Goal: Task Accomplishment & Management: Manage account settings

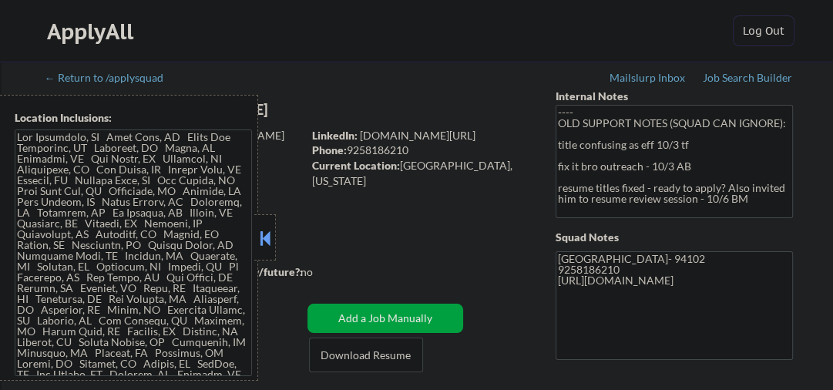
click at [272, 240] on button at bounding box center [264, 237] width 17 height 23
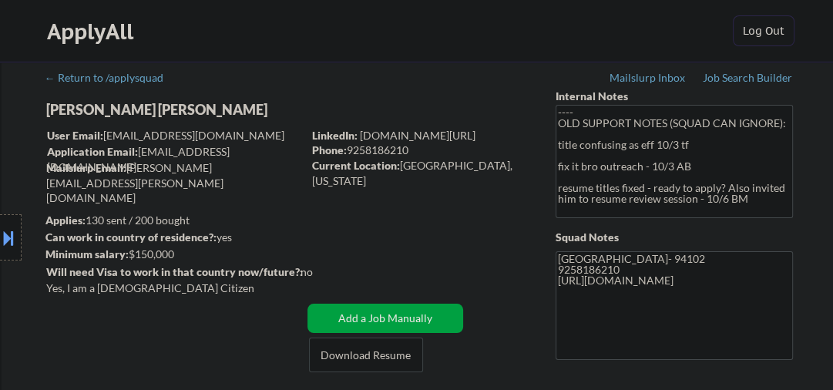
scroll to position [164, 0]
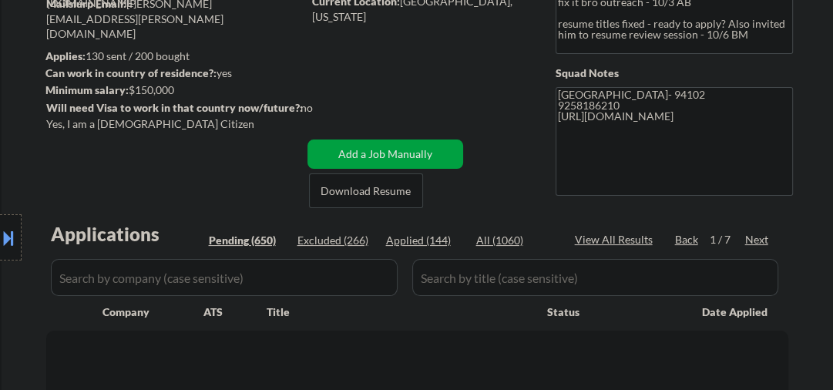
select select ""pending""
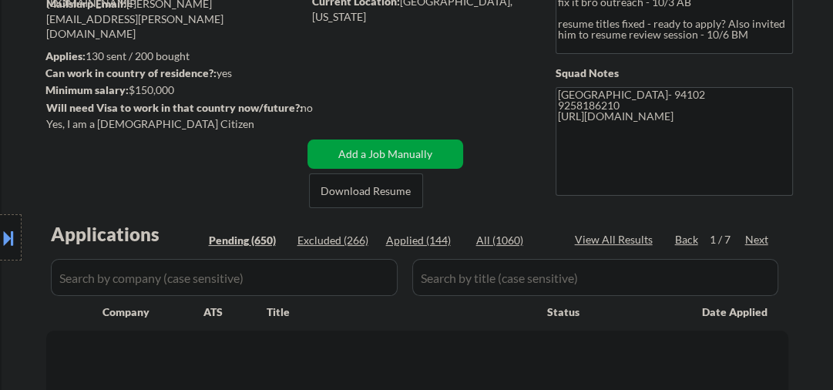
select select ""pending""
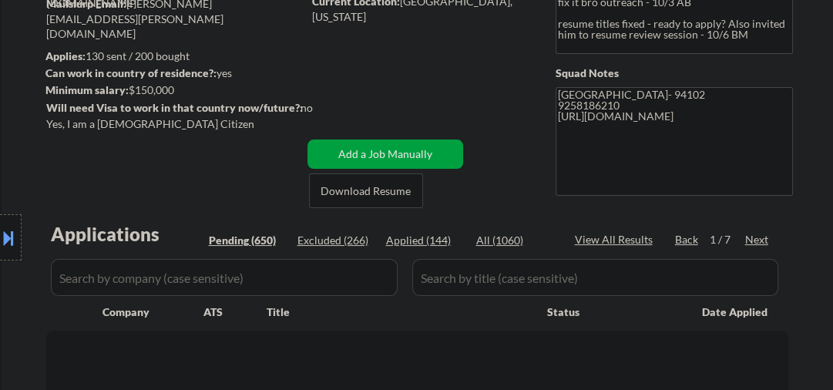
select select ""pending""
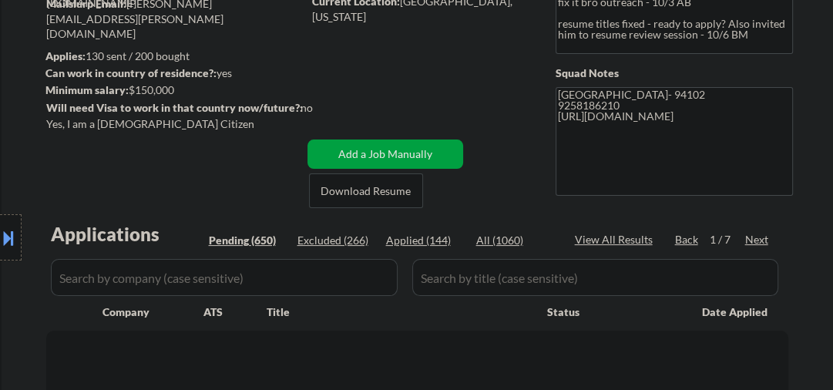
select select ""pending""
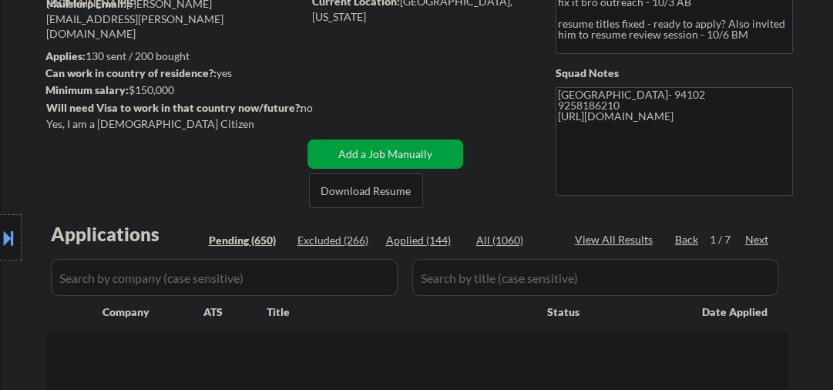
select select ""pending""
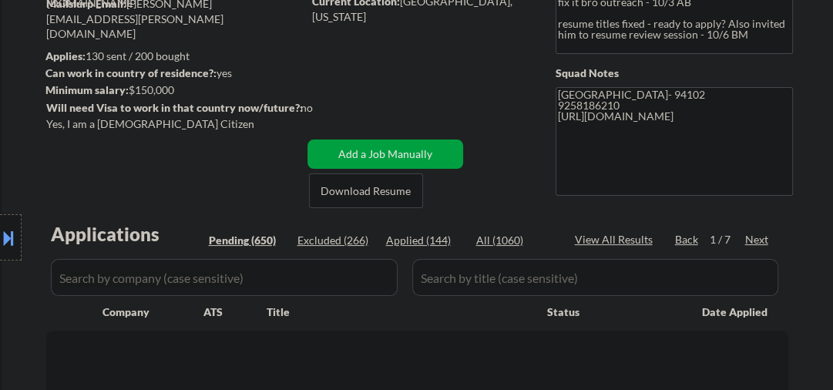
select select ""pending""
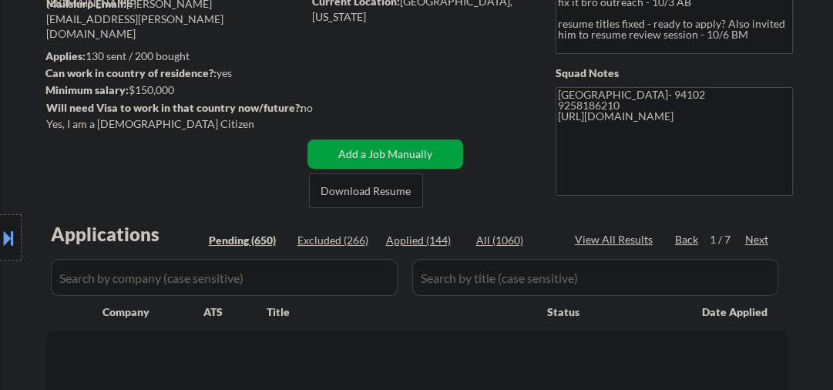
select select ""pending""
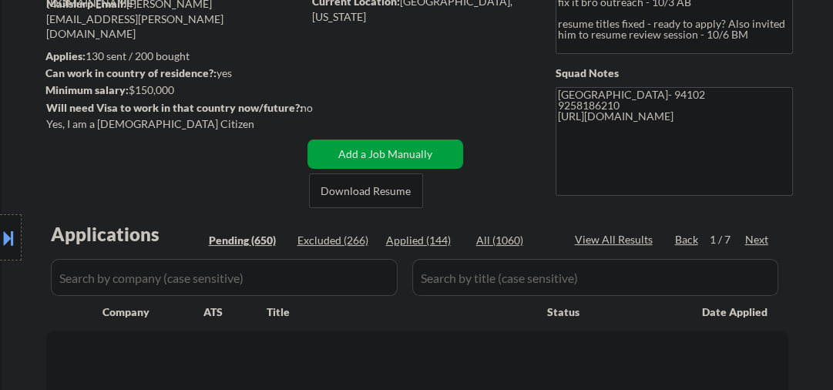
select select ""pending""
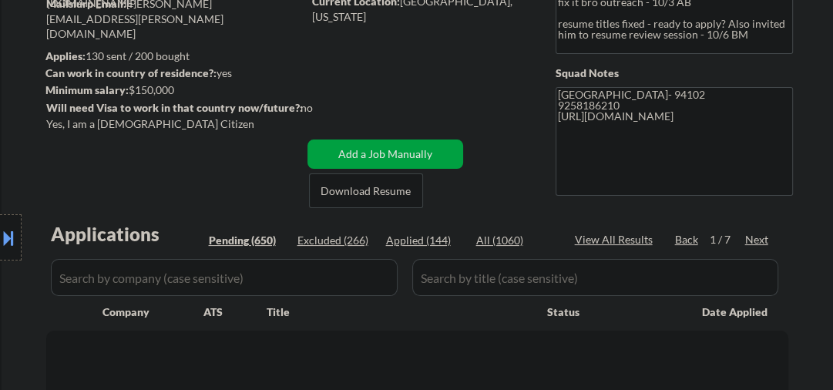
select select ""pending""
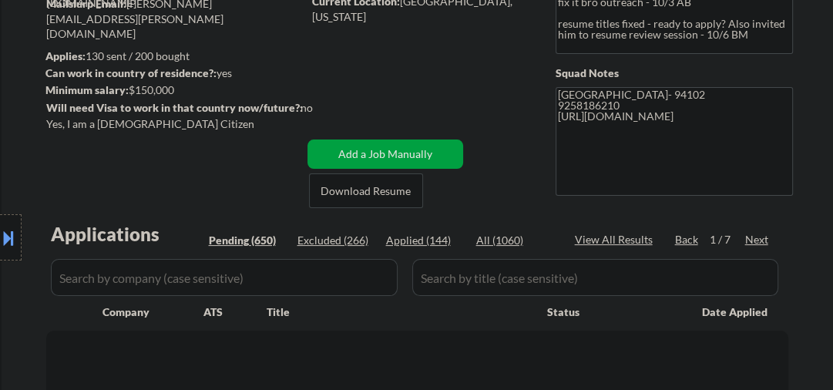
select select ""pending""
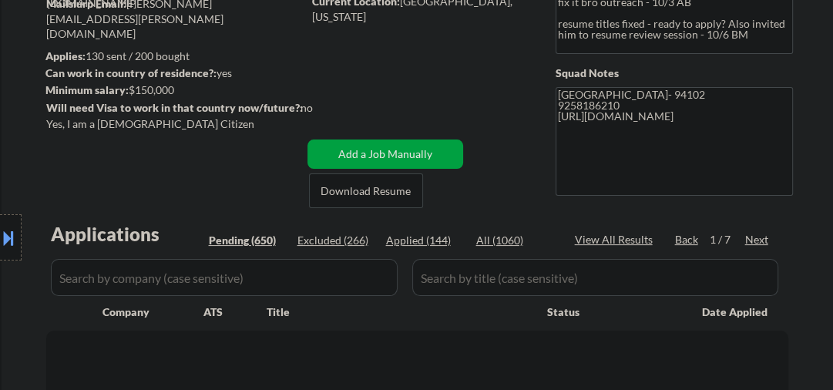
select select ""pending""
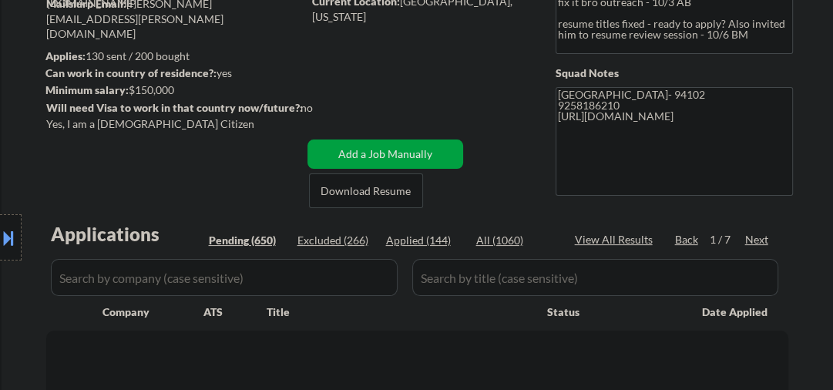
select select ""pending""
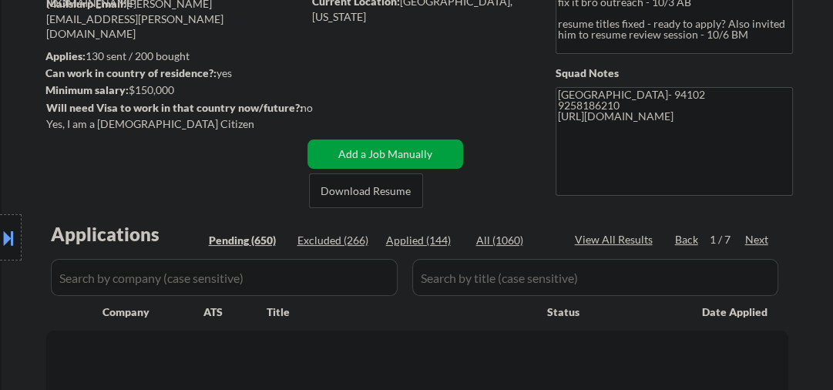
select select ""pending""
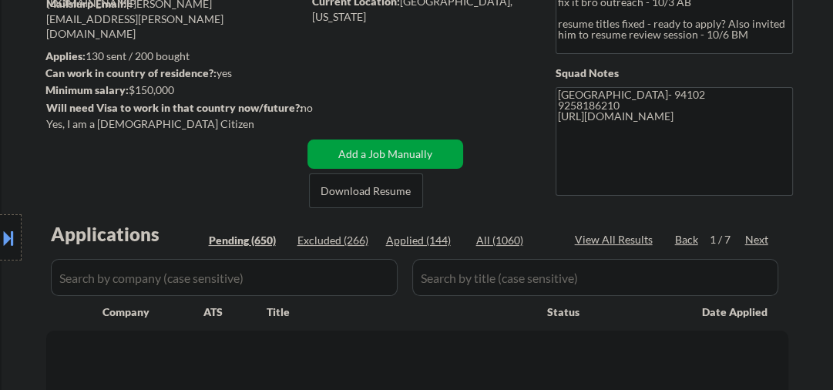
select select ""pending""
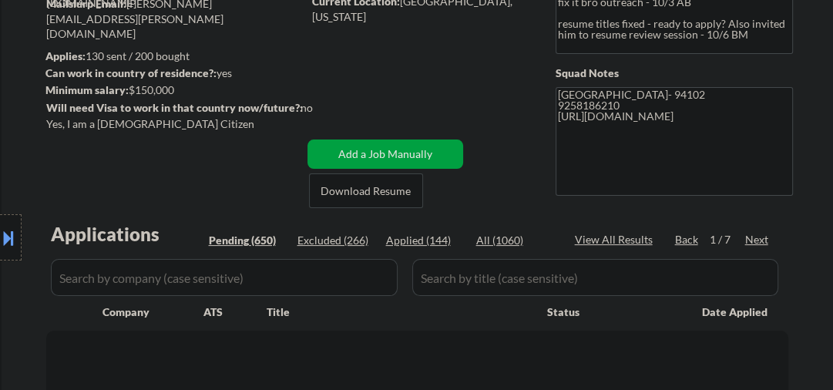
select select ""pending""
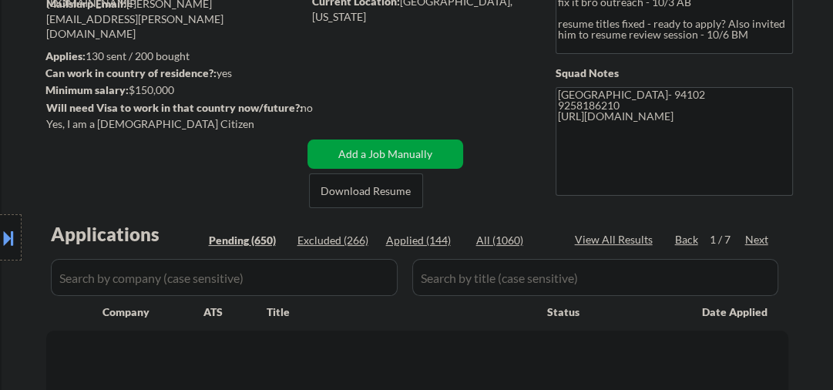
select select ""pending""
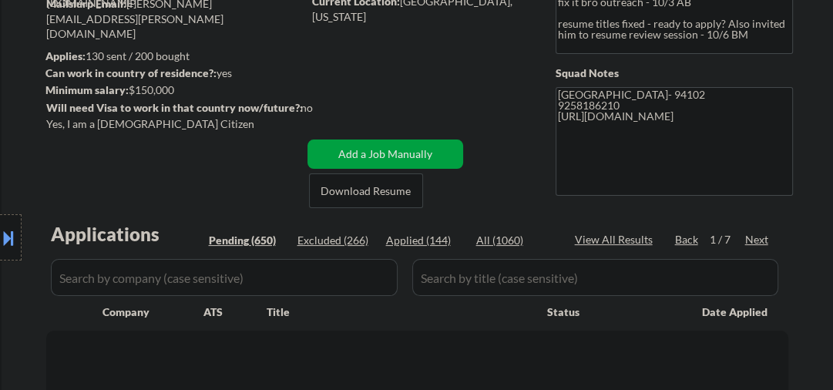
select select ""pending""
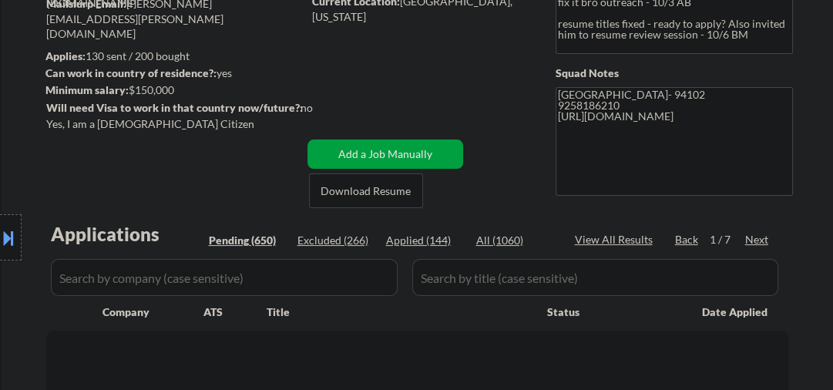
select select ""pending""
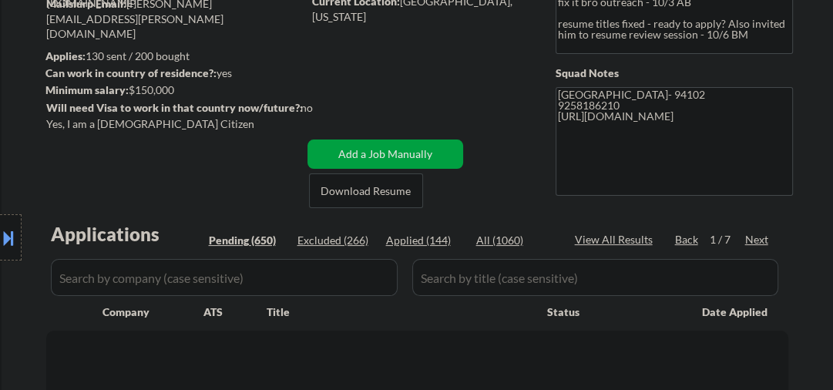
select select ""pending""
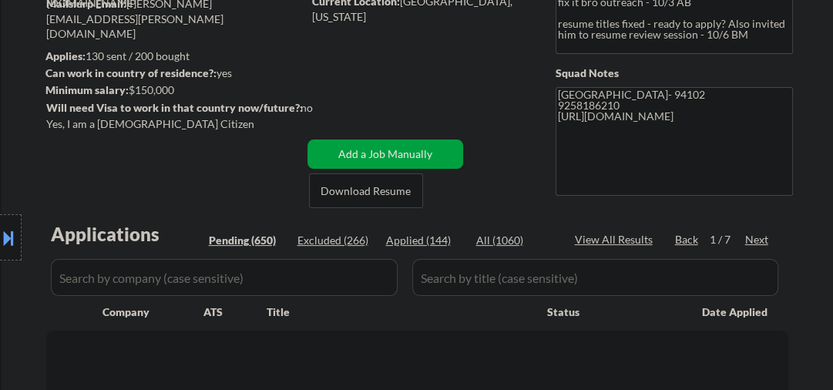
select select ""pending""
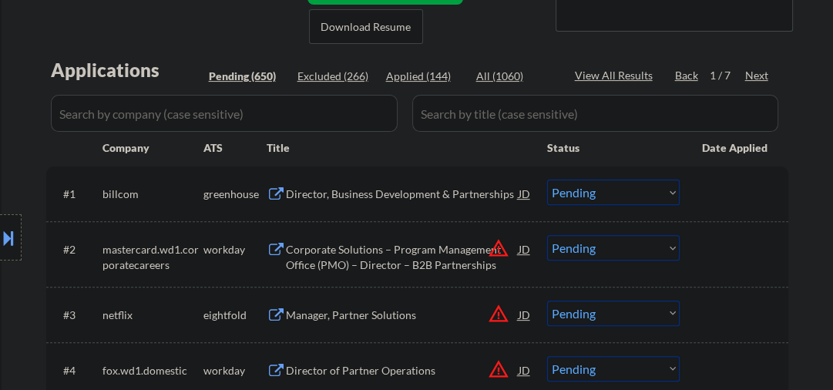
scroll to position [82, 0]
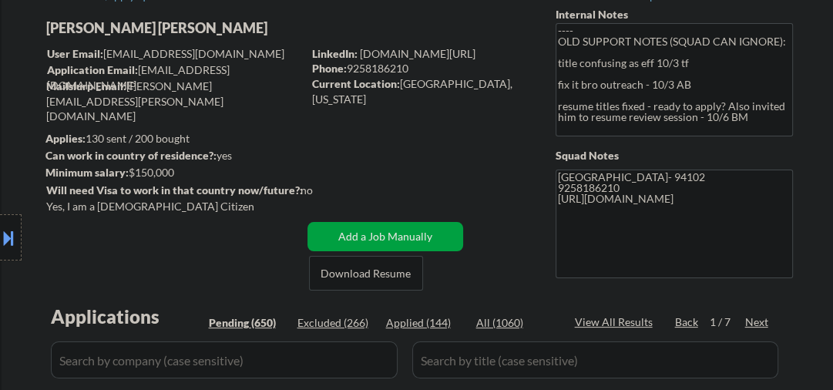
click at [755, 320] on div "Next" at bounding box center [757, 321] width 25 height 15
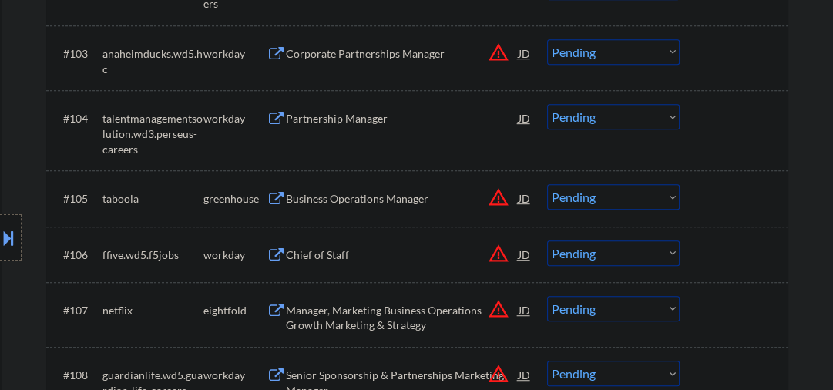
scroll to position [657, 0]
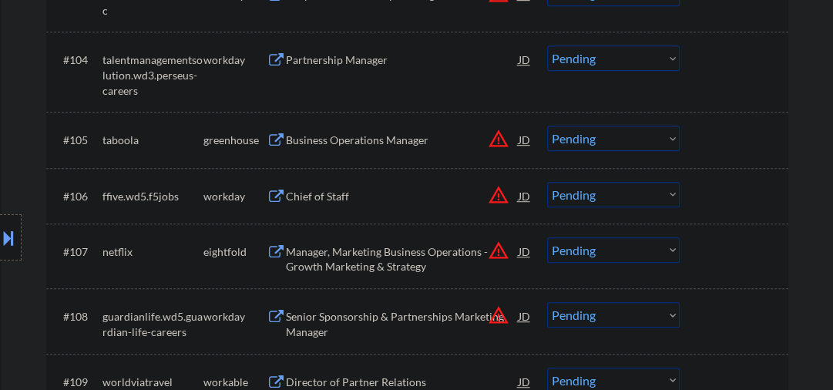
click at [351, 141] on div "Business Operations Manager" at bounding box center [402, 139] width 233 height 15
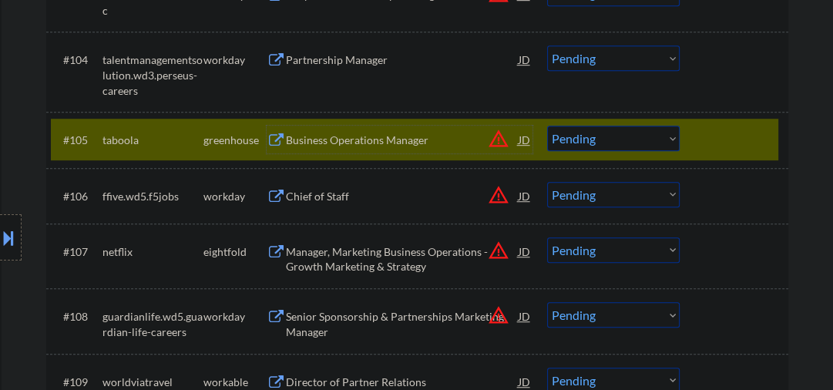
click at [597, 142] on select "Choose an option... Pending Applied Excluded (Questions) Excluded (Expired) Exc…" at bounding box center [613, 138] width 132 height 25
click at [606, 139] on select "Choose an option... Pending Applied Excluded (Questions) Excluded (Expired) Exc…" at bounding box center [613, 138] width 132 height 25
click at [570, 146] on select "Choose an option... Pending Applied Excluded (Questions) Excluded (Expired) Exc…" at bounding box center [613, 138] width 132 height 25
click at [547, 126] on select "Choose an option... Pending Applied Excluded (Questions) Excluded (Expired) Exc…" at bounding box center [613, 138] width 132 height 25
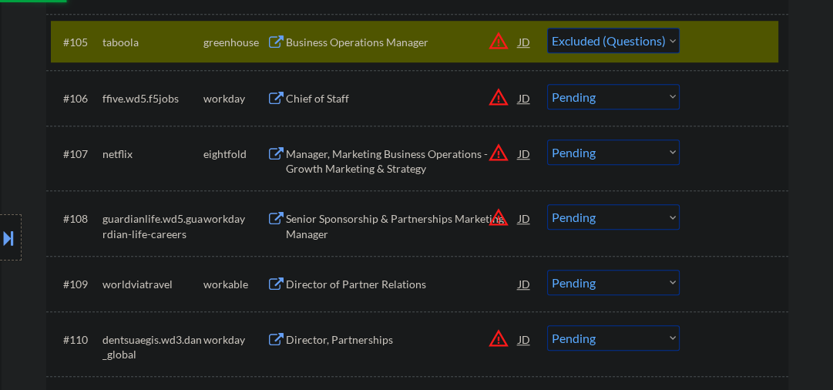
scroll to position [821, 0]
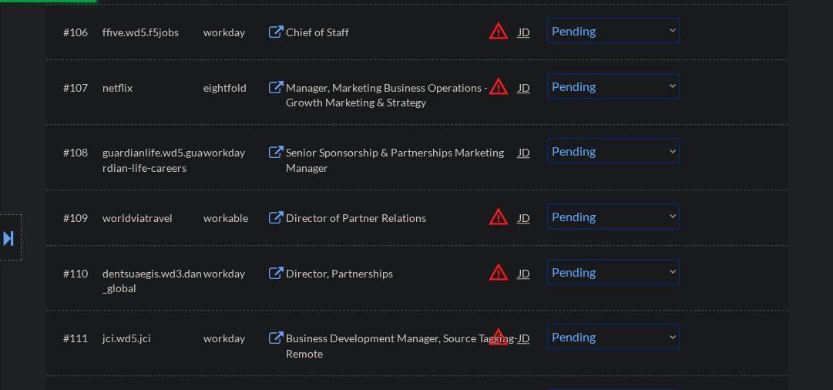
select select ""pending""
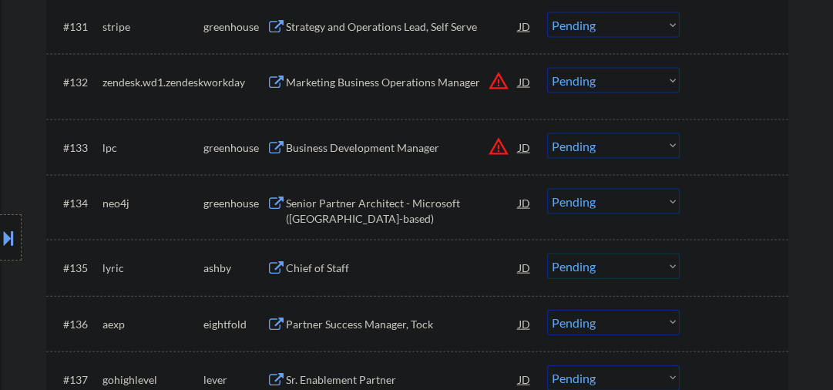
scroll to position [2382, 0]
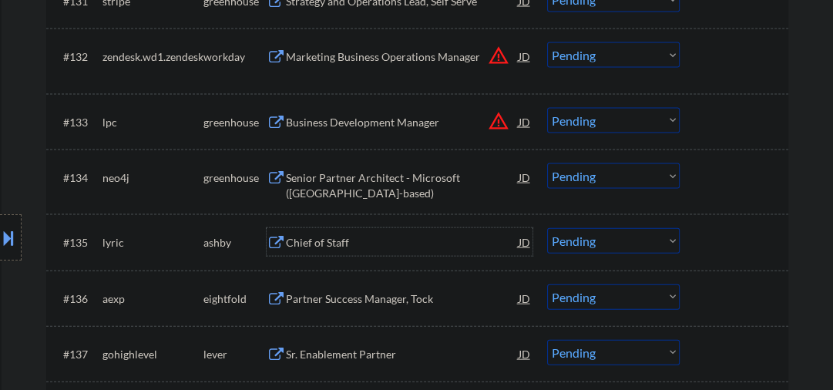
click at [317, 241] on div "Chief of Staff" at bounding box center [402, 242] width 233 height 15
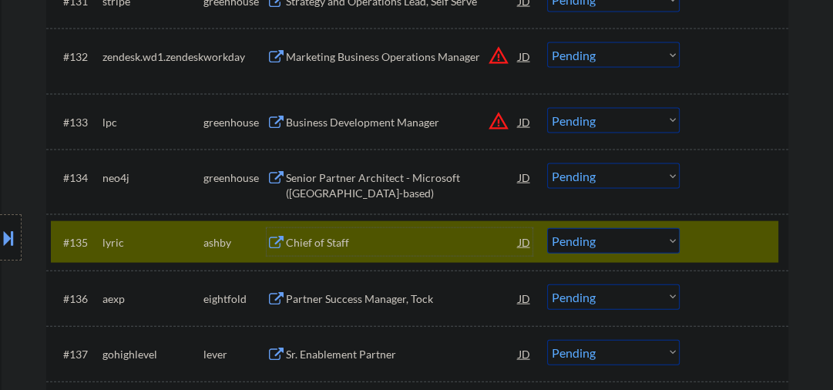
click at [589, 243] on select "Choose an option... Pending Applied Excluded (Questions) Excluded (Expired) Exc…" at bounding box center [613, 240] width 132 height 25
click at [547, 228] on select "Choose an option... Pending Applied Excluded (Questions) Excluded (Expired) Exc…" at bounding box center [613, 240] width 132 height 25
select select ""pending""
click at [357, 245] on div "Partner Success Manager, Tock" at bounding box center [402, 242] width 233 height 15
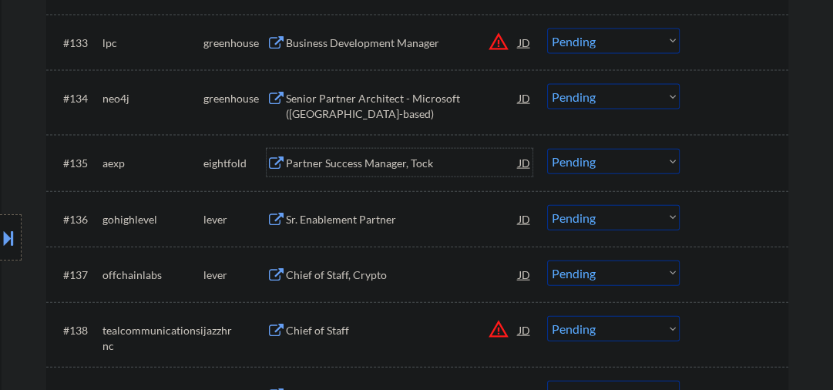
scroll to position [2464, 0]
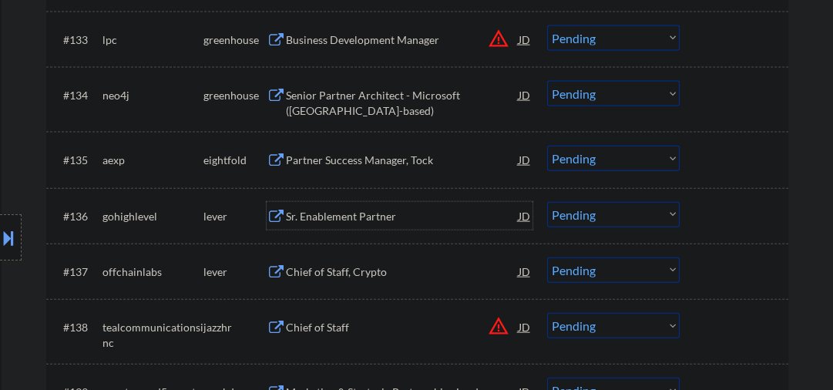
click at [320, 213] on div "Sr. Enablement Partner" at bounding box center [402, 216] width 233 height 15
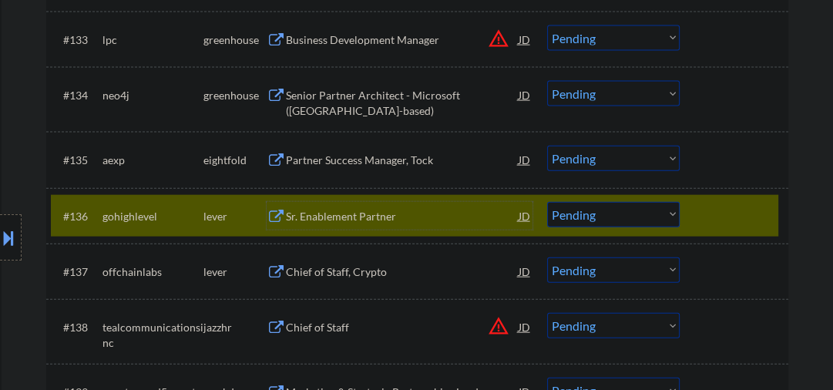
click at [610, 218] on select "Choose an option... Pending Applied Excluded (Questions) Excluded (Expired) Exc…" at bounding box center [613, 214] width 132 height 25
click at [547, 202] on select "Choose an option... Pending Applied Excluded (Questions) Excluded (Expired) Exc…" at bounding box center [613, 214] width 132 height 25
select select ""pending""
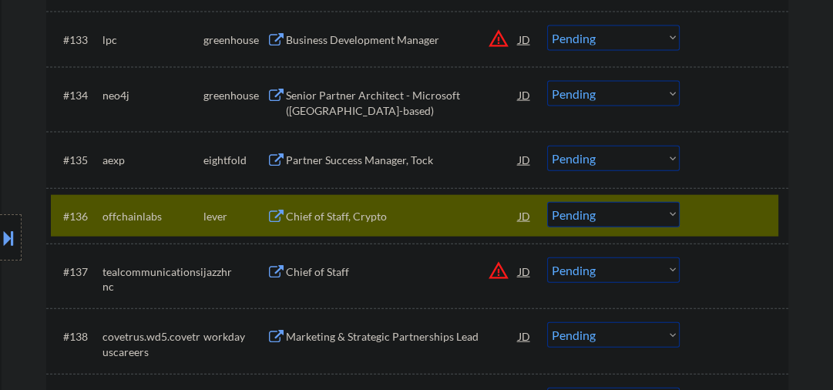
click at [426, 161] on div "Partner Success Manager, Tock" at bounding box center [402, 159] width 233 height 15
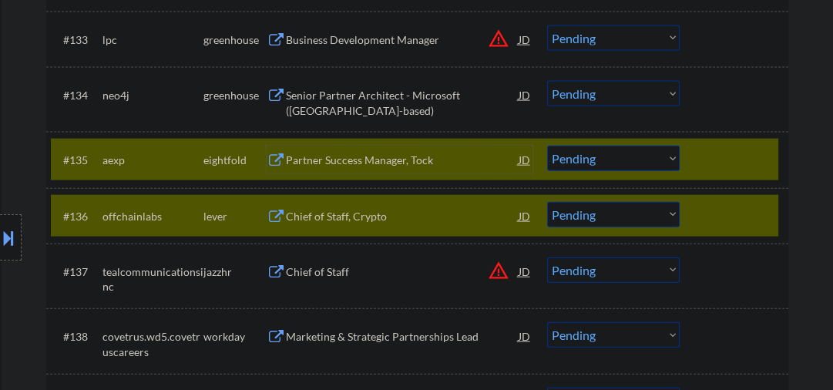
drag, startPoint x: 726, startPoint y: 225, endPoint x: 719, endPoint y: 215, distance: 12.2
click at [725, 225] on div at bounding box center [736, 216] width 68 height 28
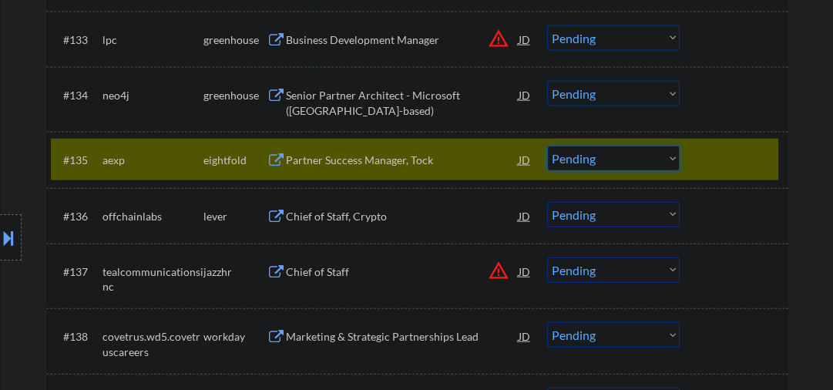
click at [625, 163] on select "Choose an option... Pending Applied Excluded (Questions) Excluded (Expired) Exc…" at bounding box center [613, 158] width 132 height 25
click at [547, 146] on select "Choose an option... Pending Applied Excluded (Questions) Excluded (Expired) Exc…" at bounding box center [613, 158] width 132 height 25
click at [317, 213] on div "Chief of Staff, Crypto" at bounding box center [402, 216] width 233 height 15
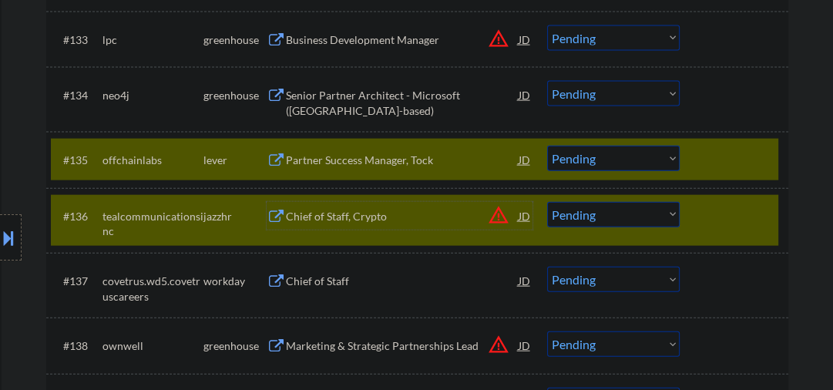
click at [712, 220] on div at bounding box center [736, 216] width 68 height 28
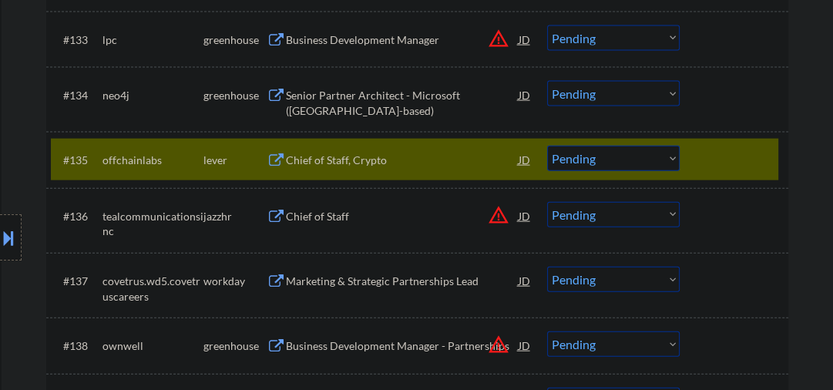
click at [558, 149] on select "Choose an option... Pending Applied Excluded (Questions) Excluded (Expired) Exc…" at bounding box center [613, 158] width 132 height 25
click at [547, 146] on select "Choose an option... Pending Applied Excluded (Questions) Excluded (Expired) Exc…" at bounding box center [613, 158] width 132 height 25
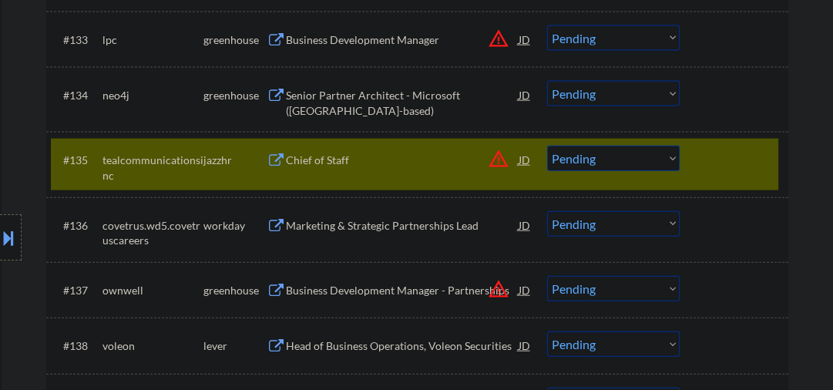
click at [334, 161] on div "Chief of Staff" at bounding box center [402, 159] width 233 height 15
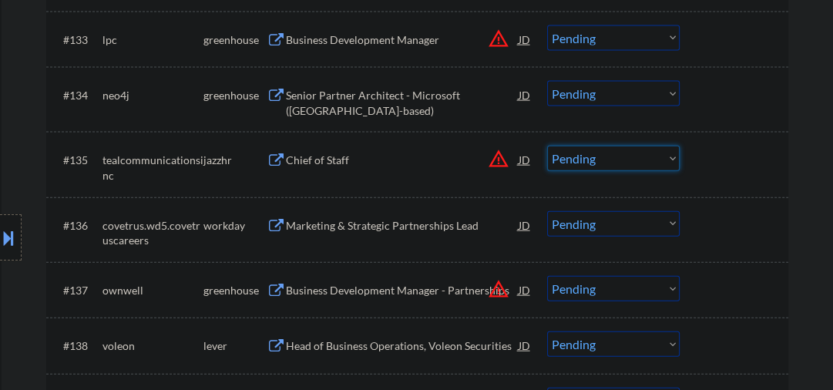
click at [591, 164] on select "Choose an option... Pending Applied Excluded (Questions) Excluded (Expired) Exc…" at bounding box center [613, 158] width 132 height 25
click at [547, 146] on select "Choose an option... Pending Applied Excluded (Questions) Excluded (Expired) Exc…" at bounding box center [613, 158] width 132 height 25
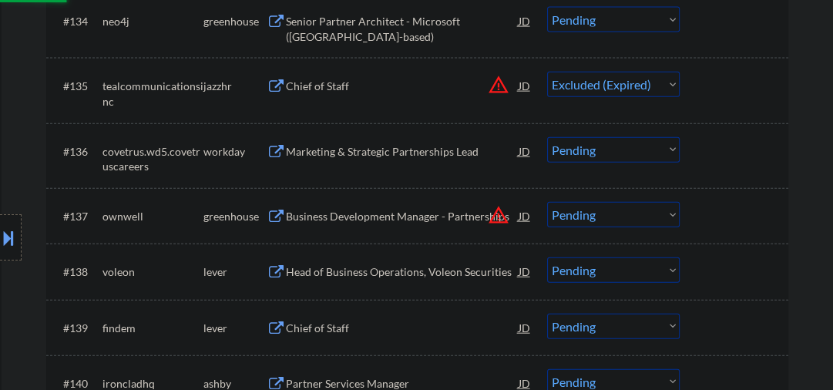
scroll to position [2628, 0]
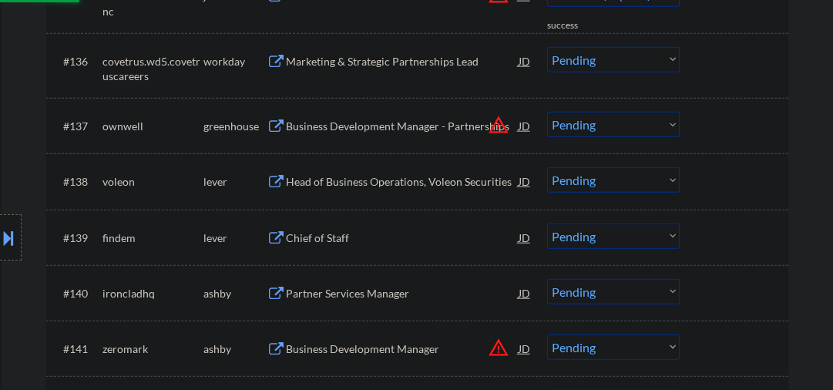
select select ""pending""
click at [337, 129] on div "Business Development Manager - Partnerships" at bounding box center [402, 126] width 233 height 28
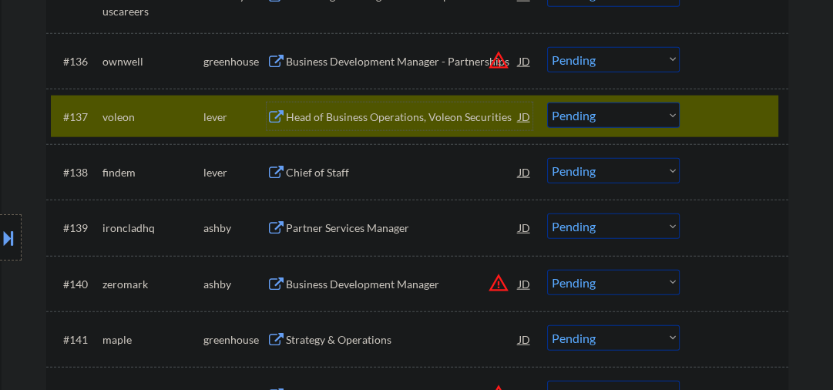
click at [586, 108] on select "Choose an option... Pending Applied Excluded (Questions) Excluded (Expired) Exc…" at bounding box center [613, 114] width 132 height 25
click at [547, 102] on select "Choose an option... Pending Applied Excluded (Questions) Excluded (Expired) Exc…" at bounding box center [613, 114] width 132 height 25
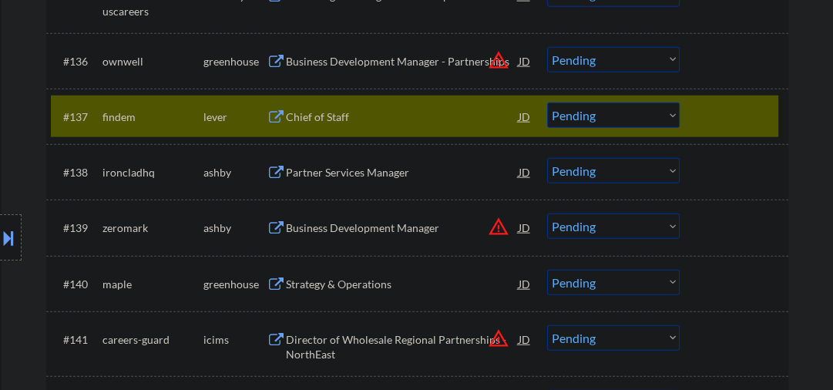
click at [323, 117] on div "Chief of Staff" at bounding box center [402, 116] width 233 height 15
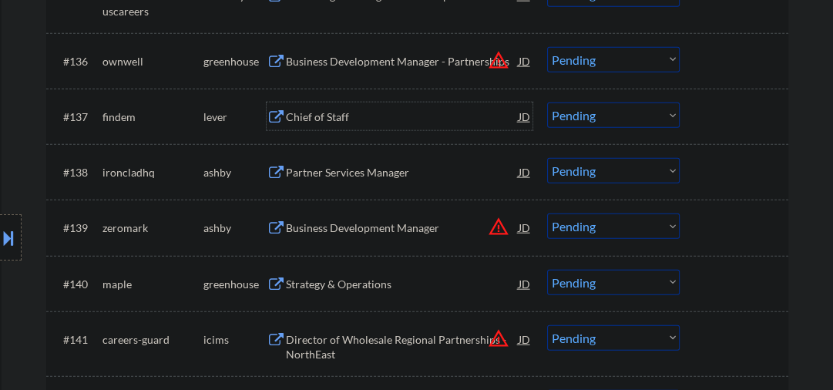
click at [616, 115] on select "Choose an option... Pending Applied Excluded (Questions) Excluded (Expired) Exc…" at bounding box center [613, 114] width 132 height 25
click at [547, 102] on select "Choose an option... Pending Applied Excluded (Questions) Excluded (Expired) Exc…" at bounding box center [613, 114] width 132 height 25
click at [331, 176] on div "Partner Services Manager" at bounding box center [402, 172] width 233 height 15
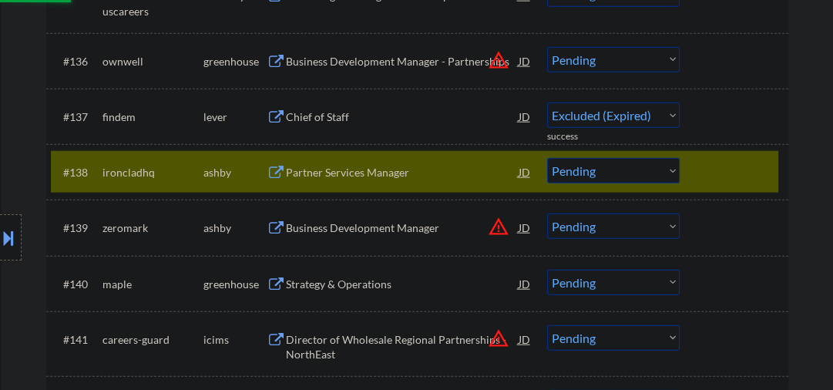
select select ""pending""
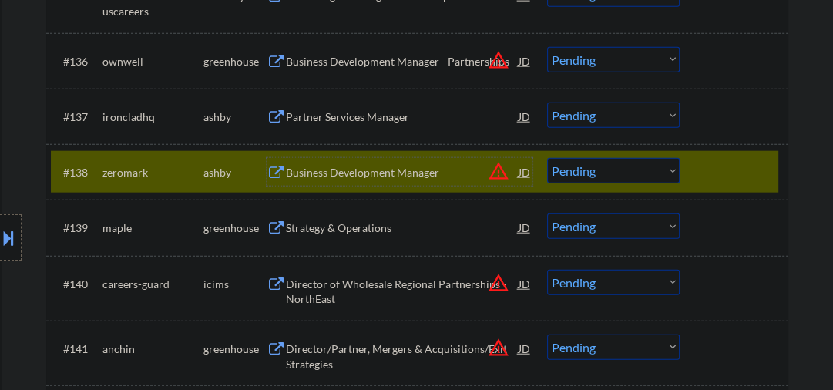
click at [353, 166] on div "Business Development Manager" at bounding box center [402, 172] width 233 height 15
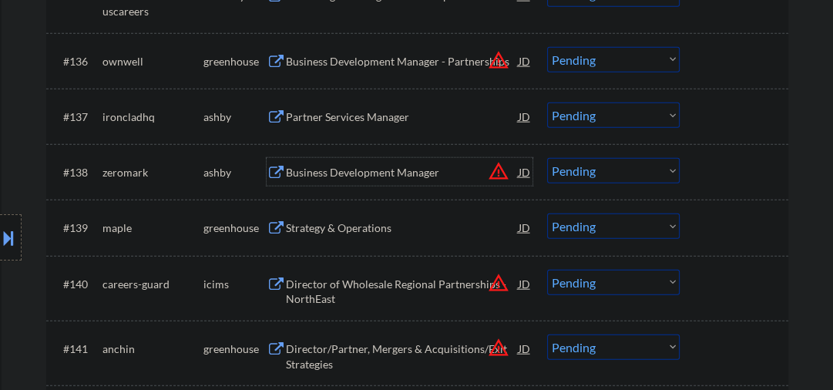
click at [407, 173] on div "Business Development Manager" at bounding box center [402, 172] width 233 height 15
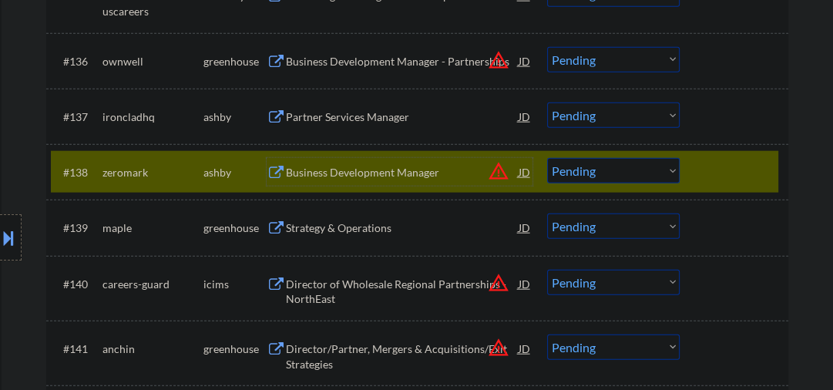
click at [593, 171] on select "Choose an option... Pending Applied Excluded (Questions) Excluded (Expired) Exc…" at bounding box center [613, 170] width 132 height 25
click at [547, 158] on select "Choose an option... Pending Applied Excluded (Questions) Excluded (Expired) Exc…" at bounding box center [613, 170] width 132 height 25
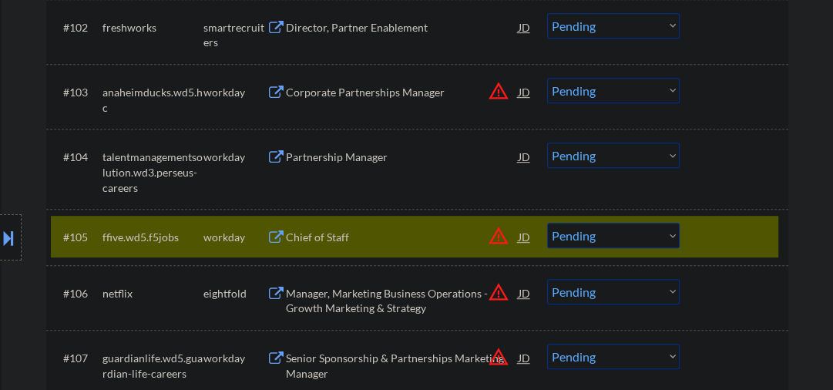
scroll to position [657, 0]
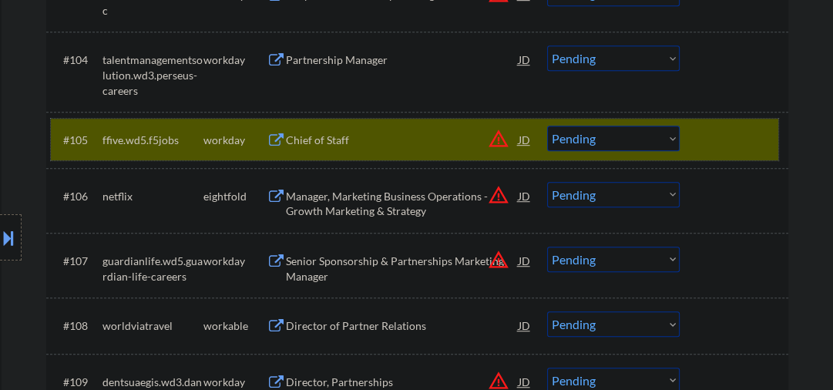
click at [733, 146] on div at bounding box center [736, 140] width 68 height 28
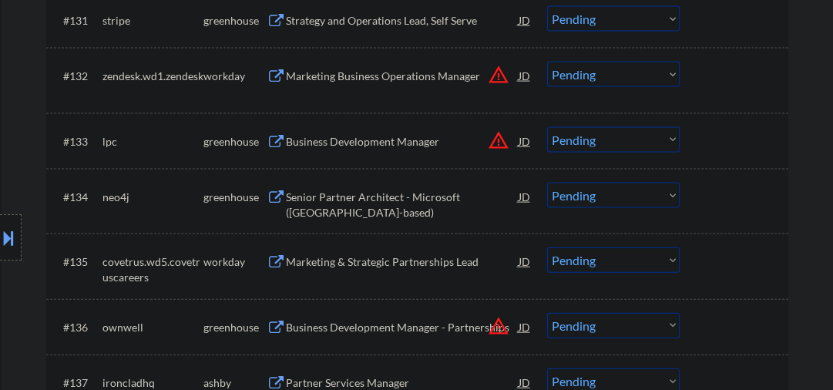
scroll to position [2546, 0]
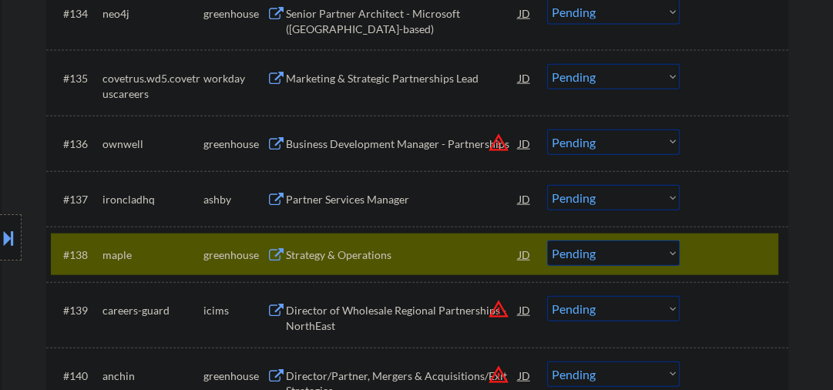
click at [340, 256] on div "Strategy & Operations" at bounding box center [402, 254] width 233 height 15
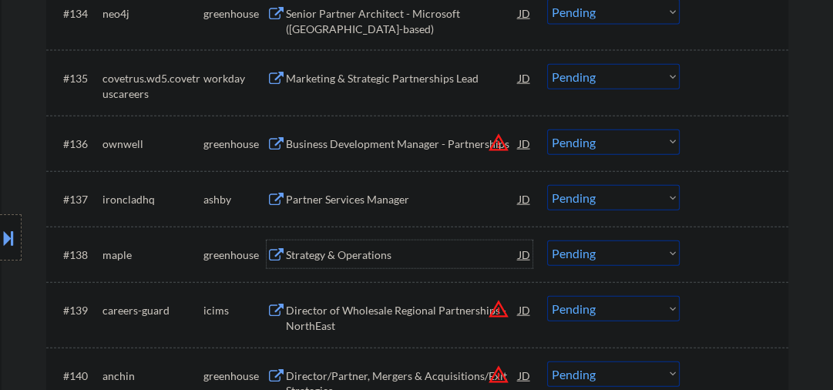
click at [301, 255] on div "Strategy & Operations" at bounding box center [402, 254] width 233 height 15
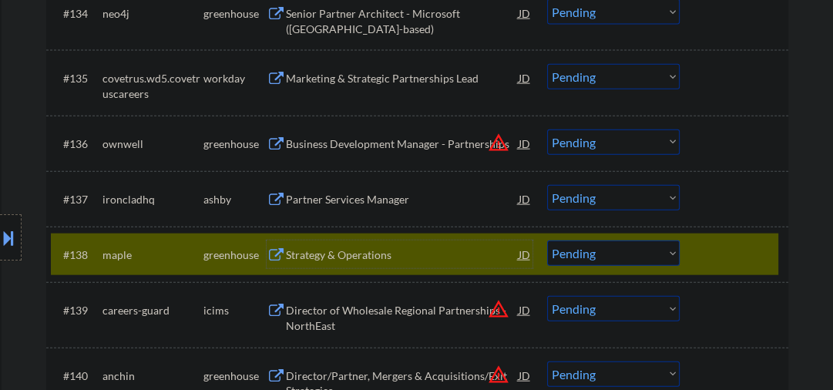
click at [639, 255] on select "Choose an option... Pending Applied Excluded (Questions) Excluded (Expired) Exc…" at bounding box center [613, 252] width 132 height 25
click at [547, 240] on select "Choose an option... Pending Applied Excluded (Questions) Excluded (Expired) Exc…" at bounding box center [613, 252] width 132 height 25
select select ""pending""
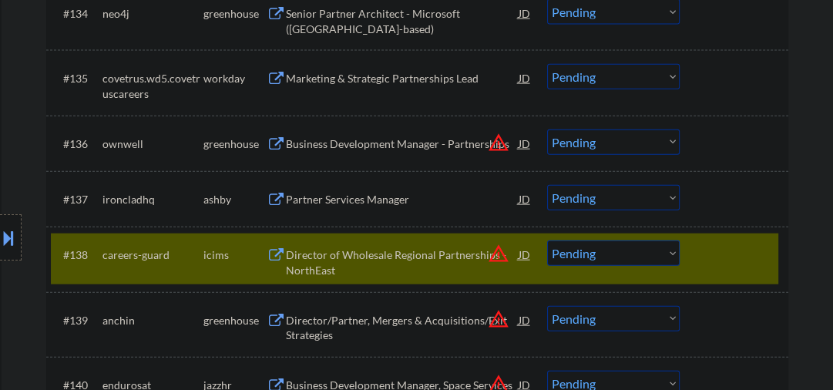
scroll to position [2628, 0]
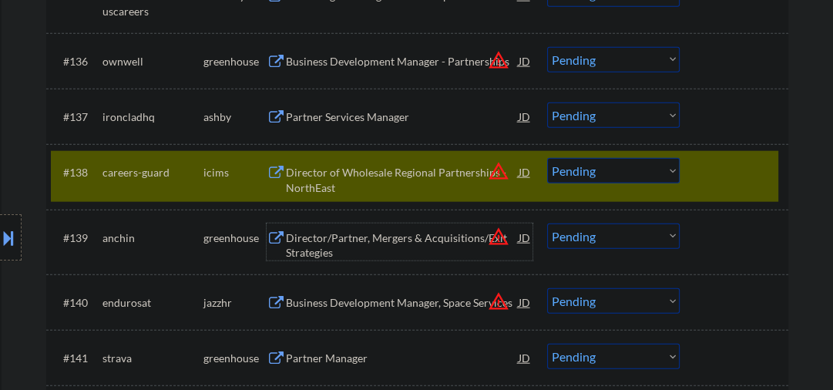
click at [355, 237] on div "Director/Partner, Mergers & Acquisitions/Exit Strategies" at bounding box center [402, 245] width 233 height 30
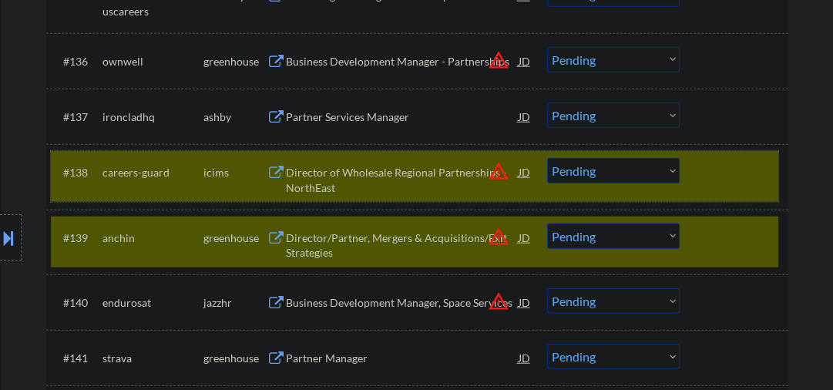
click at [724, 173] on div at bounding box center [736, 172] width 68 height 28
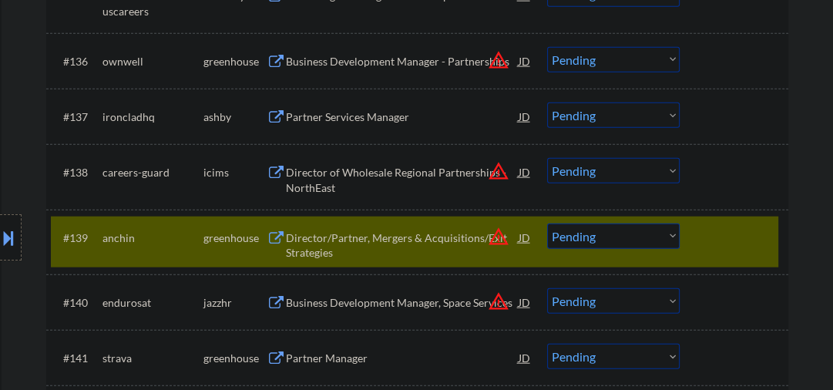
click at [336, 240] on div "Director/Partner, Mergers & Acquisitions/Exit Strategies" at bounding box center [402, 245] width 233 height 30
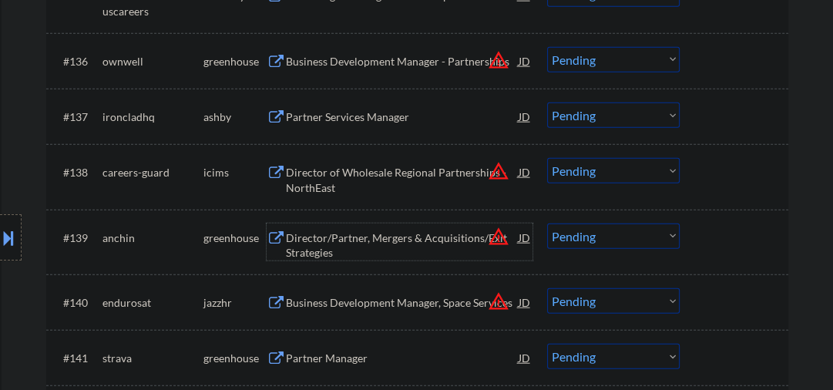
click at [573, 235] on select "Choose an option... Pending Applied Excluded (Questions) Excluded (Expired) Exc…" at bounding box center [613, 235] width 132 height 25
click at [547, 223] on select "Choose an option... Pending Applied Excluded (Questions) Excluded (Expired) Exc…" at bounding box center [613, 235] width 132 height 25
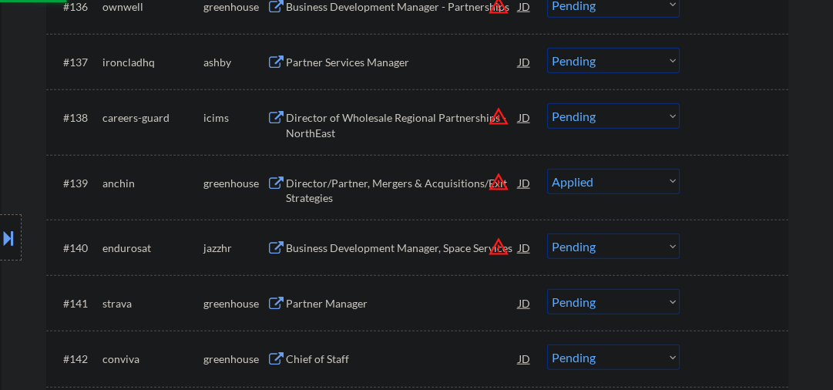
scroll to position [2711, 0]
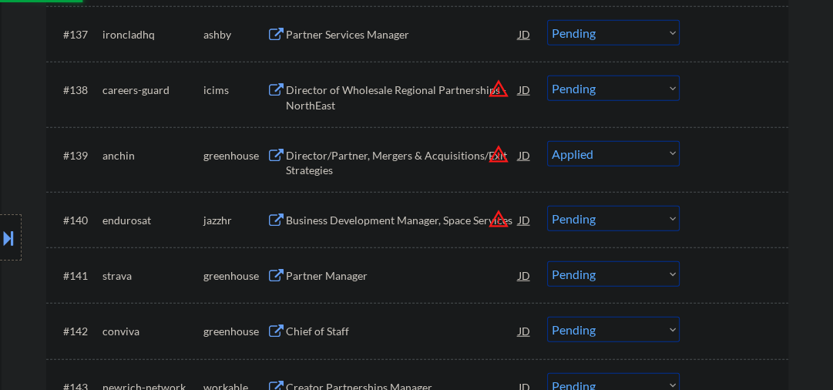
click at [357, 225] on div "Business Development Manager, Space Services" at bounding box center [402, 220] width 233 height 15
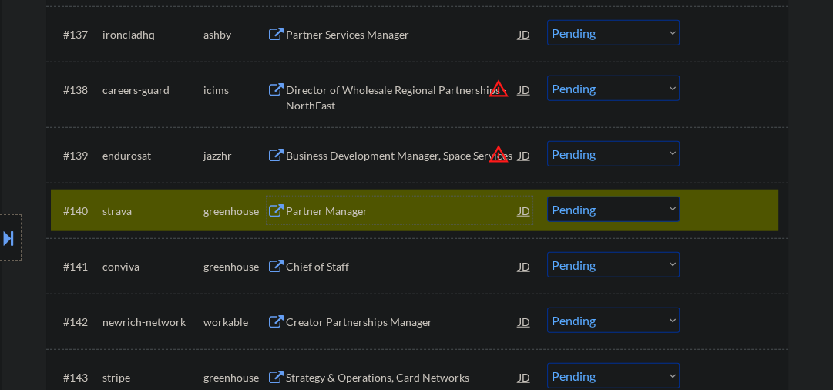
drag, startPoint x: 738, startPoint y: 207, endPoint x: 687, endPoint y: 178, distance: 58.7
click at [737, 207] on div at bounding box center [736, 210] width 68 height 28
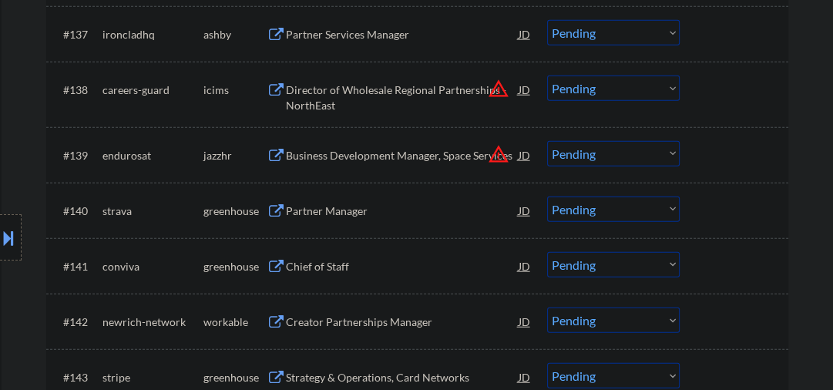
click at [649, 157] on select "Choose an option... Pending Applied Excluded (Questions) Excluded (Expired) Exc…" at bounding box center [613, 153] width 132 height 25
click at [547, 141] on select "Choose an option... Pending Applied Excluded (Questions) Excluded (Expired) Exc…" at bounding box center [613, 153] width 132 height 25
click at [311, 215] on div "Partner Manager" at bounding box center [402, 210] width 233 height 15
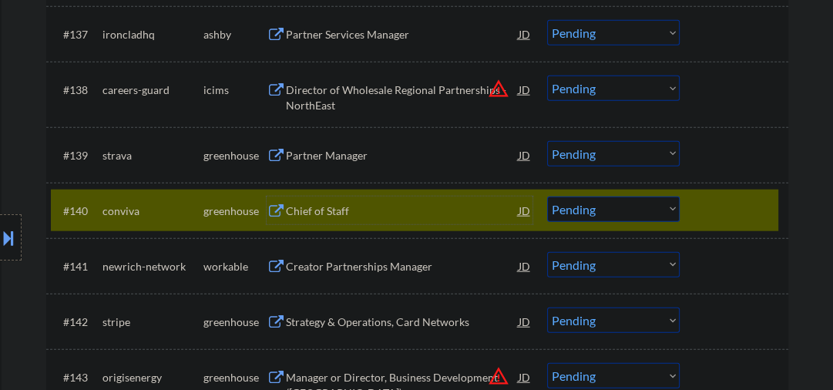
drag, startPoint x: 710, startPoint y: 206, endPoint x: 662, endPoint y: 188, distance: 51.2
click at [709, 206] on div at bounding box center [736, 210] width 68 height 28
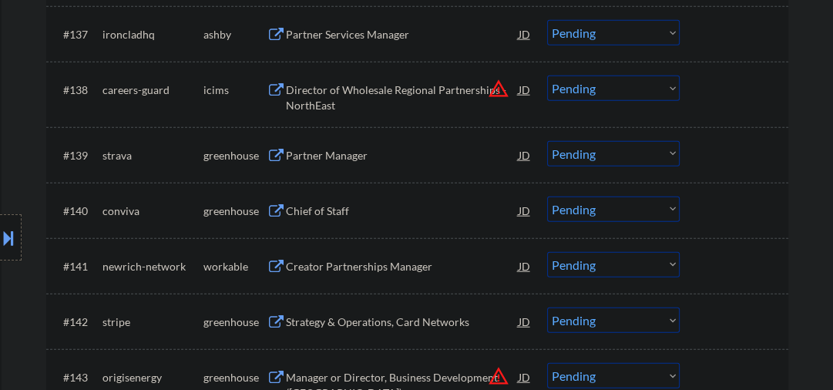
click at [591, 157] on select "Choose an option... Pending Applied Excluded (Questions) Excluded (Expired) Exc…" at bounding box center [613, 153] width 132 height 25
click at [547, 141] on select "Choose an option... Pending Applied Excluded (Questions) Excluded (Expired) Exc…" at bounding box center [613, 153] width 132 height 25
click at [301, 212] on div "Chief of Staff" at bounding box center [402, 210] width 233 height 15
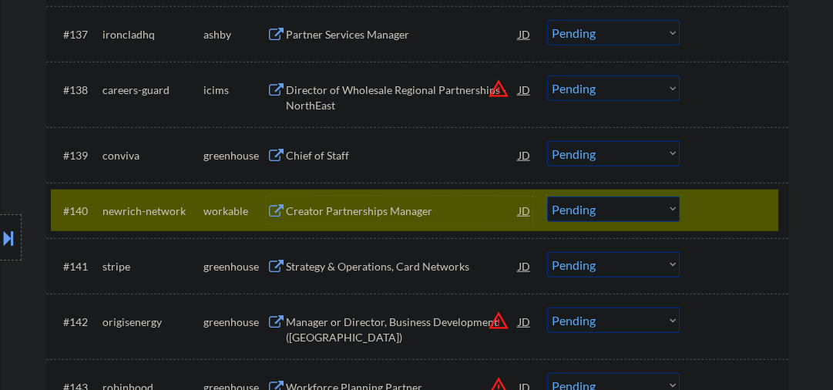
click at [731, 216] on div at bounding box center [736, 210] width 68 height 28
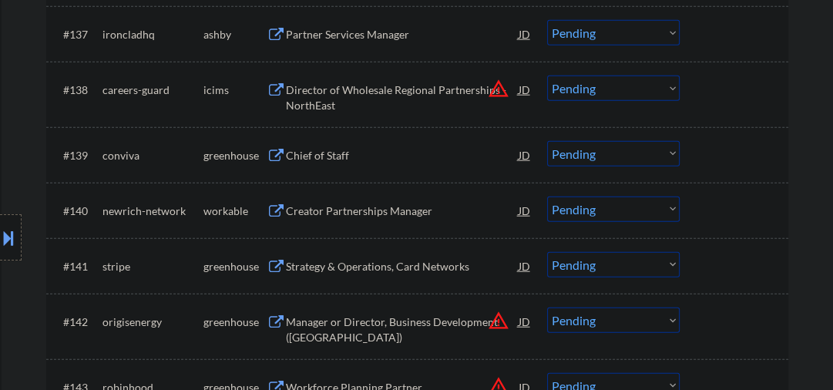
click at [404, 163] on div "Chief of Staff" at bounding box center [402, 155] width 233 height 28
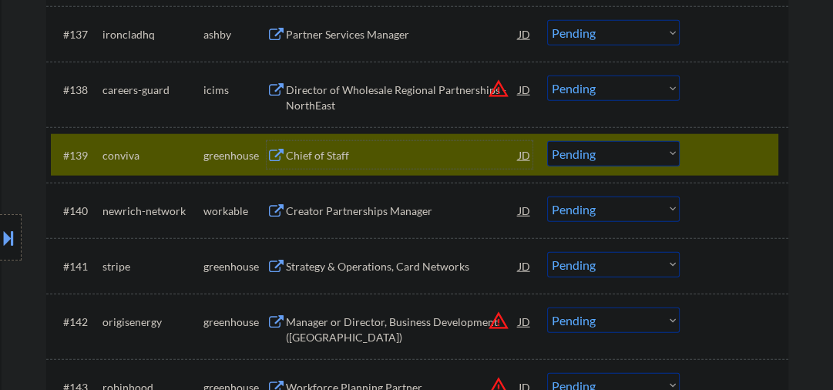
click at [579, 159] on select "Choose an option... Pending Applied Excluded (Questions) Excluded (Expired) Exc…" at bounding box center [613, 153] width 132 height 25
click at [547, 141] on select "Choose an option... Pending Applied Excluded (Questions) Excluded (Expired) Exc…" at bounding box center [613, 153] width 132 height 25
click at [353, 214] on div "Creator Partnerships Manager" at bounding box center [402, 210] width 233 height 15
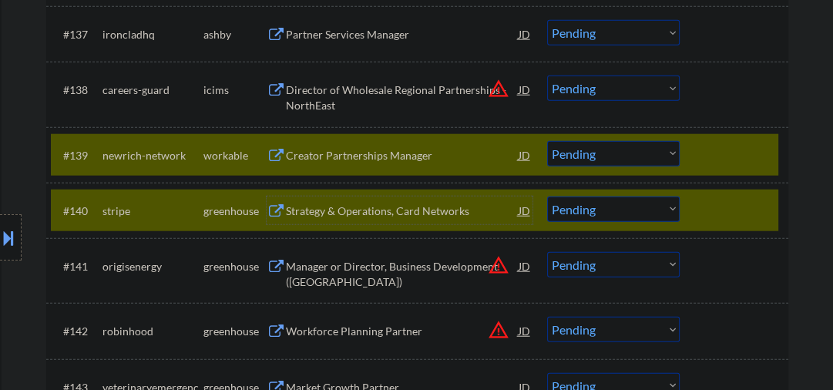
click at [705, 216] on div at bounding box center [736, 210] width 68 height 28
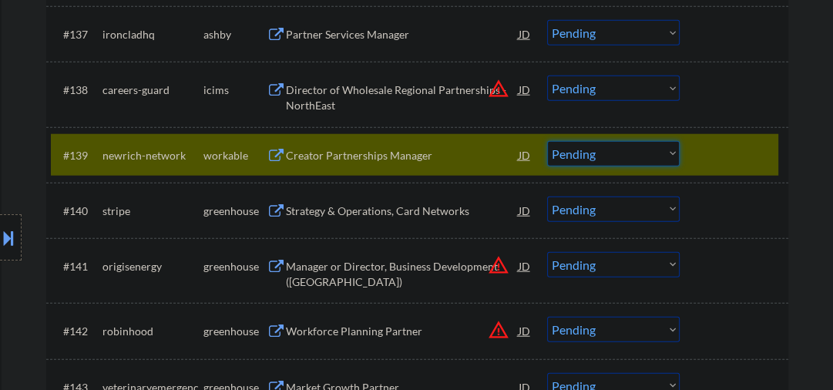
click at [565, 146] on select "Choose an option... Pending Applied Excluded (Questions) Excluded (Expired) Exc…" at bounding box center [613, 153] width 132 height 25
click at [547, 141] on select "Choose an option... Pending Applied Excluded (Questions) Excluded (Expired) Exc…" at bounding box center [613, 153] width 132 height 25
click at [376, 216] on div "Strategy & Operations, Card Networks" at bounding box center [402, 210] width 233 height 15
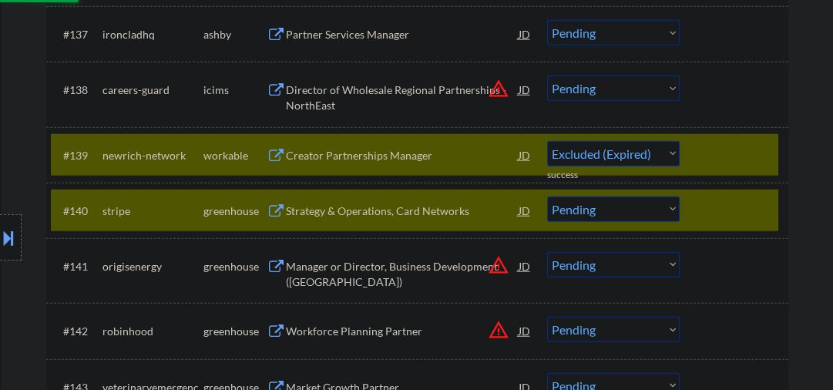
select select ""pending""
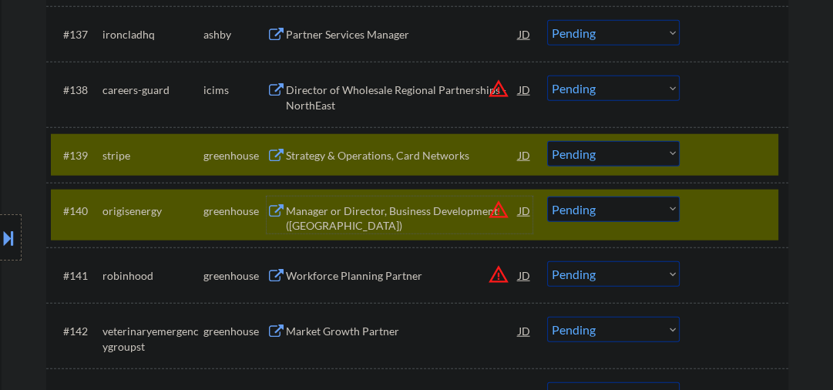
click at [749, 148] on div at bounding box center [736, 155] width 68 height 28
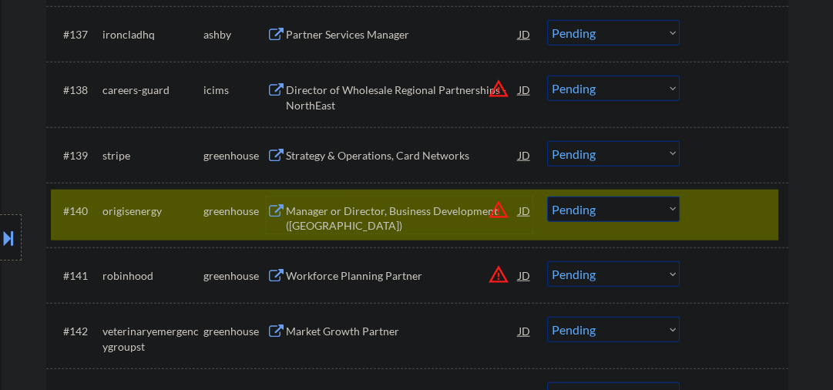
click at [342, 213] on div "Manager or Director, Business Development (Central Region)" at bounding box center [402, 218] width 233 height 30
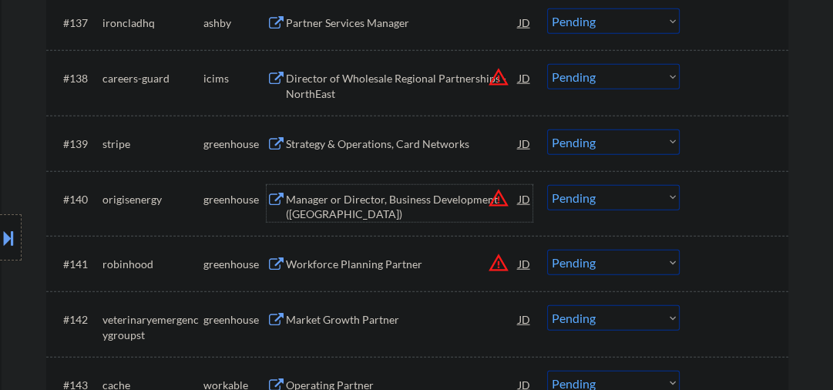
scroll to position [2793, 0]
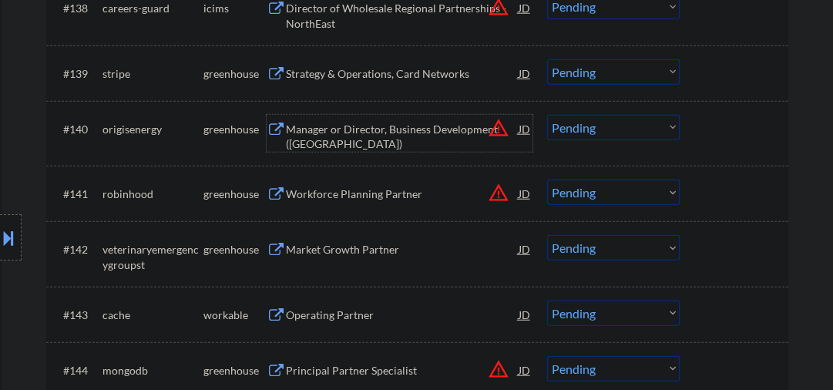
click at [370, 204] on div "Workforce Planning Partner" at bounding box center [402, 193] width 233 height 28
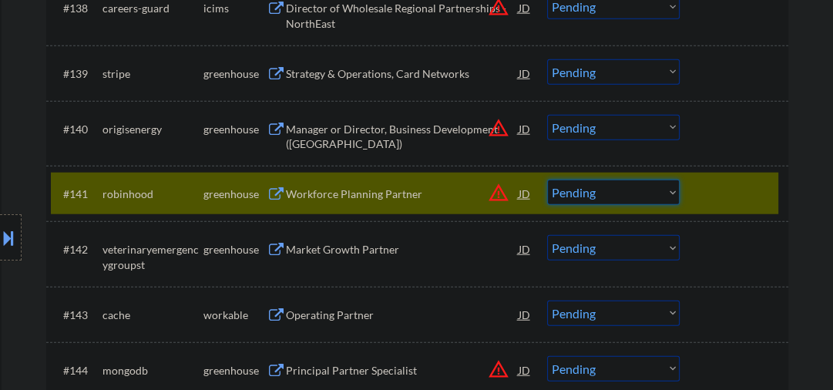
click at [610, 203] on select "Choose an option... Pending Applied Excluded (Questions) Excluded (Expired) Exc…" at bounding box center [613, 191] width 132 height 25
click at [547, 179] on select "Choose an option... Pending Applied Excluded (Questions) Excluded (Expired) Exc…" at bounding box center [613, 191] width 132 height 25
click at [344, 250] on div "Market Growth Partner" at bounding box center [402, 249] width 233 height 15
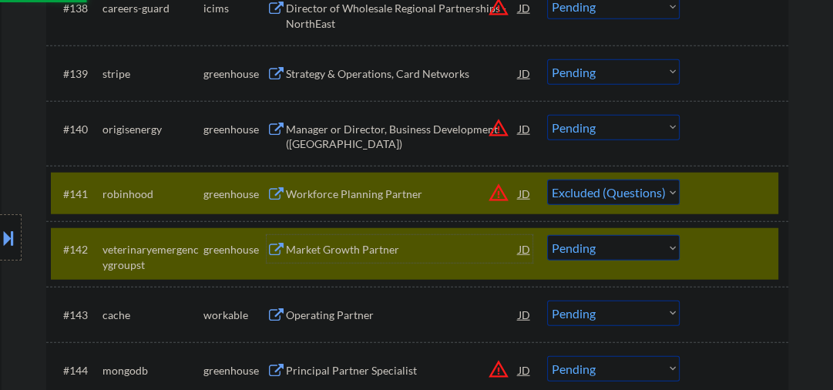
click at [719, 193] on div at bounding box center [736, 193] width 68 height 28
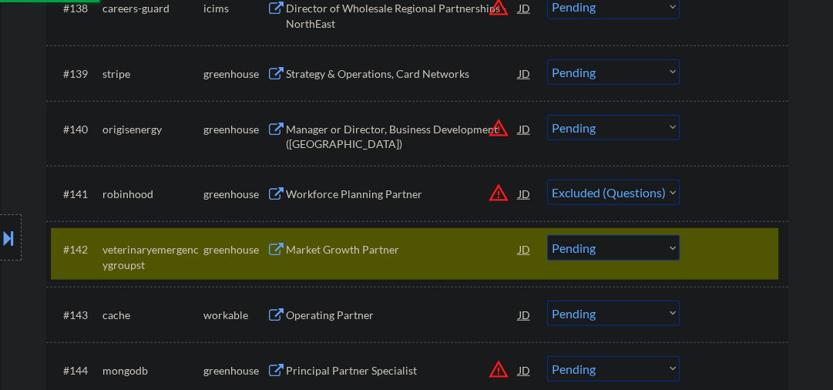
click at [622, 250] on select "Choose an option... Pending Applied Excluded (Questions) Excluded (Expired) Exc…" at bounding box center [613, 247] width 132 height 25
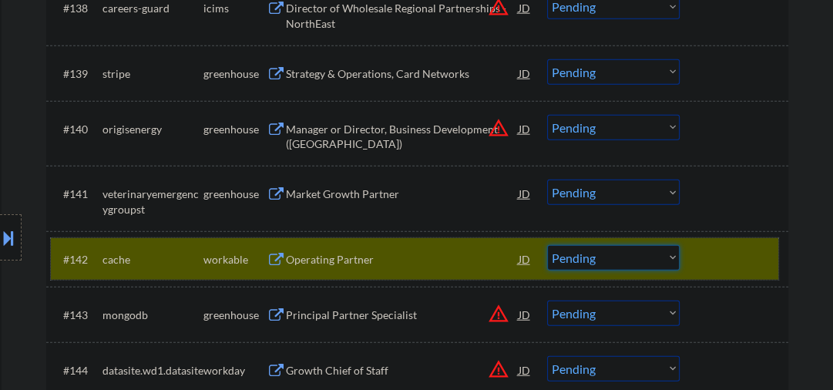
click at [735, 264] on div at bounding box center [736, 259] width 68 height 28
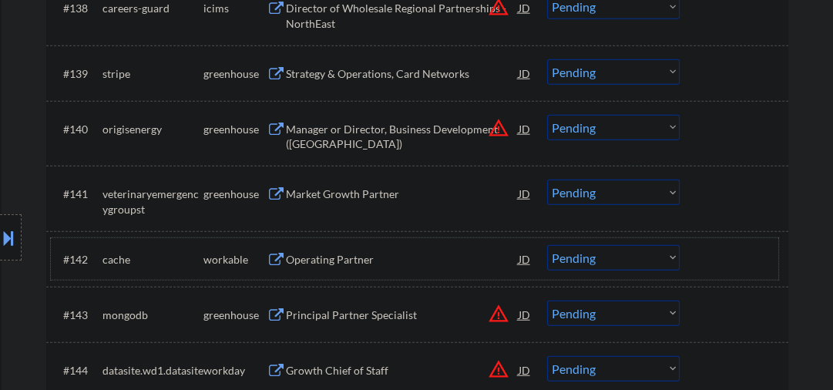
click at [638, 202] on select "Choose an option... Pending Applied Excluded (Questions) Excluded (Expired) Exc…" at bounding box center [613, 191] width 132 height 25
click at [547, 179] on select "Choose an option... Pending Applied Excluded (Questions) Excluded (Expired) Exc…" at bounding box center [613, 191] width 132 height 25
click at [341, 255] on div "Operating Partner" at bounding box center [402, 259] width 233 height 15
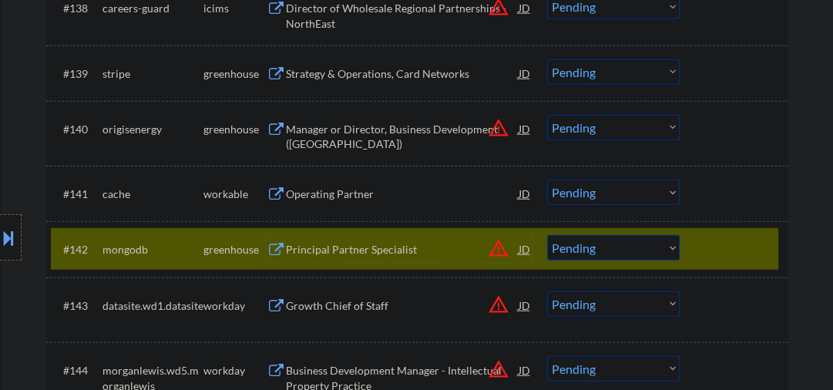
click at [706, 245] on div at bounding box center [736, 249] width 68 height 28
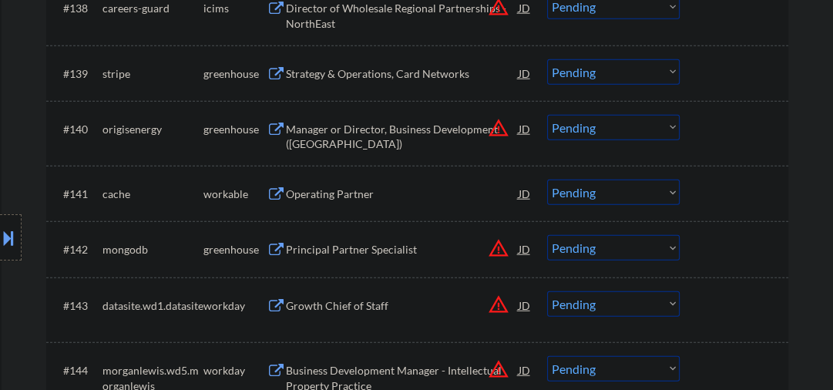
click at [582, 186] on select "Choose an option... Pending Applied Excluded (Questions) Excluded (Expired) Exc…" at bounding box center [613, 191] width 132 height 25
click at [547, 179] on select "Choose an option... Pending Applied Excluded (Questions) Excluded (Expired) Exc…" at bounding box center [613, 191] width 132 height 25
click at [390, 250] on div "Principal Partner Specialist" at bounding box center [402, 249] width 233 height 15
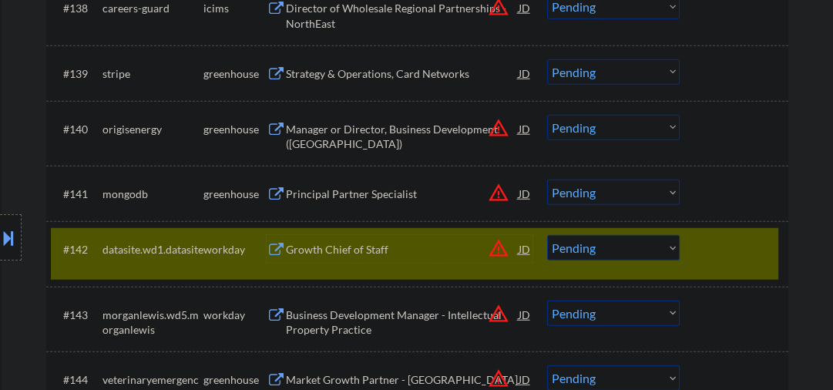
click at [731, 244] on div at bounding box center [736, 249] width 68 height 28
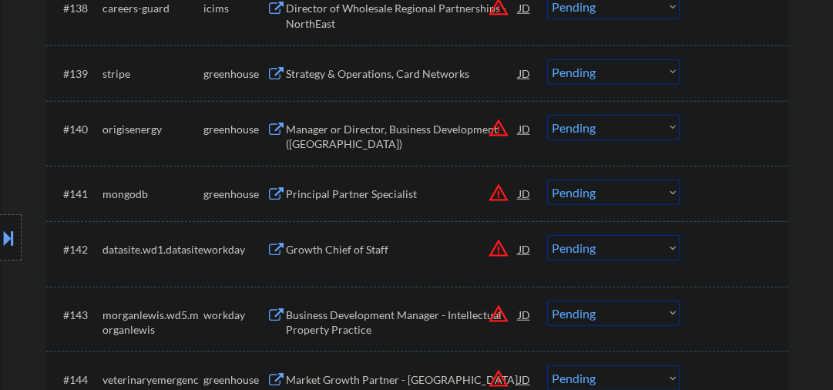
click at [604, 197] on select "Choose an option... Pending Applied Excluded (Questions) Excluded (Expired) Exc…" at bounding box center [613, 191] width 132 height 25
click at [547, 179] on select "Choose an option... Pending Applied Excluded (Questions) Excluded (Expired) Exc…" at bounding box center [613, 191] width 132 height 25
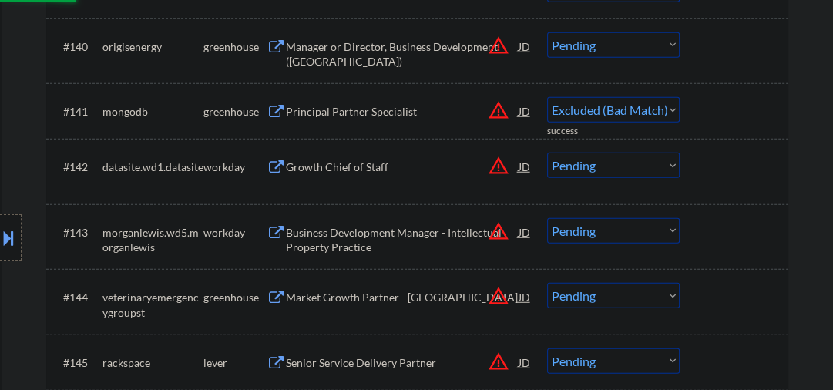
select select ""pending""
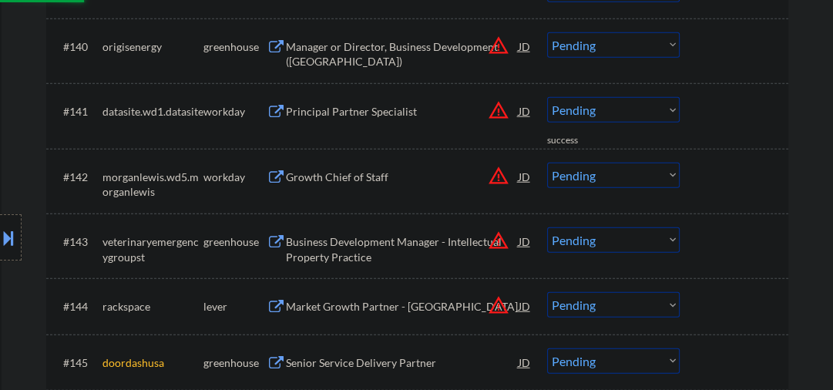
scroll to position [3039, 0]
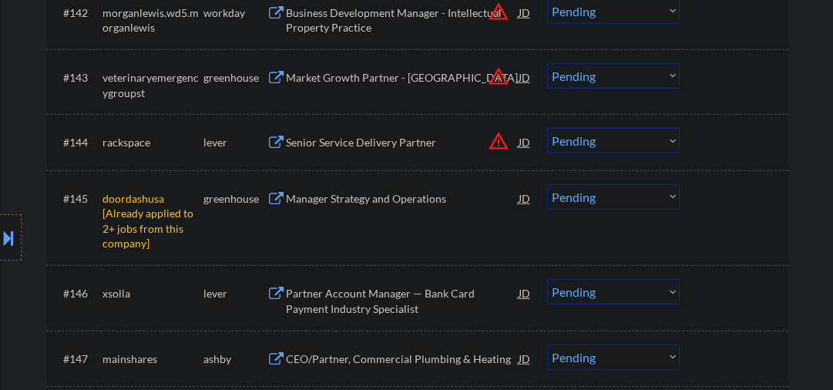
click at [569, 197] on select "Choose an option... Pending Applied Excluded (Questions) Excluded (Expired) Exc…" at bounding box center [613, 196] width 132 height 25
click at [547, 184] on select "Choose an option... Pending Applied Excluded (Questions) Excluded (Expired) Exc…" at bounding box center [613, 196] width 132 height 25
click at [337, 142] on div "Senior Service Delivery Partner" at bounding box center [402, 142] width 233 height 15
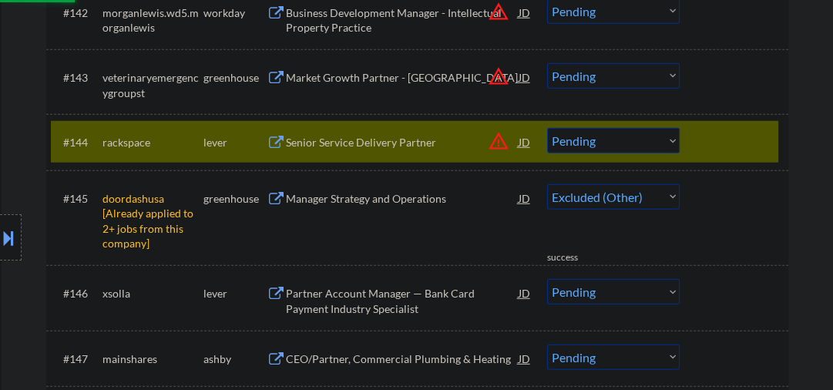
select select ""pending""
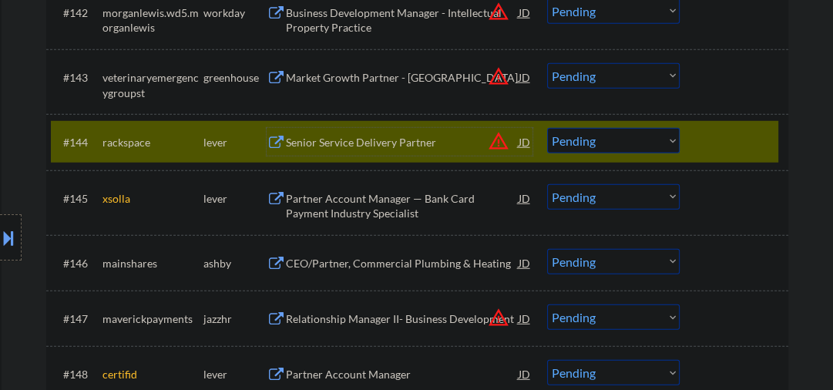
click at [709, 145] on div at bounding box center [736, 142] width 68 height 28
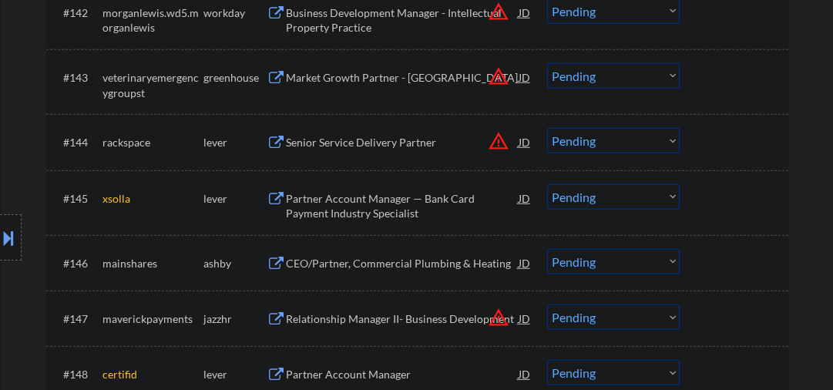
click at [346, 265] on div "CEO/Partner, Commercial Plumbing & Heating" at bounding box center [402, 263] width 233 height 15
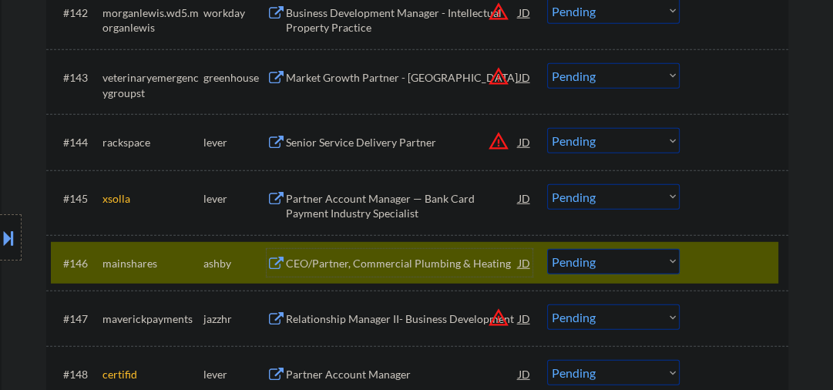
click at [561, 261] on select "Choose an option... Pending Applied Excluded (Questions) Excluded (Expired) Exc…" at bounding box center [613, 261] width 132 height 25
click at [547, 249] on select "Choose an option... Pending Applied Excluded (Questions) Excluded (Expired) Exc…" at bounding box center [613, 261] width 132 height 25
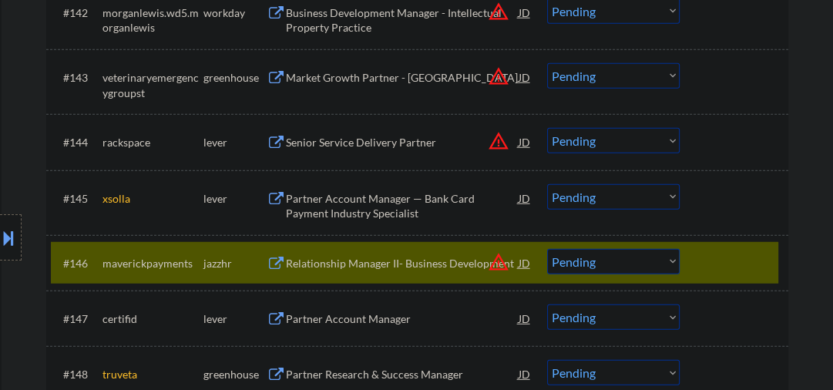
click at [342, 271] on div "Relationship Manager II- Business Development" at bounding box center [402, 263] width 233 height 28
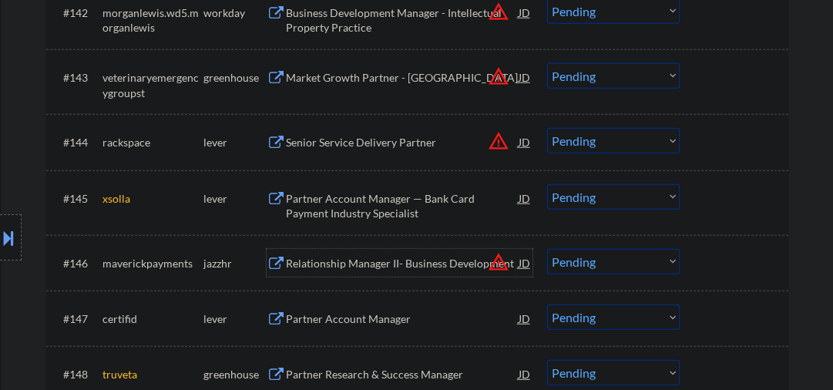
click at [574, 268] on select "Choose an option... Pending Applied Excluded (Questions) Excluded (Expired) Exc…" at bounding box center [613, 261] width 132 height 25
click at [547, 249] on select "Choose an option... Pending Applied Excluded (Questions) Excluded (Expired) Exc…" at bounding box center [613, 261] width 132 height 25
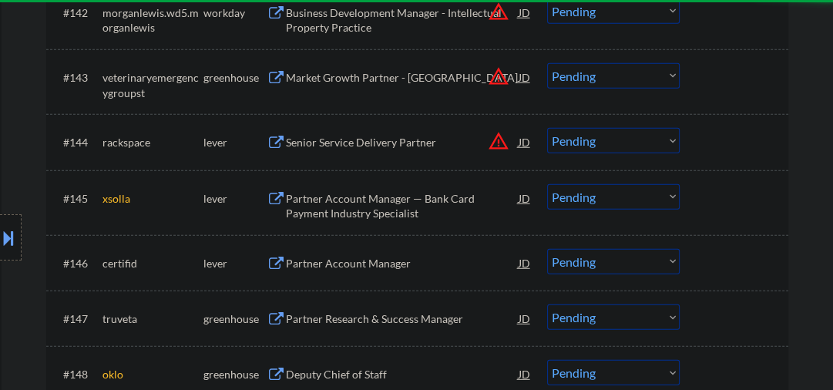
click at [334, 260] on div "Partner Account Manager" at bounding box center [402, 263] width 233 height 15
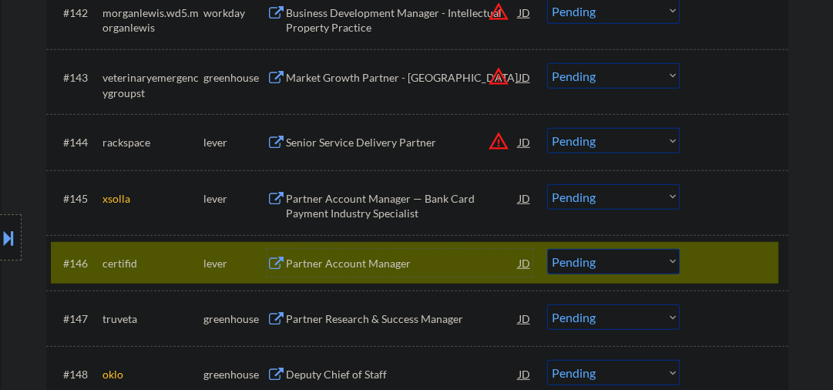
click at [608, 268] on select "Choose an option... Pending Applied Excluded (Questions) Excluded (Expired) Exc…" at bounding box center [613, 261] width 132 height 25
click at [547, 249] on select "Choose an option... Pending Applied Excluded (Questions) Excluded (Expired) Exc…" at bounding box center [613, 261] width 132 height 25
select select ""pending""
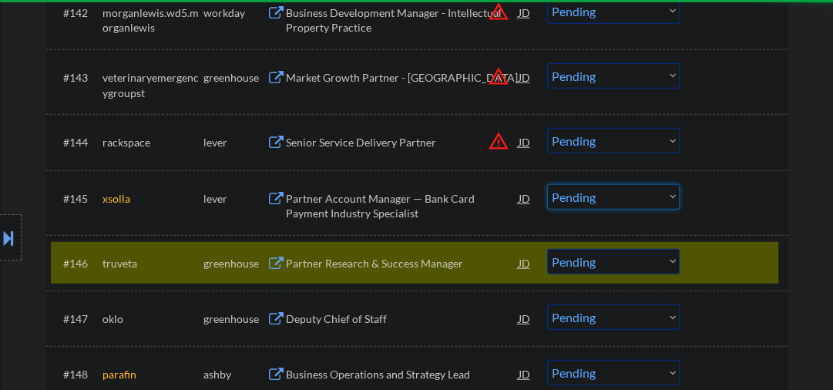
click at [579, 201] on select "Choose an option... Pending Applied Excluded (Questions) Excluded (Expired) Exc…" at bounding box center [613, 196] width 132 height 25
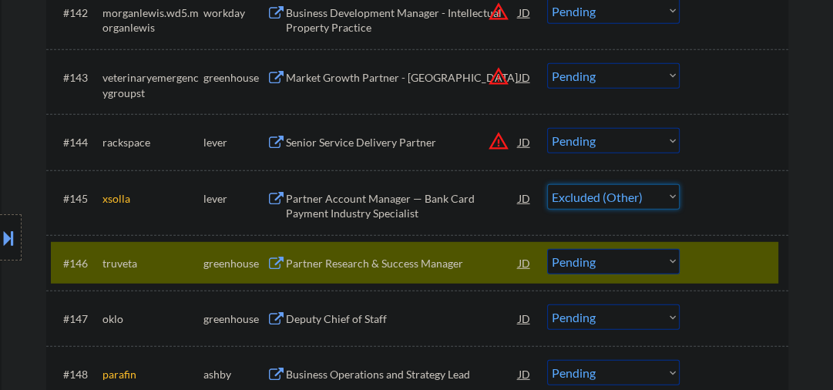
click at [547, 184] on select "Choose an option... Pending Applied Excluded (Questions) Excluded (Expired) Exc…" at bounding box center [613, 196] width 132 height 25
select select ""pending""
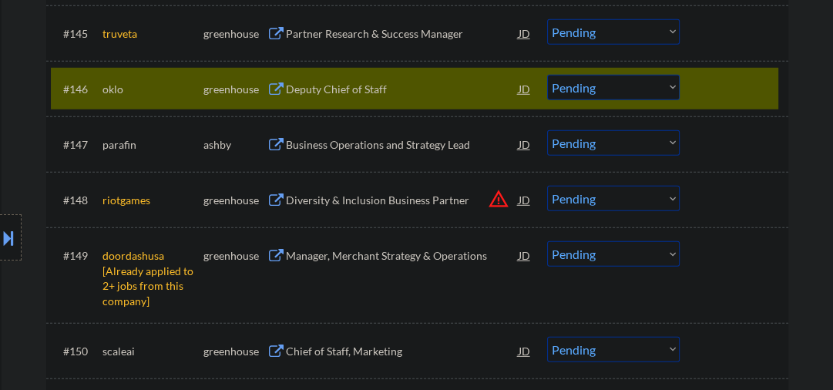
scroll to position [3285, 0]
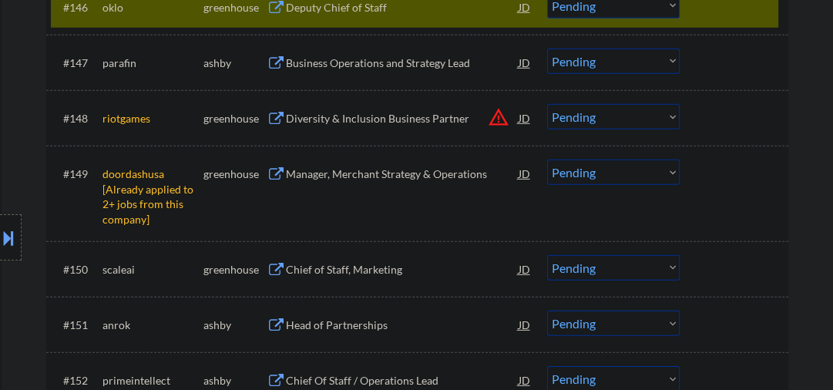
click at [577, 183] on select "Choose an option... Pending Applied Excluded (Questions) Excluded (Expired) Exc…" at bounding box center [613, 171] width 132 height 25
click at [547, 159] on select "Choose an option... Pending Applied Excluded (Questions) Excluded (Expired) Exc…" at bounding box center [613, 171] width 132 height 25
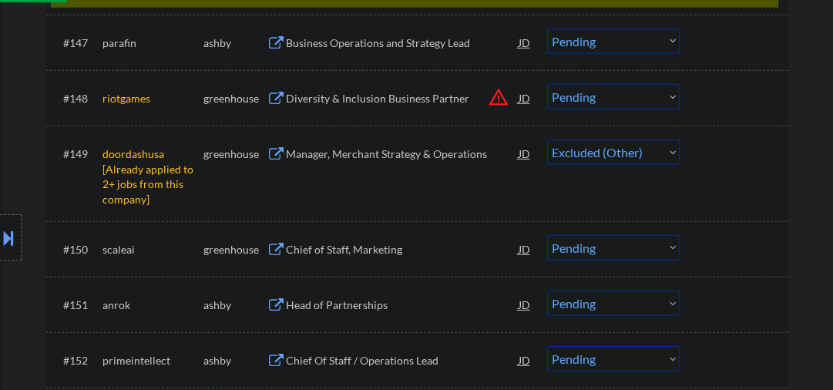
scroll to position [3368, 0]
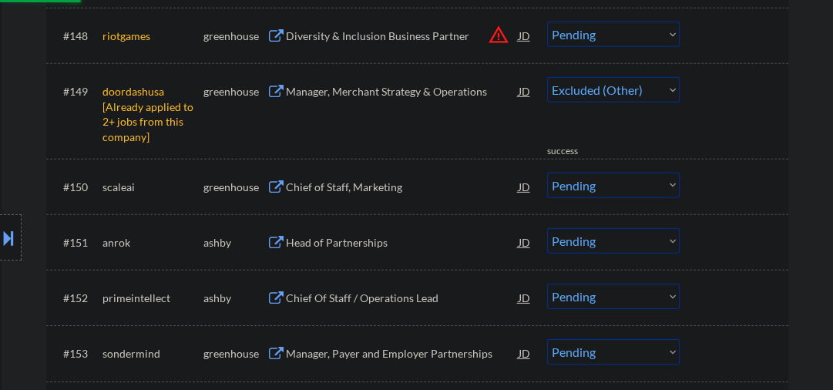
select select ""pending""
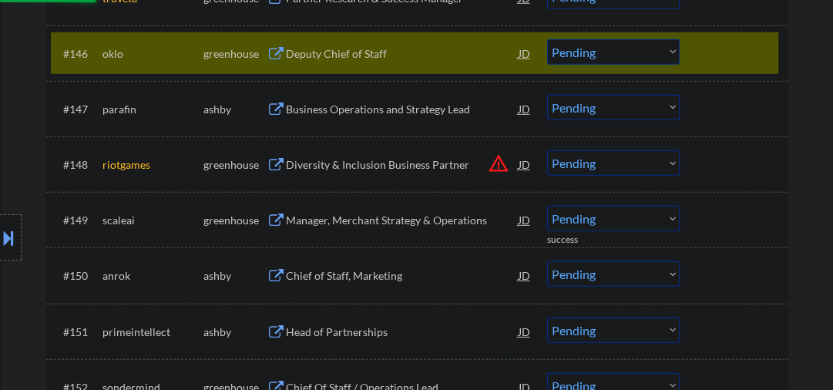
scroll to position [3204, 0]
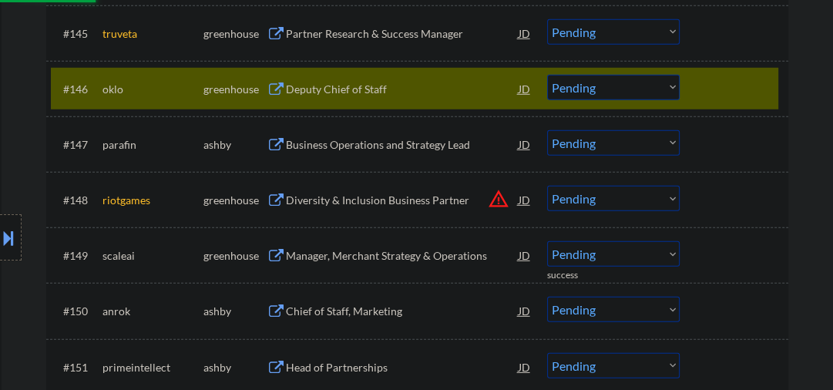
click at [319, 146] on div "Business Operations and Strategy Lead" at bounding box center [402, 144] width 233 height 15
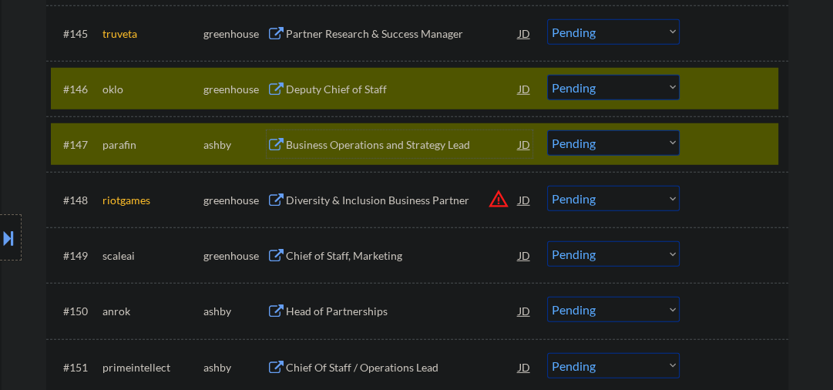
click at [704, 90] on div at bounding box center [736, 89] width 68 height 28
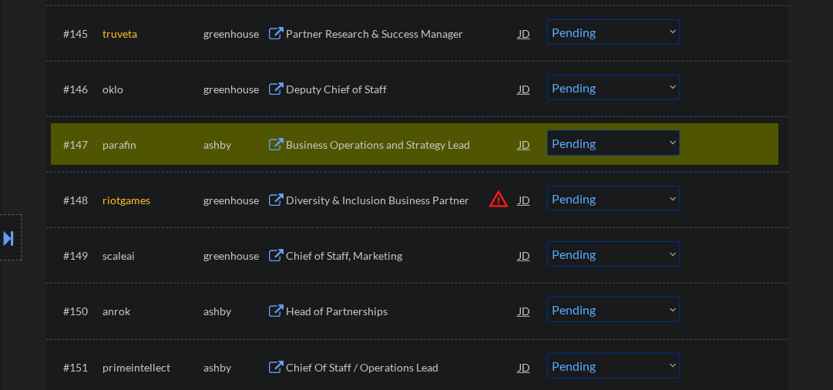
click at [611, 147] on select "Choose an option... Pending Applied Excluded (Questions) Excluded (Expired) Exc…" at bounding box center [613, 142] width 132 height 25
click at [547, 130] on select "Choose an option... Pending Applied Excluded (Questions) Excluded (Expired) Exc…" at bounding box center [613, 142] width 132 height 25
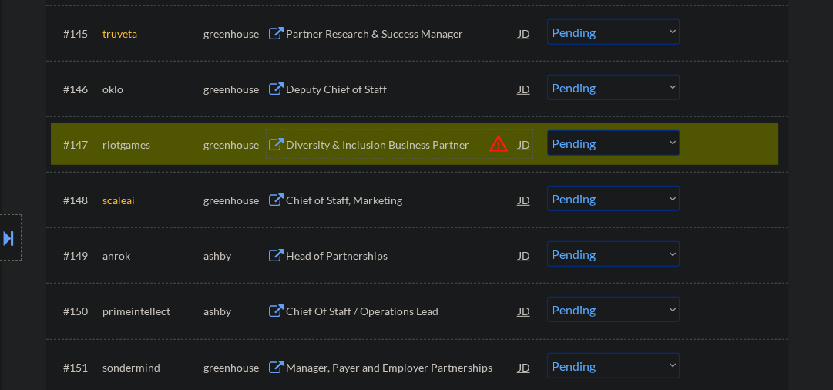
click at [327, 148] on div "Diversity & Inclusion Business Partner" at bounding box center [402, 144] width 233 height 15
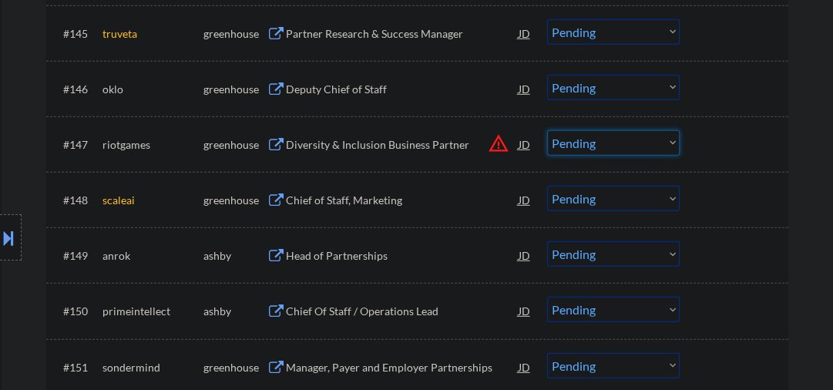
click at [570, 142] on select "Choose an option... Pending Applied Excluded (Questions) Excluded (Expired) Exc…" at bounding box center [613, 142] width 132 height 25
click at [547, 130] on select "Choose an option... Pending Applied Excluded (Questions) Excluded (Expired) Exc…" at bounding box center [613, 142] width 132 height 25
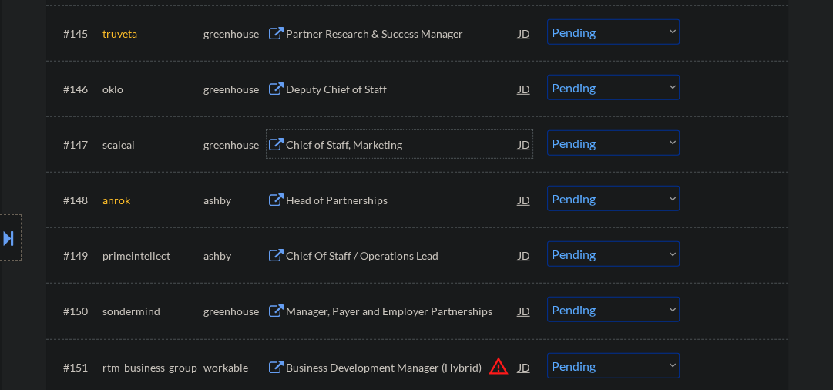
click at [350, 151] on div "Chief of Staff, Marketing" at bounding box center [402, 144] width 233 height 15
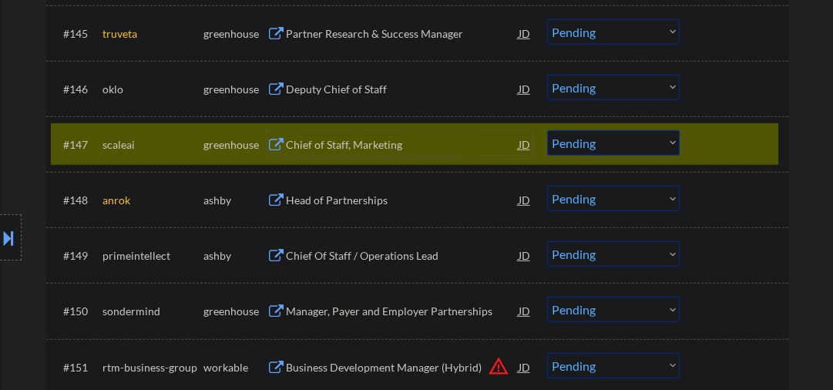
click at [352, 146] on div "Chief of Staff, Marketing" at bounding box center [402, 144] width 233 height 15
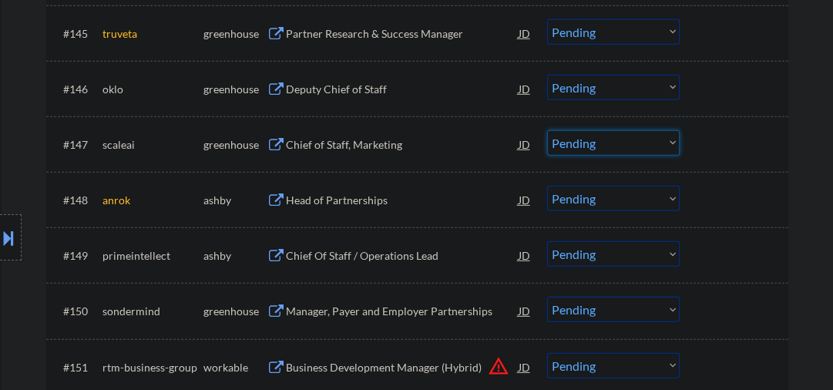
click at [600, 141] on select "Choose an option... Pending Applied Excluded (Questions) Excluded (Expired) Exc…" at bounding box center [613, 142] width 132 height 25
click at [547, 130] on select "Choose an option... Pending Applied Excluded (Questions) Excluded (Expired) Exc…" at bounding box center [613, 142] width 132 height 25
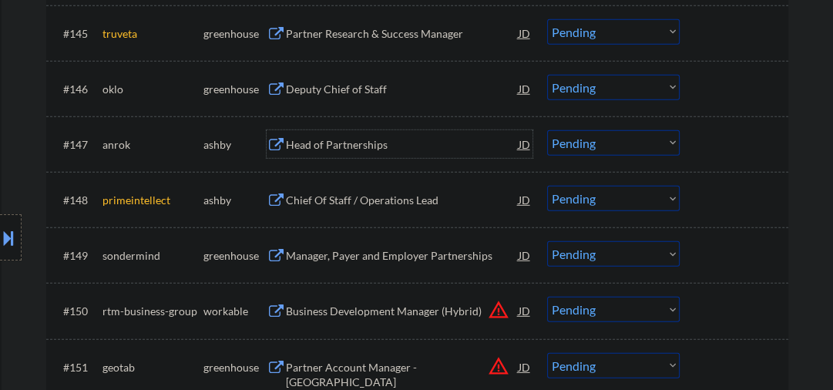
click at [310, 145] on div "Head of Partnerships" at bounding box center [402, 144] width 233 height 15
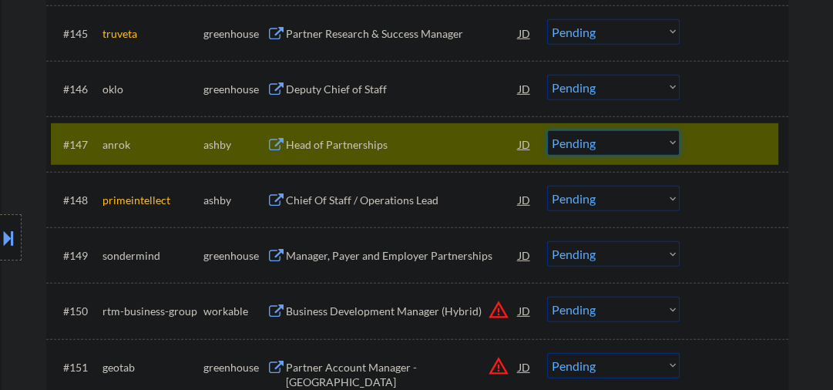
click at [601, 145] on select "Choose an option... Pending Applied Excluded (Questions) Excluded (Expired) Exc…" at bounding box center [613, 142] width 132 height 25
click at [547, 130] on select "Choose an option... Pending Applied Excluded (Questions) Excluded (Expired) Exc…" at bounding box center [613, 142] width 132 height 25
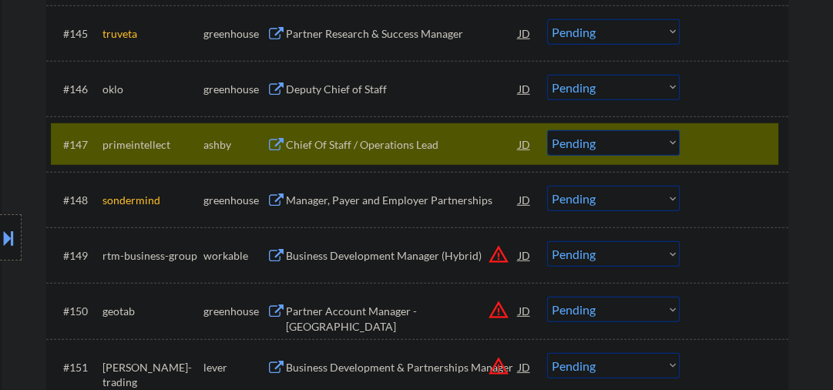
click at [318, 145] on div "Chief Of Staff / Operations Lead" at bounding box center [402, 144] width 233 height 15
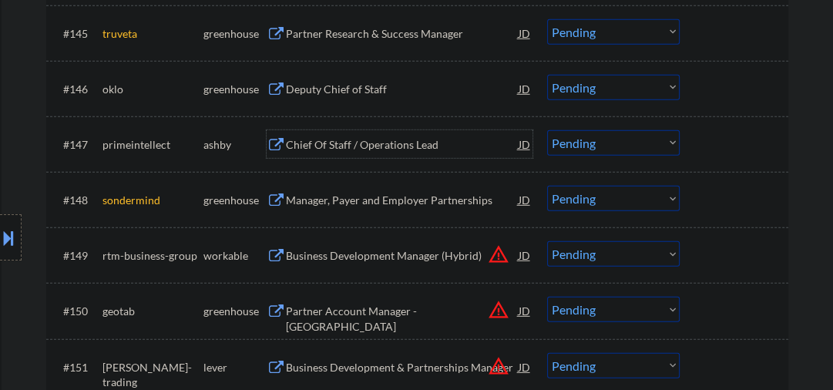
click at [571, 142] on select "Choose an option... Pending Applied Excluded (Questions) Excluded (Expired) Exc…" at bounding box center [613, 142] width 132 height 25
click at [547, 130] on select "Choose an option... Pending Applied Excluded (Questions) Excluded (Expired) Exc…" at bounding box center [613, 142] width 132 height 25
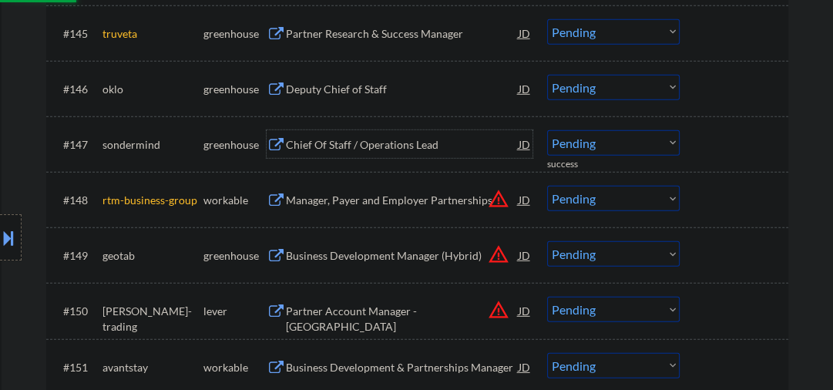
click at [370, 150] on div "Chief Of Staff / Operations Lead" at bounding box center [402, 144] width 233 height 15
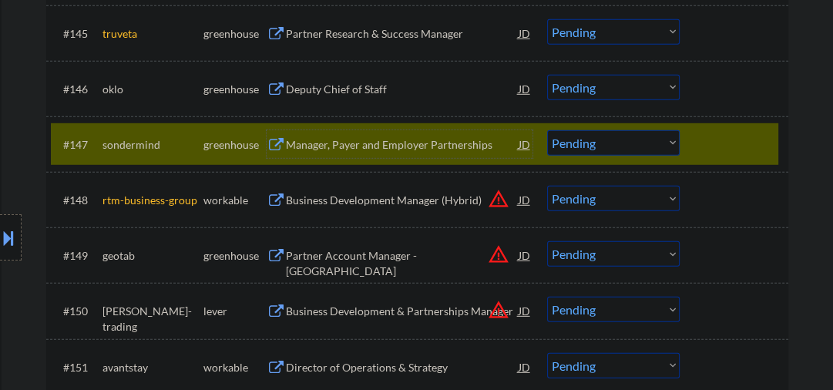
click at [584, 146] on select "Choose an option... Pending Applied Excluded (Questions) Excluded (Expired) Exc…" at bounding box center [613, 142] width 132 height 25
click at [547, 130] on select "Choose an option... Pending Applied Excluded (Questions) Excluded (Expired) Exc…" at bounding box center [613, 142] width 132 height 25
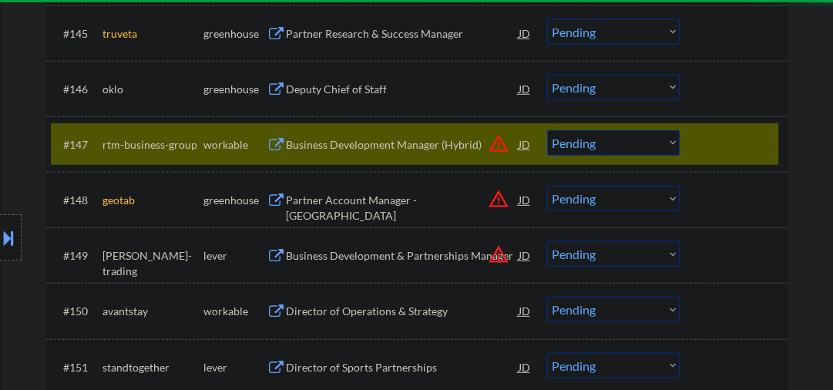
click at [359, 139] on div "Business Development Manager (Hybrid)" at bounding box center [402, 144] width 233 height 15
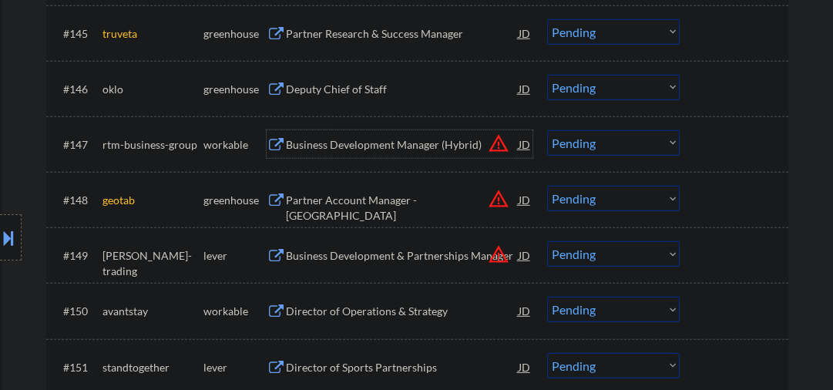
click at [602, 152] on select "Choose an option... Pending Applied Excluded (Questions) Excluded (Expired) Exc…" at bounding box center [613, 142] width 132 height 25
click at [547, 130] on select "Choose an option... Pending Applied Excluded (Questions) Excluded (Expired) Exc…" at bounding box center [613, 142] width 132 height 25
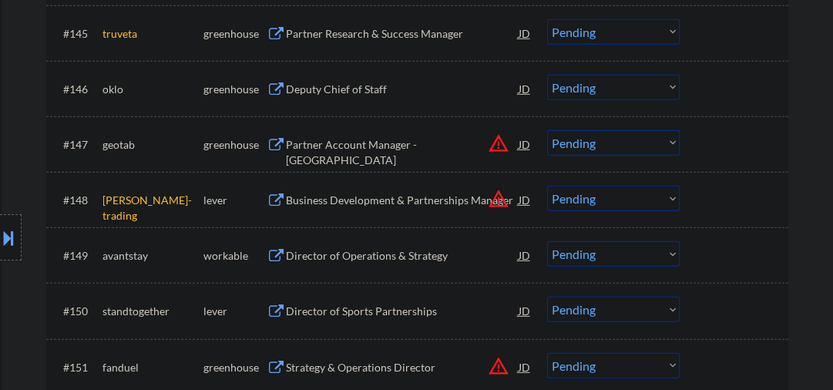
click at [317, 142] on div "Partner Account Manager - Northeast" at bounding box center [402, 152] width 233 height 30
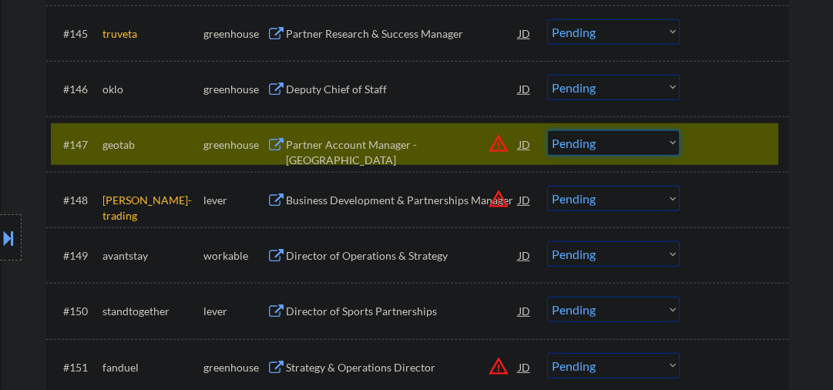
click at [588, 142] on select "Choose an option... Pending Applied Excluded (Questions) Excluded (Expired) Exc…" at bounding box center [613, 142] width 132 height 25
click at [547, 130] on select "Choose an option... Pending Applied Excluded (Questions) Excluded (Expired) Exc…" at bounding box center [613, 142] width 132 height 25
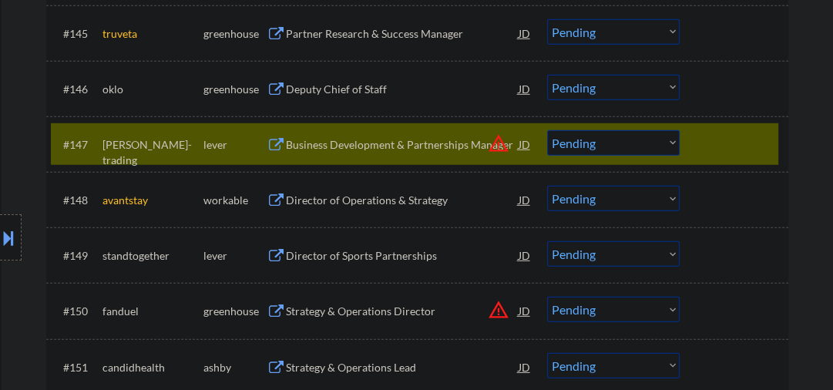
click at [353, 148] on div "Business Development & Partnerships Manager" at bounding box center [402, 144] width 233 height 15
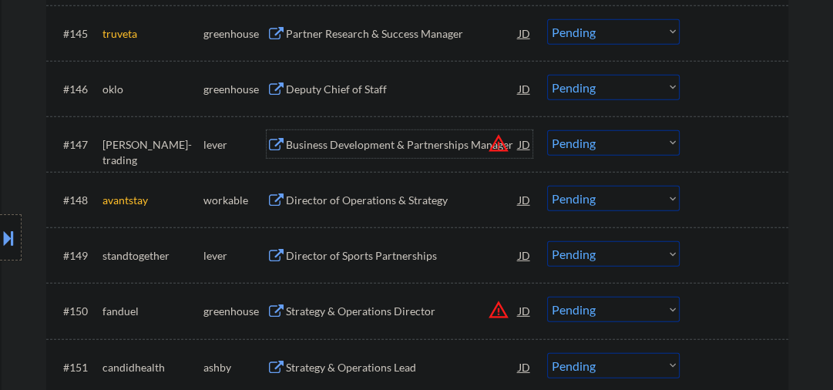
click at [635, 144] on select "Choose an option... Pending Applied Excluded (Questions) Excluded (Expired) Exc…" at bounding box center [613, 142] width 132 height 25
click at [547, 130] on select "Choose an option... Pending Applied Excluded (Questions) Excluded (Expired) Exc…" at bounding box center [613, 142] width 132 height 25
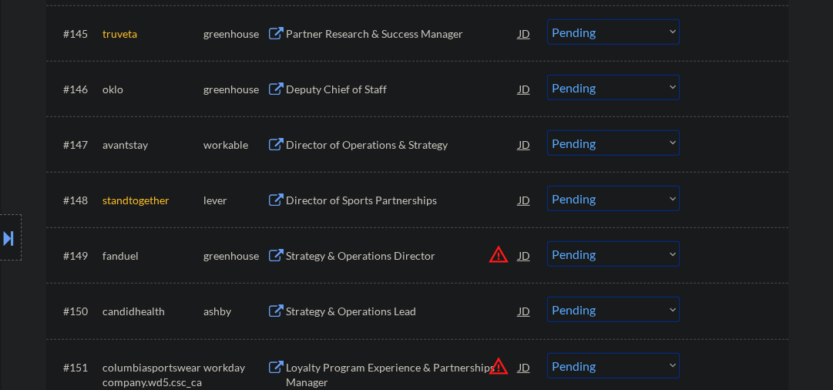
click at [344, 143] on div "Director of Operations & Strategy" at bounding box center [402, 144] width 233 height 15
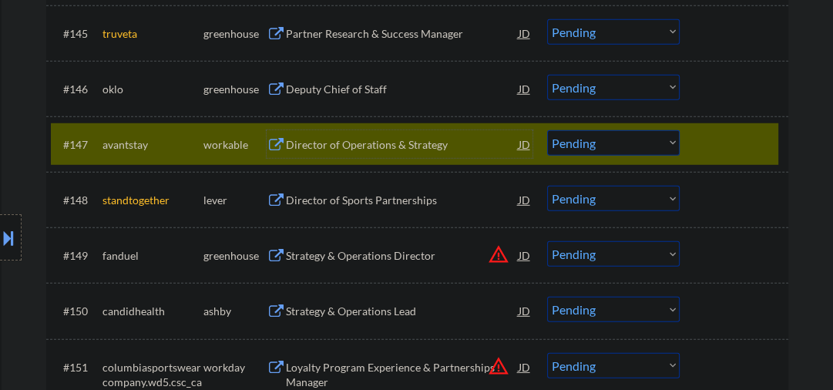
click at [580, 147] on select "Choose an option... Pending Applied Excluded (Questions) Excluded (Expired) Exc…" at bounding box center [613, 142] width 132 height 25
click at [547, 130] on select "Choose an option... Pending Applied Excluded (Questions) Excluded (Expired) Exc…" at bounding box center [613, 142] width 132 height 25
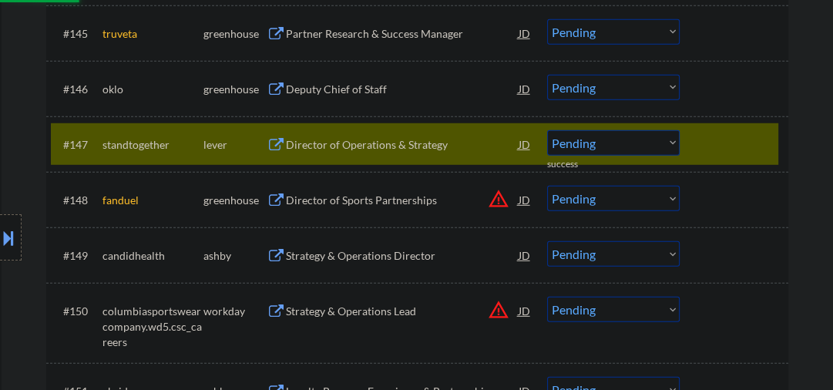
click at [320, 143] on div "Director of Operations & Strategy" at bounding box center [402, 144] width 233 height 15
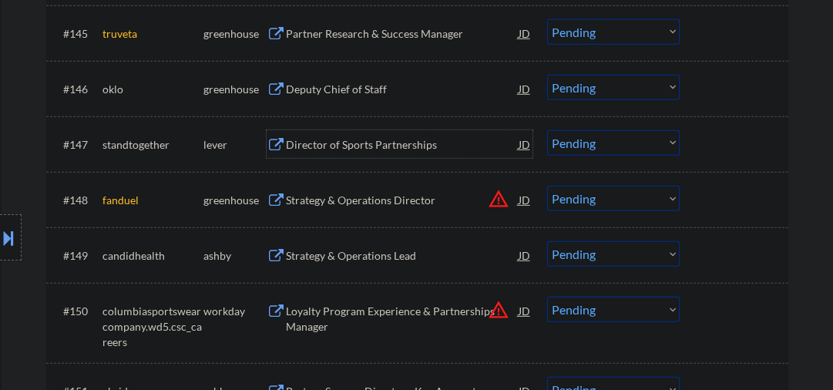
click at [351, 148] on div "Director of Sports Partnerships" at bounding box center [402, 144] width 233 height 15
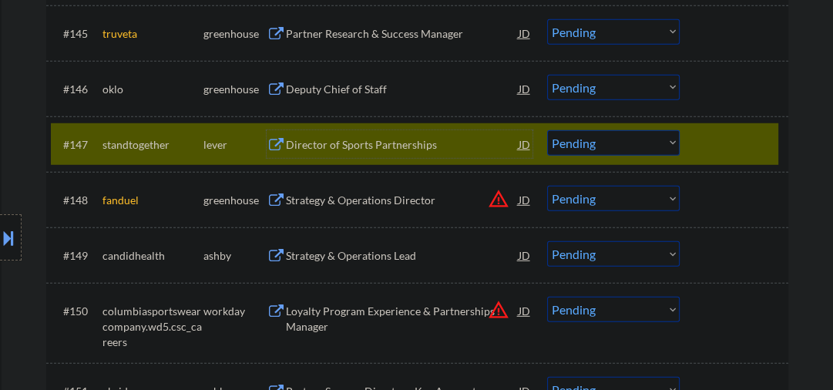
click at [565, 149] on select "Choose an option... Pending Applied Excluded (Questions) Excluded (Expired) Exc…" at bounding box center [613, 142] width 132 height 25
click at [547, 130] on select "Choose an option... Pending Applied Excluded (Questions) Excluded (Expired) Exc…" at bounding box center [613, 142] width 132 height 25
select select ""pending""
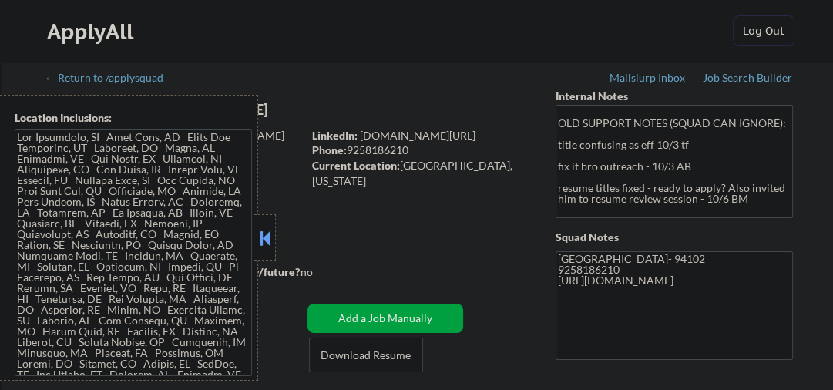
click at [263, 234] on button at bounding box center [264, 237] width 17 height 23
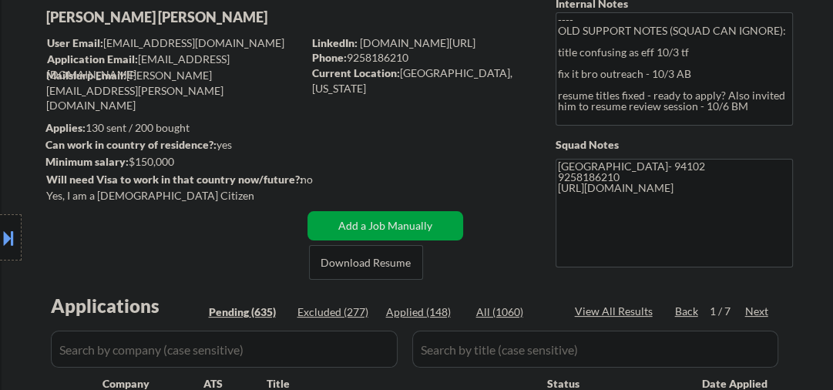
scroll to position [246, 0]
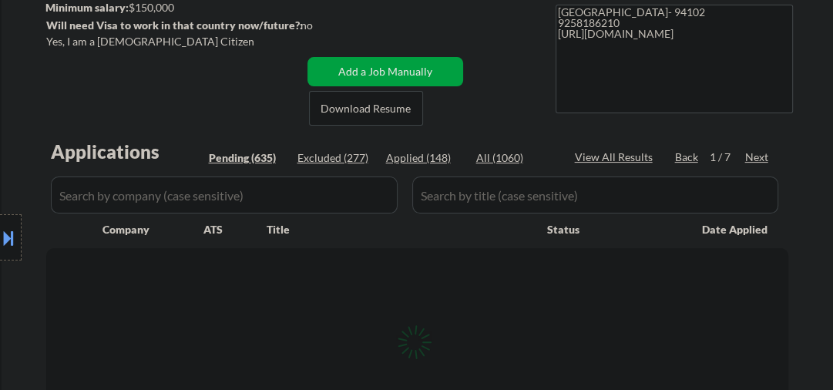
select select ""pending""
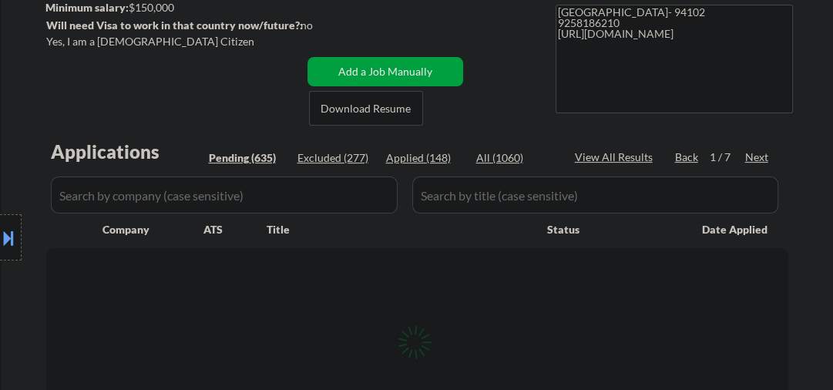
select select ""pending""
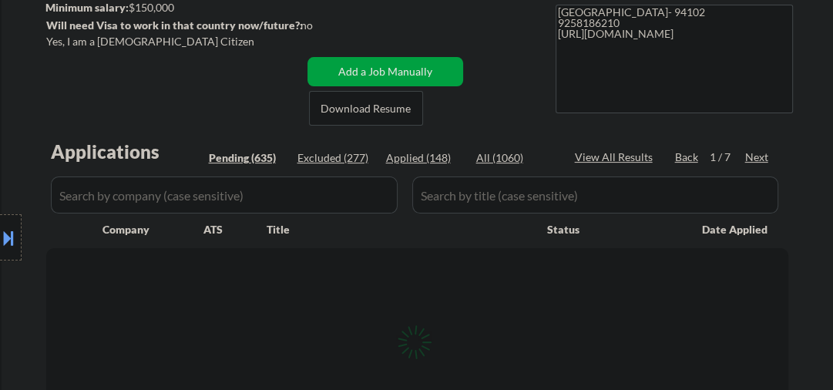
select select ""pending""
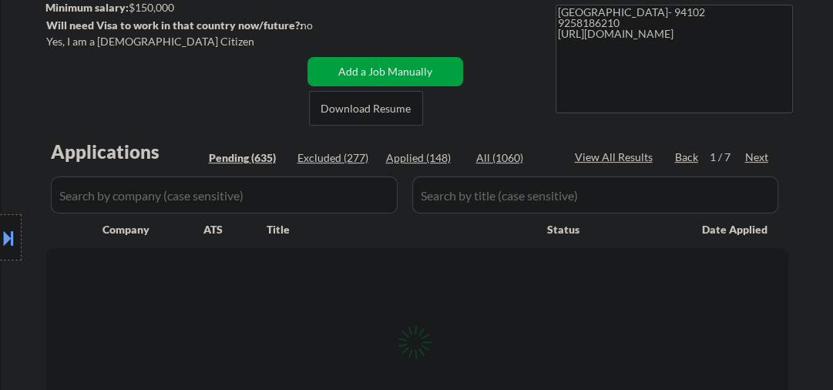
select select ""pending""
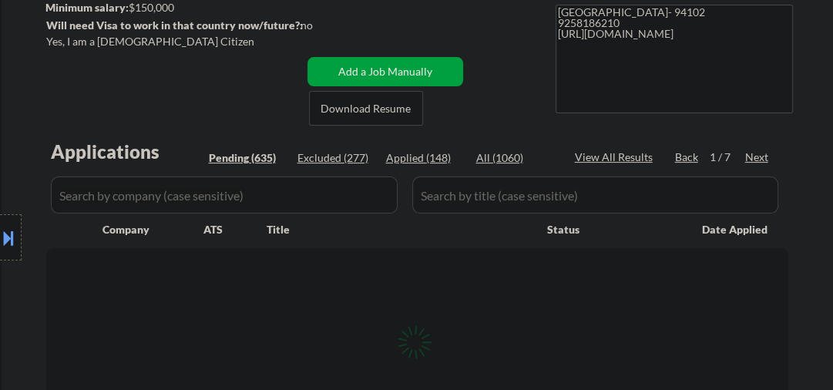
select select ""pending""
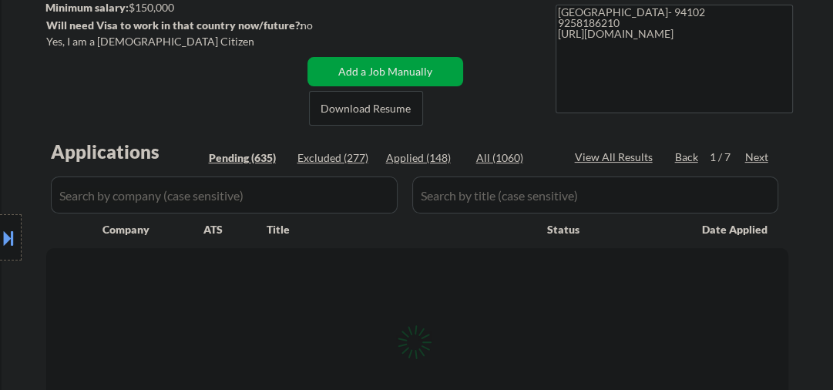
select select ""pending""
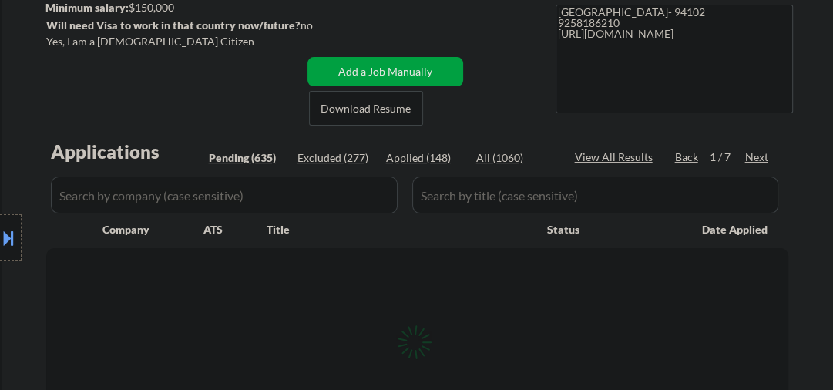
select select ""pending""
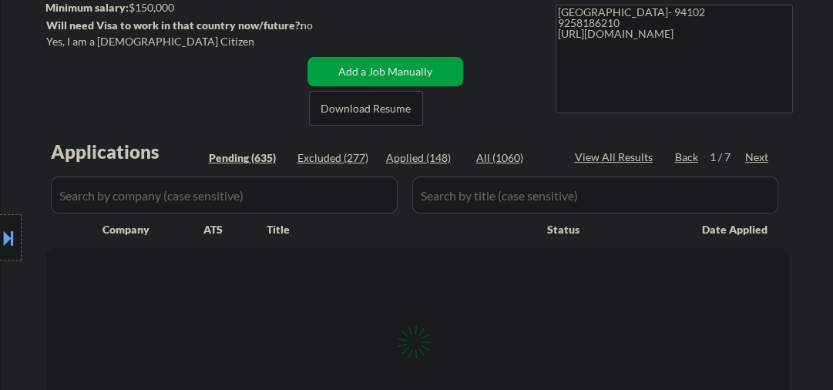
select select ""pending""
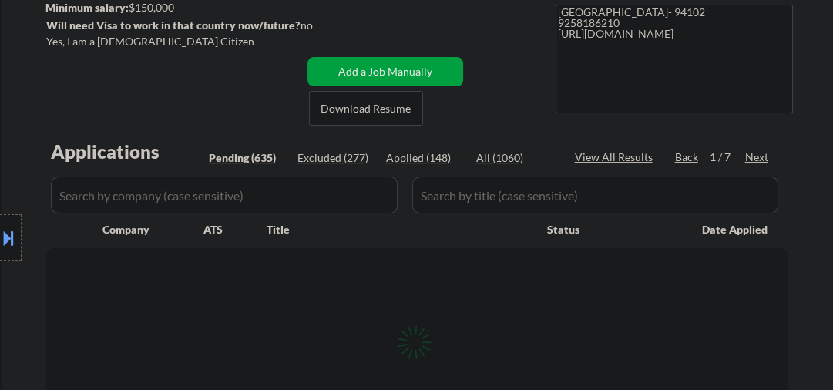
select select ""pending""
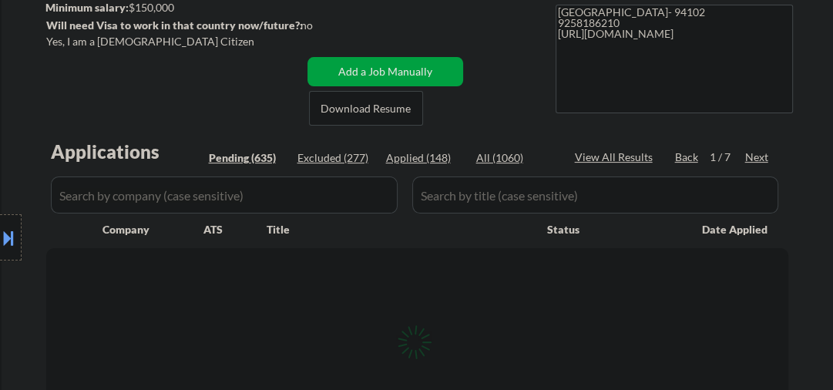
select select ""pending""
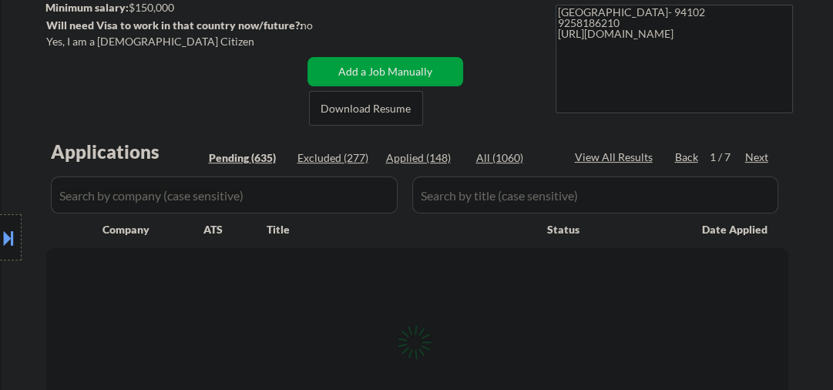
select select ""pending""
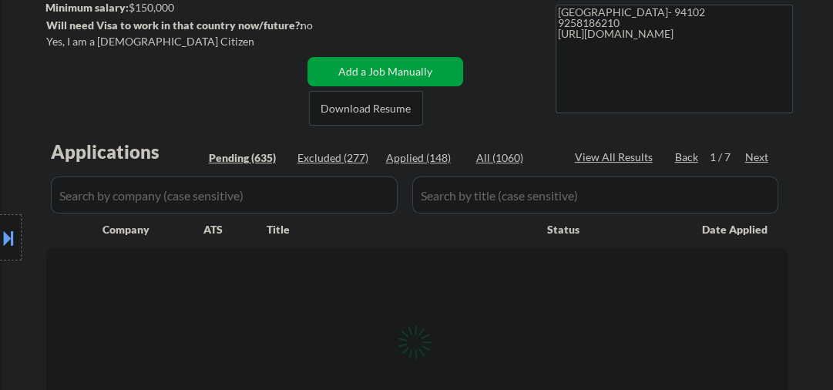
select select ""pending""
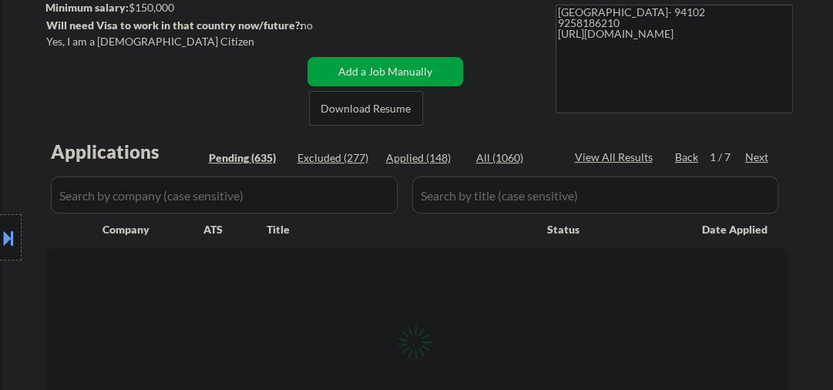
select select ""pending""
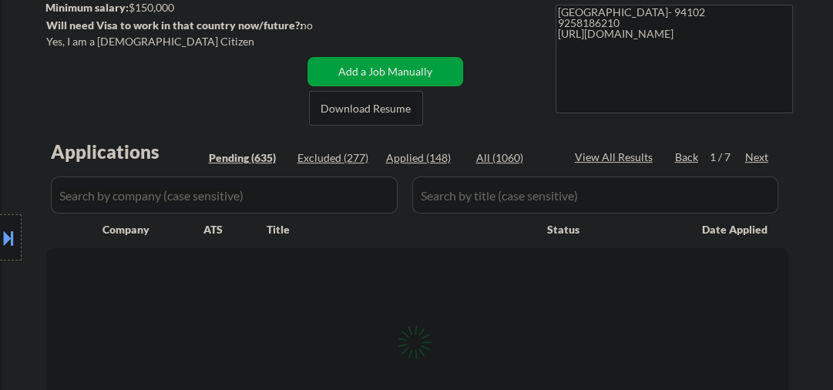
select select ""pending""
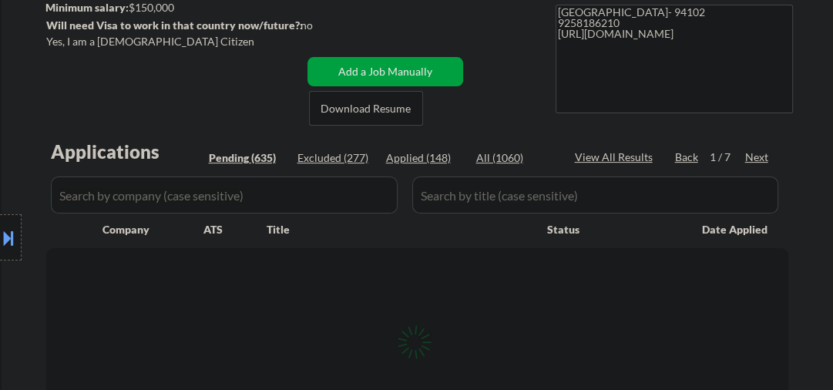
select select ""pending""
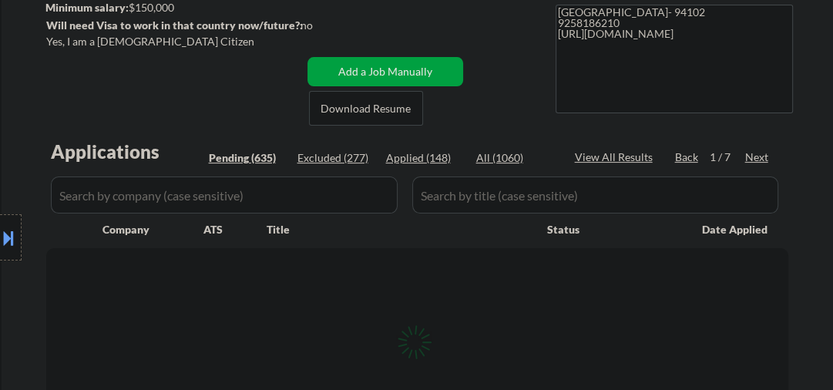
select select ""pending""
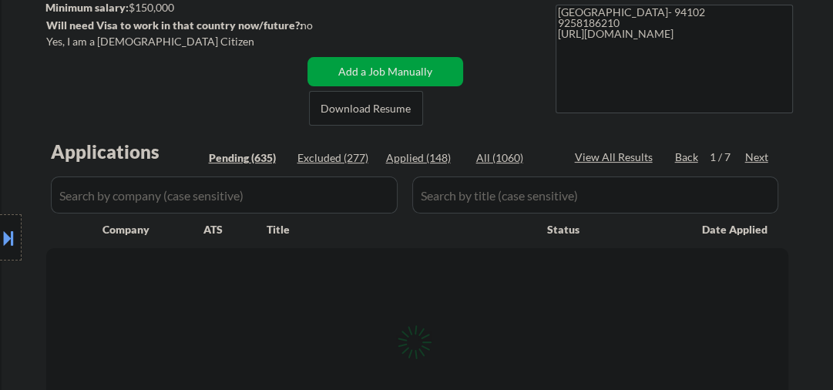
select select ""pending""
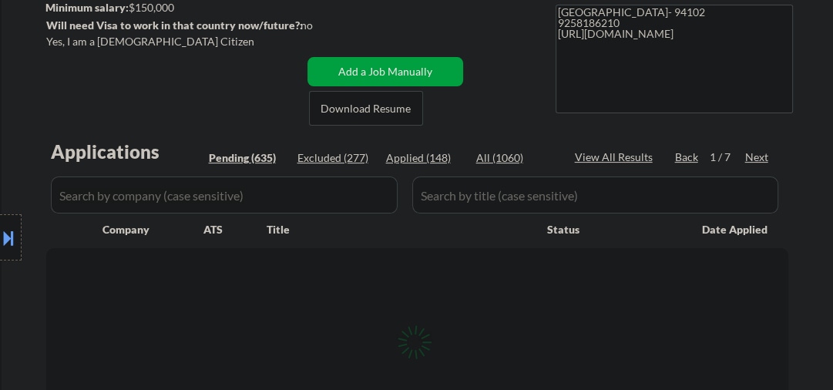
select select ""pending""
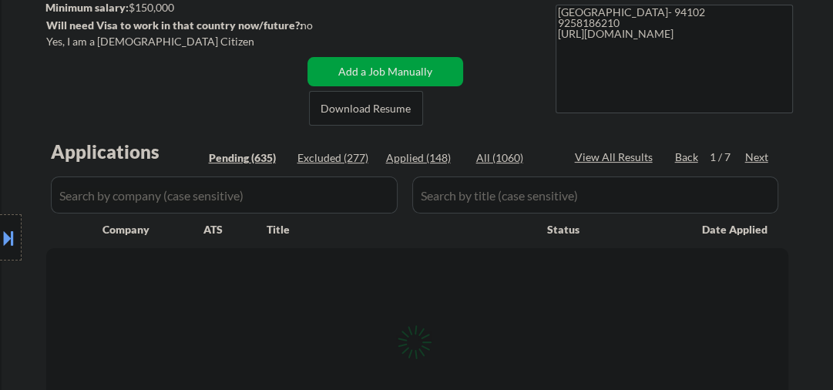
select select ""pending""
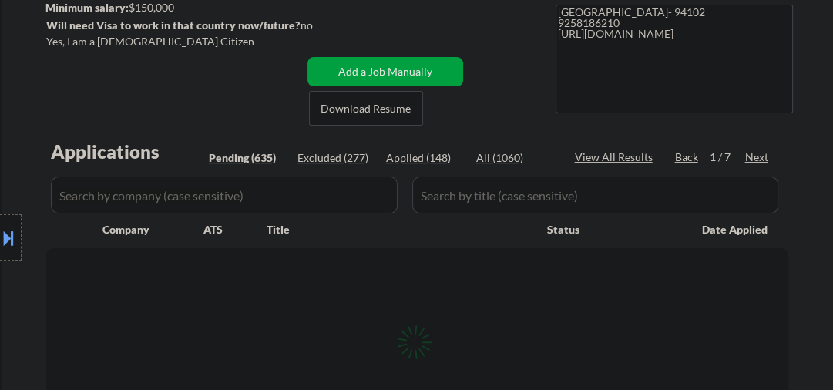
select select ""pending""
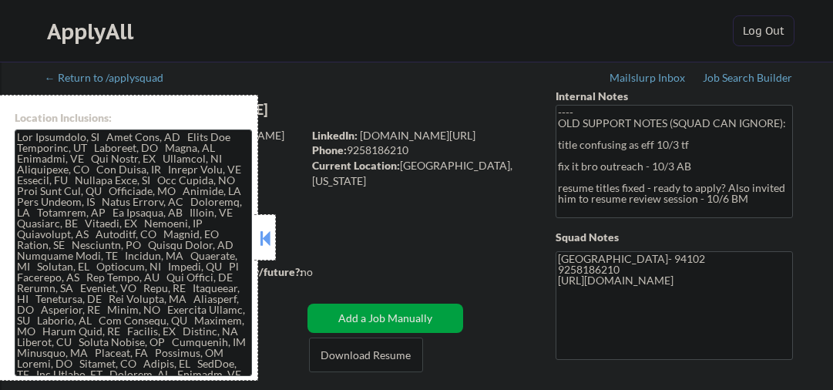
select select ""pending""
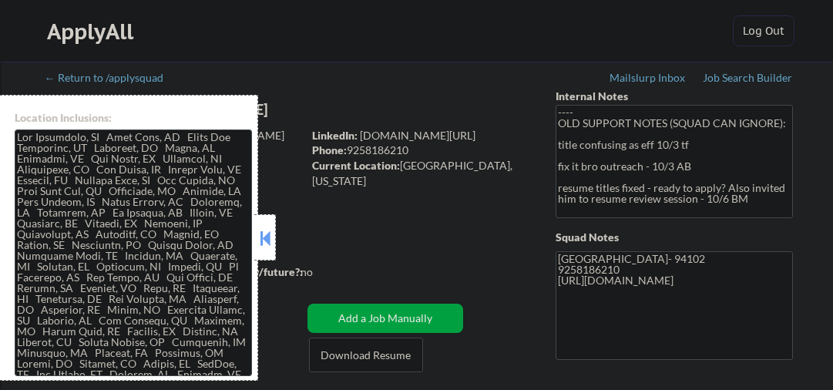
select select ""pending""
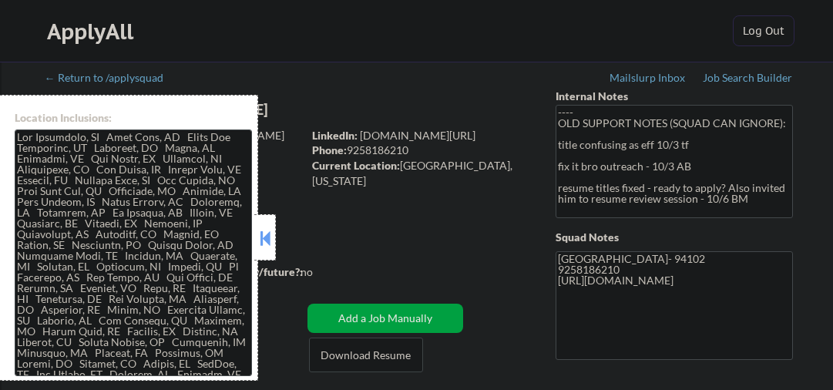
select select ""pending""
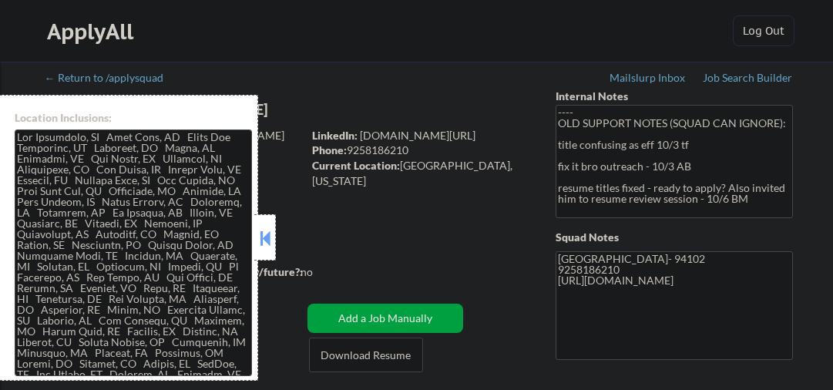
select select ""pending""
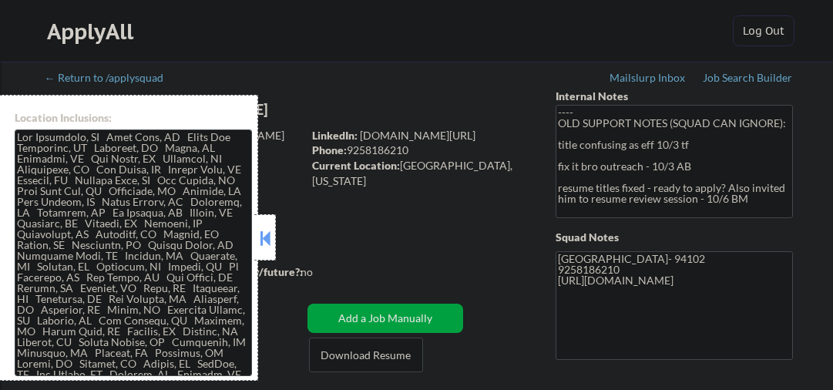
select select ""pending""
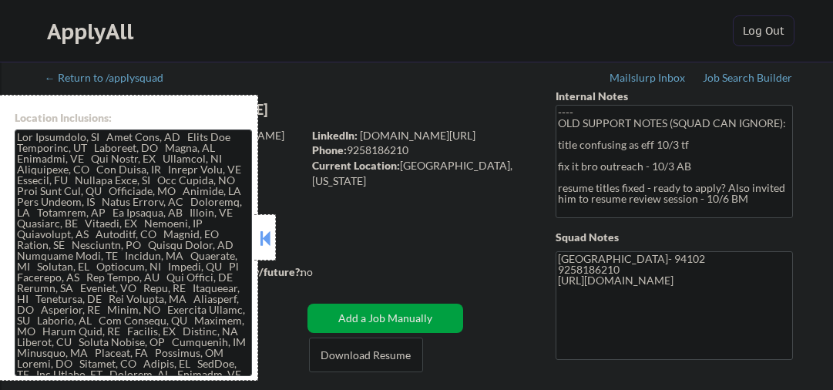
select select ""pending""
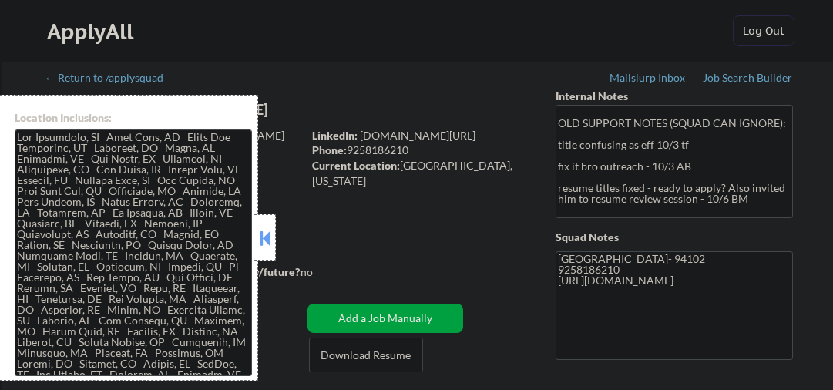
select select ""pending""
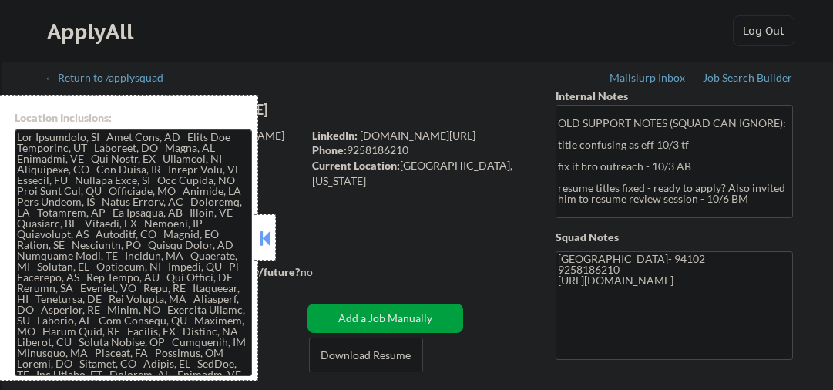
select select ""pending""
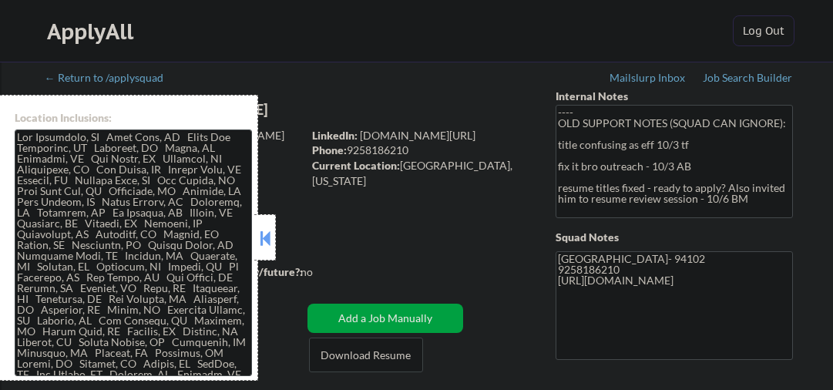
select select ""pending""
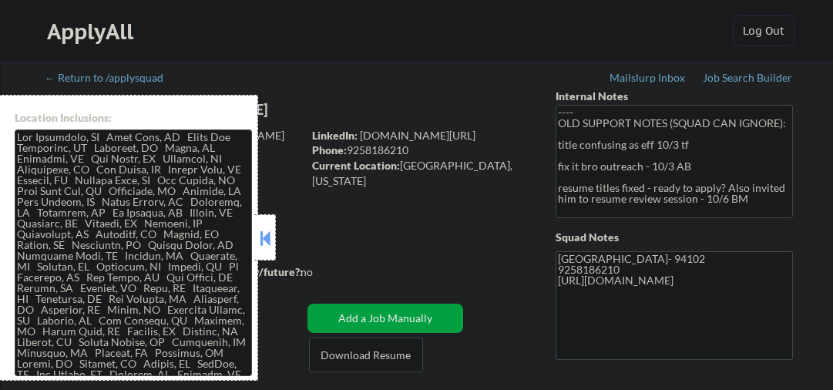
select select ""pending""
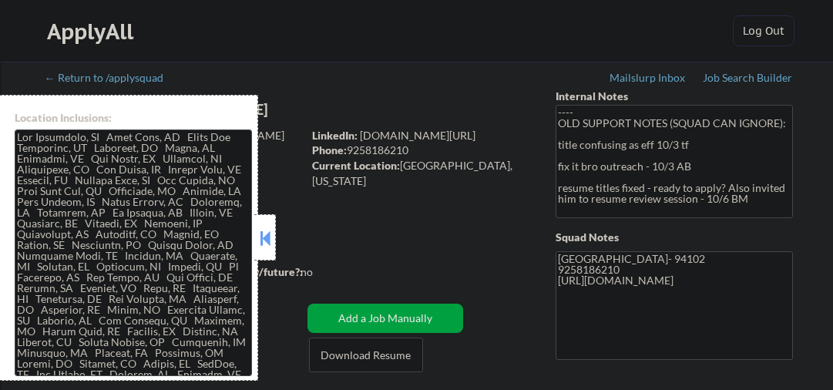
select select ""pending""
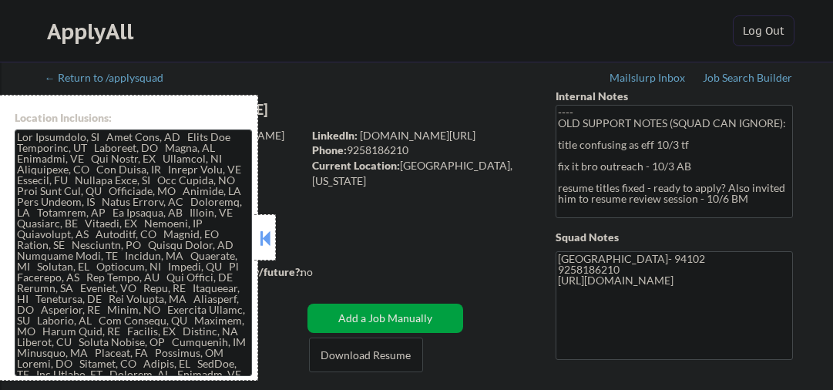
select select ""pending""
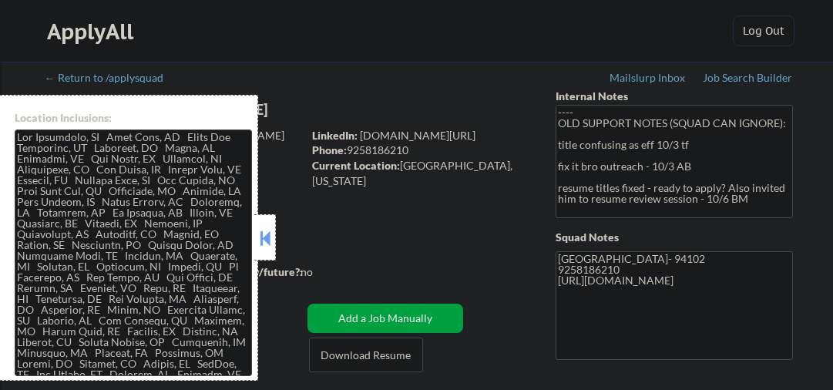
select select ""pending""
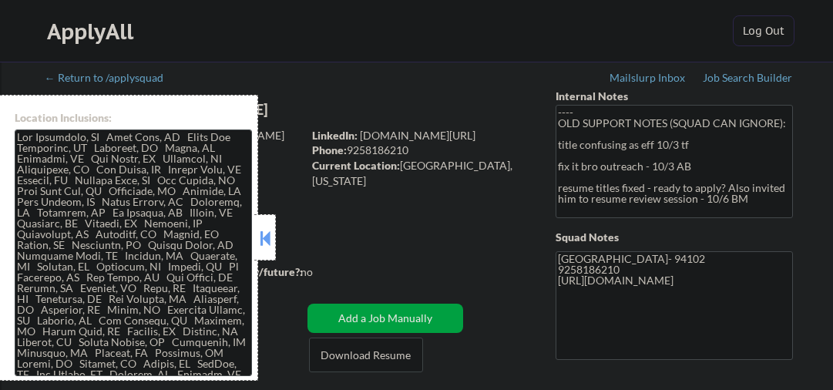
select select ""pending""
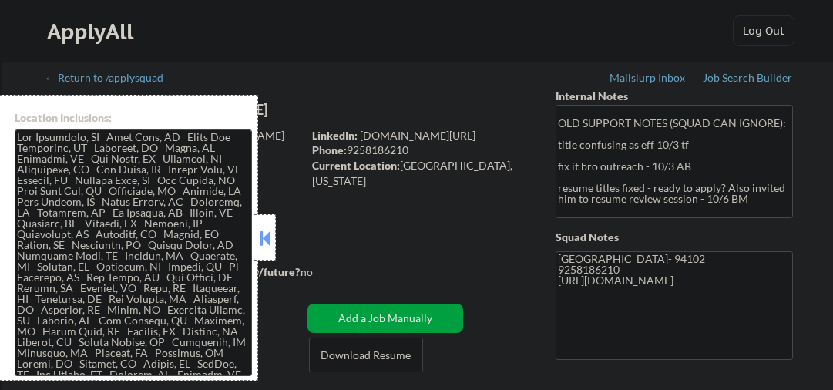
select select ""pending""
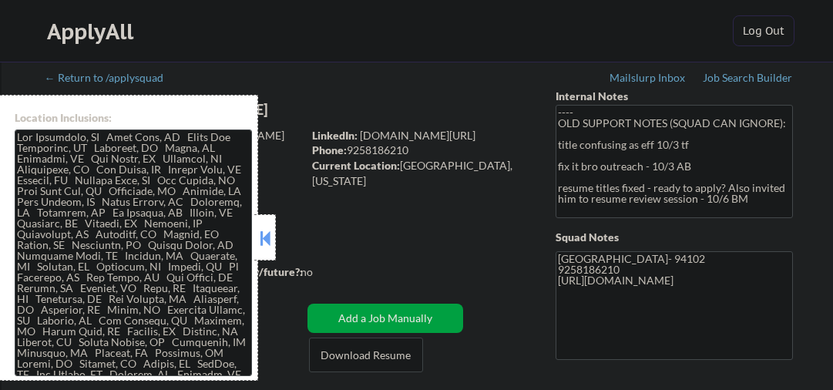
select select ""pending""
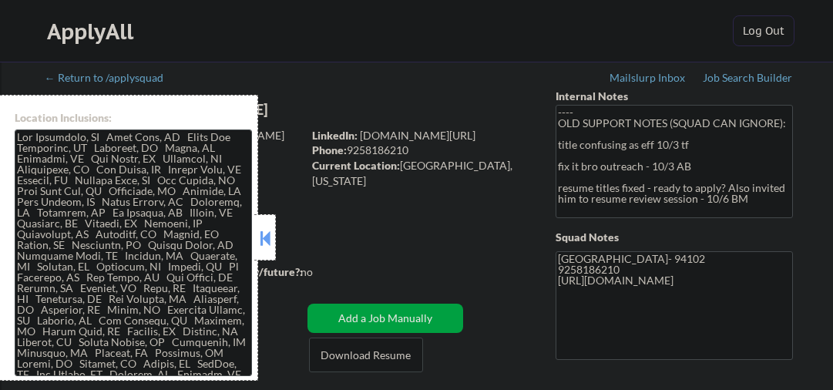
select select ""pending""
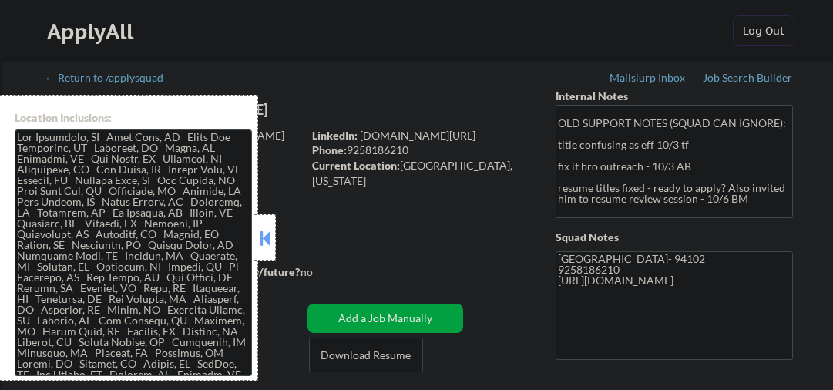
select select ""pending""
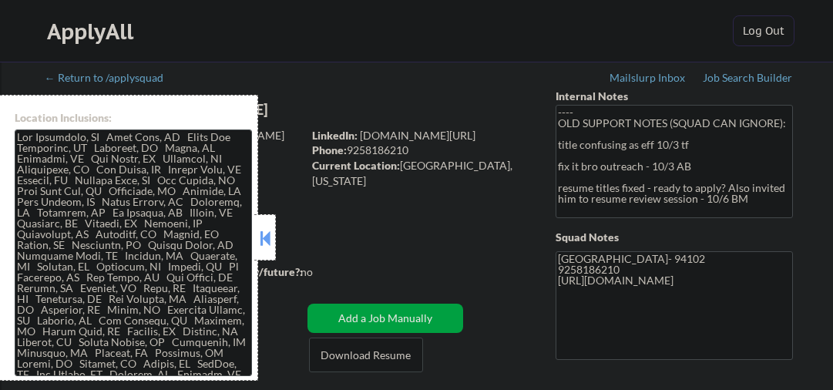
select select ""pending""
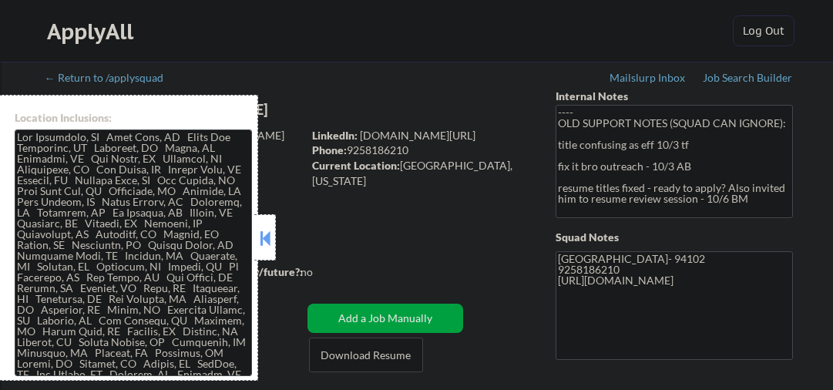
select select ""pending""
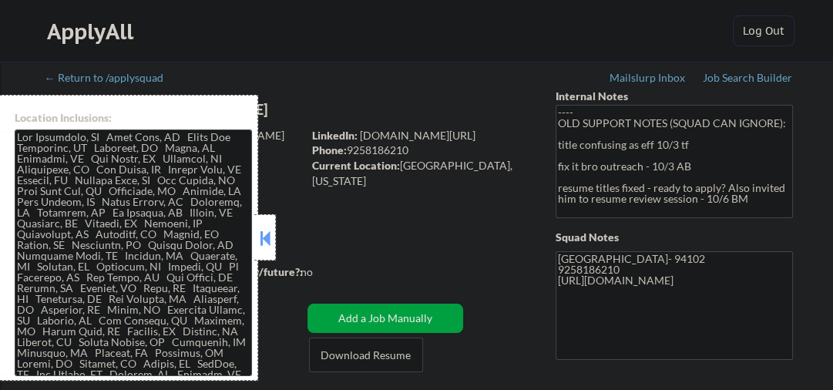
click at [268, 224] on div at bounding box center [265, 237] width 22 height 46
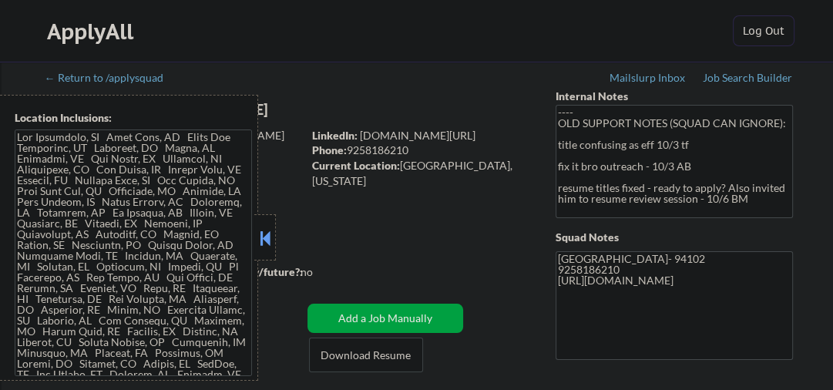
click at [265, 244] on button at bounding box center [264, 237] width 17 height 23
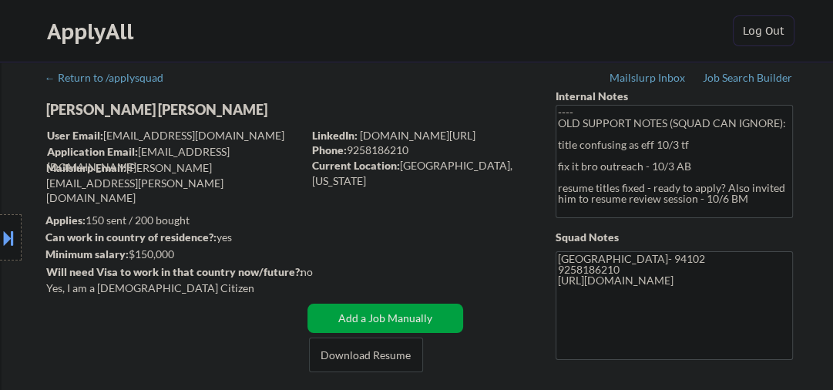
select select ""pending""
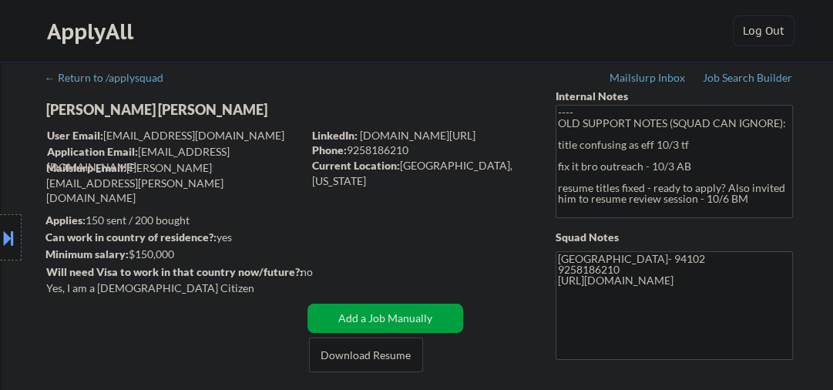
select select ""pending""
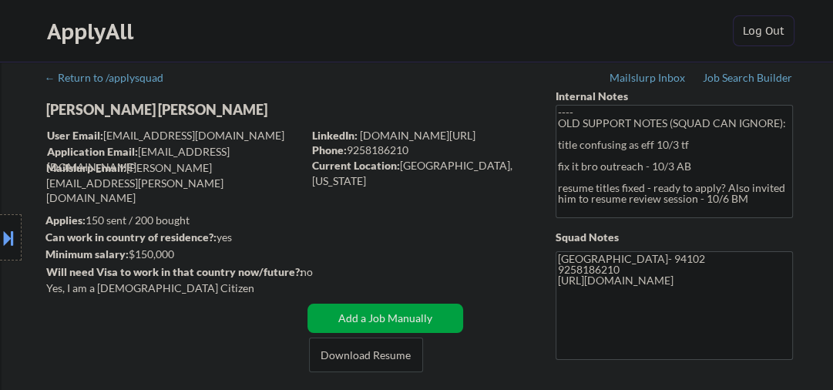
select select ""pending""
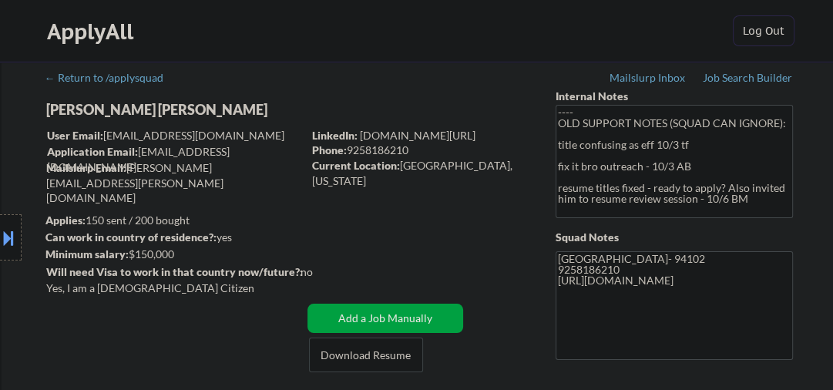
select select ""pending""
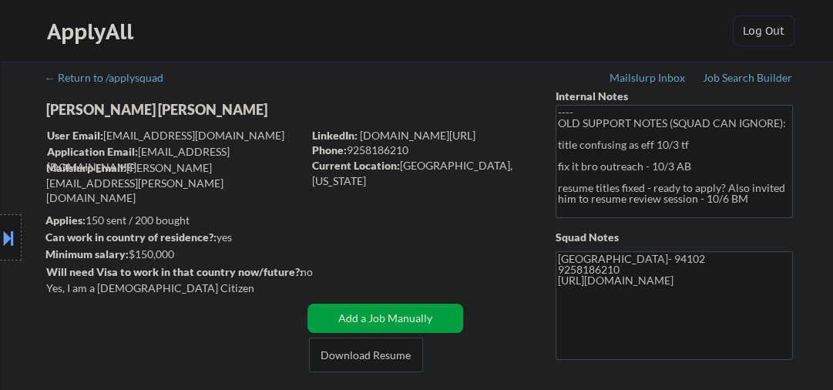
select select ""pending""
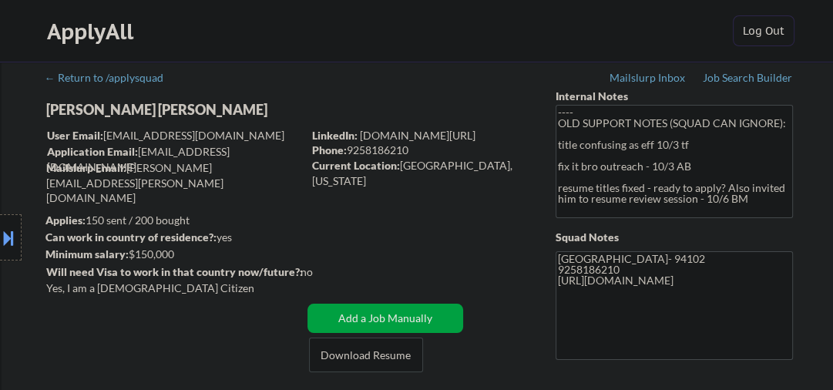
select select ""pending""
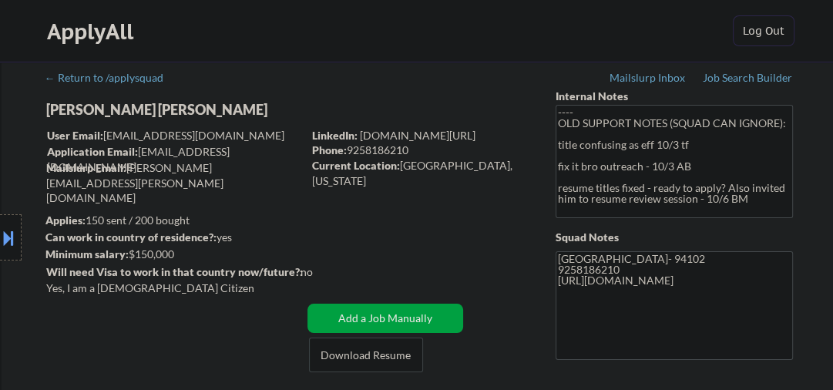
select select ""pending""
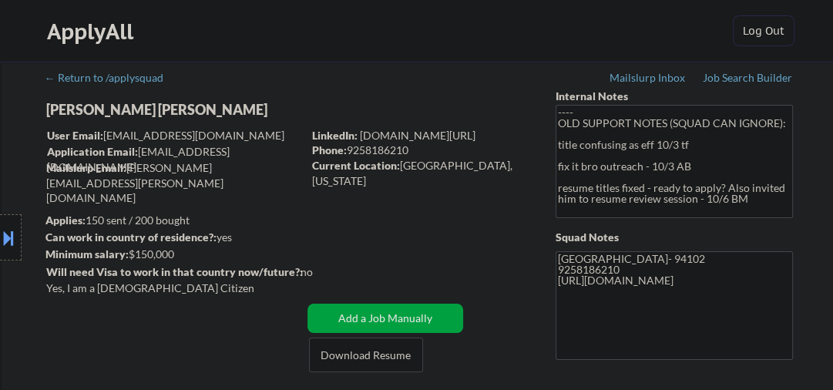
select select ""pending""
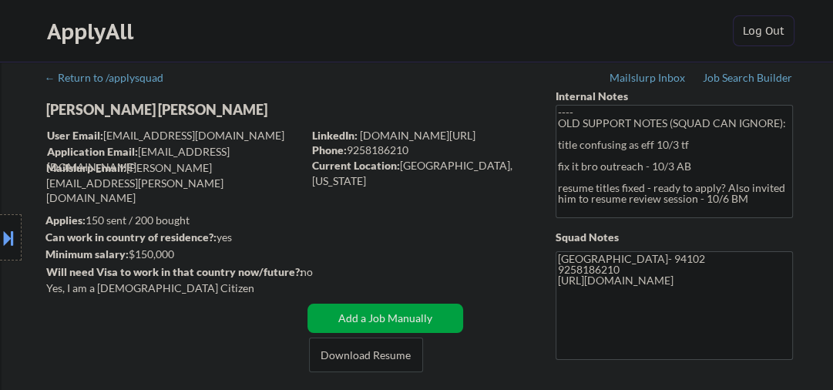
select select ""pending""
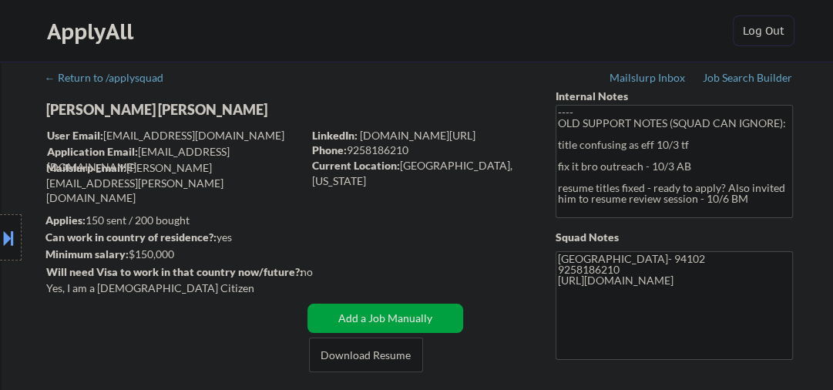
select select ""pending""
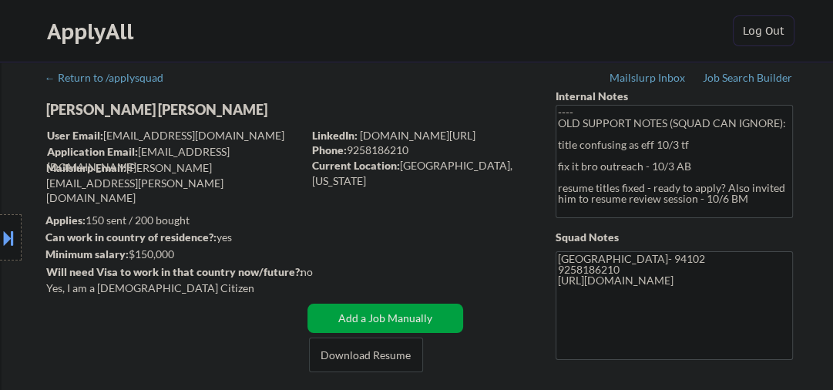
select select ""pending""
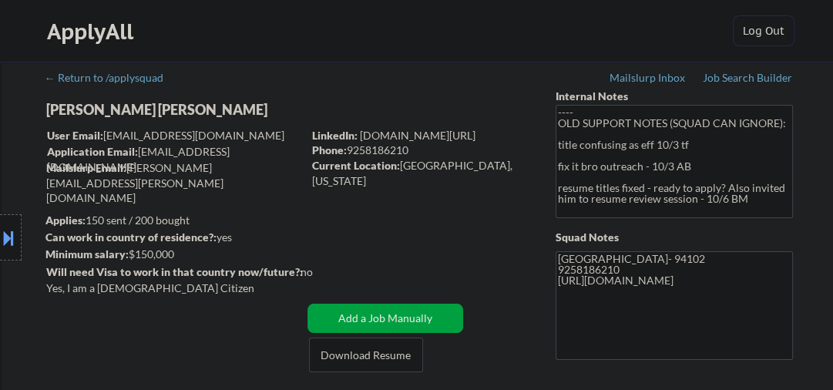
select select ""pending""
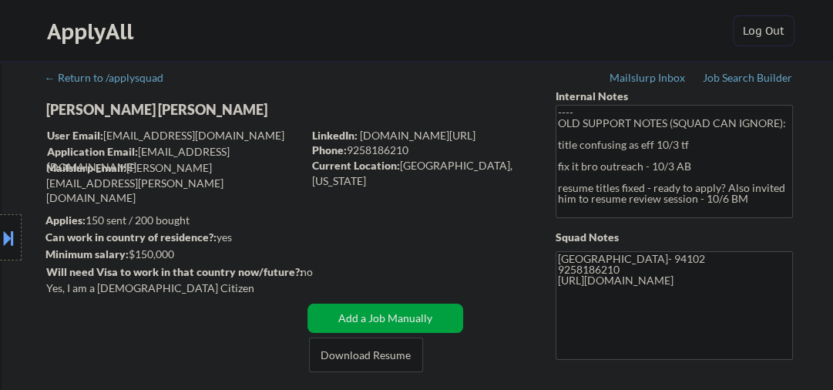
select select ""pending""
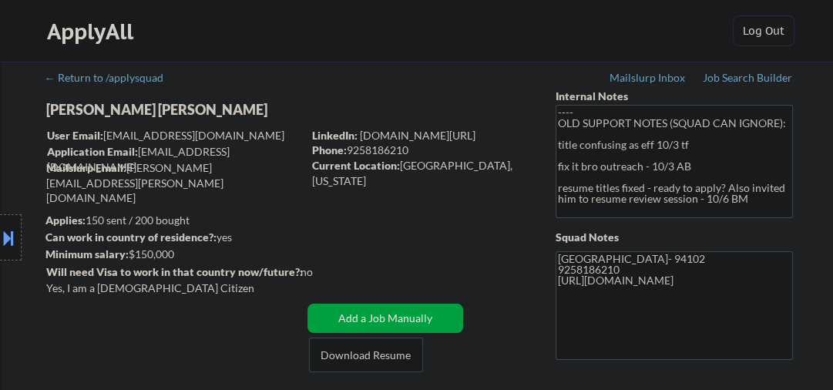
select select ""pending""
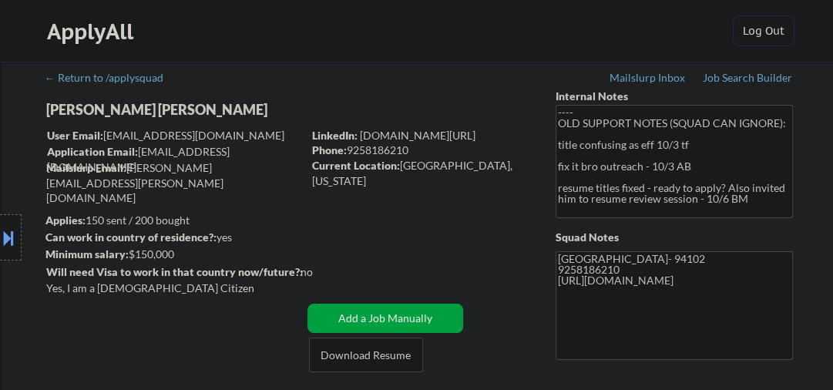
select select ""pending""
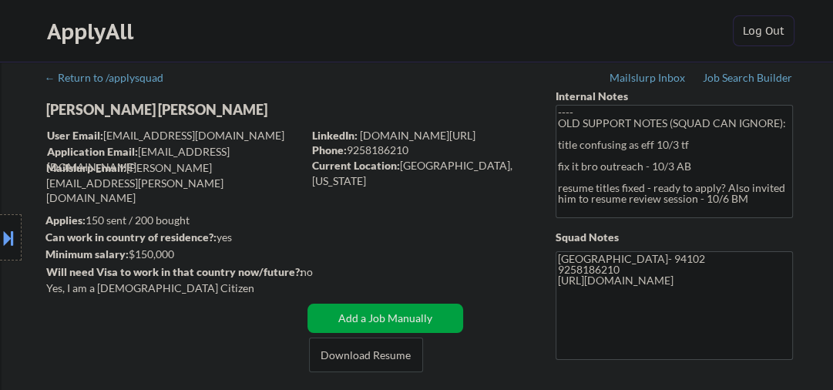
select select ""pending""
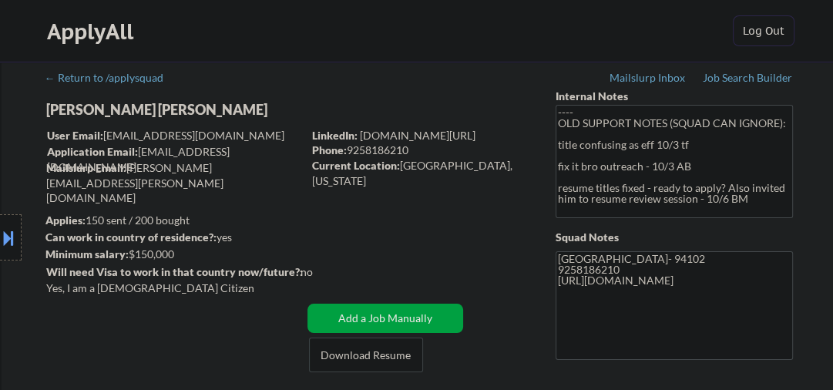
select select ""pending""
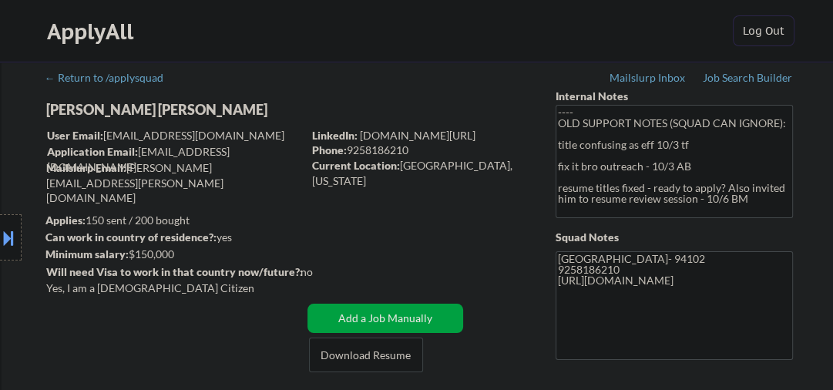
select select ""pending""
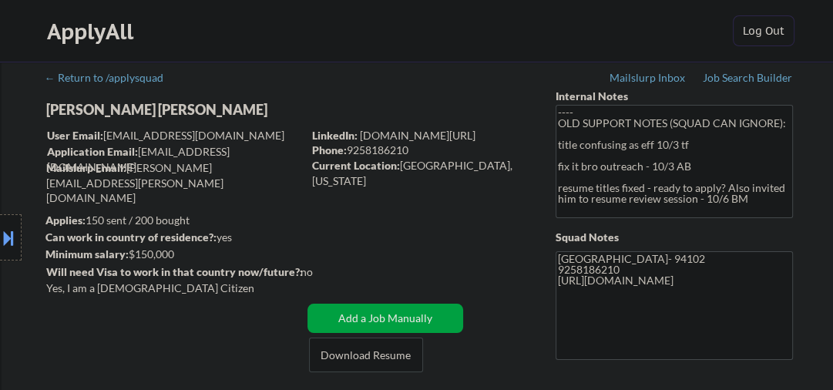
select select ""pending""
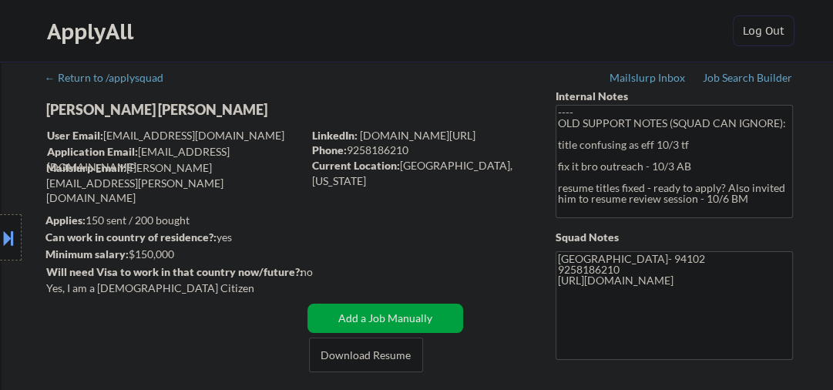
select select ""pending""
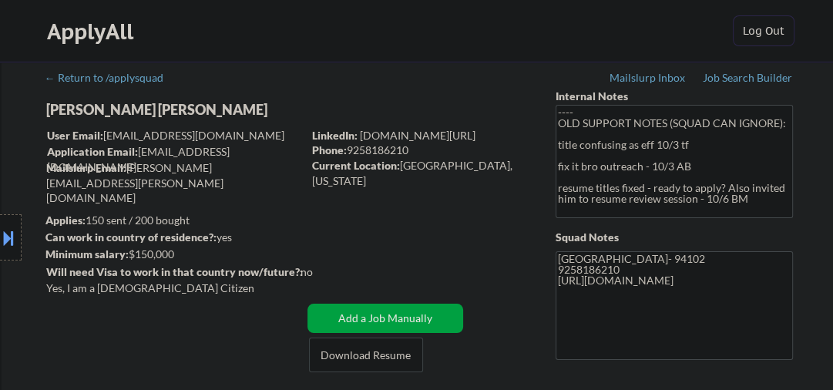
scroll to position [328, 0]
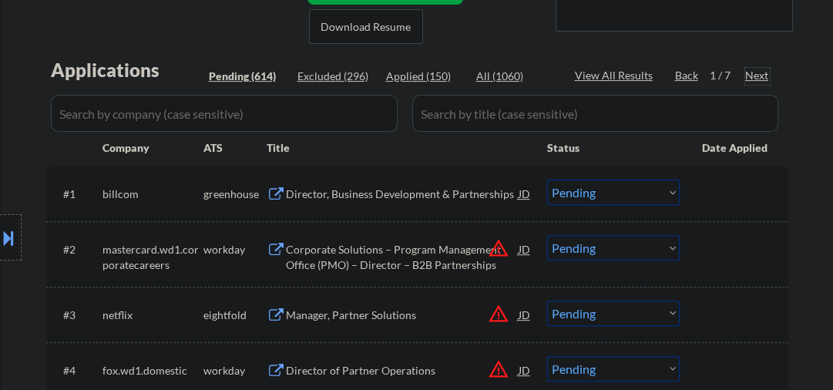
click at [753, 75] on div "Next" at bounding box center [757, 75] width 25 height 15
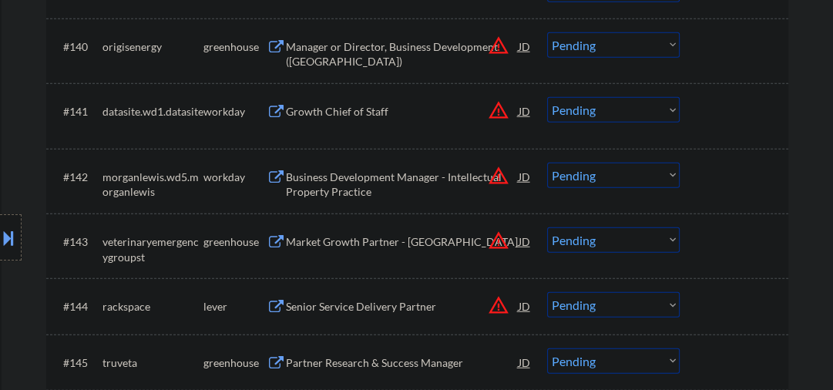
scroll to position [2957, 0]
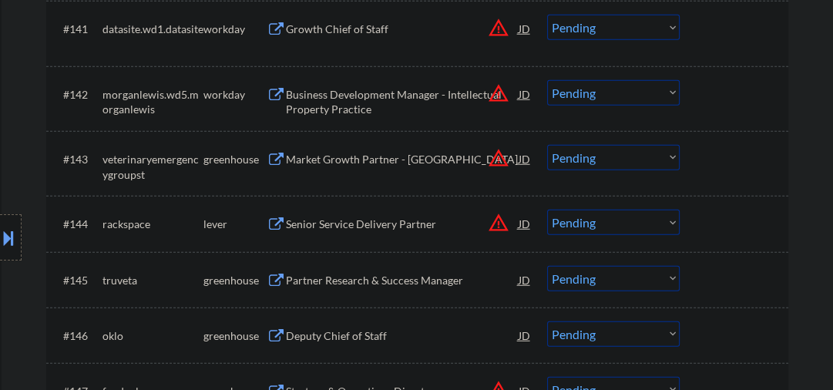
click at [324, 225] on div "Senior Service Delivery Partner" at bounding box center [402, 223] width 233 height 15
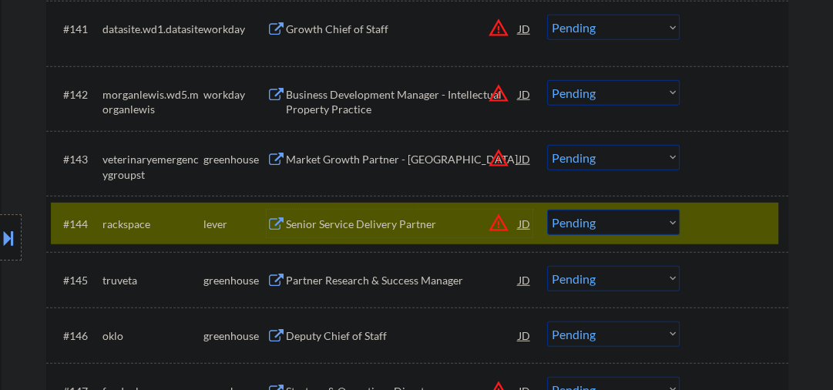
click at [675, 230] on select "Choose an option... Pending Applied Excluded (Questions) Excluded (Expired) Exc…" at bounding box center [613, 221] width 132 height 25
click at [729, 234] on div at bounding box center [736, 223] width 68 height 28
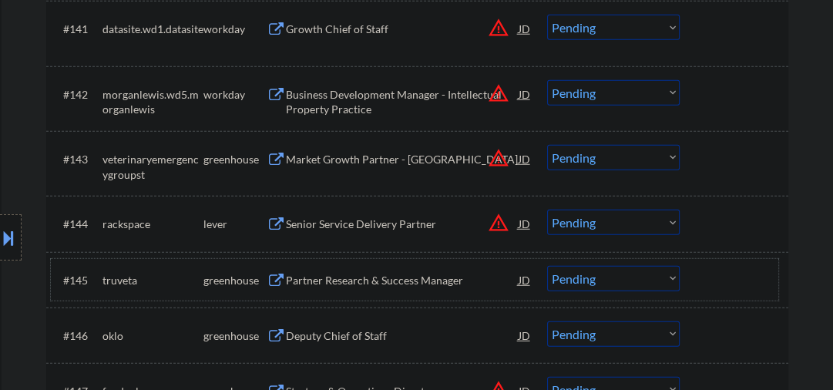
click at [385, 297] on div "#145 truveta greenhouse Partner Research & Success Manager JD warning_amber Cho…" at bounding box center [414, 280] width 727 height 42
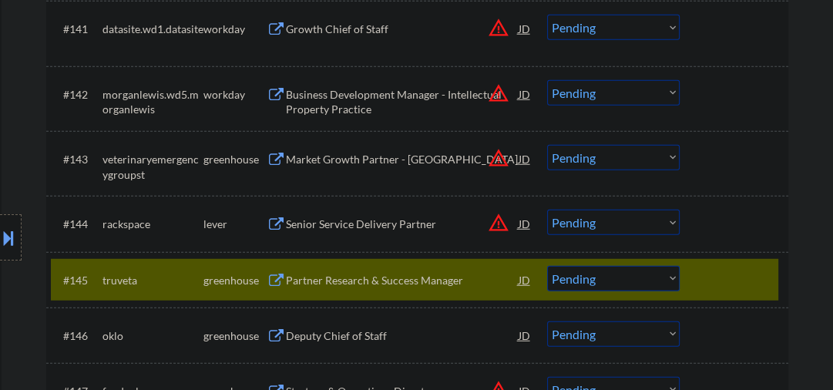
click at [376, 296] on div "#145 truveta greenhouse Partner Research & Success Manager JD warning_amber Cho…" at bounding box center [414, 280] width 727 height 42
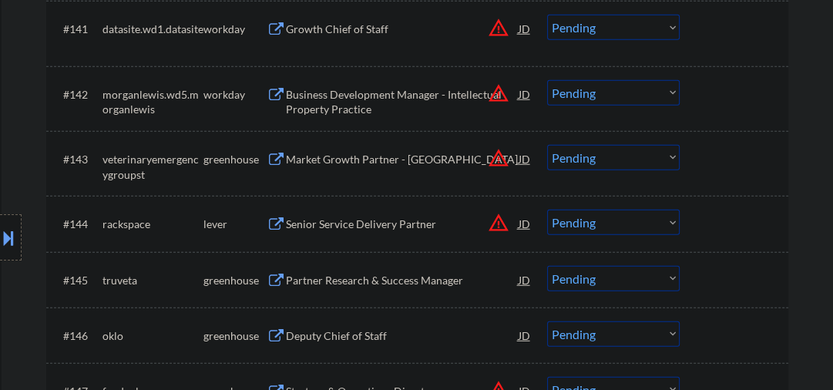
click at [371, 282] on div "Partner Research & Success Manager" at bounding box center [402, 280] width 233 height 15
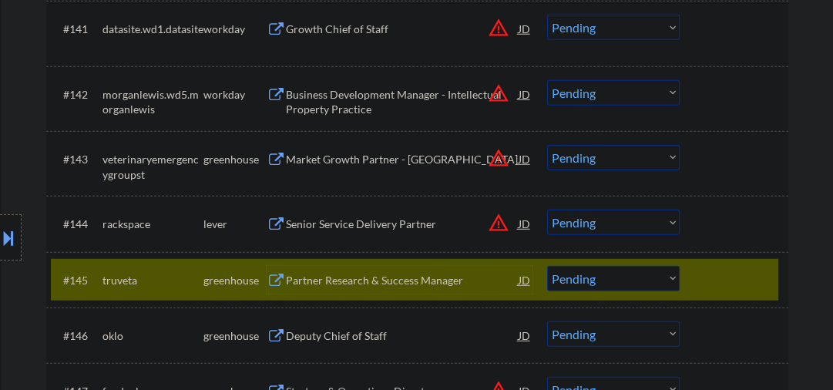
click at [567, 282] on select "Choose an option... Pending Applied Excluded (Questions) Excluded (Expired) Exc…" at bounding box center [613, 278] width 132 height 25
click at [547, 266] on select "Choose an option... Pending Applied Excluded (Questions) Excluded (Expired) Exc…" at bounding box center [613, 278] width 132 height 25
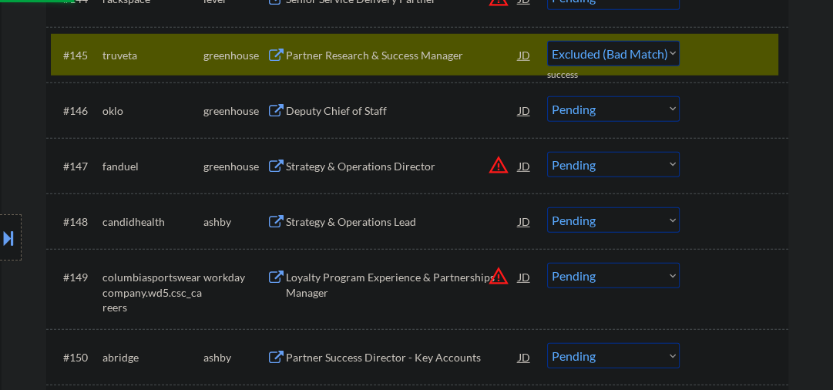
scroll to position [3285, 0]
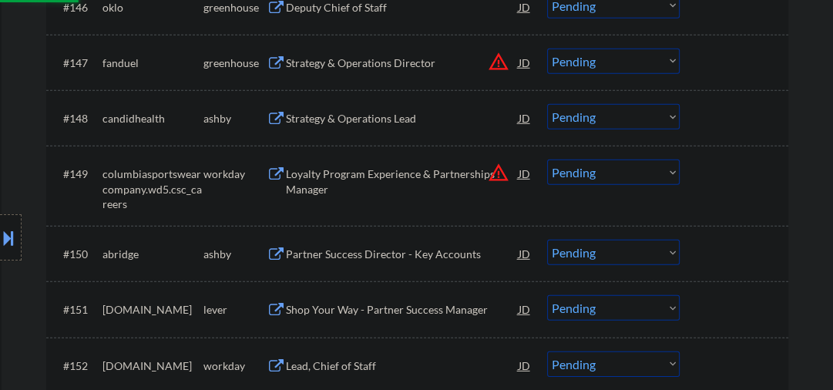
select select ""pending""
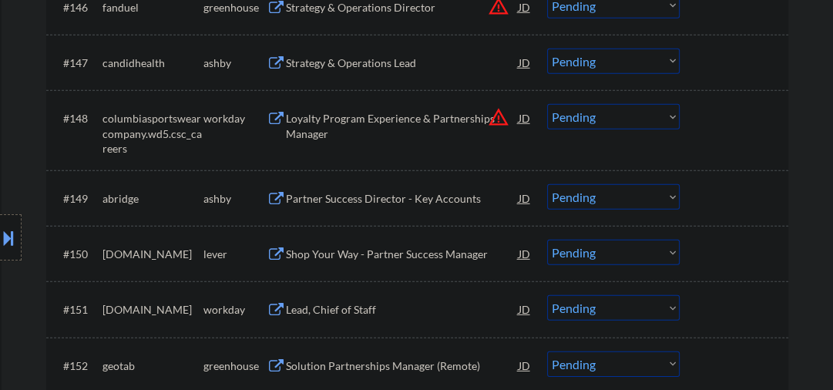
click at [337, 253] on div "Shop Your Way - Partner Success Manager" at bounding box center [402, 253] width 233 height 15
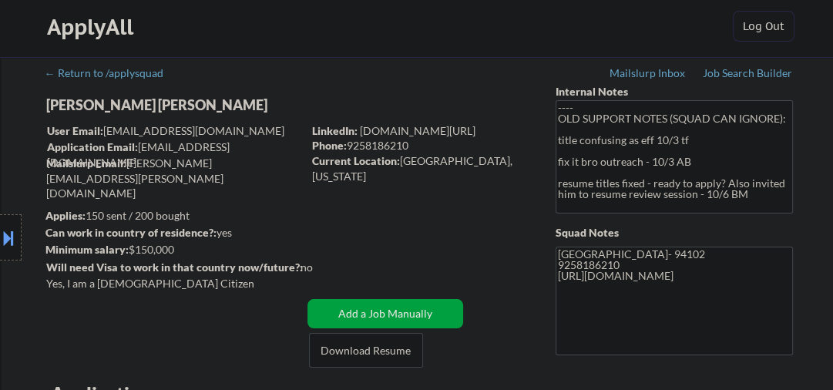
scroll to position [246, 0]
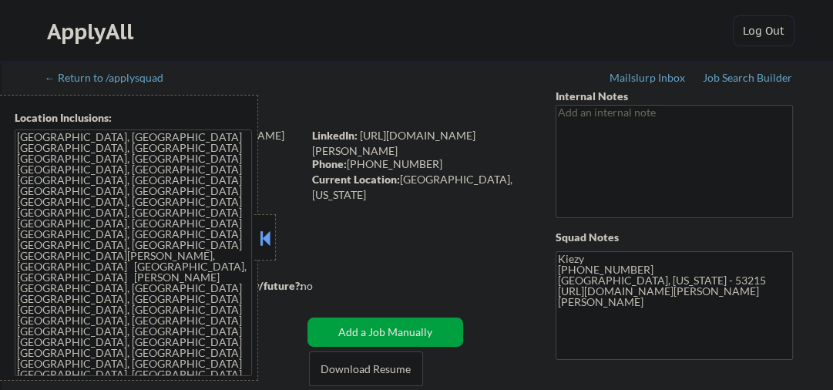
click at [269, 240] on button at bounding box center [264, 237] width 17 height 23
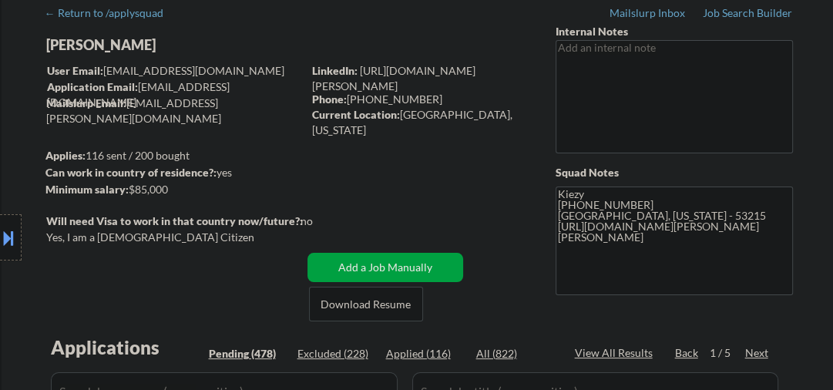
scroll to position [246, 0]
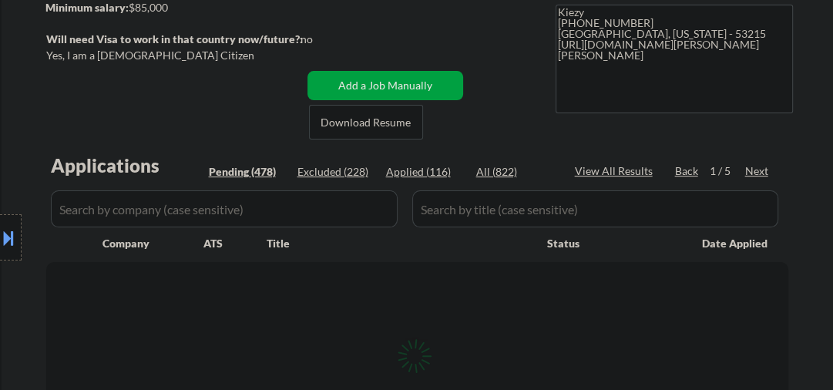
select select ""pending""
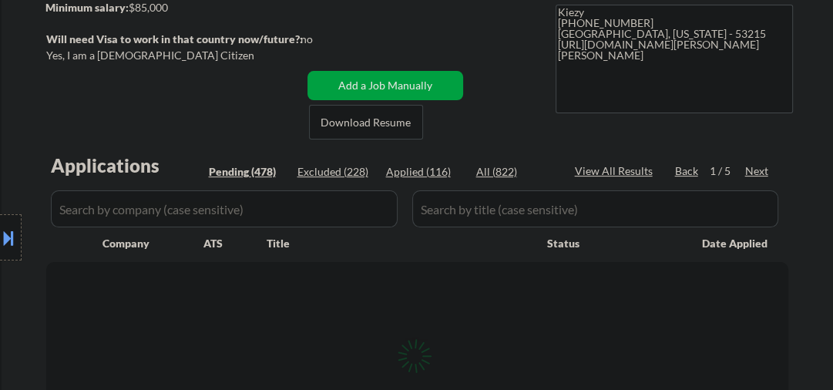
select select ""pending""
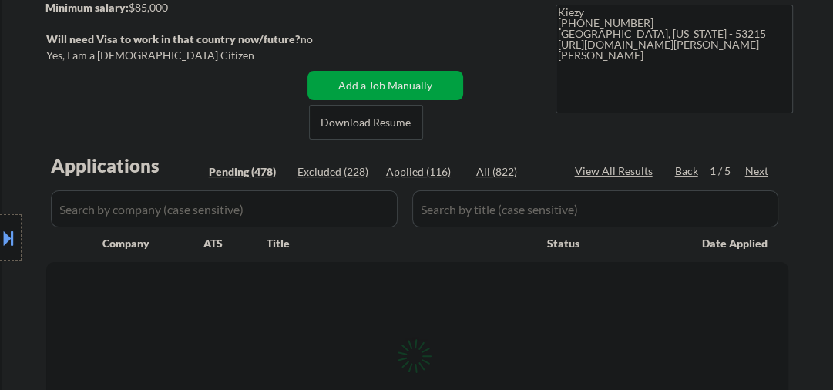
select select ""pending""
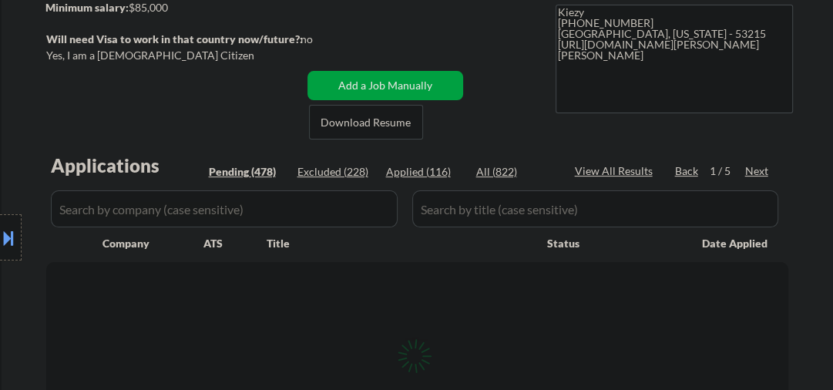
select select ""pending""
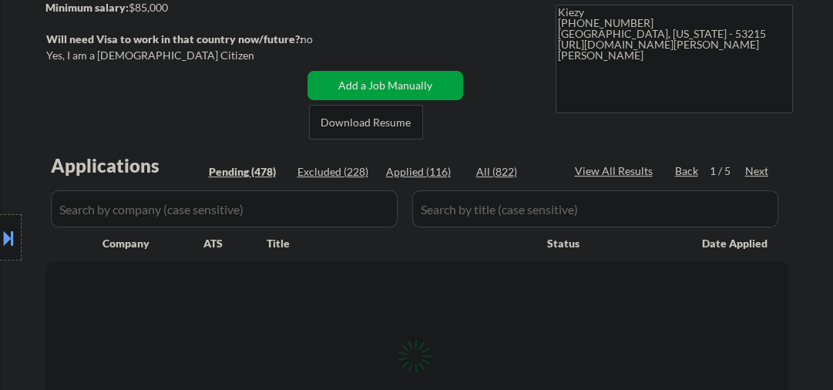
select select ""pending""
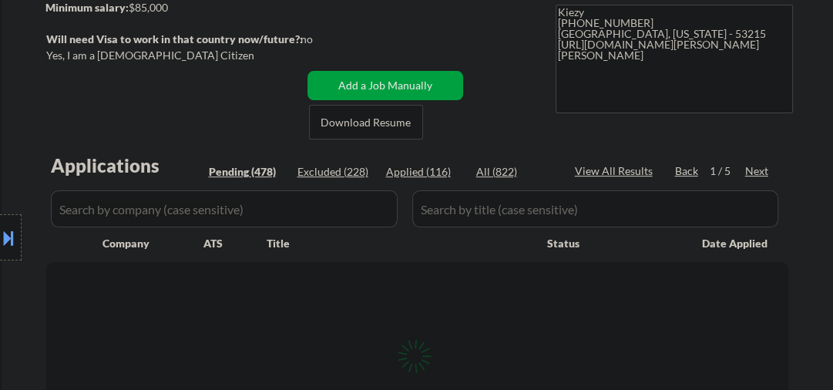
select select ""pending""
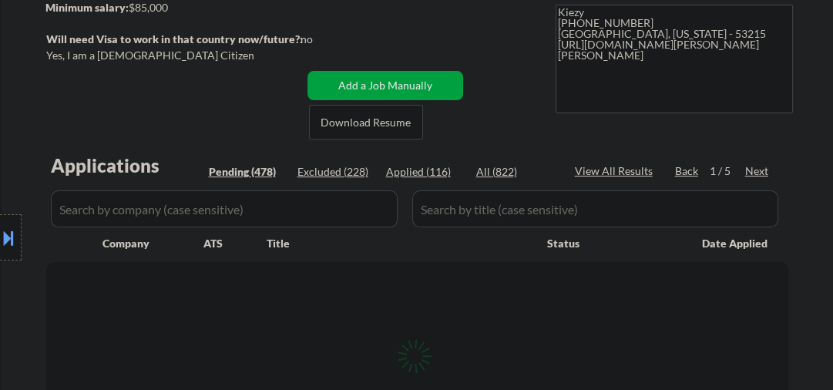
select select ""pending""
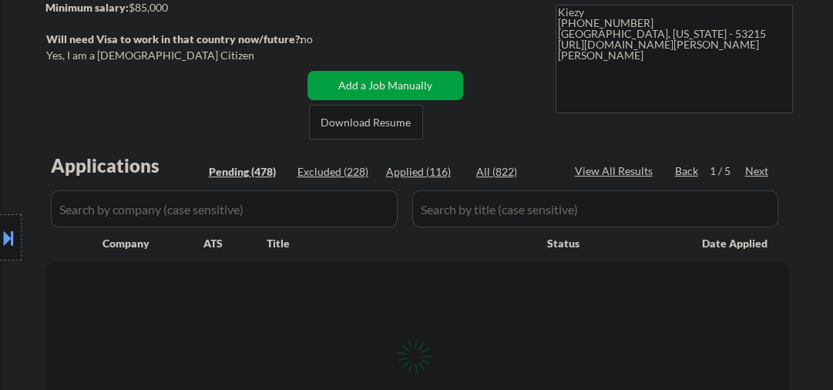
select select ""pending""
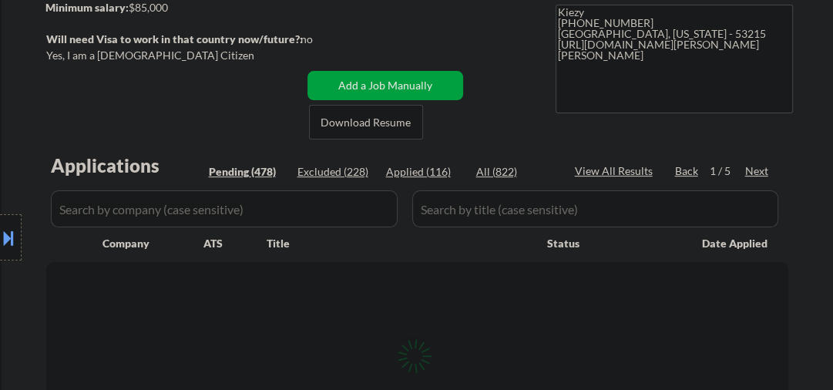
select select ""pending""
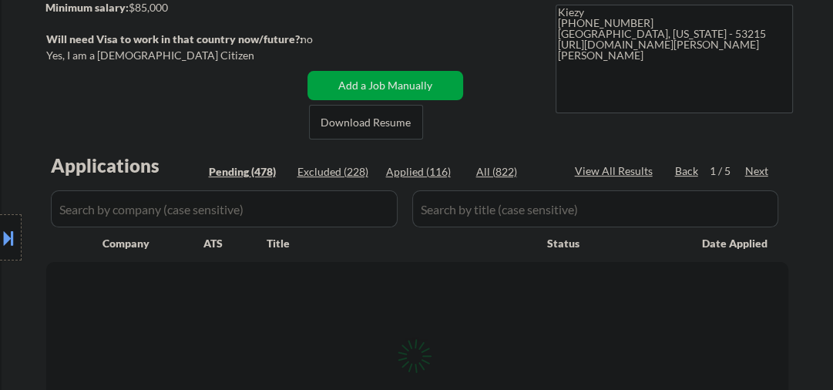
select select ""pending""
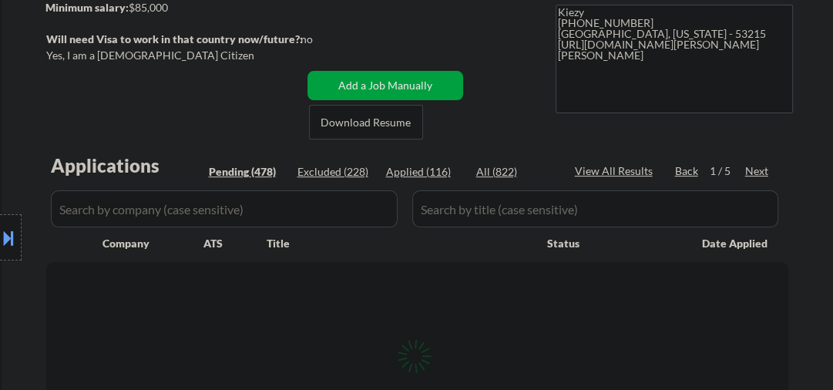
select select ""pending""
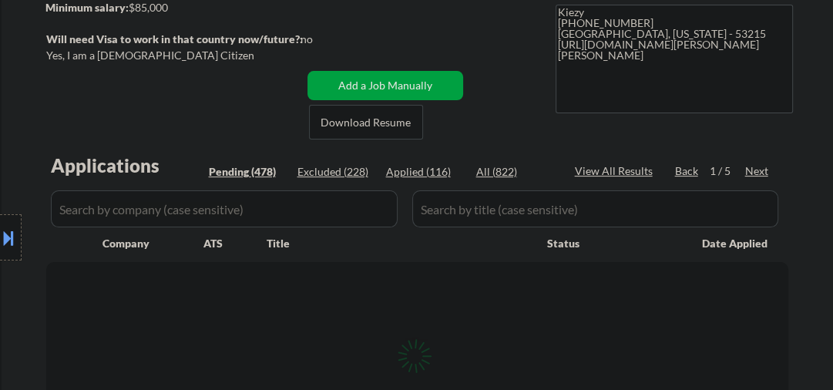
select select ""pending""
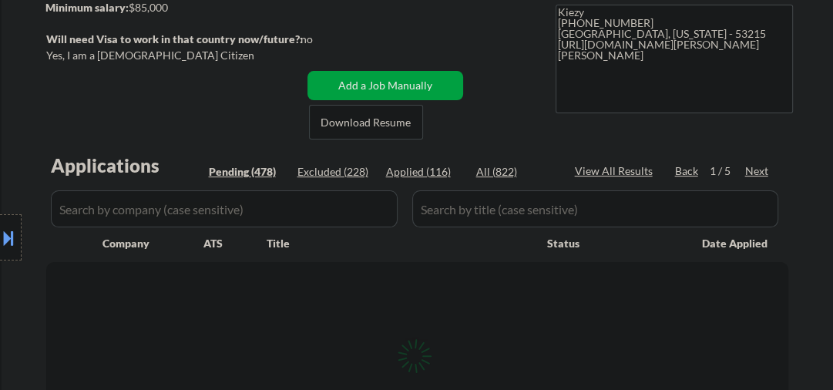
select select ""pending""
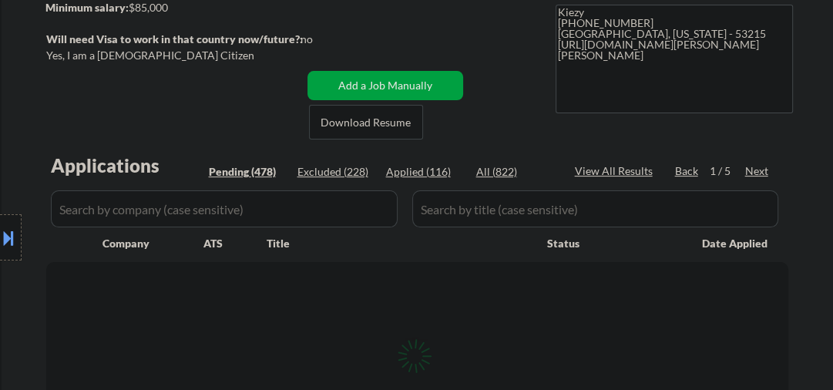
select select ""pending""
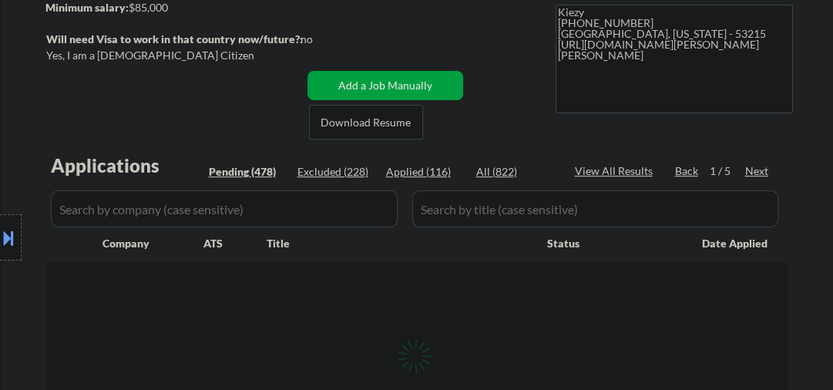
select select ""pending""
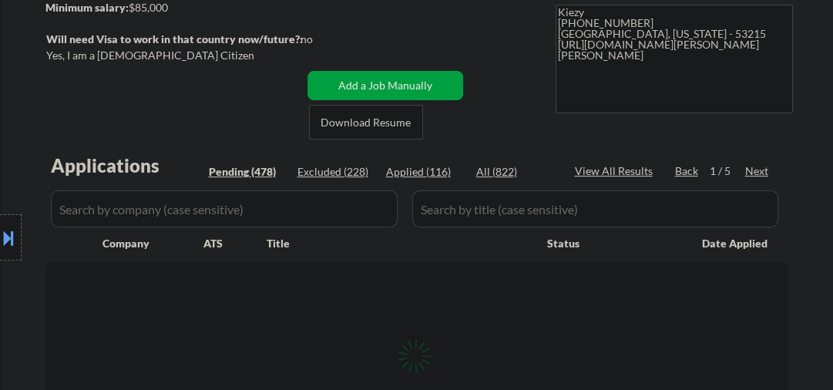
select select ""pending""
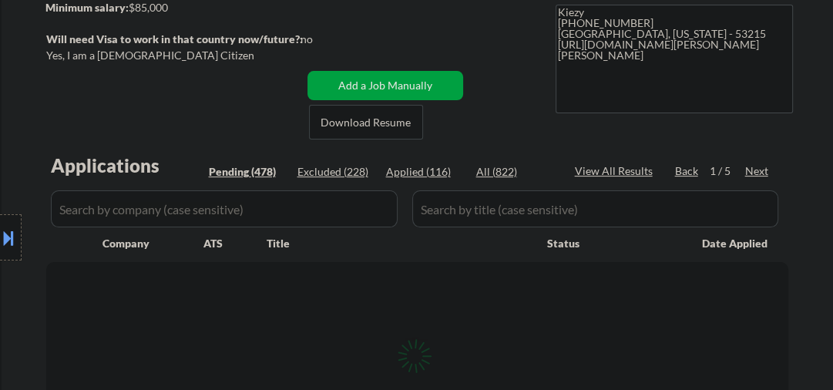
select select ""pending""
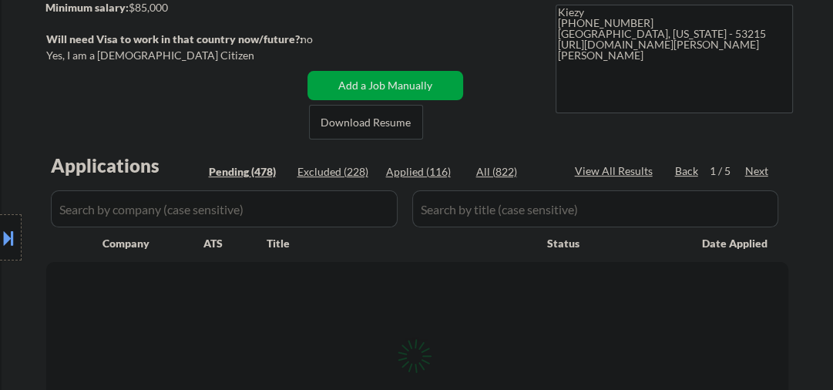
select select ""pending""
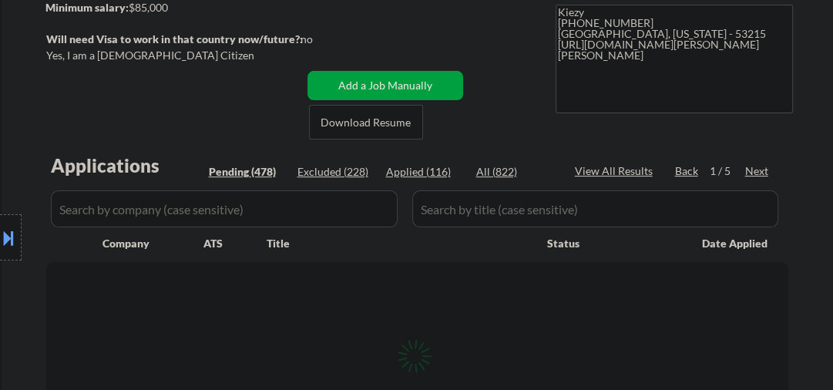
select select ""pending""
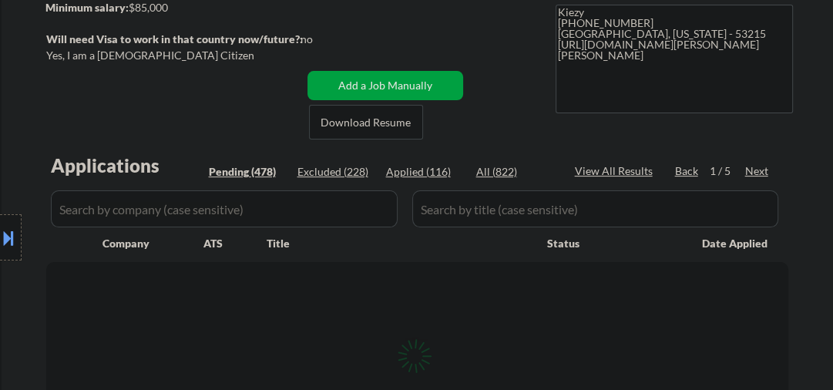
select select ""pending""
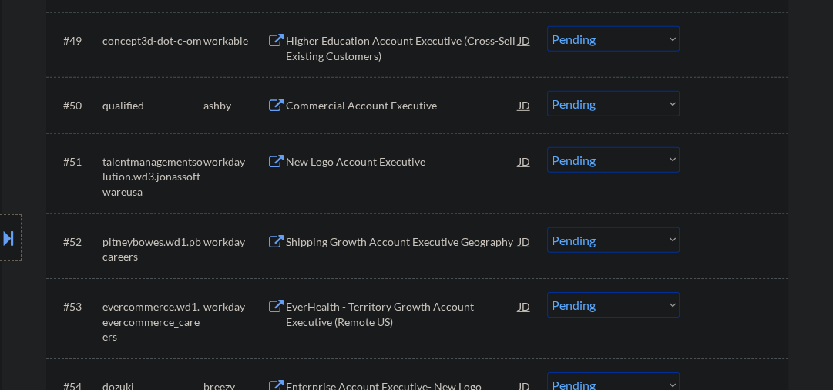
scroll to position [3368, 0]
click at [391, 111] on div "Commercial Account Executive" at bounding box center [402, 104] width 233 height 15
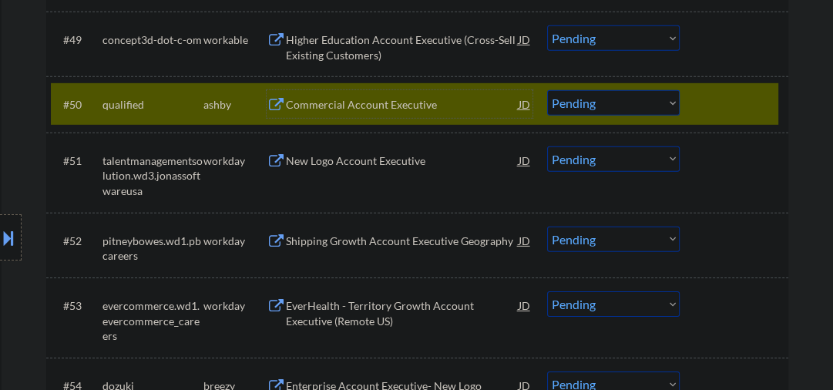
drag, startPoint x: 576, startPoint y: 102, endPoint x: 584, endPoint y: 114, distance: 14.5
click at [576, 102] on select "Choose an option... Pending Applied Excluded (Questions) Excluded (Expired) Exc…" at bounding box center [613, 102] width 132 height 25
click at [547, 90] on select "Choose an option... Pending Applied Excluded (Questions) Excluded (Expired) Exc…" at bounding box center [613, 102] width 132 height 25
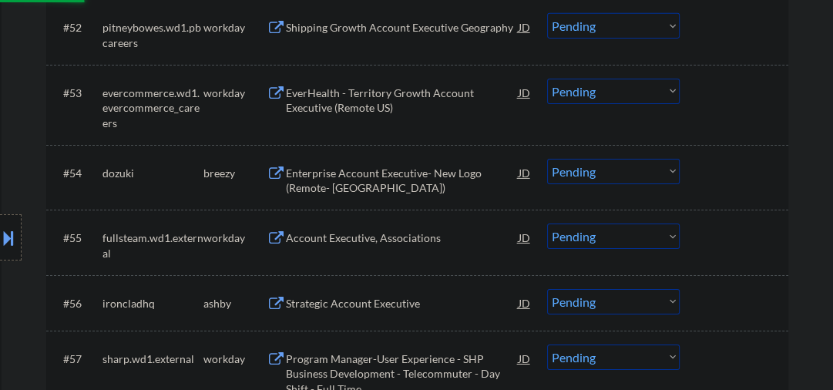
select select ""pending""
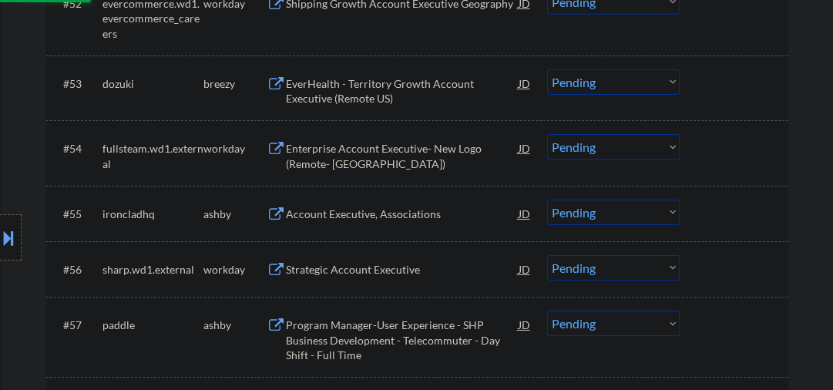
scroll to position [3697, 0]
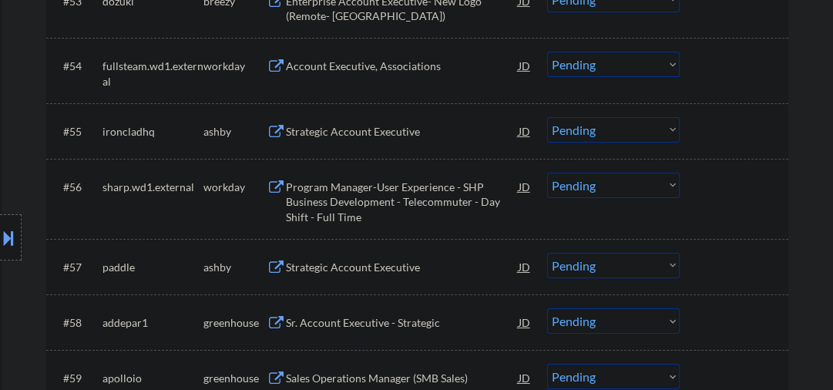
click at [350, 129] on div "Strategic Account Executive" at bounding box center [402, 131] width 233 height 15
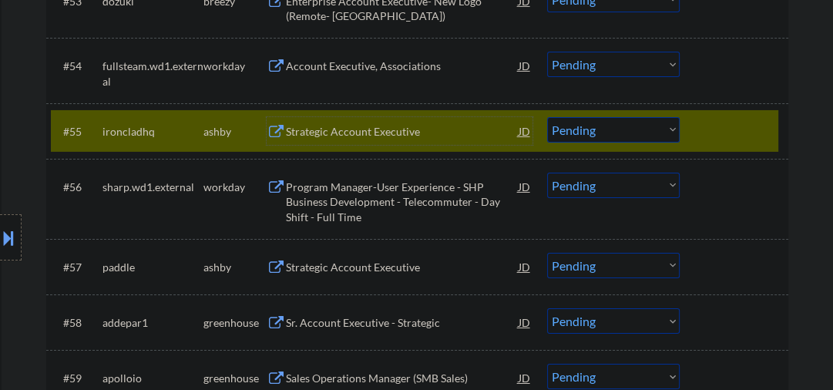
click at [353, 144] on div "Strategic Account Executive" at bounding box center [402, 131] width 233 height 28
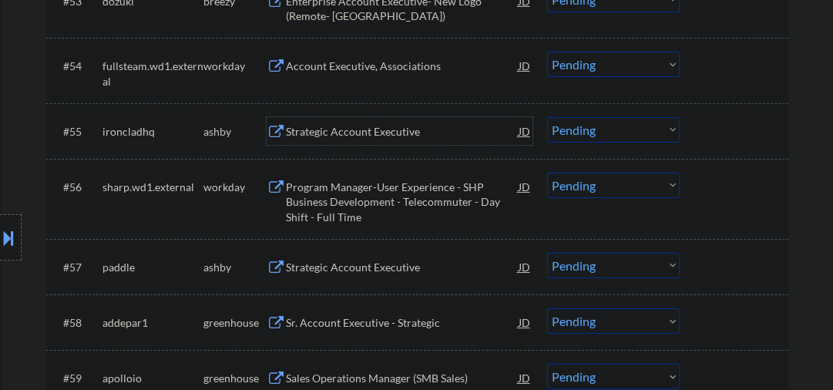
drag, startPoint x: 566, startPoint y: 129, endPoint x: 568, endPoint y: 142, distance: 12.5
click at [566, 130] on select "Choose an option... Pending Applied Excluded (Questions) Excluded (Expired) Exc…" at bounding box center [613, 129] width 132 height 25
click at [547, 117] on select "Choose an option... Pending Applied Excluded (Questions) Excluded (Expired) Exc…" at bounding box center [613, 129] width 132 height 25
select select ""pending""
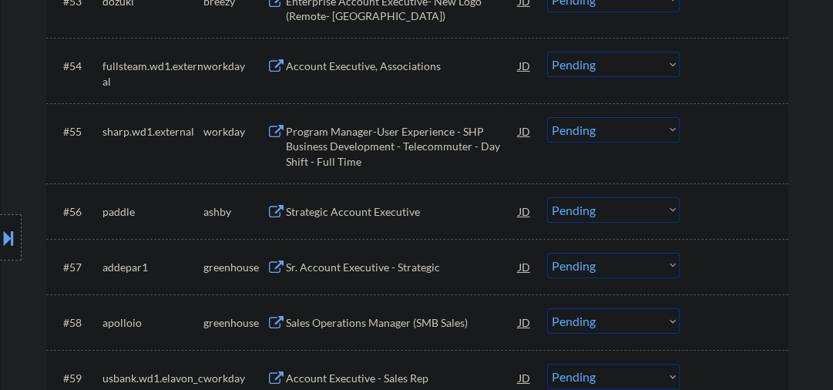
click at [313, 218] on div "Strategic Account Executive" at bounding box center [402, 211] width 233 height 15
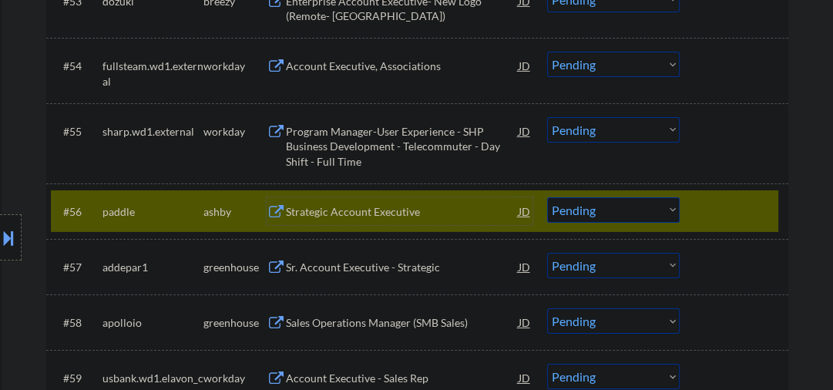
click at [584, 211] on select "Choose an option... Pending Applied Excluded (Questions) Excluded (Expired) Exc…" at bounding box center [613, 209] width 132 height 25
click at [320, 216] on div "Strategic Account Executive" at bounding box center [402, 211] width 233 height 15
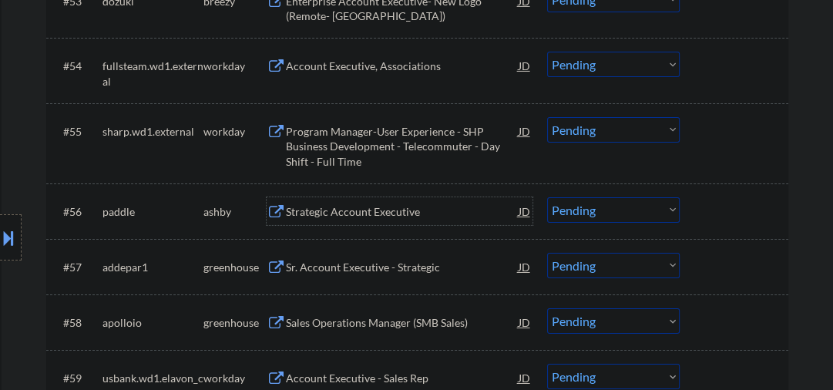
click at [357, 217] on div "Strategic Account Executive" at bounding box center [402, 211] width 233 height 15
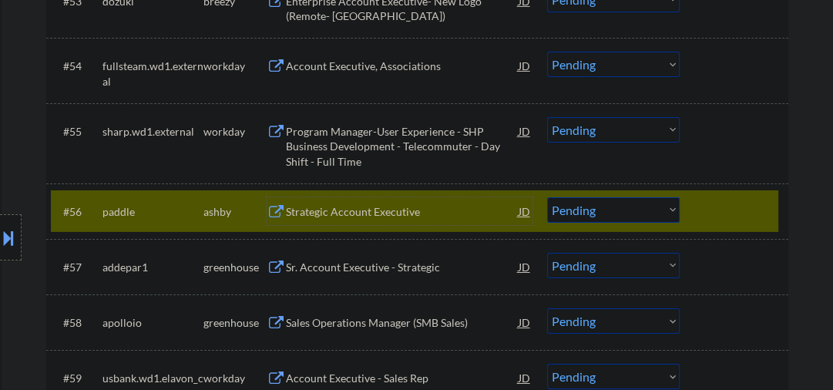
click at [349, 219] on div "Strategic Account Executive" at bounding box center [402, 211] width 233 height 28
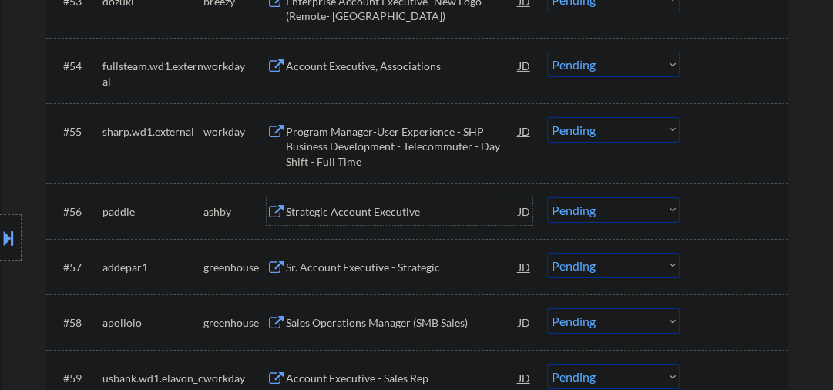
click at [618, 216] on select "Choose an option... Pending Applied Excluded (Questions) Excluded (Expired) Exc…" at bounding box center [613, 209] width 132 height 25
click at [547, 197] on select "Choose an option... Pending Applied Excluded (Questions) Excluded (Expired) Exc…" at bounding box center [613, 209] width 132 height 25
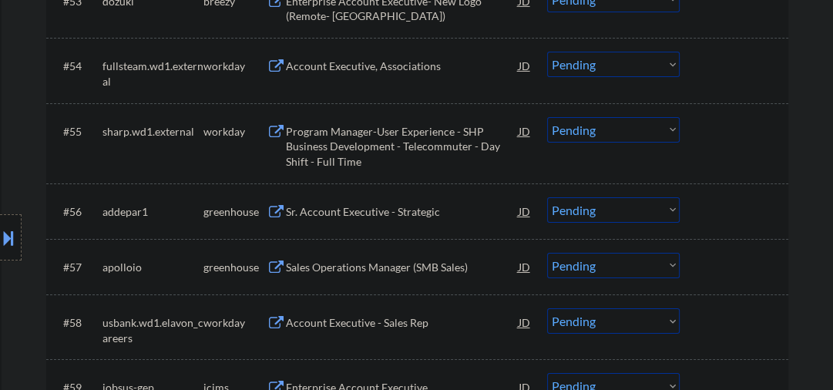
click at [336, 211] on div "Sr. Account Executive - Strategic" at bounding box center [402, 211] width 233 height 15
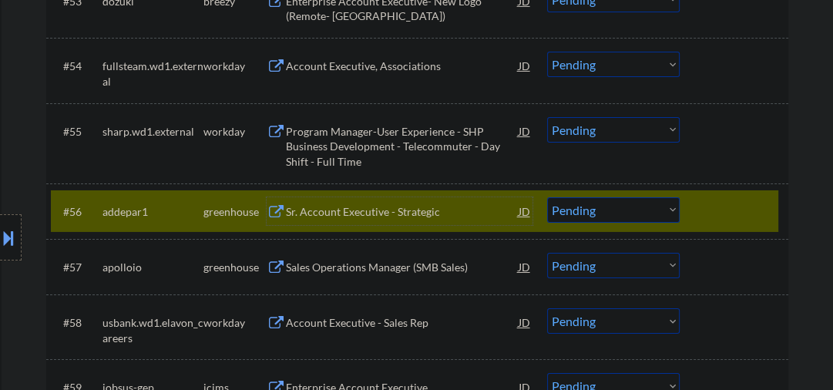
click at [394, 215] on div "Sr. Account Executive - Strategic" at bounding box center [402, 211] width 233 height 15
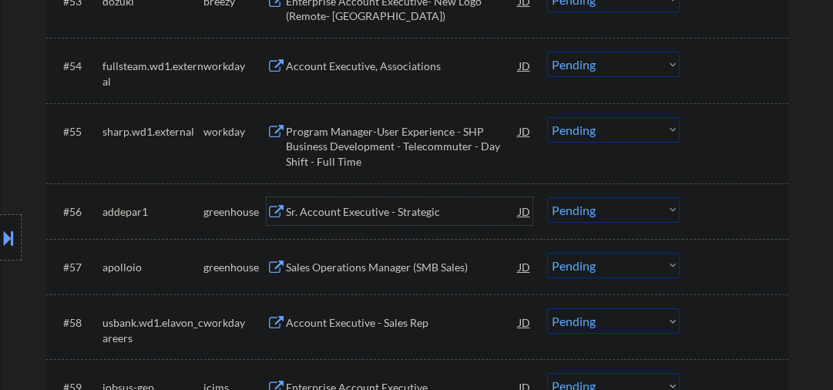
click at [370, 209] on div "Sr. Account Executive - Strategic" at bounding box center [402, 211] width 233 height 15
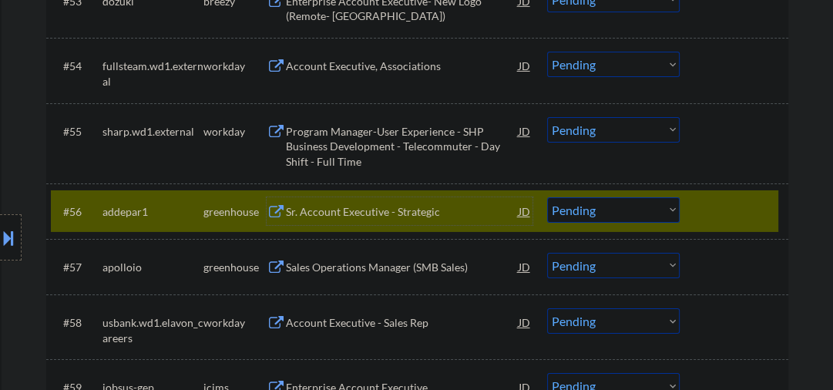
click at [591, 213] on select "Choose an option... Pending Applied Excluded (Questions) Excluded (Expired) Exc…" at bounding box center [613, 209] width 132 height 25
click at [547, 197] on select "Choose an option... Pending Applied Excluded (Questions) Excluded (Expired) Exc…" at bounding box center [613, 209] width 132 height 25
select select ""pending""
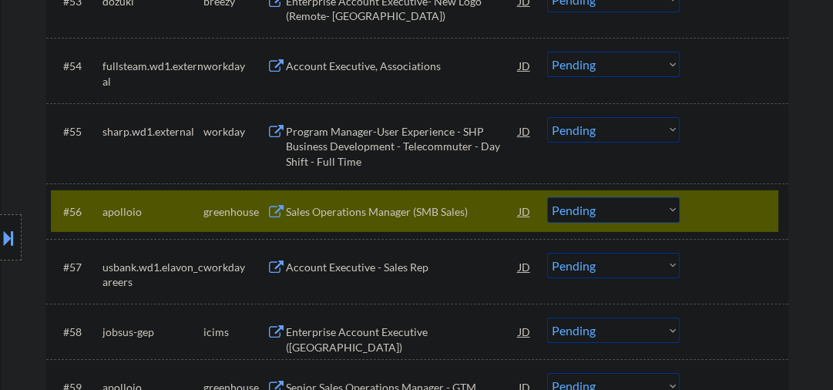
click at [403, 206] on div "Sales Operations Manager (SMB Sales)" at bounding box center [402, 211] width 233 height 15
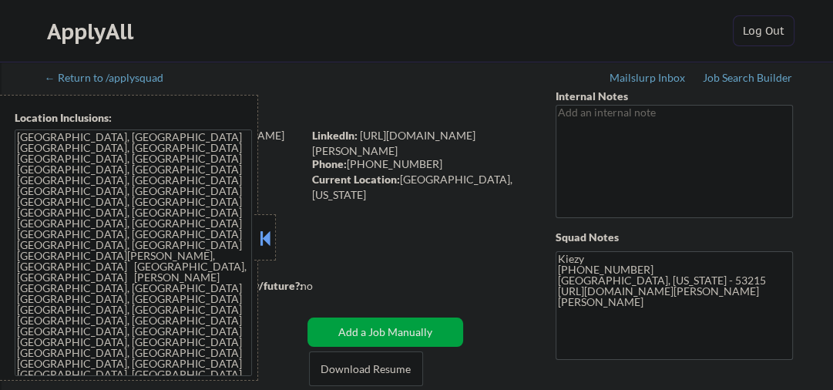
select select ""pending""
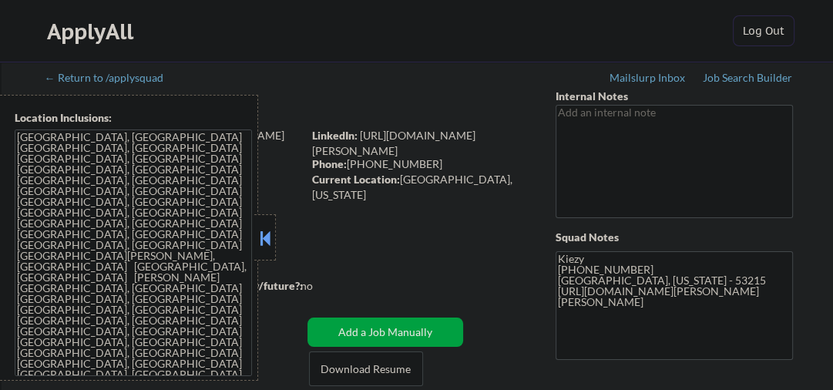
select select ""pending""
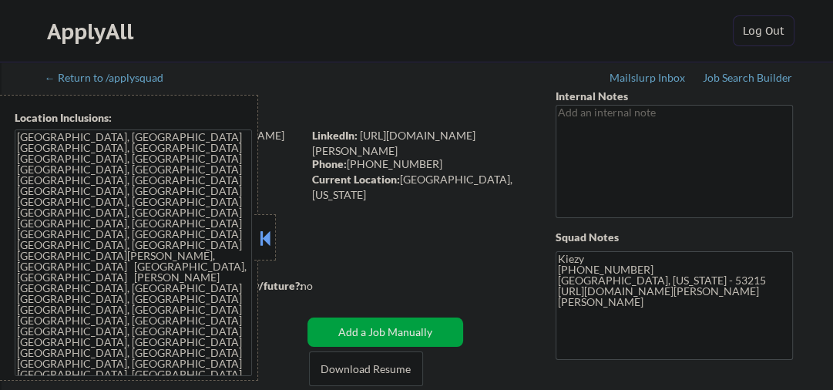
select select ""pending""
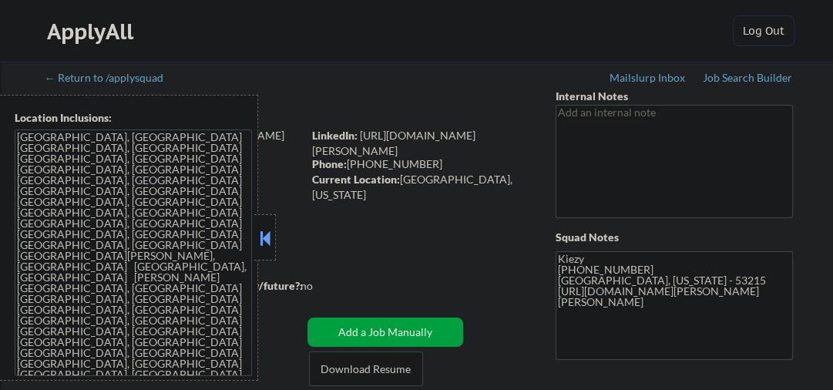
select select ""pending""
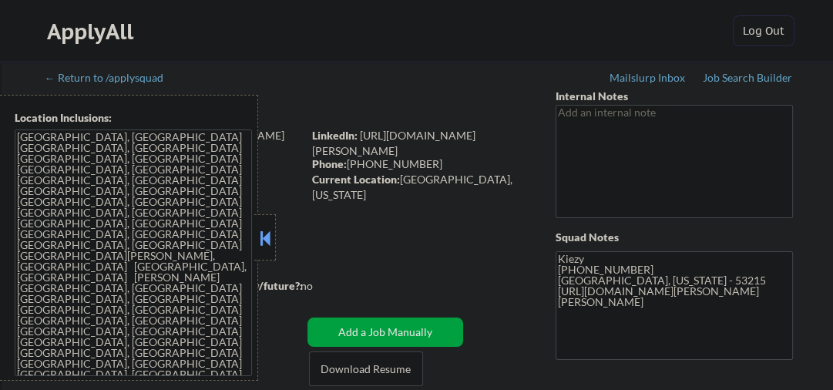
select select ""pending""
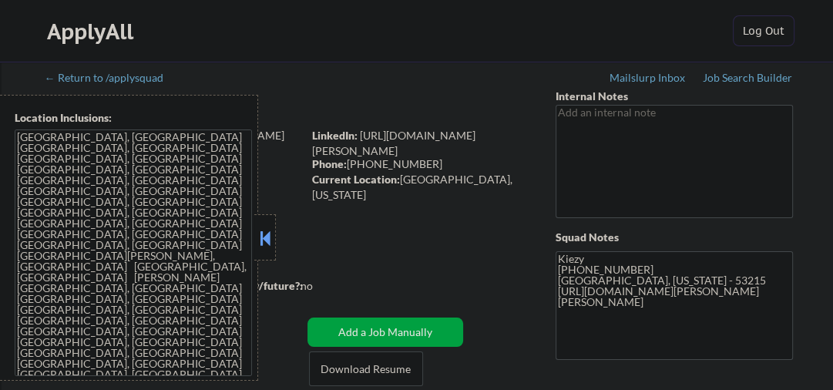
select select ""pending""
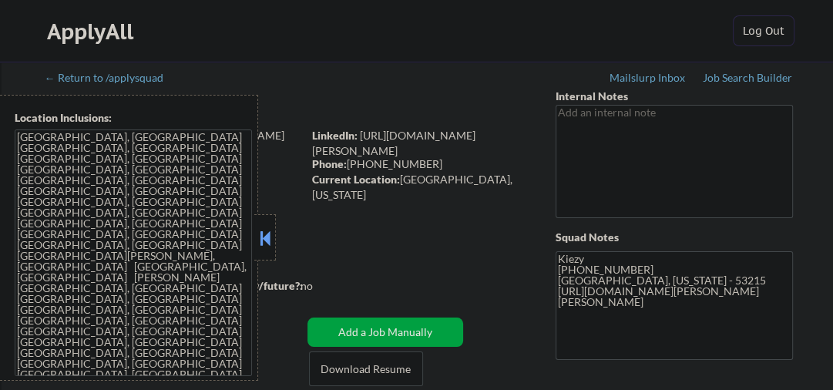
select select ""pending""
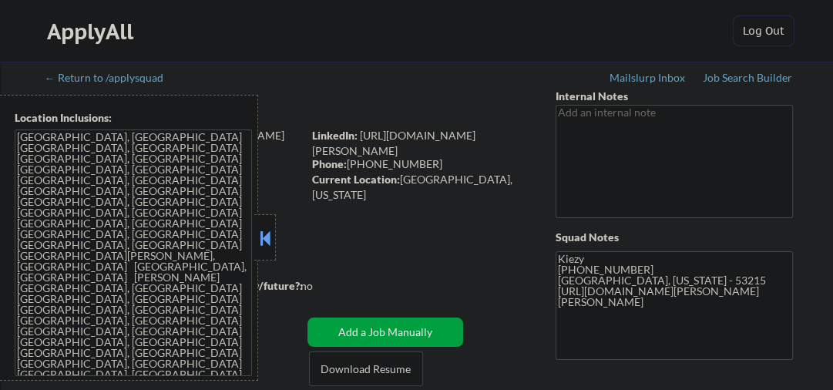
select select ""pending""
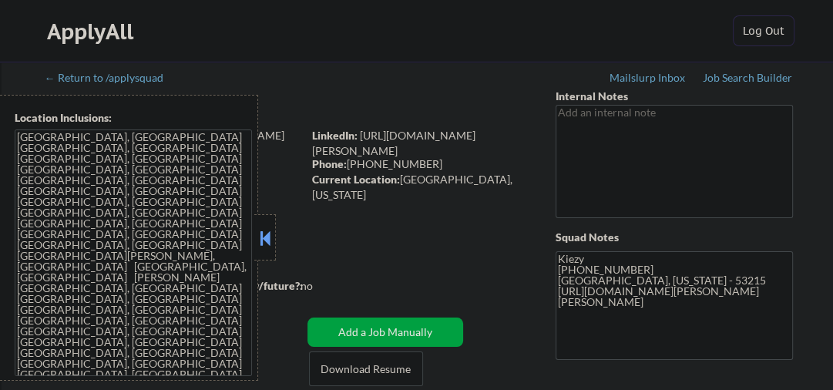
select select ""pending""
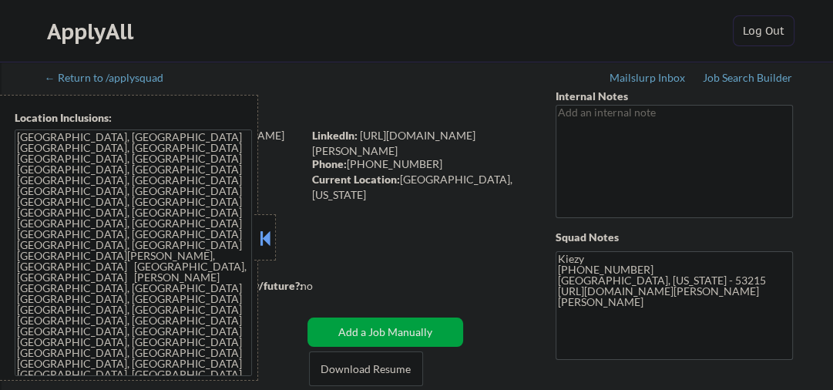
select select ""pending""
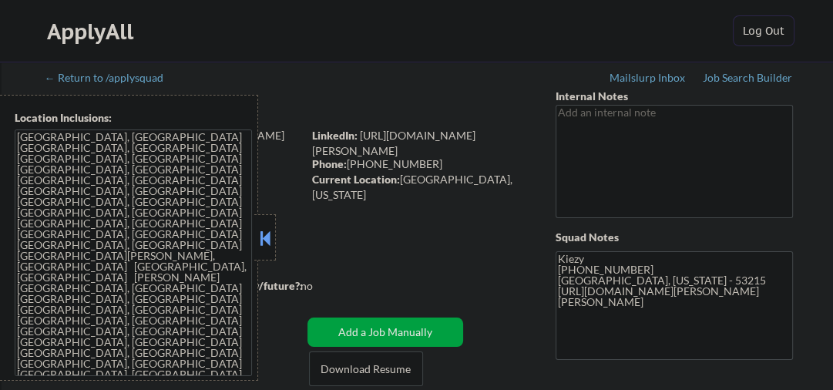
select select ""pending""
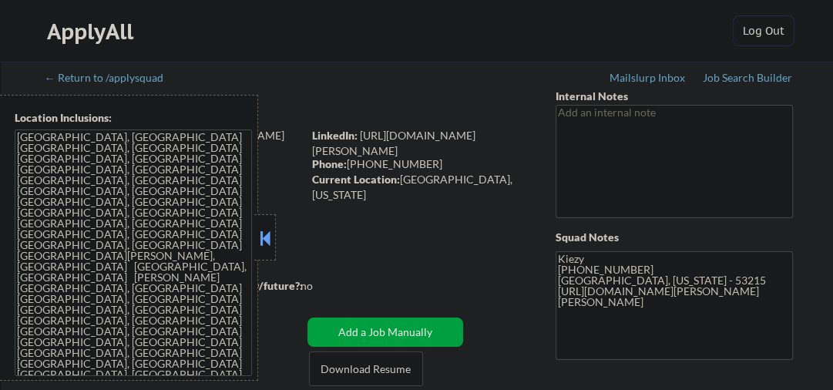
select select ""pending""
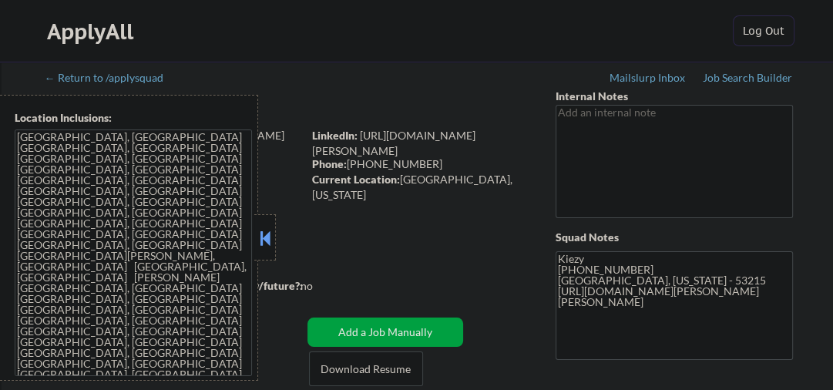
select select ""pending""
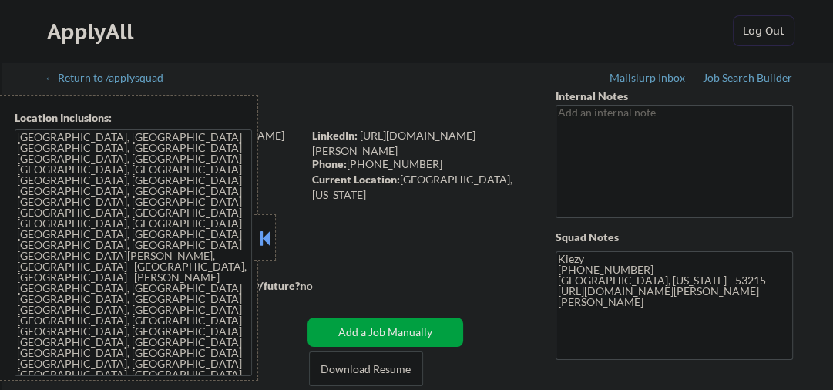
select select ""pending""
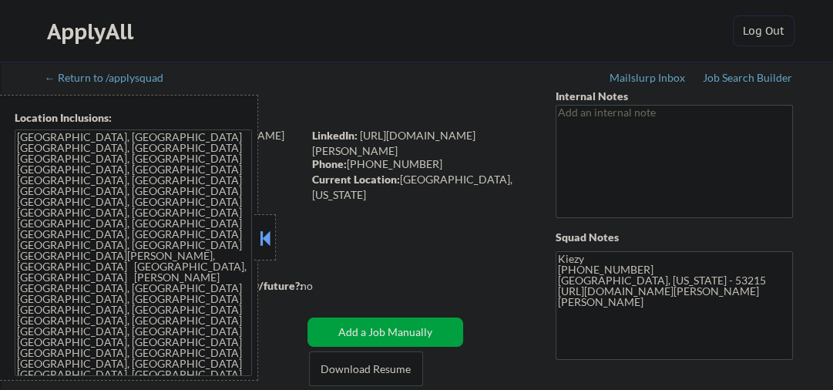
select select ""pending""
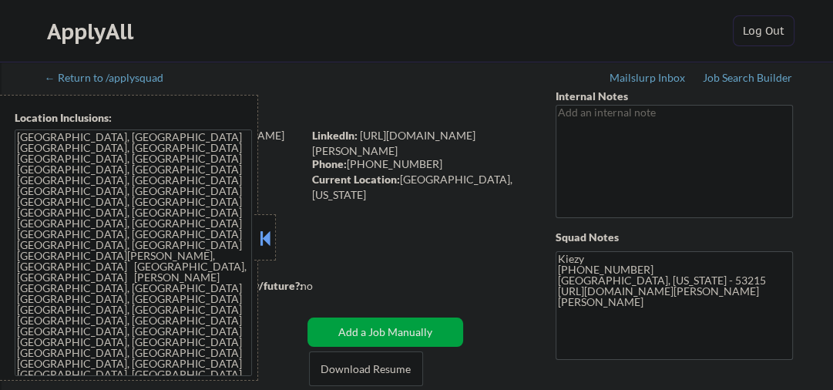
select select ""pending""
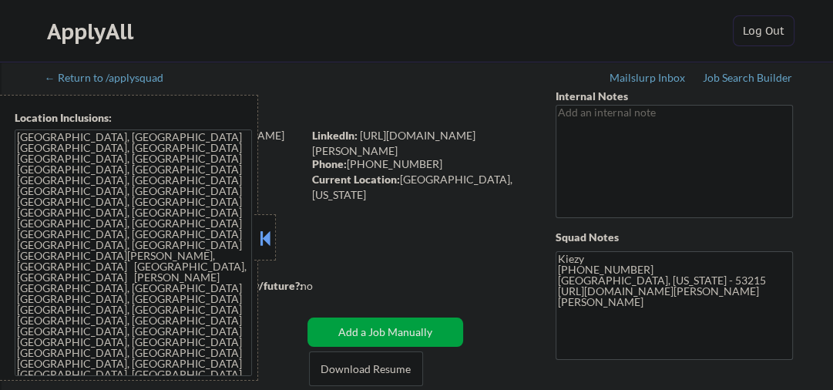
select select ""pending""
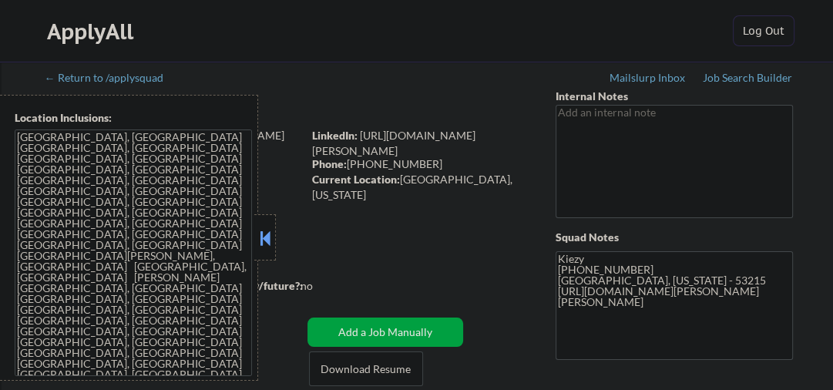
select select ""pending""
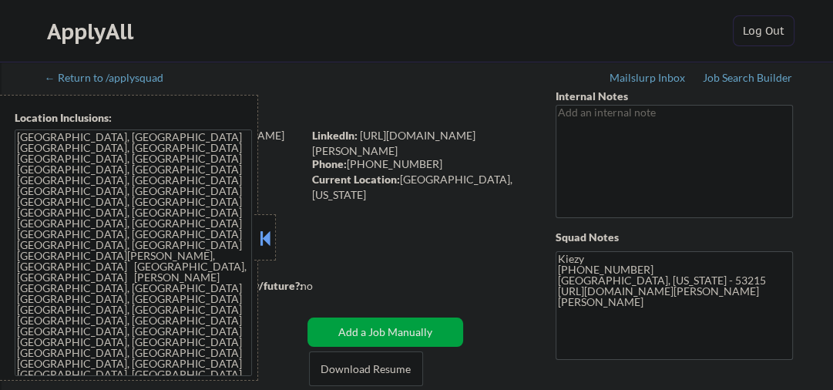
select select ""pending""
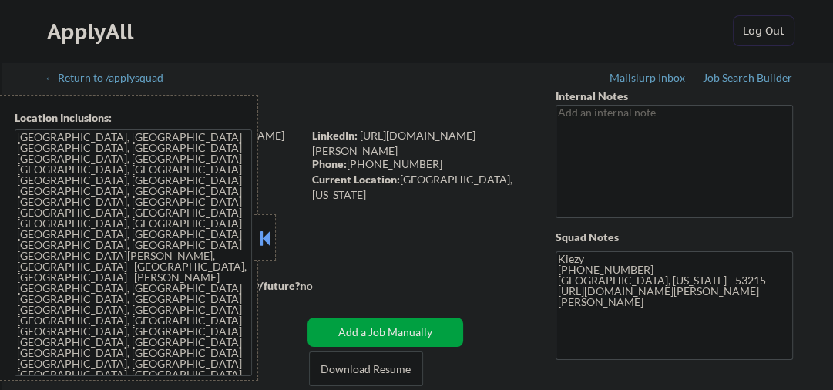
select select ""pending""
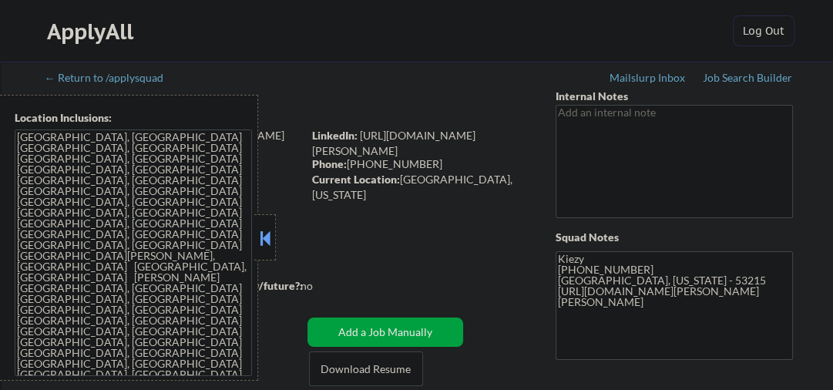
click at [273, 241] on button at bounding box center [264, 237] width 17 height 23
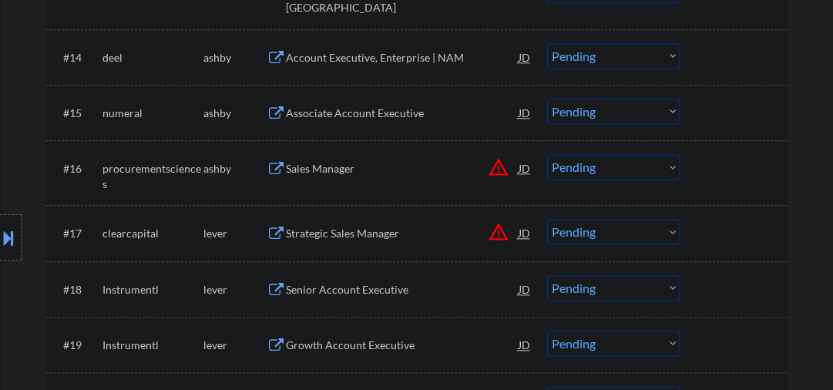
scroll to position [1314, 0]
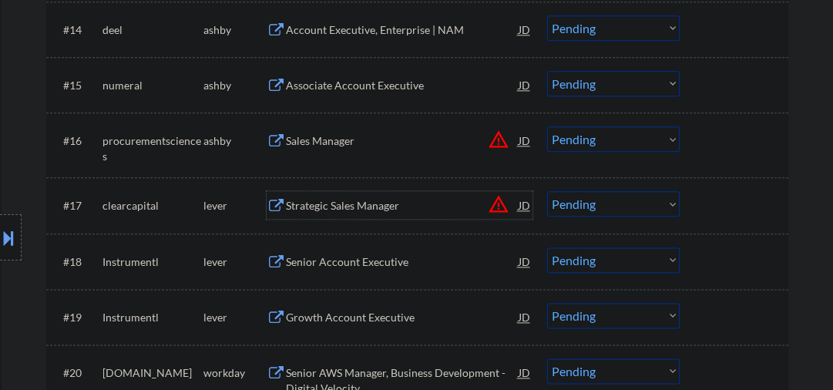
click at [335, 205] on div "Strategic Sales Manager" at bounding box center [402, 205] width 233 height 15
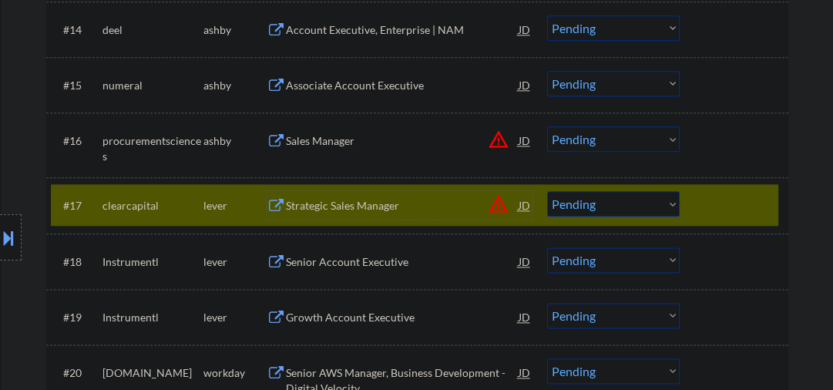
click at [592, 203] on select "Choose an option... Pending Applied Excluded (Questions) Excluded (Expired) Exc…" at bounding box center [613, 203] width 132 height 25
click at [547, 191] on select "Choose an option... Pending Applied Excluded (Questions) Excluded (Expired) Exc…" at bounding box center [613, 203] width 132 height 25
click at [362, 256] on div "Senior Account Executive" at bounding box center [402, 261] width 233 height 15
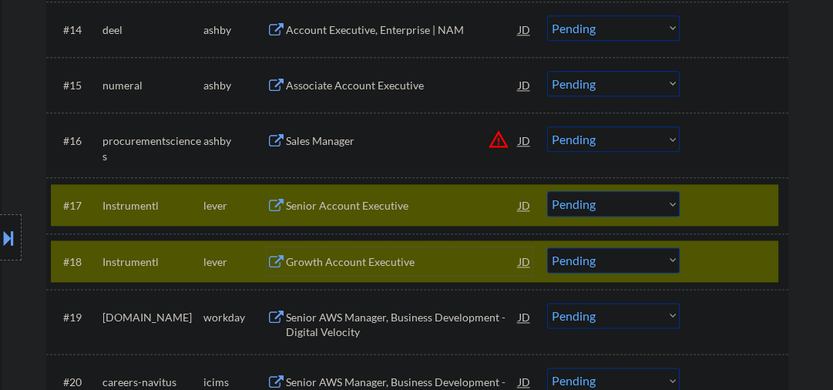
click at [702, 256] on div at bounding box center [736, 261] width 68 height 28
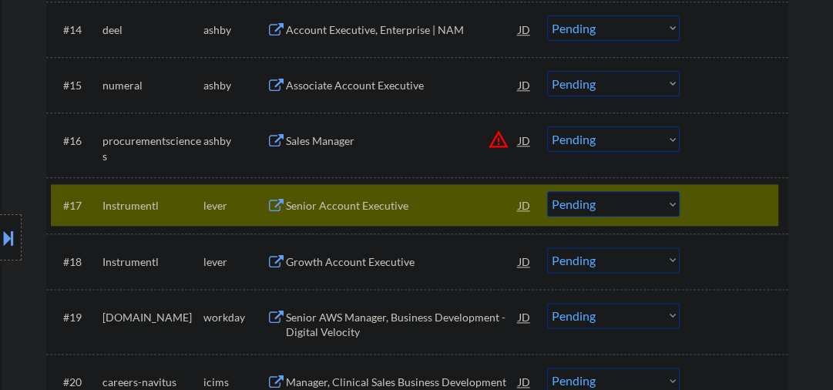
click at [625, 208] on select "Choose an option... Pending Applied Excluded (Questions) Excluded (Expired) Exc…" at bounding box center [613, 203] width 132 height 25
click at [547, 191] on select "Choose an option... Pending Applied Excluded (Questions) Excluded (Expired) Exc…" at bounding box center [613, 203] width 132 height 25
click at [591, 205] on select "Choose an option... Pending Applied Excluded (Questions) Excluded (Expired) Exc…" at bounding box center [613, 203] width 132 height 25
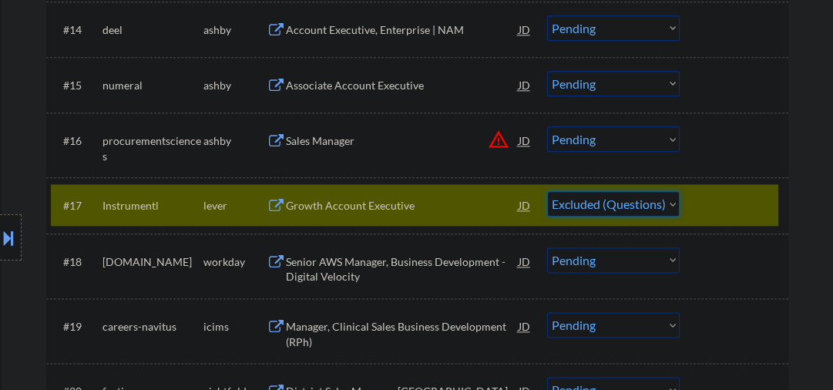
click at [547, 191] on select "Choose an option... Pending Applied Excluded (Questions) Excluded (Expired) Exc…" at bounding box center [613, 203] width 132 height 25
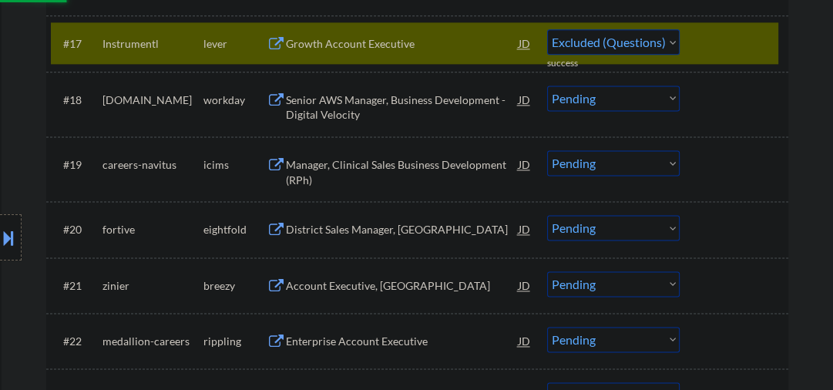
scroll to position [1479, 0]
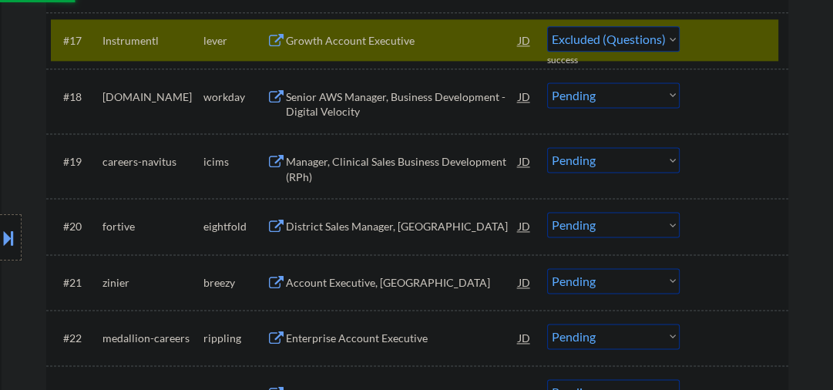
select select ""pending""
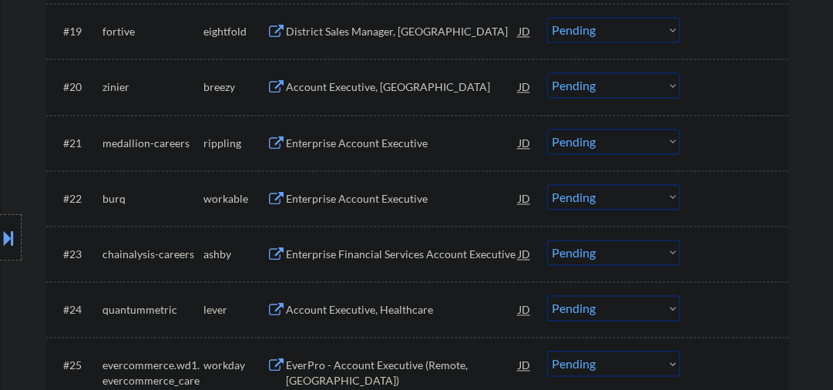
scroll to position [1643, 0]
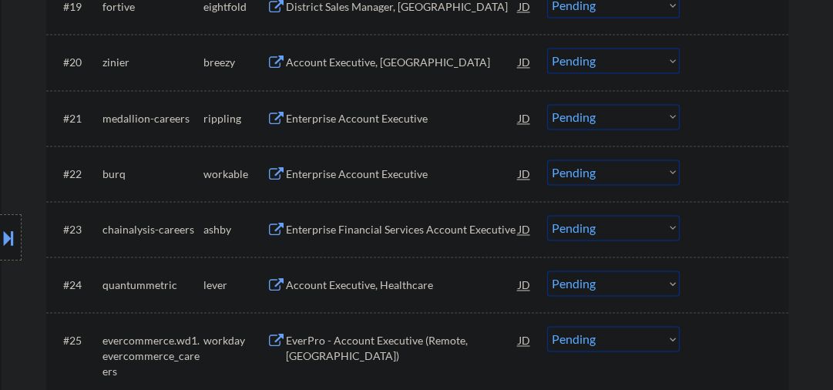
click at [333, 112] on div "Enterprise Account Executive" at bounding box center [402, 118] width 233 height 15
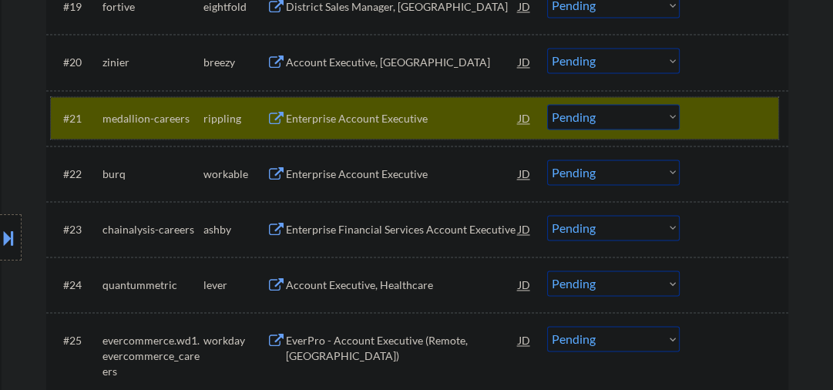
click at [697, 116] on div "#21 medallion-careers rippling Enterprise Account Executive JD Choose an option…" at bounding box center [414, 118] width 727 height 42
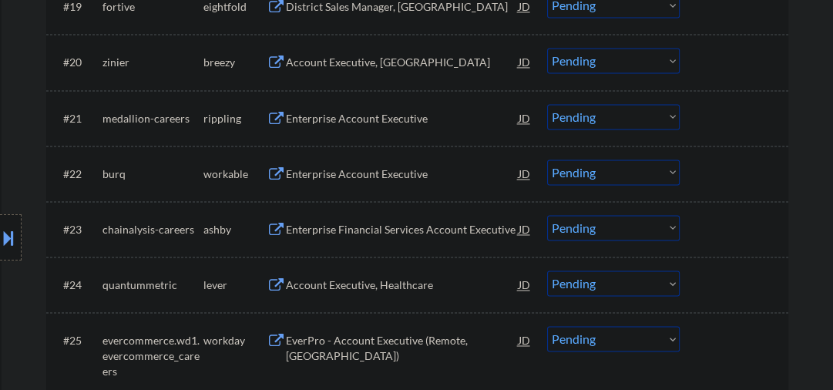
click at [371, 173] on div "Enterprise Account Executive" at bounding box center [402, 173] width 233 height 15
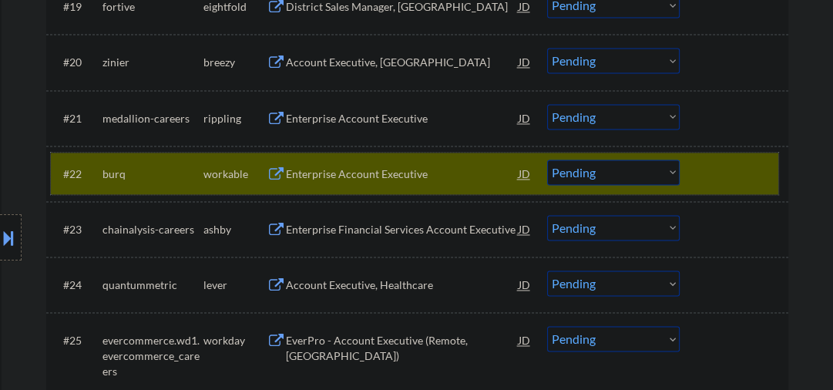
click at [713, 168] on div at bounding box center [736, 173] width 68 height 28
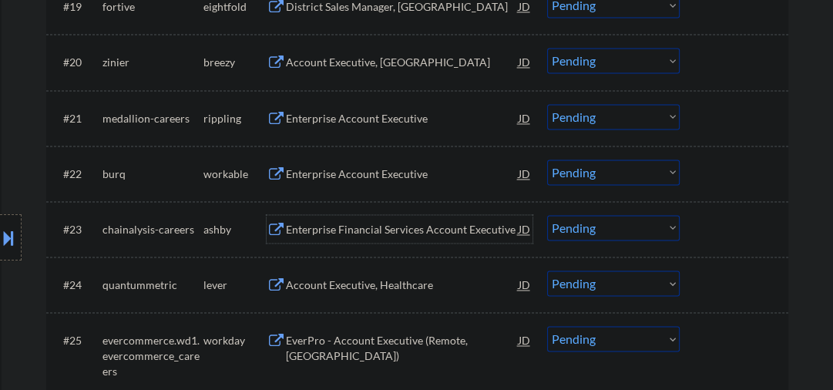
click at [397, 230] on div "Enterprise Financial Services Account Executive" at bounding box center [402, 229] width 233 height 15
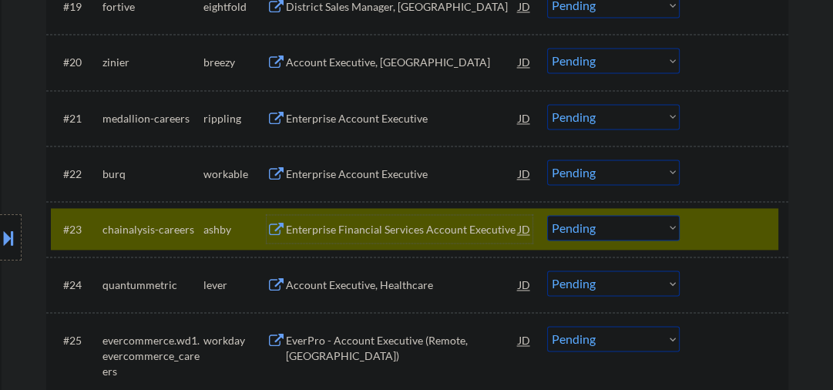
click at [377, 225] on div "Enterprise Financial Services Account Executive" at bounding box center [402, 229] width 233 height 15
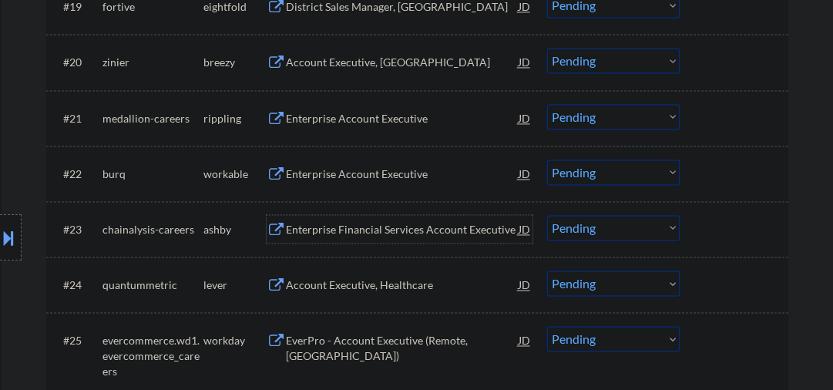
click at [603, 229] on select "Choose an option... Pending Applied Excluded (Questions) Excluded (Expired) Exc…" at bounding box center [613, 227] width 132 height 25
click at [547, 215] on select "Choose an option... Pending Applied Excluded (Questions) Excluded (Expired) Exc…" at bounding box center [613, 227] width 132 height 25
select select ""pending""
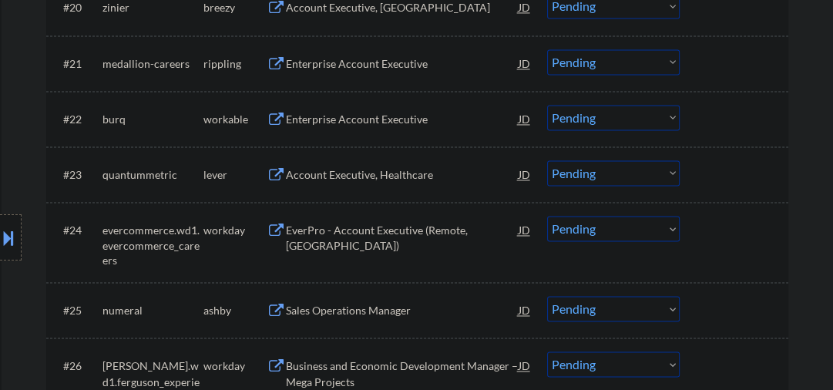
scroll to position [1725, 0]
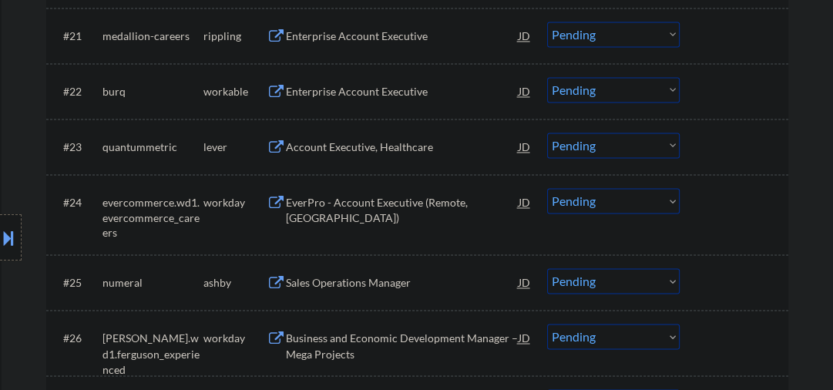
click at [345, 149] on div "Account Executive, Healthcare" at bounding box center [402, 146] width 233 height 15
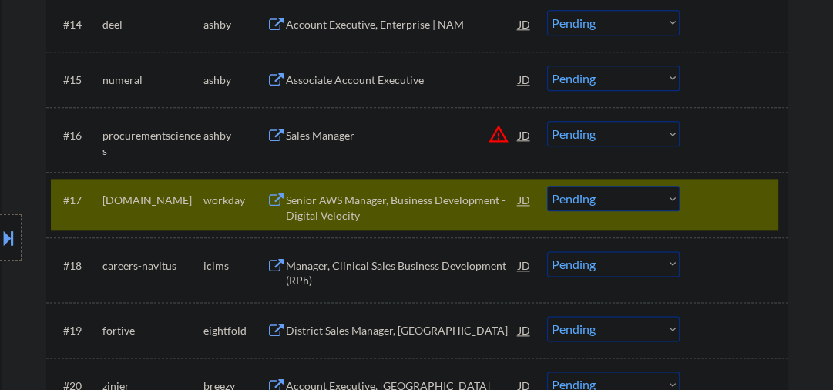
scroll to position [1396, 0]
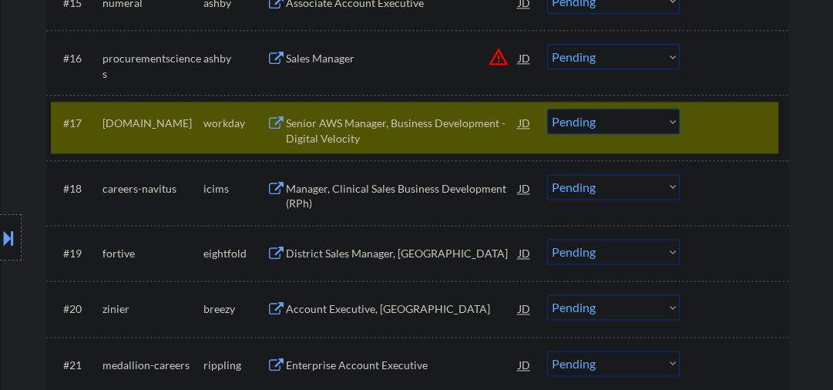
click at [357, 119] on div "Senior AWS Manager, Business Development - Digital Velocity" at bounding box center [402, 131] width 233 height 30
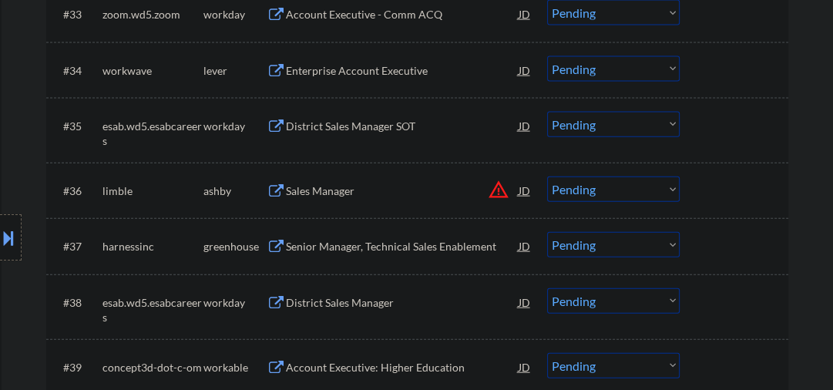
scroll to position [2546, 0]
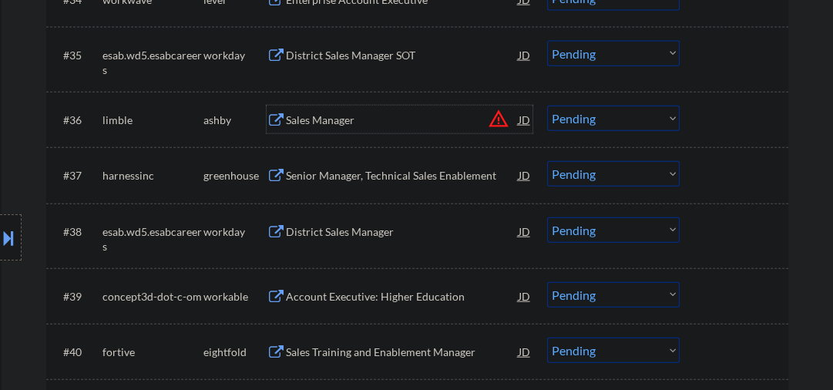
click at [335, 119] on div "Sales Manager" at bounding box center [402, 119] width 233 height 15
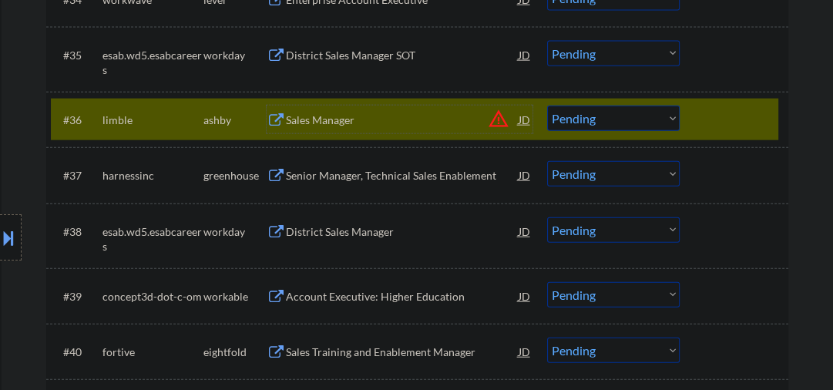
click at [308, 120] on div "Sales Manager" at bounding box center [402, 119] width 233 height 15
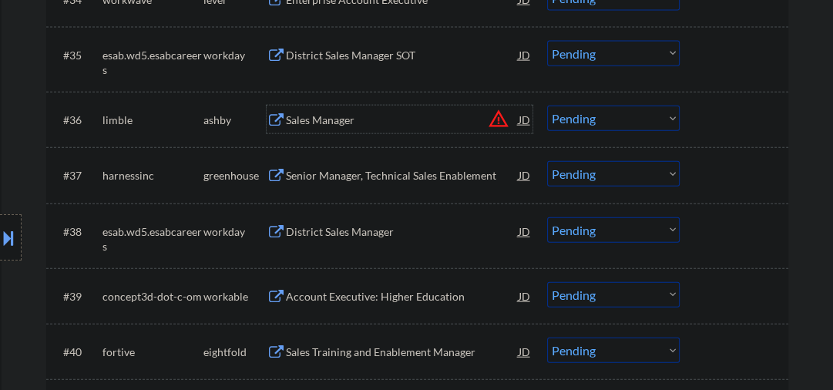
drag, startPoint x: 588, startPoint y: 114, endPoint x: 582, endPoint y: 129, distance: 15.9
click at [588, 114] on select "Choose an option... Pending Applied Excluded (Questions) Excluded (Expired) Exc…" at bounding box center [613, 118] width 132 height 25
click at [547, 106] on select "Choose an option... Pending Applied Excluded (Questions) Excluded (Expired) Exc…" at bounding box center [613, 118] width 132 height 25
select select ""pending""
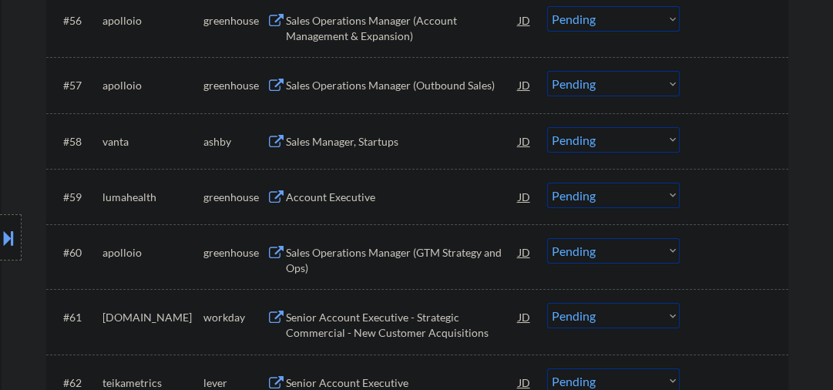
scroll to position [3943, 0]
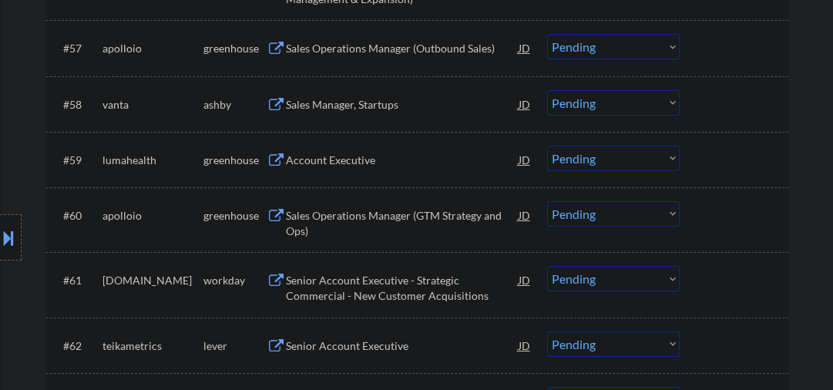
click at [335, 167] on div "Account Executive" at bounding box center [402, 159] width 233 height 15
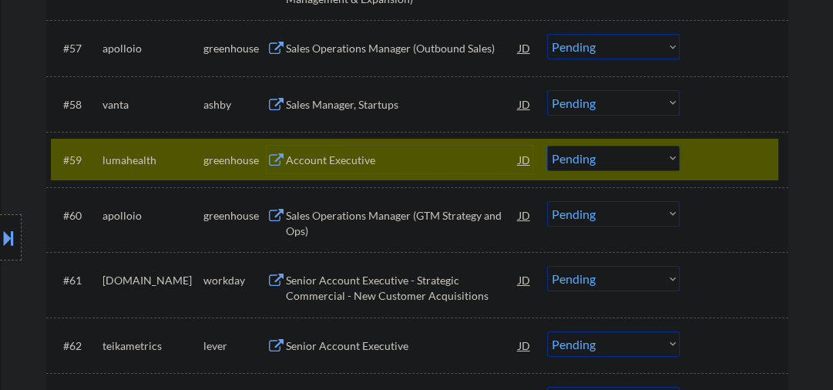
click at [588, 154] on select "Choose an option... Pending Applied Excluded (Questions) Excluded (Expired) Exc…" at bounding box center [613, 158] width 132 height 25
click at [547, 146] on select "Choose an option... Pending Applied Excluded (Questions) Excluded (Expired) Exc…" at bounding box center [613, 158] width 132 height 25
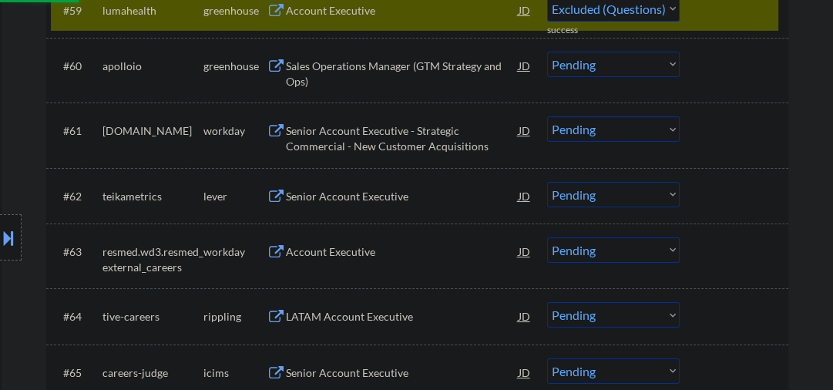
scroll to position [4107, 0]
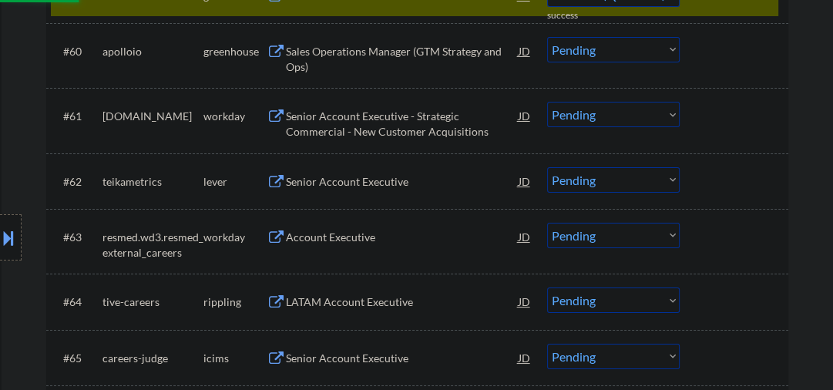
select select ""pending""
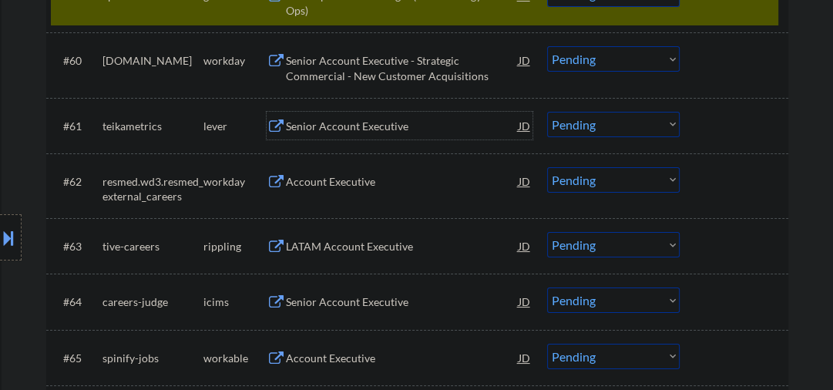
click at [330, 128] on div "Senior Account Executive" at bounding box center [402, 126] width 233 height 15
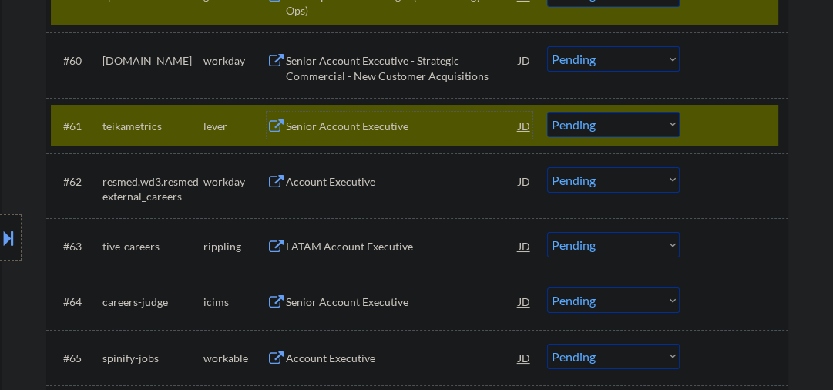
click at [330, 135] on div "Senior Account Executive" at bounding box center [402, 126] width 233 height 28
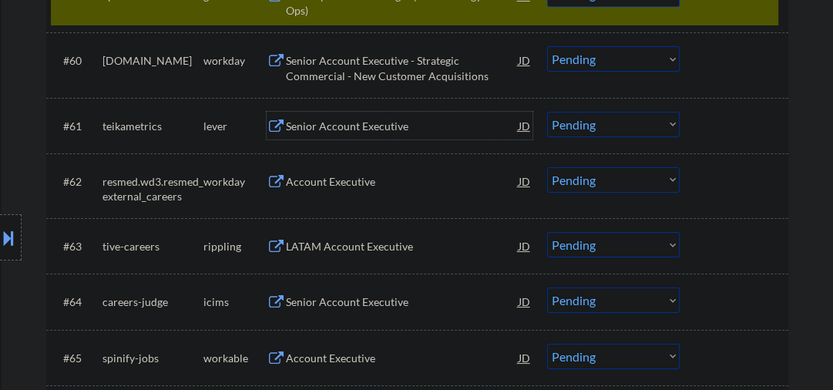
scroll to position [4025, 0]
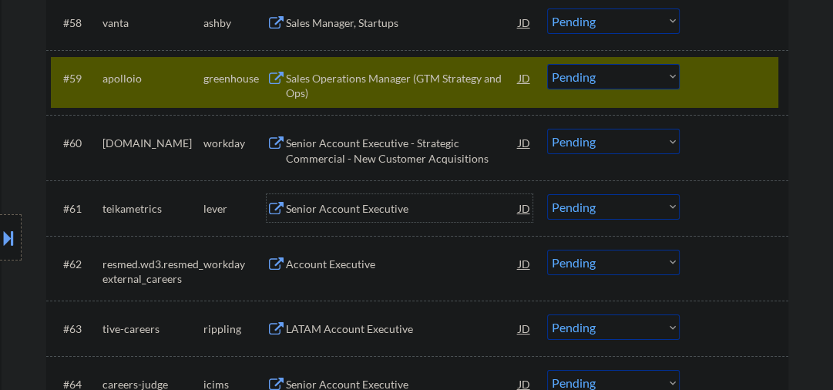
click at [609, 210] on select "Choose an option... Pending Applied Excluded (Questions) Excluded (Expired) Exc…" at bounding box center [613, 206] width 132 height 25
click at [547, 194] on select "Choose an option... Pending Applied Excluded (Questions) Excluded (Expired) Exc…" at bounding box center [613, 206] width 132 height 25
click at [726, 86] on div at bounding box center [736, 78] width 68 height 28
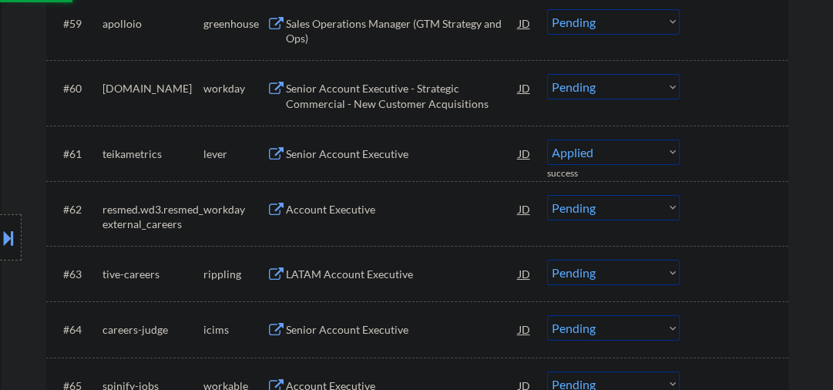
select select ""pending""
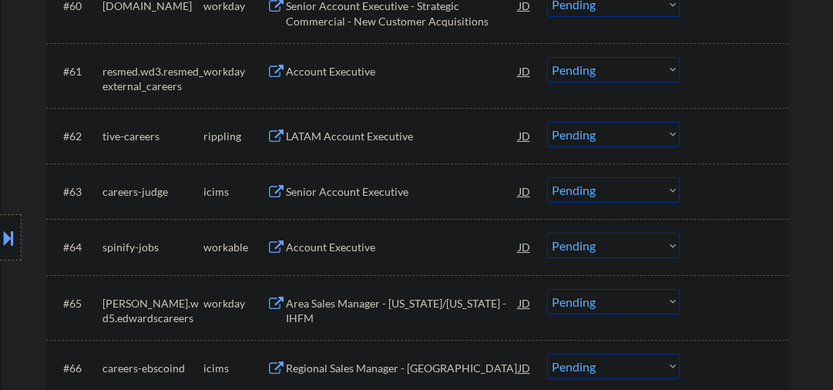
scroll to position [4190, 0]
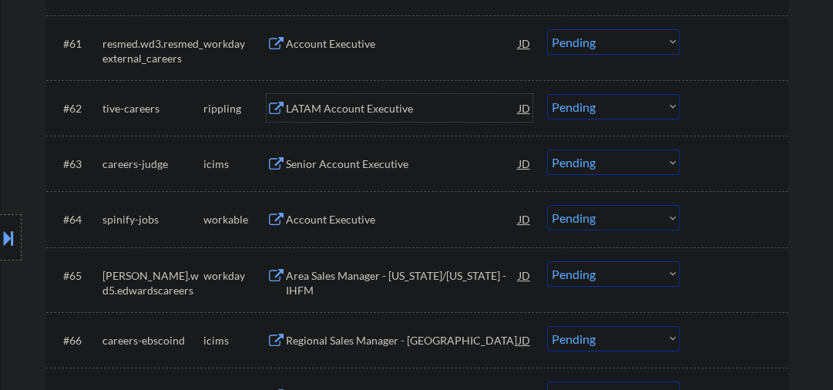
click at [359, 116] on div "LATAM Account Executive" at bounding box center [402, 108] width 233 height 15
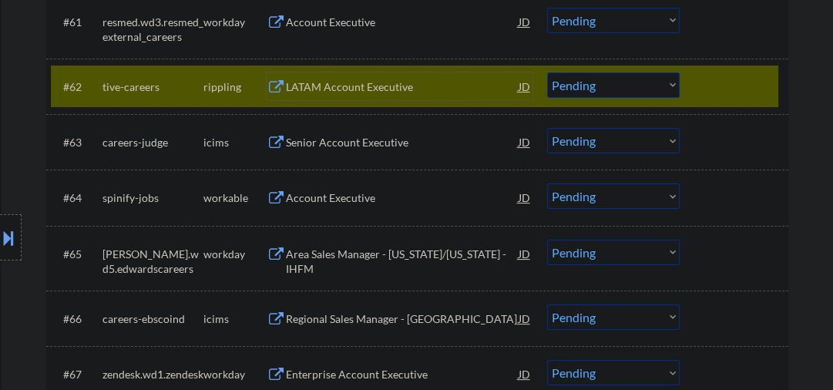
scroll to position [4271, 0]
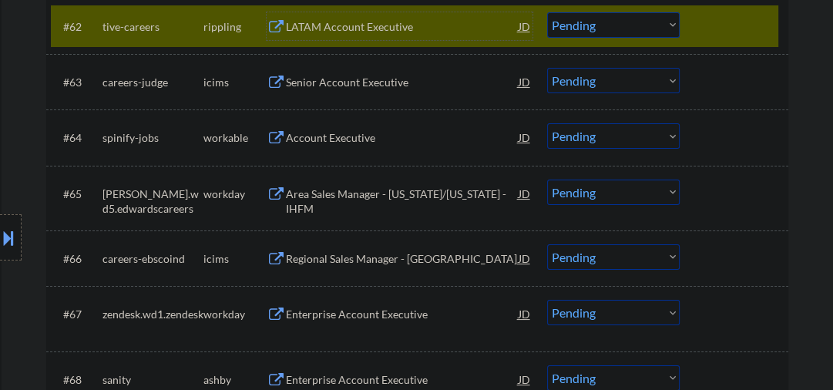
click at [345, 139] on div "Account Executive" at bounding box center [402, 137] width 233 height 15
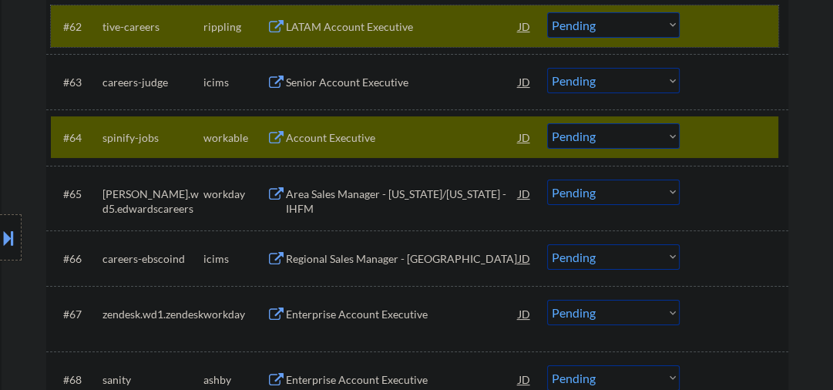
click at [729, 28] on div at bounding box center [736, 26] width 68 height 28
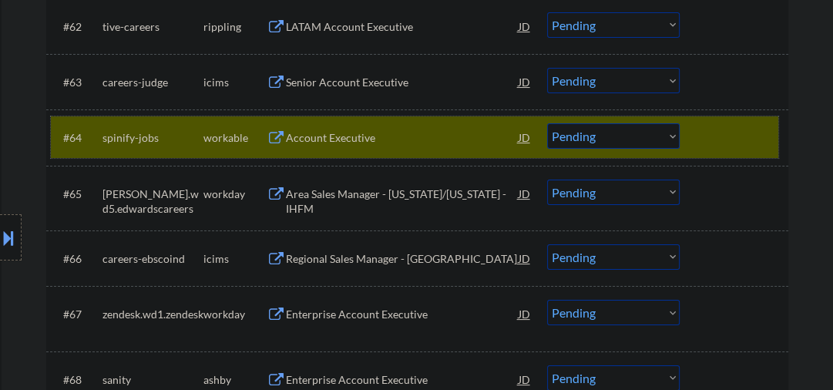
click at [726, 142] on div at bounding box center [736, 137] width 68 height 28
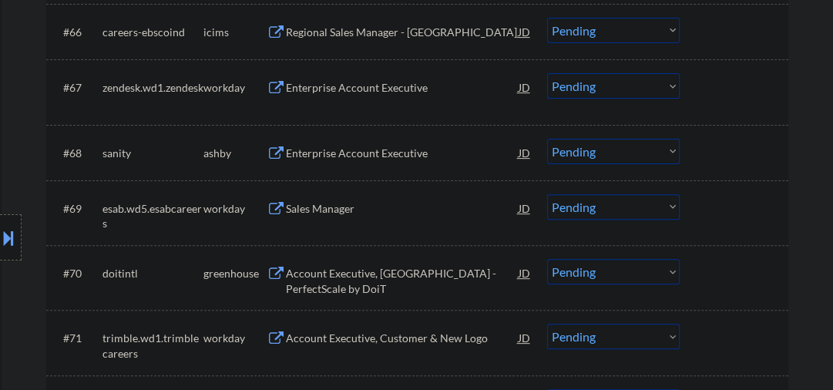
scroll to position [4518, 0]
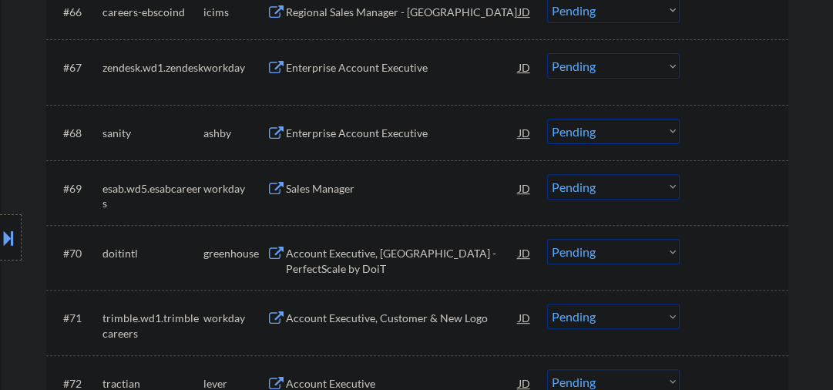
click at [340, 130] on div "Enterprise Account Executive" at bounding box center [402, 133] width 233 height 15
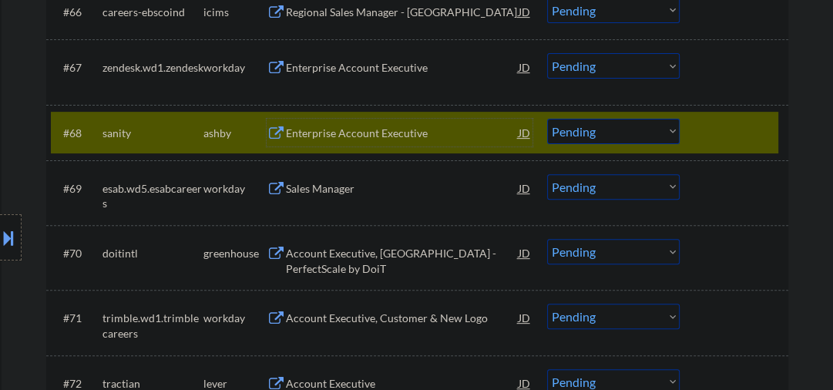
click at [421, 136] on div "Enterprise Account Executive" at bounding box center [402, 133] width 233 height 15
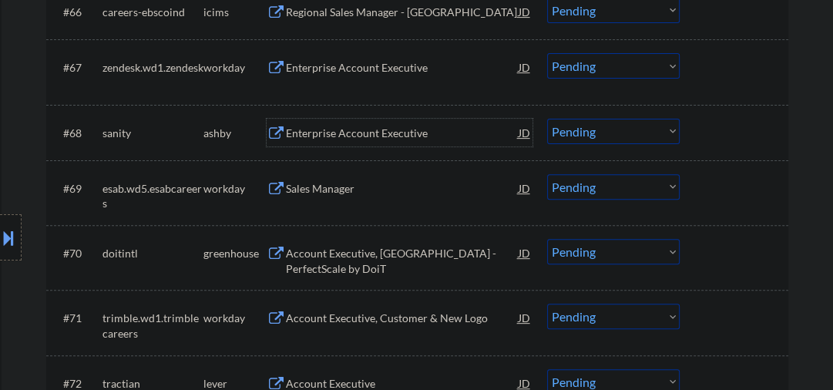
click at [577, 132] on select "Choose an option... Pending Applied Excluded (Questions) Excluded (Expired) Exc…" at bounding box center [613, 131] width 132 height 25
click at [547, 119] on select "Choose an option... Pending Applied Excluded (Questions) Excluded (Expired) Exc…" at bounding box center [613, 131] width 132 height 25
select select ""pending""
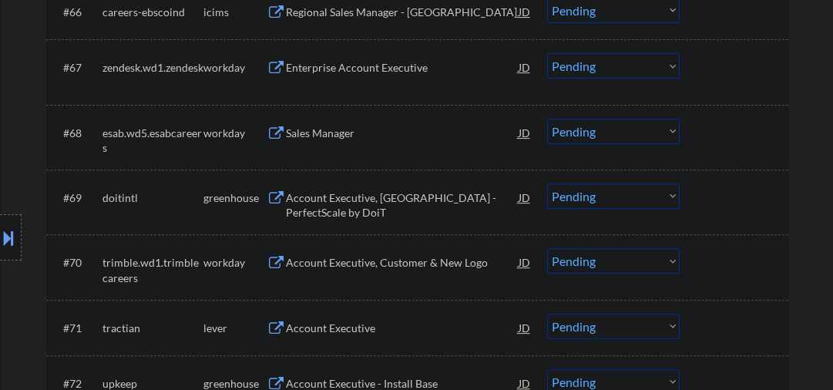
click at [383, 197] on div "Account Executive, North America - PerfectScale by DoiT" at bounding box center [402, 205] width 233 height 30
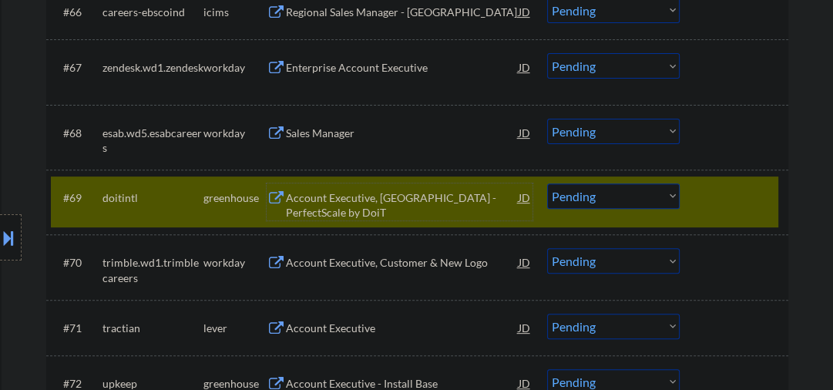
click at [310, 193] on div "Account Executive, North America - PerfectScale by DoiT" at bounding box center [402, 205] width 233 height 30
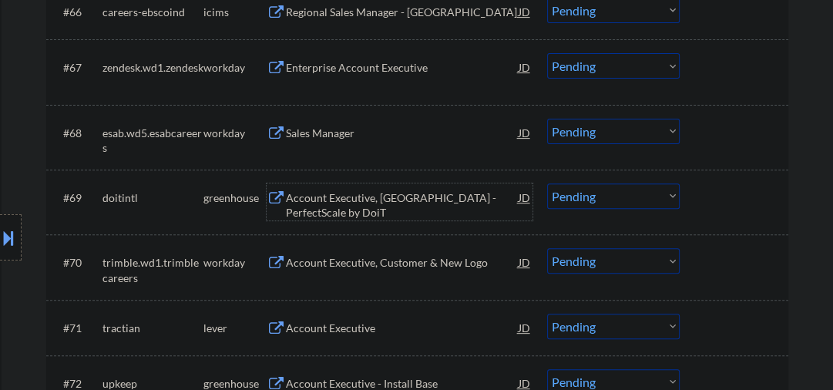
click at [591, 196] on select "Choose an option... Pending Applied Excluded (Questions) Excluded (Expired) Exc…" at bounding box center [613, 195] width 132 height 25
click at [547, 183] on select "Choose an option... Pending Applied Excluded (Questions) Excluded (Expired) Exc…" at bounding box center [613, 195] width 132 height 25
select select ""pending""
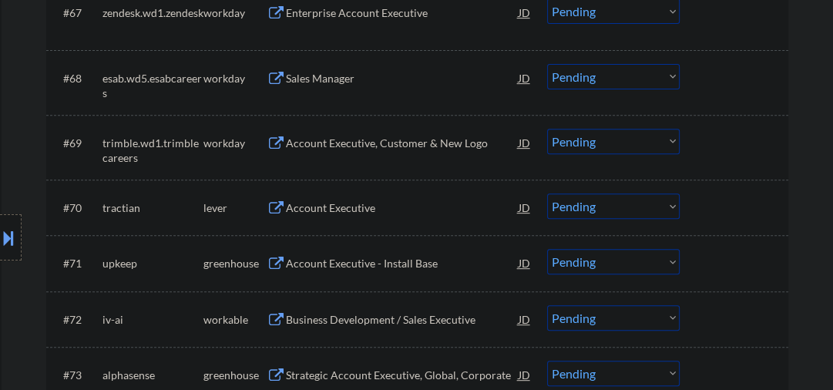
scroll to position [4600, 0]
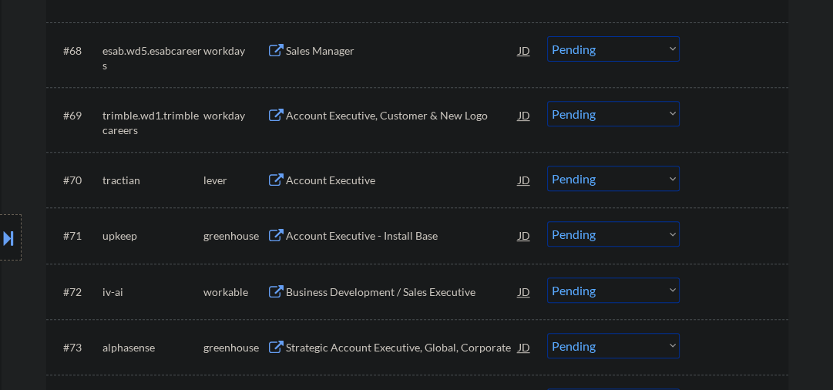
click at [328, 176] on div "Account Executive" at bounding box center [402, 180] width 233 height 15
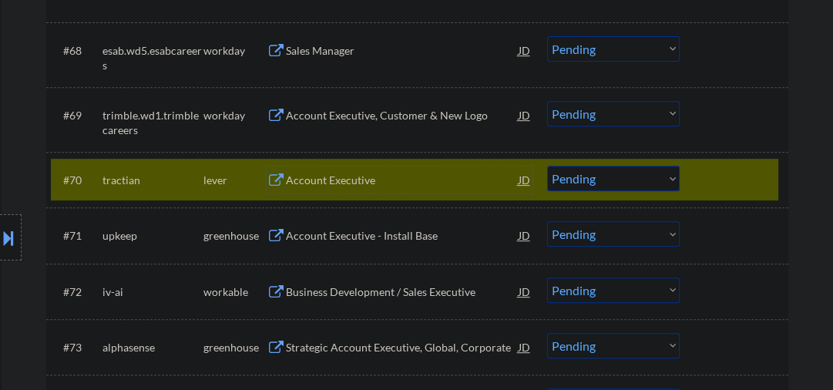
click at [568, 180] on select "Choose an option... Pending Applied Excluded (Questions) Excluded (Expired) Exc…" at bounding box center [613, 178] width 132 height 25
click at [547, 166] on select "Choose an option... Pending Applied Excluded (Questions) Excluded (Expired) Exc…" at bounding box center [613, 178] width 132 height 25
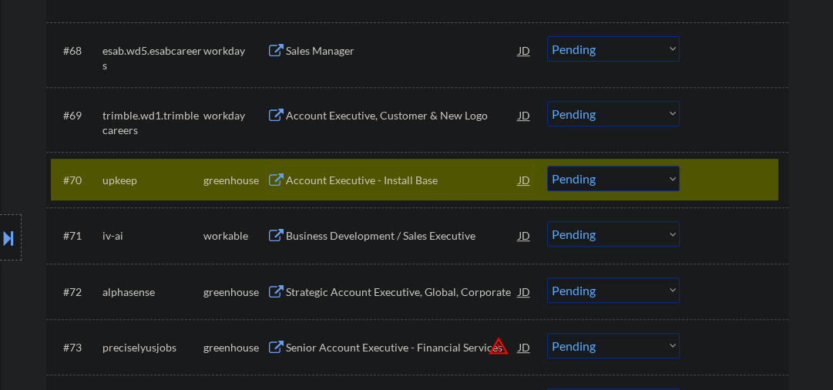
click at [382, 184] on div "Account Executive - Install Base" at bounding box center [402, 180] width 233 height 15
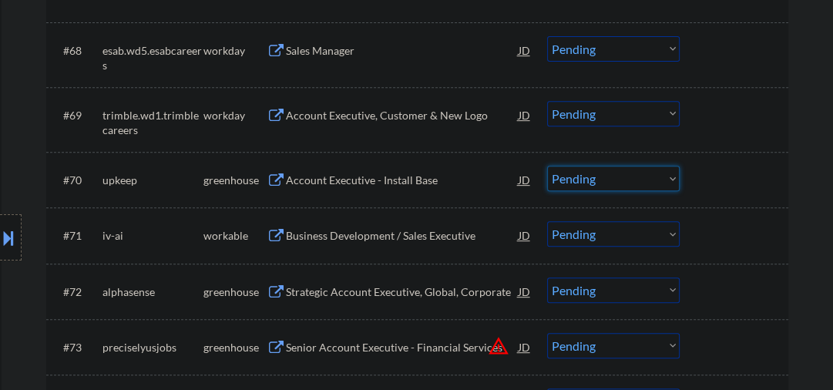
click at [576, 179] on select "Choose an option... Pending Applied Excluded (Questions) Excluded (Expired) Exc…" at bounding box center [613, 178] width 132 height 25
click at [547, 166] on select "Choose an option... Pending Applied Excluded (Questions) Excluded (Expired) Exc…" at bounding box center [613, 178] width 132 height 25
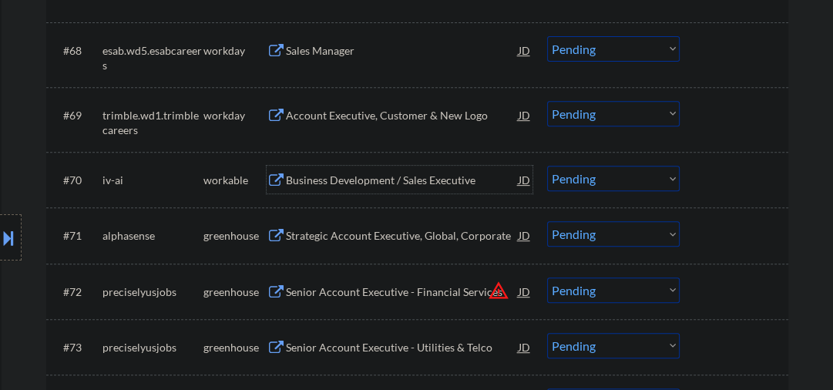
click at [343, 179] on div "Business Development / Sales Executive" at bounding box center [402, 180] width 233 height 15
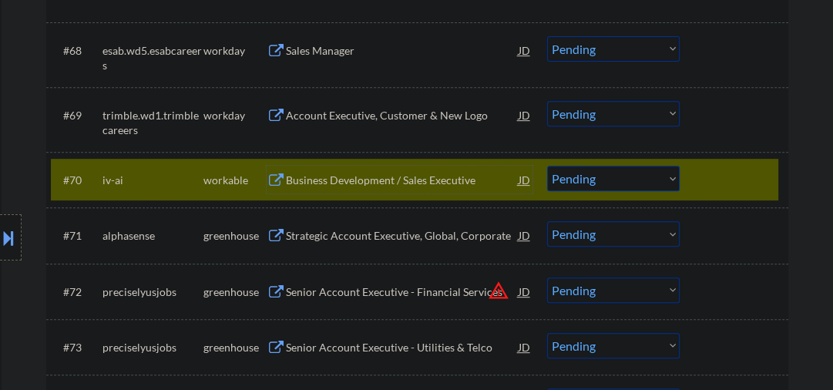
click at [579, 177] on select "Choose an option... Pending Applied Excluded (Questions) Excluded (Expired) Exc…" at bounding box center [613, 178] width 132 height 25
click at [547, 166] on select "Choose an option... Pending Applied Excluded (Questions) Excluded (Expired) Exc…" at bounding box center [613, 178] width 132 height 25
click at [377, 234] on div "Strategic Account Executive, Global, Corporate" at bounding box center [402, 235] width 233 height 15
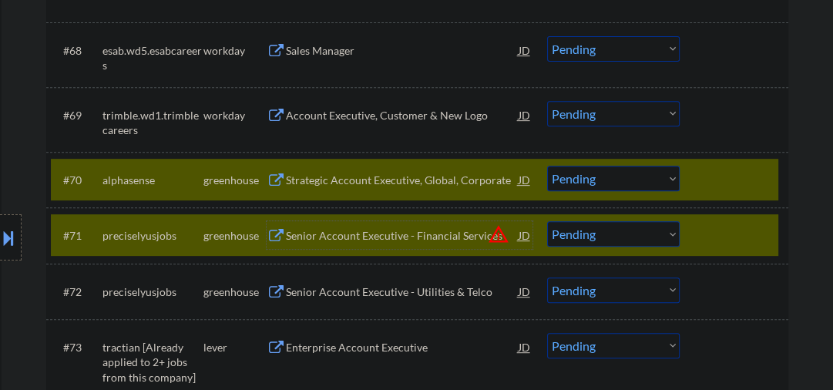
drag, startPoint x: 742, startPoint y: 226, endPoint x: 735, endPoint y: 226, distance: 7.7
click at [742, 226] on div at bounding box center [736, 235] width 68 height 28
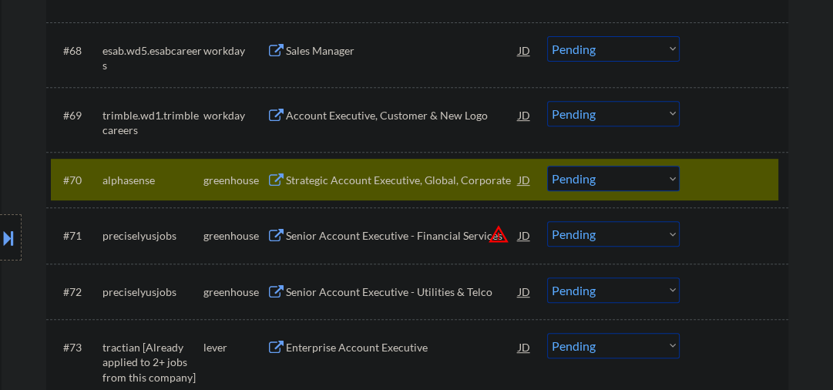
click at [588, 185] on select "Choose an option... Pending Applied Excluded (Questions) Excluded (Expired) Exc…" at bounding box center [613, 178] width 132 height 25
click at [547, 166] on select "Choose an option... Pending Applied Excluded (Questions) Excluded (Expired) Exc…" at bounding box center [613, 178] width 132 height 25
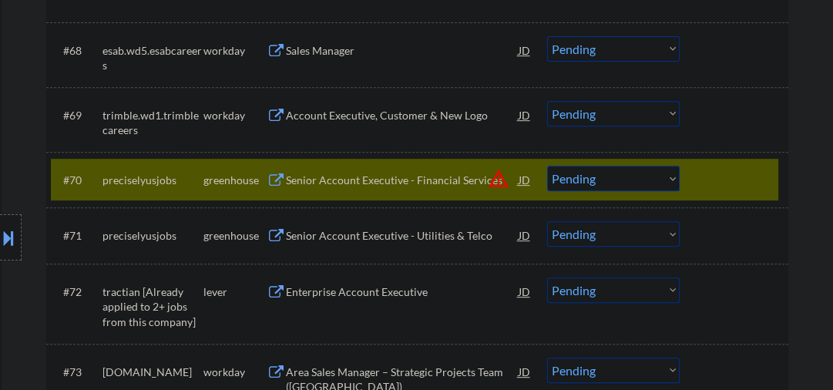
click at [316, 180] on div "Senior Account Executive - Financial Services" at bounding box center [402, 180] width 233 height 15
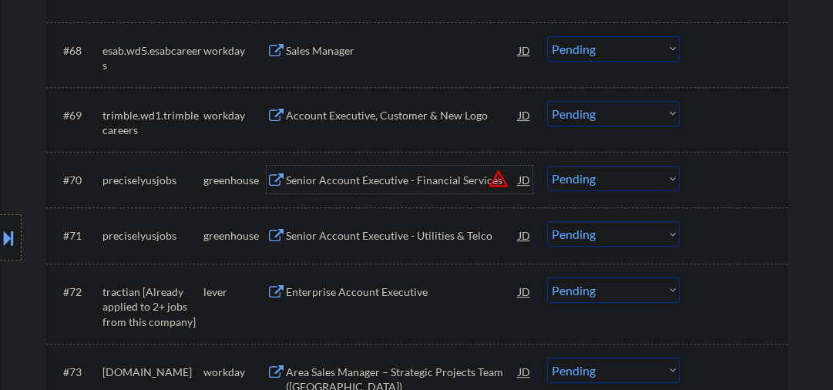
click at [585, 183] on select "Choose an option... Pending Applied Excluded (Questions) Excluded (Expired) Exc…" at bounding box center [613, 178] width 132 height 25
click at [547, 166] on select "Choose an option... Pending Applied Excluded (Questions) Excluded (Expired) Exc…" at bounding box center [613, 178] width 132 height 25
click at [327, 233] on div "Senior Account Executive - Utilities & Telco" at bounding box center [402, 235] width 233 height 15
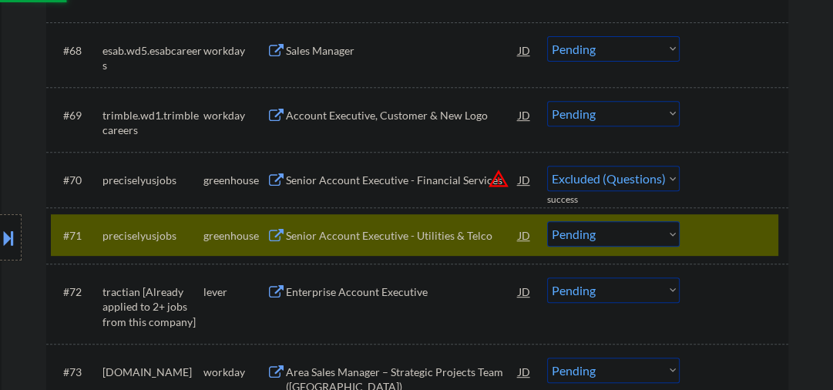
select select ""pending""
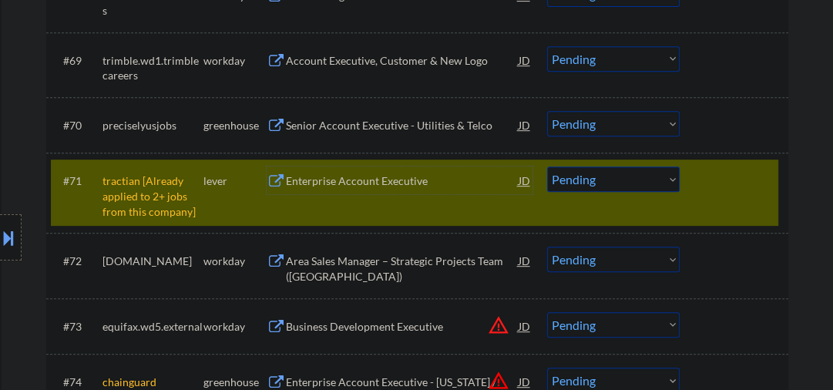
scroll to position [4682, 0]
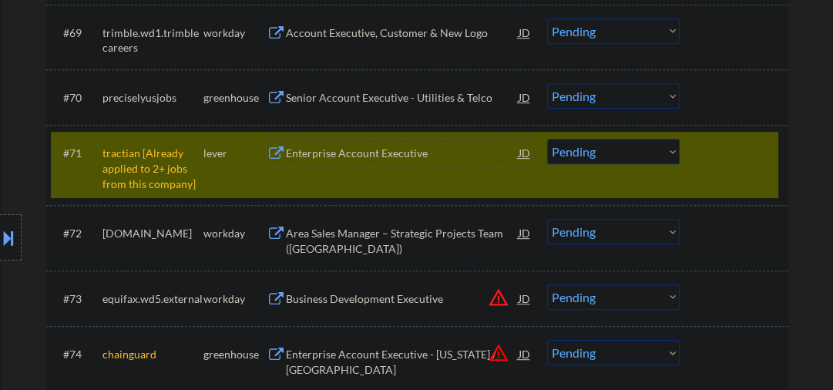
click at [588, 158] on select "Choose an option... Pending Applied Excluded (Questions) Excluded (Expired) Exc…" at bounding box center [613, 151] width 132 height 25
click at [547, 139] on select "Choose an option... Pending Applied Excluded (Questions) Excluded (Expired) Exc…" at bounding box center [613, 151] width 132 height 25
select select ""pending""
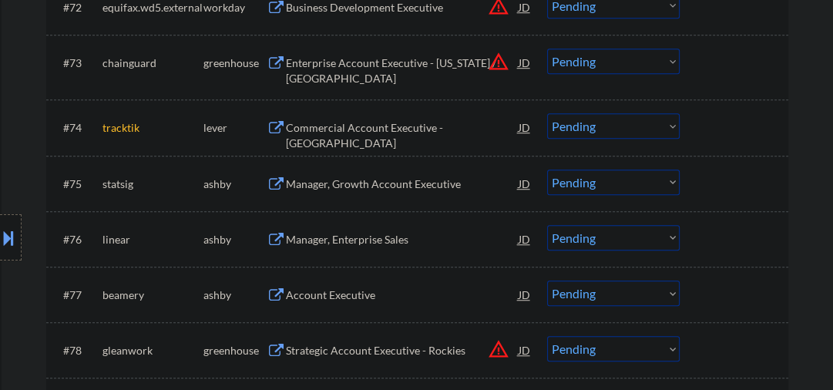
scroll to position [4929, 0]
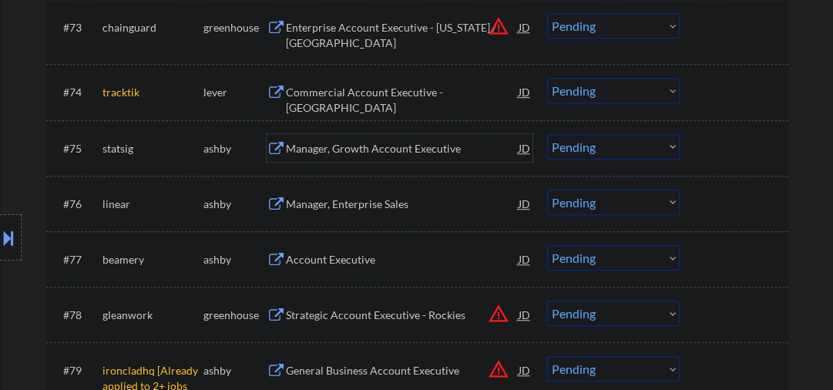
click at [385, 148] on div "Manager, Growth Account Executive" at bounding box center [402, 148] width 233 height 15
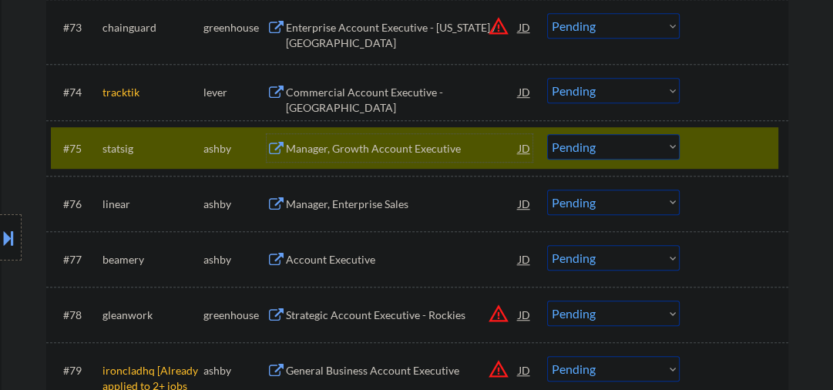
click at [431, 152] on div "Manager, Growth Account Executive" at bounding box center [402, 148] width 233 height 15
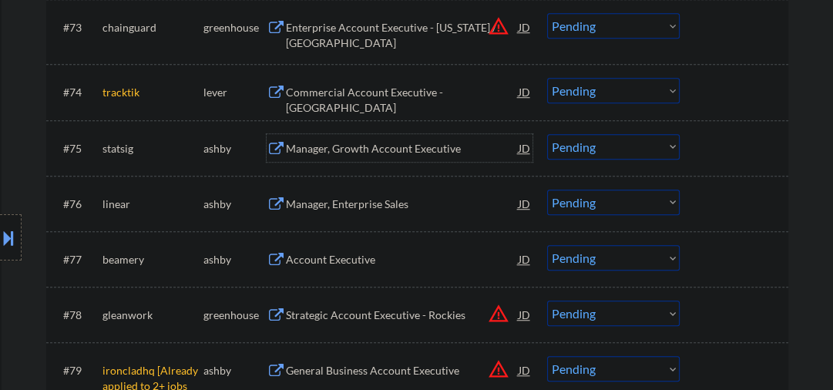
click at [592, 148] on select "Choose an option... Pending Applied Excluded (Questions) Excluded (Expired) Exc…" at bounding box center [613, 146] width 132 height 25
click at [547, 134] on select "Choose an option... Pending Applied Excluded (Questions) Excluded (Expired) Exc…" at bounding box center [613, 146] width 132 height 25
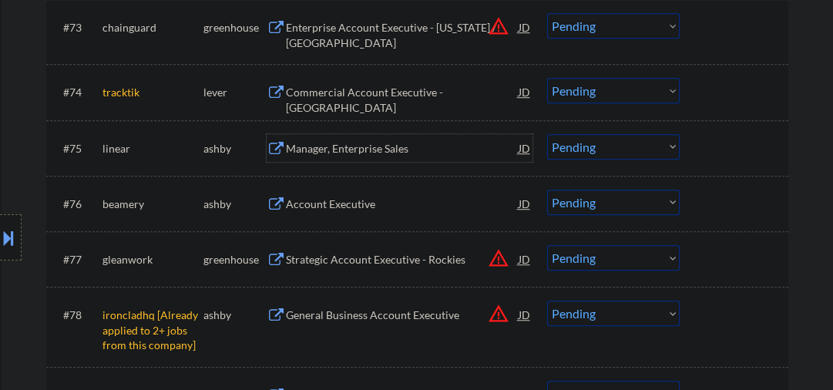
click at [350, 151] on div "Manager, Enterprise Sales" at bounding box center [402, 148] width 233 height 15
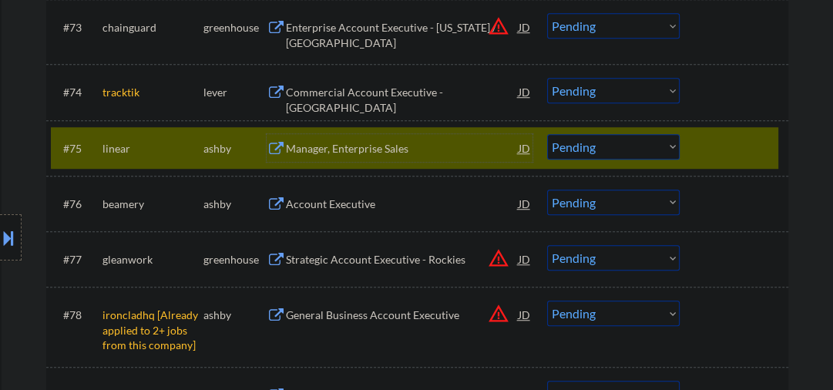
click at [587, 139] on select "Choose an option... Pending Applied Excluded (Questions) Excluded (Expired) Exc…" at bounding box center [613, 146] width 132 height 25
click at [547, 134] on select "Choose an option... Pending Applied Excluded (Questions) Excluded (Expired) Exc…" at bounding box center [613, 146] width 132 height 25
click at [347, 210] on div "Account Executive" at bounding box center [402, 203] width 233 height 15
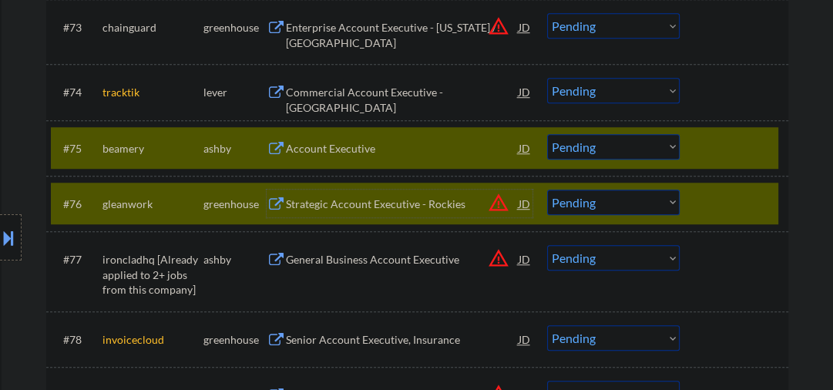
click at [692, 209] on div "#76 gleanwork greenhouse Strategic Account Executive - Rockies JD warning_amber…" at bounding box center [414, 204] width 727 height 42
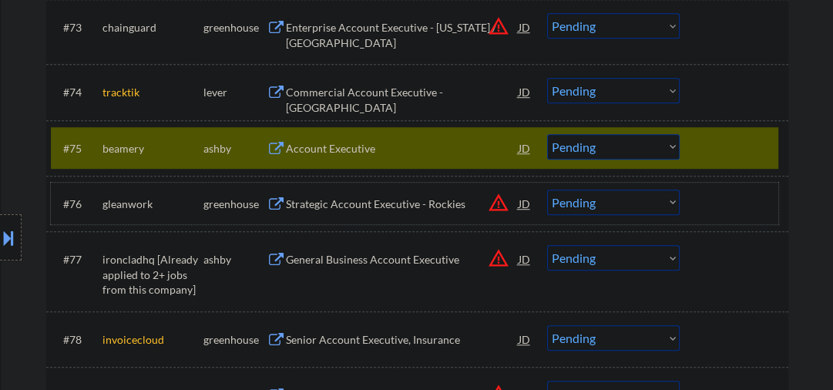
click at [598, 150] on select "Choose an option... Pending Applied Excluded (Questions) Excluded (Expired) Exc…" at bounding box center [613, 146] width 132 height 25
click at [547, 134] on select "Choose an option... Pending Applied Excluded (Questions) Excluded (Expired) Exc…" at bounding box center [613, 146] width 132 height 25
click at [441, 196] on div "Strategic Account Executive - Rockies" at bounding box center [402, 203] width 233 height 28
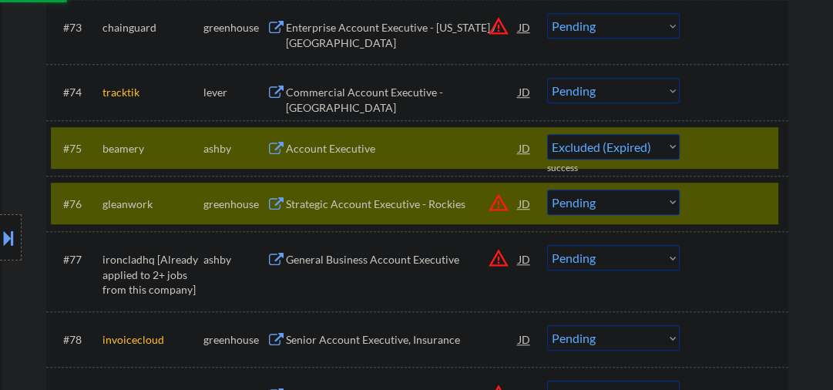
select select ""pending""
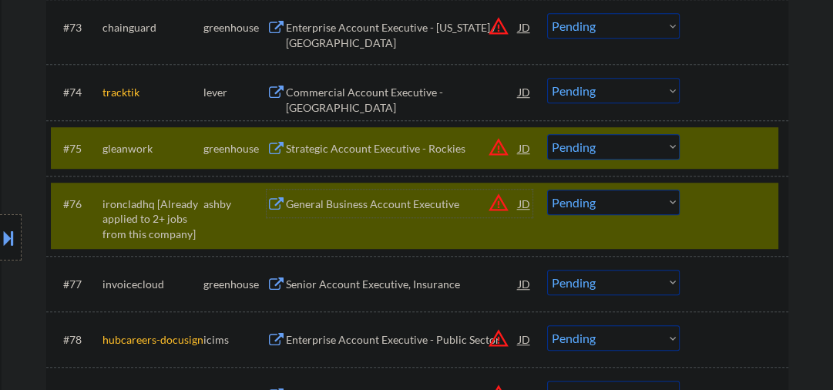
click at [697, 159] on div "#75 gleanwork greenhouse Strategic Account Executive - Rockies JD warning_amber…" at bounding box center [414, 148] width 727 height 42
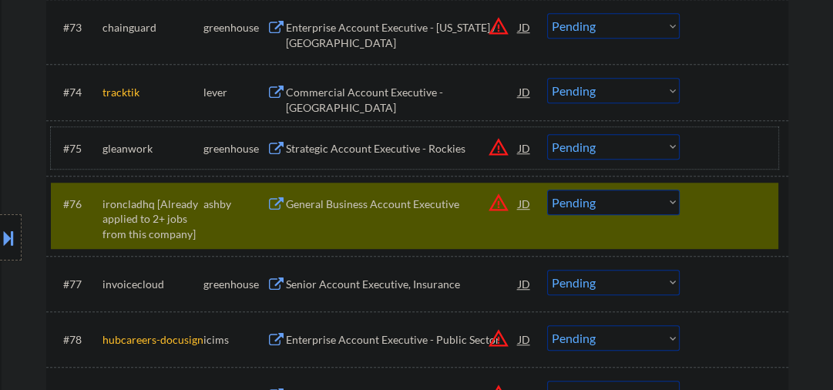
click at [422, 156] on div "Strategic Account Executive - Rockies" at bounding box center [402, 148] width 233 height 28
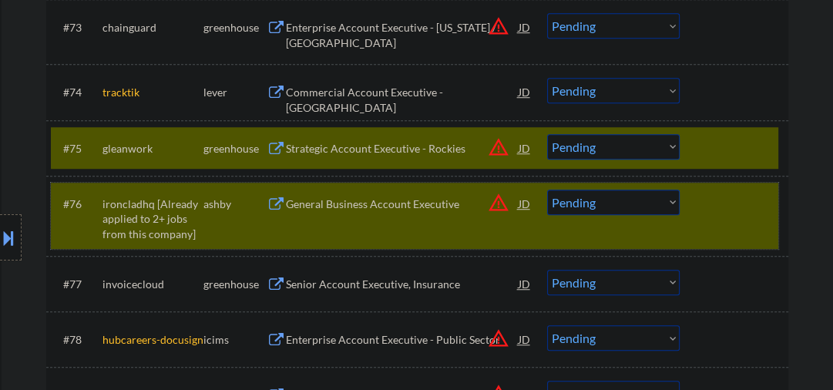
click at [735, 202] on div at bounding box center [736, 203] width 68 height 28
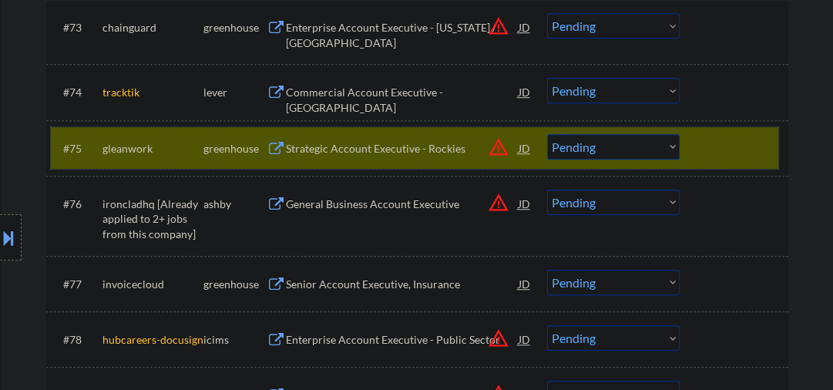
click at [724, 153] on div at bounding box center [736, 148] width 68 height 28
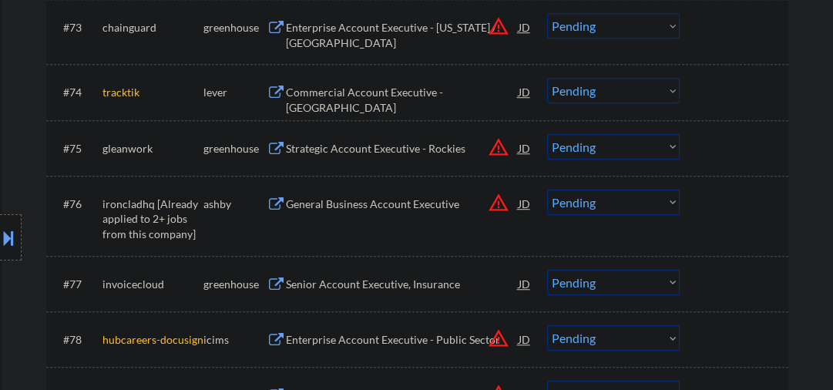
click at [571, 206] on select "Choose an option... Pending Applied Excluded (Questions) Excluded (Expired) Exc…" at bounding box center [613, 201] width 132 height 25
click at [547, 189] on select "Choose an option... Pending Applied Excluded (Questions) Excluded (Expired) Exc…" at bounding box center [613, 201] width 132 height 25
select select ""pending""
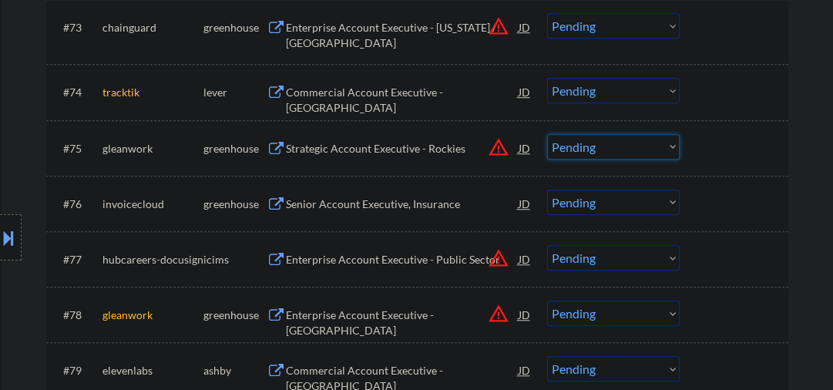
click at [592, 146] on select "Choose an option... Pending Applied Excluded (Questions) Excluded (Expired) Exc…" at bounding box center [613, 146] width 132 height 25
click at [547, 134] on select "Choose an option... Pending Applied Excluded (Questions) Excluded (Expired) Exc…" at bounding box center [613, 146] width 132 height 25
select select ""pending""
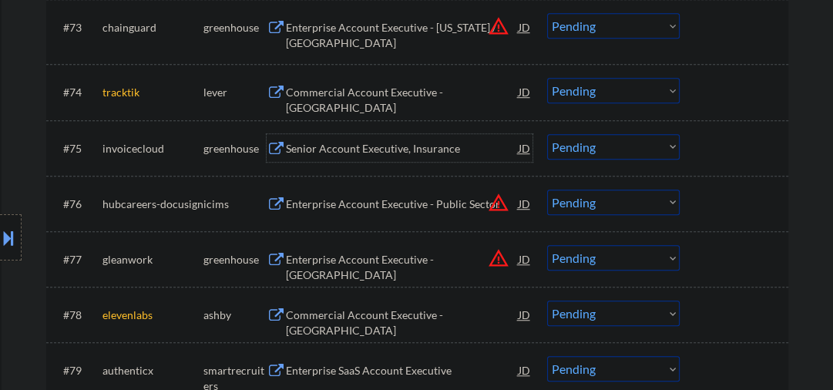
click at [365, 149] on div "Senior Account Executive, Insurance" at bounding box center [402, 148] width 233 height 15
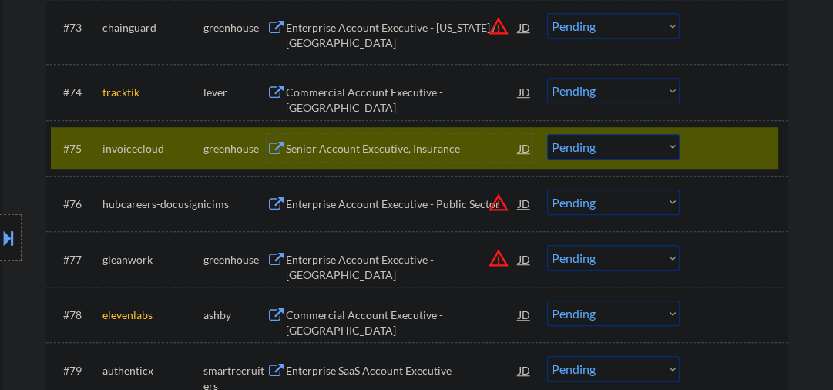
click at [689, 152] on div "#75 invoicecloud greenhouse Senior Account Executive, Insurance JD warning_ambe…" at bounding box center [414, 148] width 727 height 42
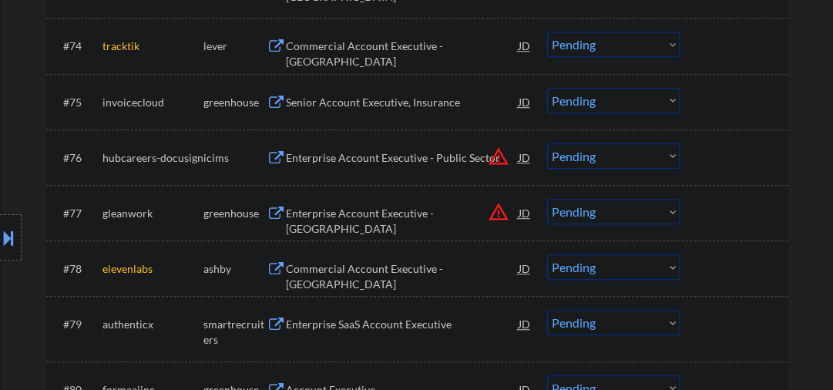
scroll to position [5011, 0]
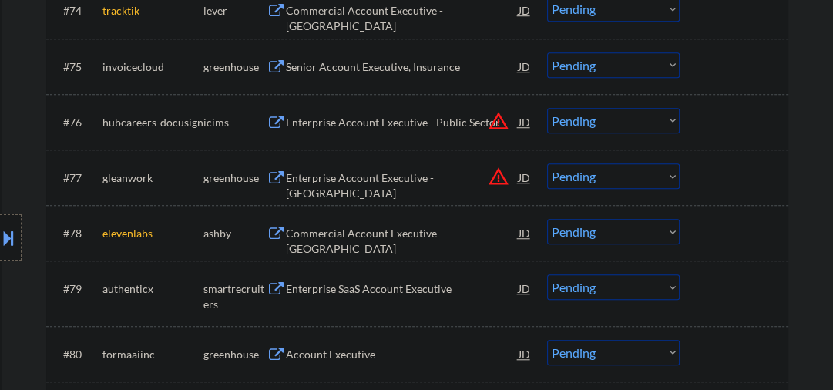
click at [330, 179] on div "Enterprise Account Executive - Tampa" at bounding box center [402, 185] width 233 height 30
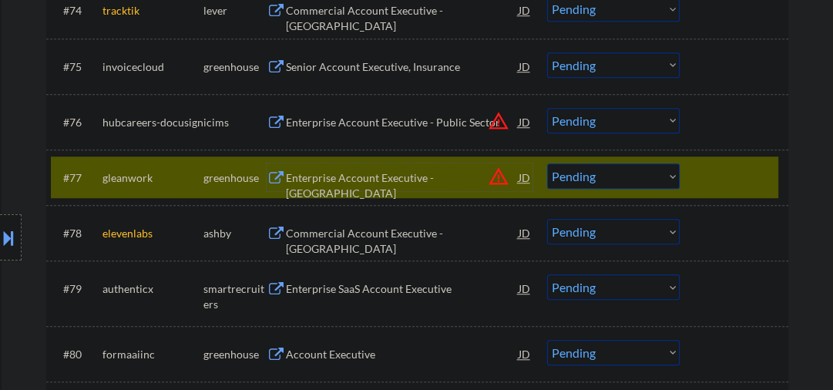
click at [622, 182] on select "Choose an option... Pending Applied Excluded (Questions) Excluded (Expired) Exc…" at bounding box center [613, 175] width 132 height 25
click at [547, 163] on select "Choose an option... Pending Applied Excluded (Questions) Excluded (Expired) Exc…" at bounding box center [613, 175] width 132 height 25
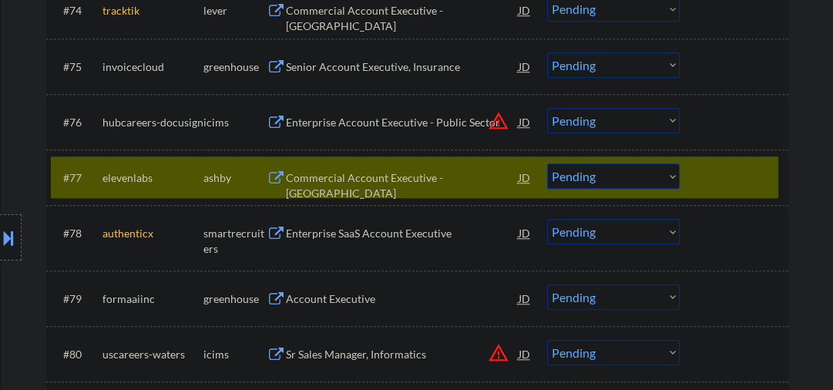
click at [373, 172] on div "Commercial Account Executive - United States" at bounding box center [402, 185] width 233 height 30
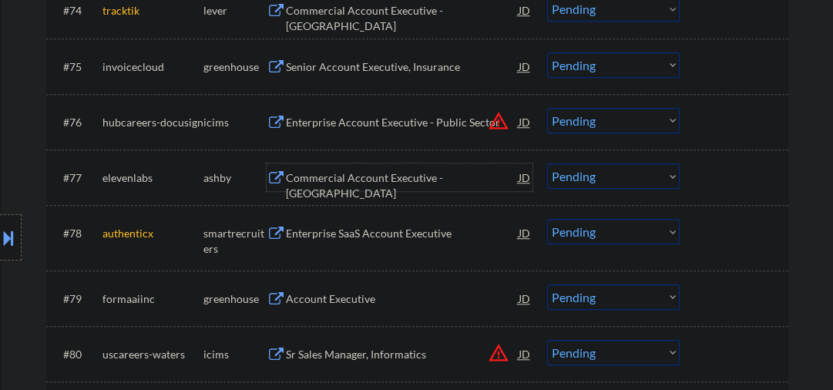
click at [320, 176] on div "Commercial Account Executive - United States" at bounding box center [402, 185] width 233 height 30
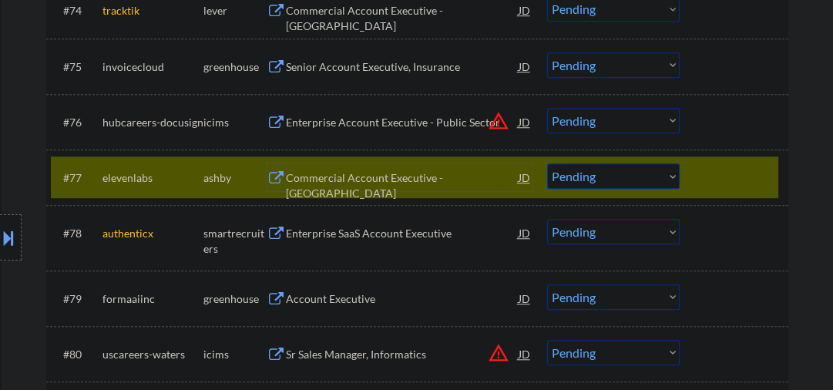
click at [577, 179] on select "Choose an option... Pending Applied Excluded (Questions) Excluded (Expired) Exc…" at bounding box center [613, 175] width 132 height 25
click at [547, 163] on select "Choose an option... Pending Applied Excluded (Questions) Excluded (Expired) Exc…" at bounding box center [613, 175] width 132 height 25
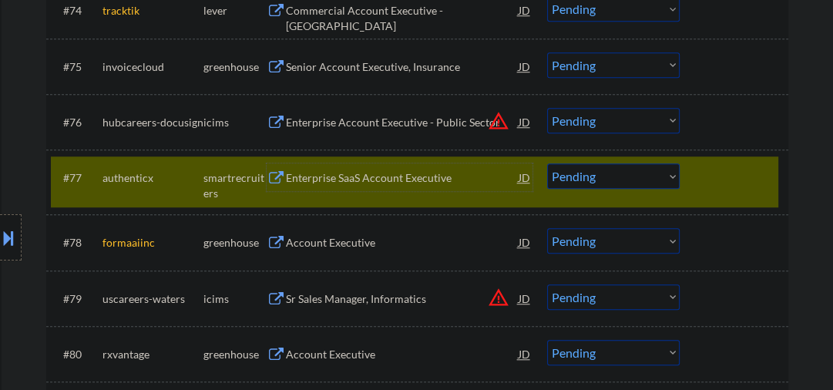
click at [361, 186] on div "Enterprise SaaS Account Executive" at bounding box center [402, 177] width 233 height 28
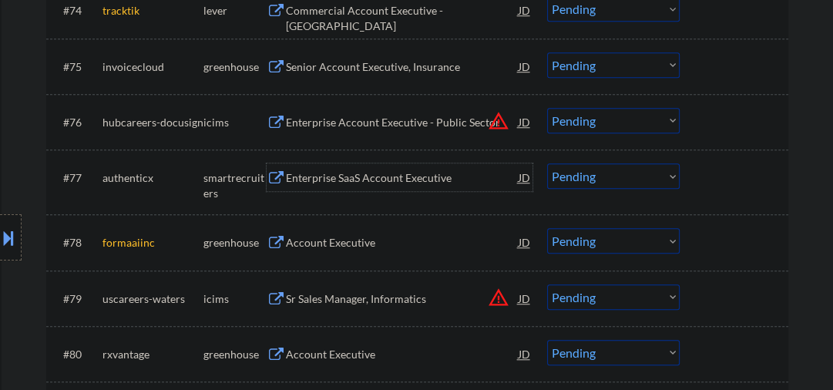
click at [343, 189] on div "Enterprise SaaS Account Executive" at bounding box center [402, 177] width 233 height 28
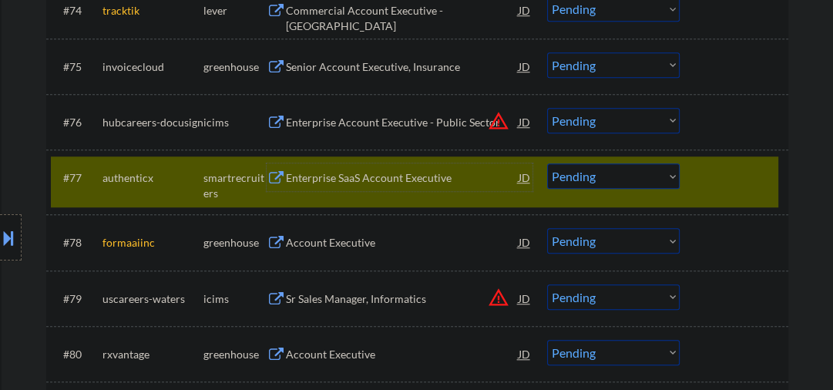
click at [300, 185] on div "Enterprise SaaS Account Executive" at bounding box center [402, 177] width 233 height 28
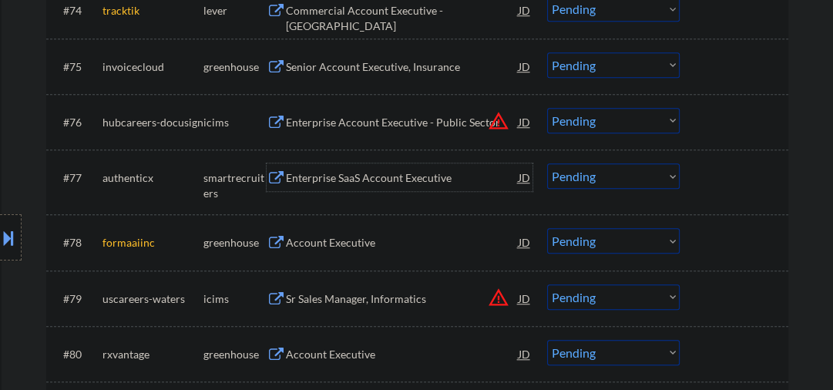
click at [600, 179] on select "Choose an option... Pending Applied Excluded (Questions) Excluded (Expired) Exc…" at bounding box center [613, 175] width 132 height 25
click at [547, 163] on select "Choose an option... Pending Applied Excluded (Questions) Excluded (Expired) Exc…" at bounding box center [613, 175] width 132 height 25
select select ""pending""
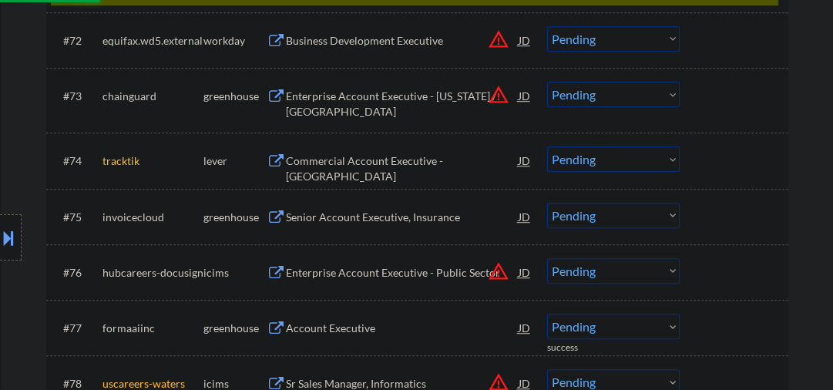
scroll to position [4846, 0]
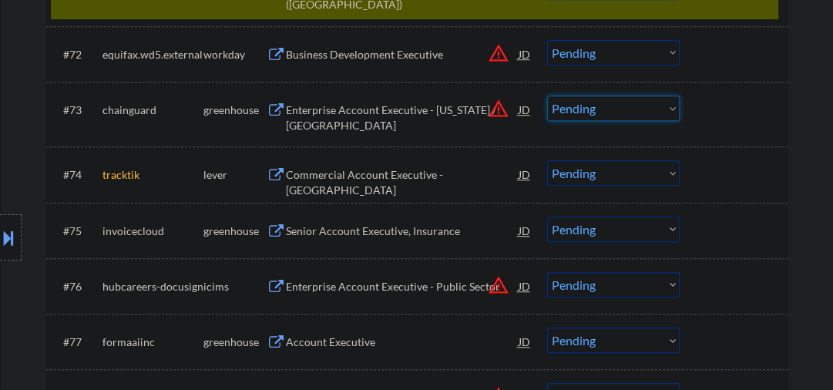
click at [570, 108] on select "Choose an option... Pending Applied Excluded (Questions) Excluded (Expired) Exc…" at bounding box center [613, 107] width 132 height 25
click at [369, 107] on div "Enterprise Account Executive - Utah / Mountain States" at bounding box center [402, 117] width 233 height 30
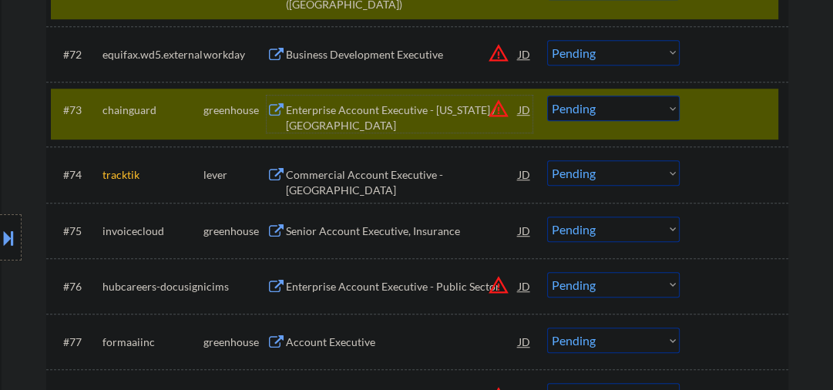
click at [568, 108] on select "Choose an option... Pending Applied Excluded (Questions) Excluded (Expired) Exc…" at bounding box center [613, 107] width 132 height 25
click at [547, 95] on select "Choose an option... Pending Applied Excluded (Questions) Excluded (Expired) Exc…" at bounding box center [613, 107] width 132 height 25
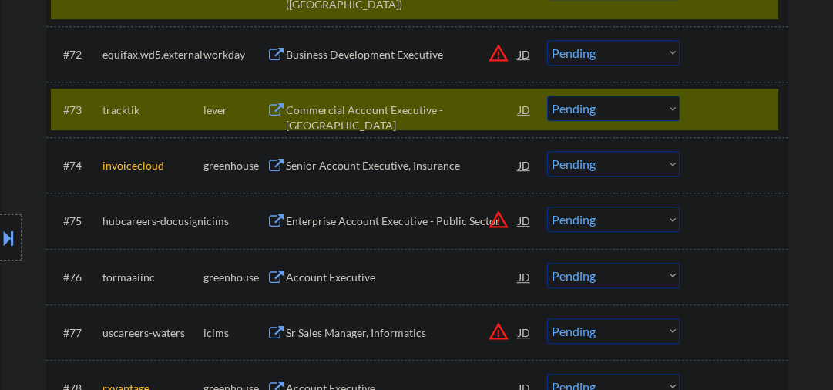
click at [332, 107] on div "Commercial Account Executive - US" at bounding box center [402, 117] width 233 height 30
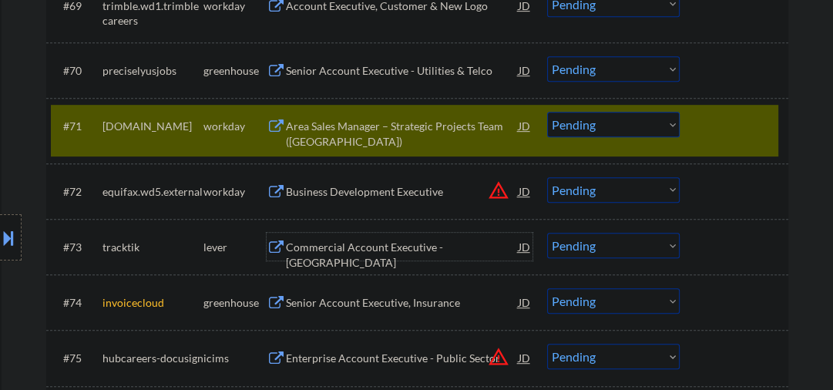
scroll to position [4682, 0]
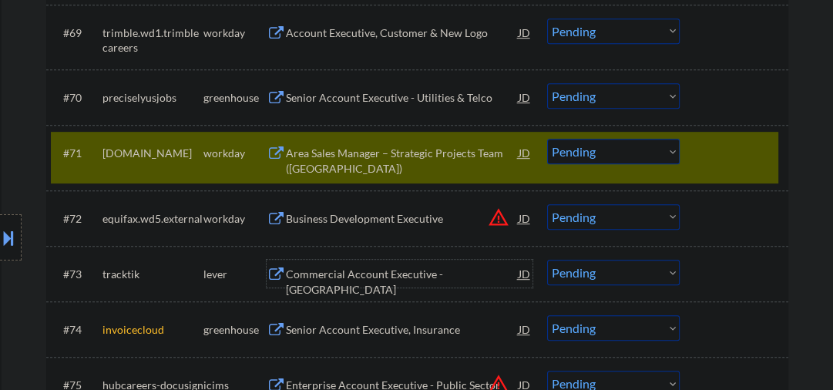
click at [354, 273] on div "Commercial Account Executive - US" at bounding box center [402, 281] width 233 height 30
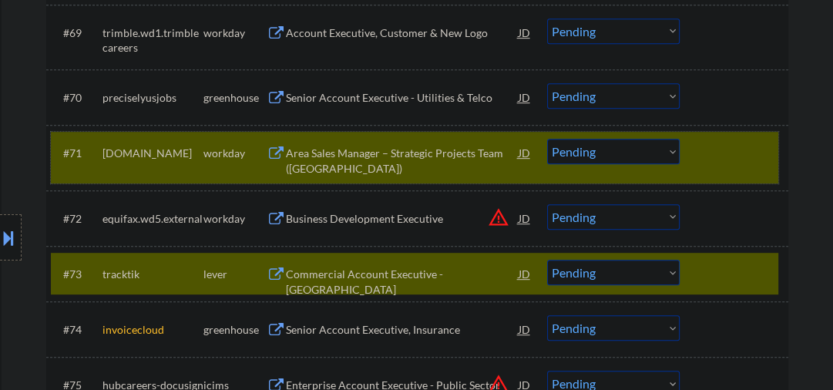
click at [716, 154] on div at bounding box center [736, 153] width 68 height 28
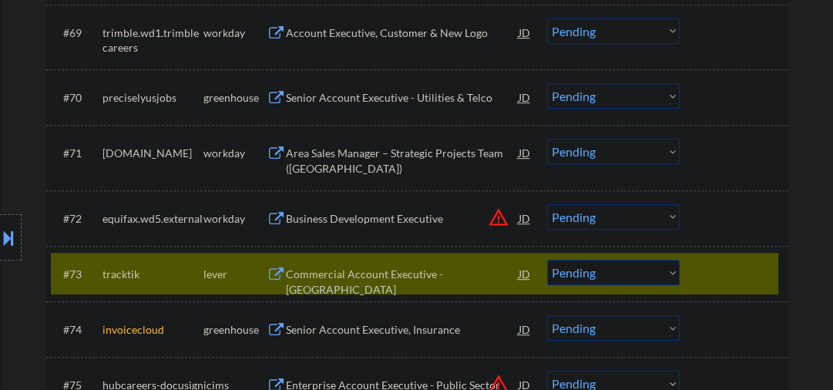
click at [348, 277] on div "Commercial Account Executive - US" at bounding box center [402, 281] width 233 height 30
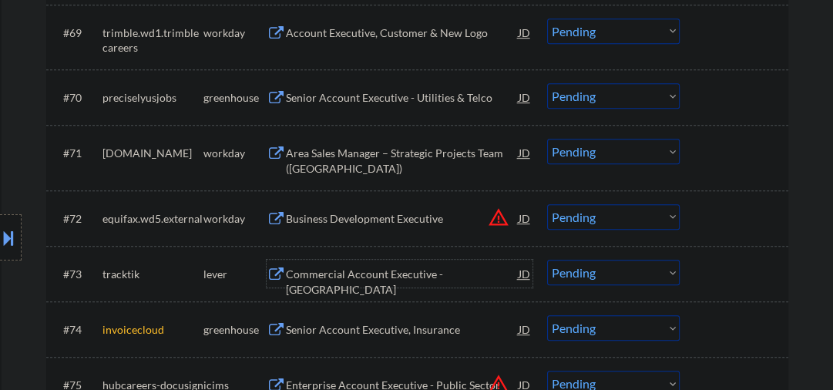
click at [572, 273] on select "Choose an option... Pending Applied Excluded (Questions) Excluded (Expired) Exc…" at bounding box center [613, 272] width 132 height 25
click at [547, 260] on select "Choose an option... Pending Applied Excluded (Questions) Excluded (Expired) Exc…" at bounding box center [613, 272] width 132 height 25
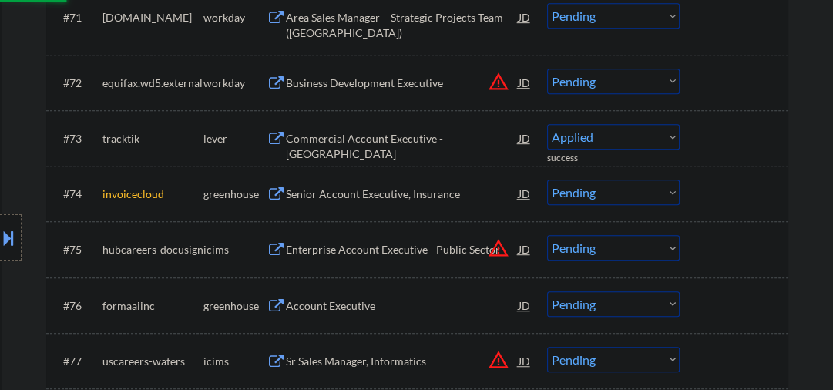
scroll to position [4846, 0]
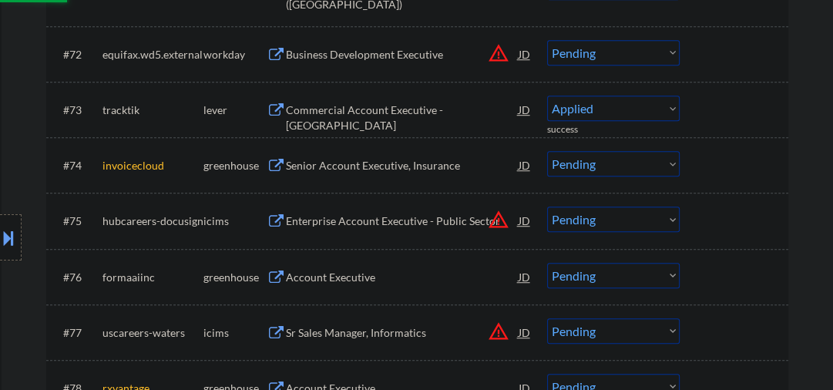
select select ""pending""
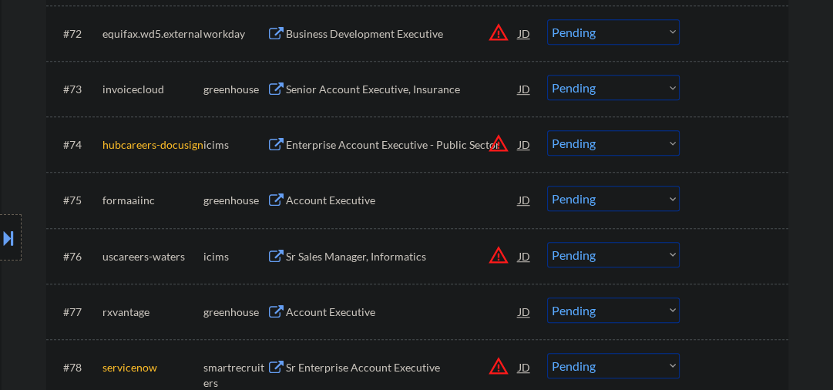
scroll to position [4929, 0]
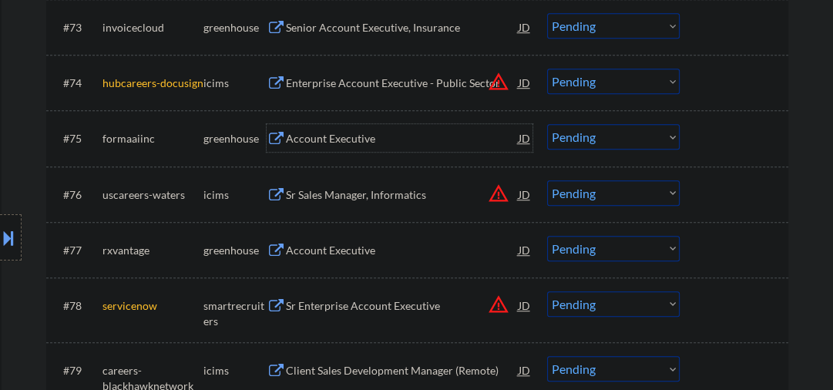
click at [326, 138] on div "Account Executive" at bounding box center [402, 138] width 233 height 15
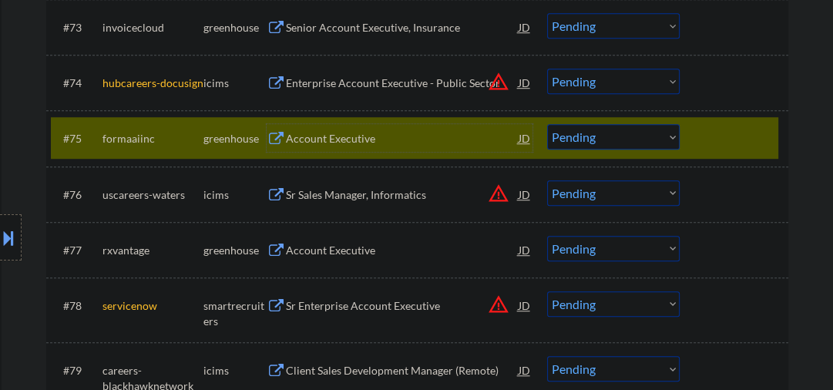
click at [309, 137] on div "Account Executive" at bounding box center [402, 138] width 233 height 15
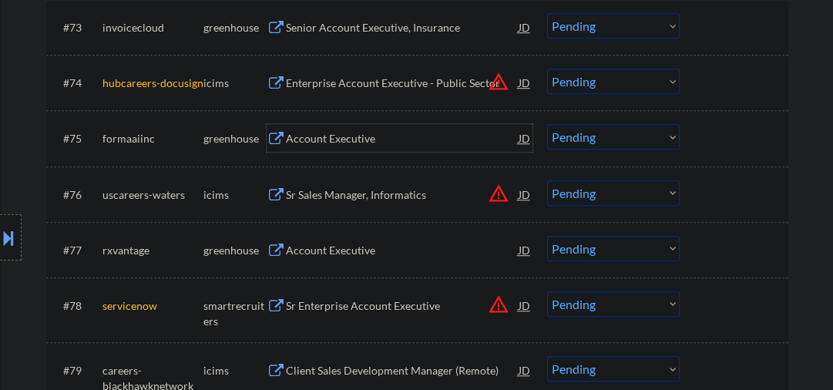
click at [600, 138] on select "Choose an option... Pending Applied Excluded (Questions) Excluded (Expired) Exc…" at bounding box center [613, 136] width 132 height 25
click at [547, 125] on select "Choose an option... Pending Applied Excluded (Questions) Excluded (Expired) Exc…" at bounding box center [613, 136] width 132 height 25
select select ""pending""
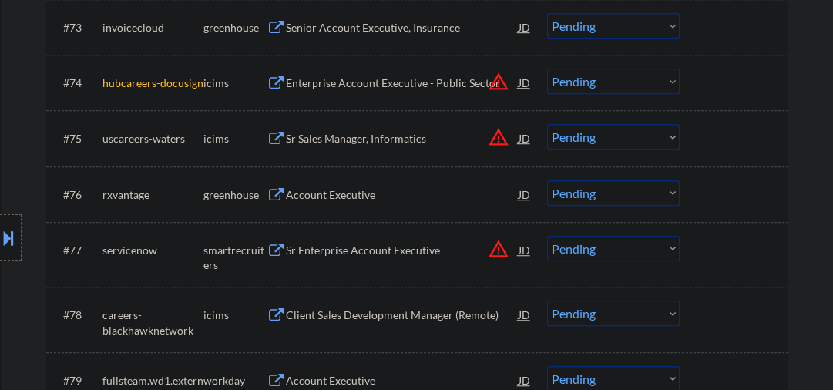
click at [362, 200] on div "Account Executive" at bounding box center [402, 194] width 233 height 15
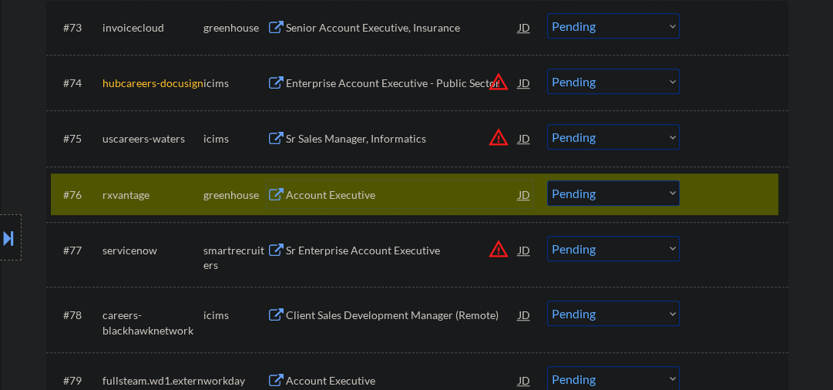
click at [595, 196] on select "Choose an option... Pending Applied Excluded (Questions) Excluded (Expired) Exc…" at bounding box center [613, 192] width 132 height 25
click at [547, 180] on select "Choose an option... Pending Applied Excluded (Questions) Excluded (Expired) Exc…" at bounding box center [613, 192] width 132 height 25
click at [360, 253] on div "Sr Enterprise Account Executive" at bounding box center [402, 250] width 233 height 15
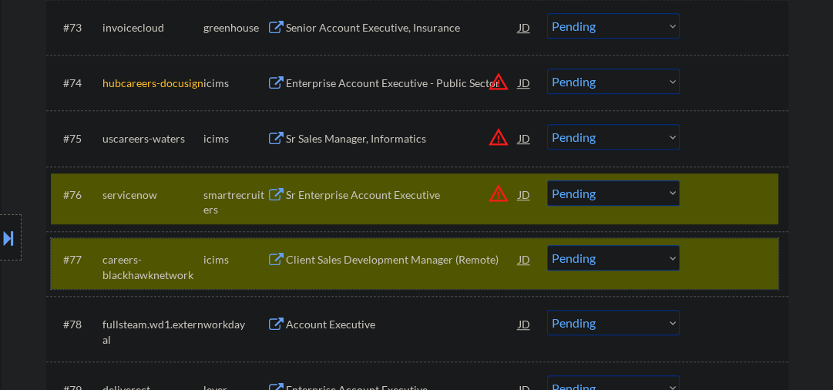
click at [734, 275] on div "#77 careers-blackhawknetwork icims Client Sales Development Manager (Remote) JD…" at bounding box center [414, 263] width 727 height 51
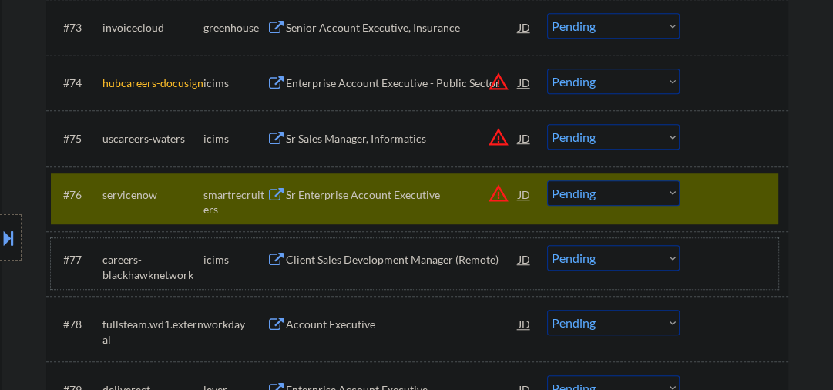
click at [300, 188] on div "Sr Enterprise Account Executive" at bounding box center [402, 194] width 233 height 15
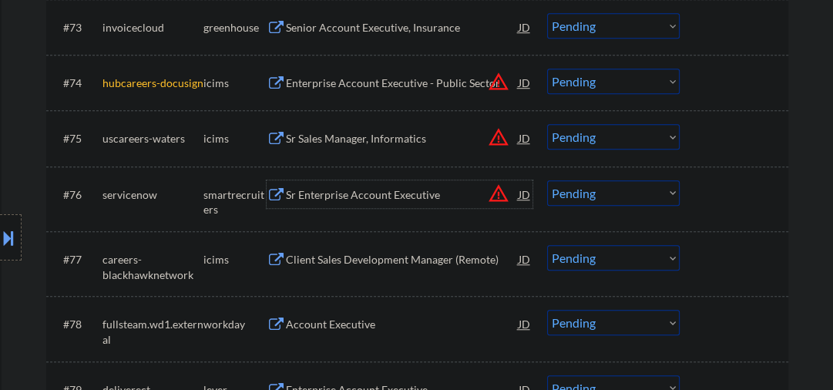
click at [591, 196] on select "Choose an option... Pending Applied Excluded (Questions) Excluded (Expired) Exc…" at bounding box center [613, 192] width 132 height 25
click at [547, 180] on select "Choose an option... Pending Applied Excluded (Questions) Excluded (Expired) Exc…" at bounding box center [613, 192] width 132 height 25
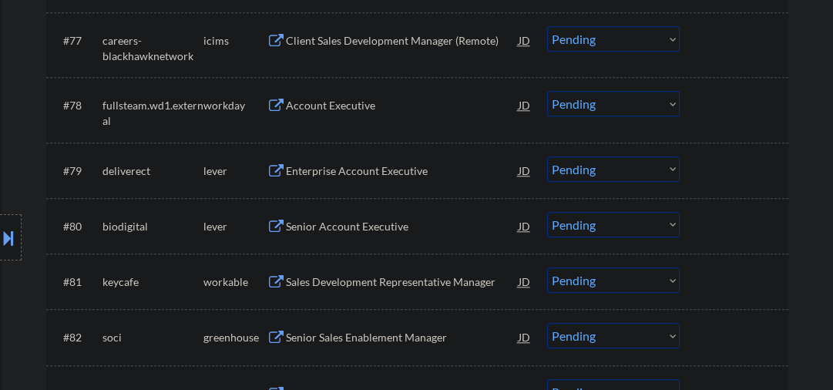
scroll to position [5175, 0]
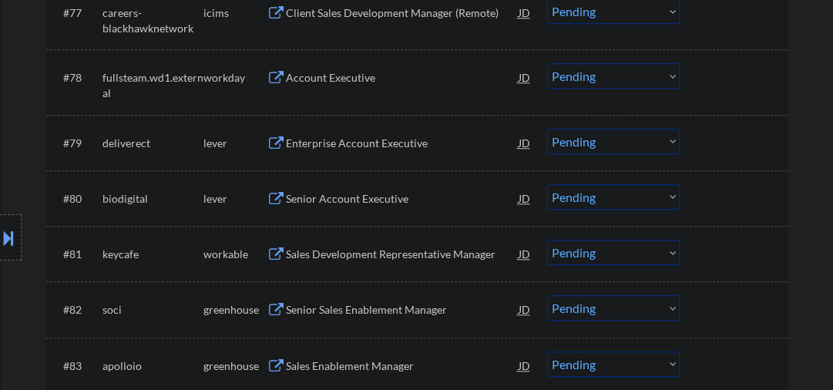
click at [346, 141] on div "Enterprise Account Executive" at bounding box center [402, 143] width 233 height 15
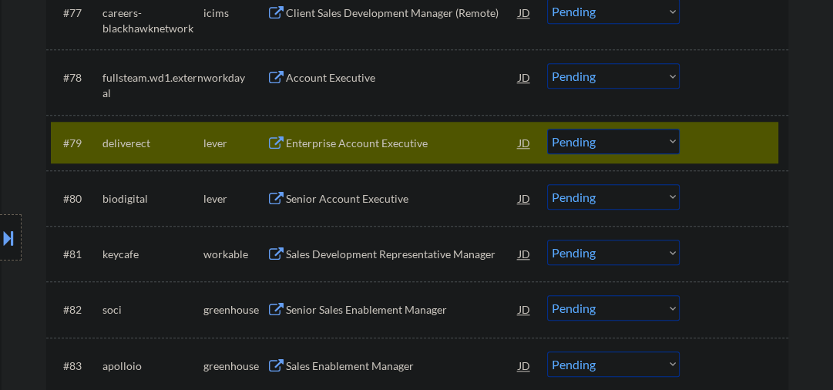
select select ""pending""
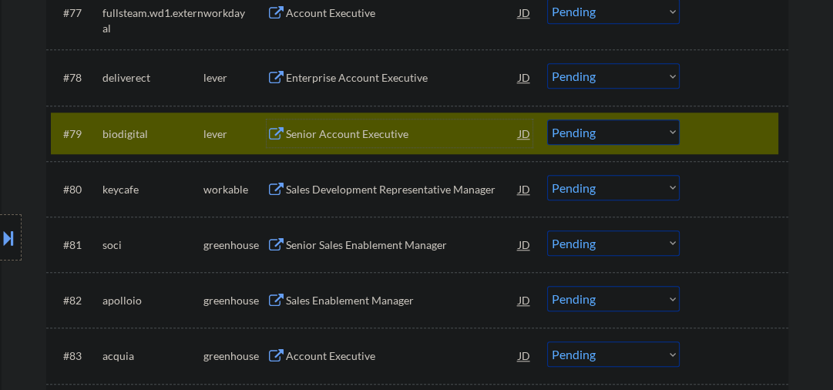
click at [359, 74] on div "Enterprise Account Executive" at bounding box center [402, 77] width 233 height 15
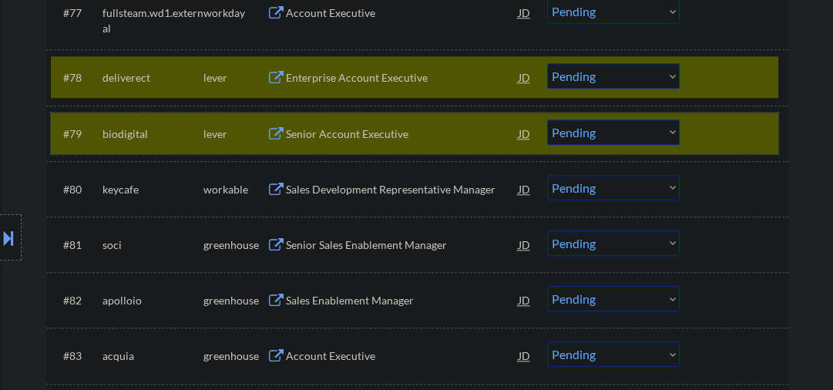
drag, startPoint x: 705, startPoint y: 125, endPoint x: 691, endPoint y: 126, distance: 14.7
click at [705, 126] on div at bounding box center [736, 133] width 68 height 28
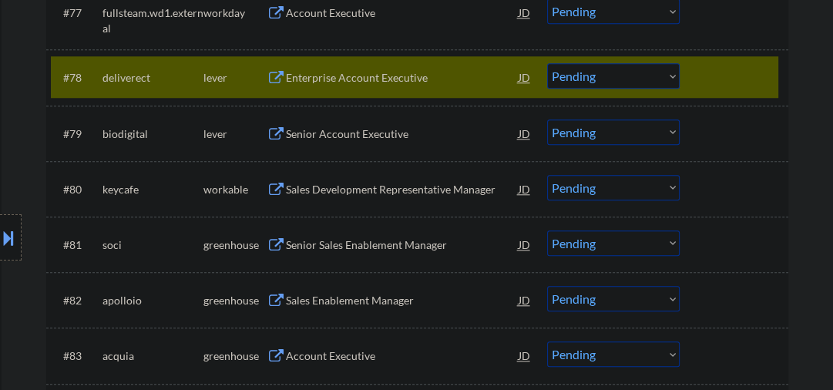
click at [567, 77] on select "Choose an option... Pending Applied Excluded (Questions) Excluded (Expired) Exc…" at bounding box center [613, 75] width 132 height 25
click at [547, 64] on select "Choose an option... Pending Applied Excluded (Questions) Excluded (Expired) Exc…" at bounding box center [613, 75] width 132 height 25
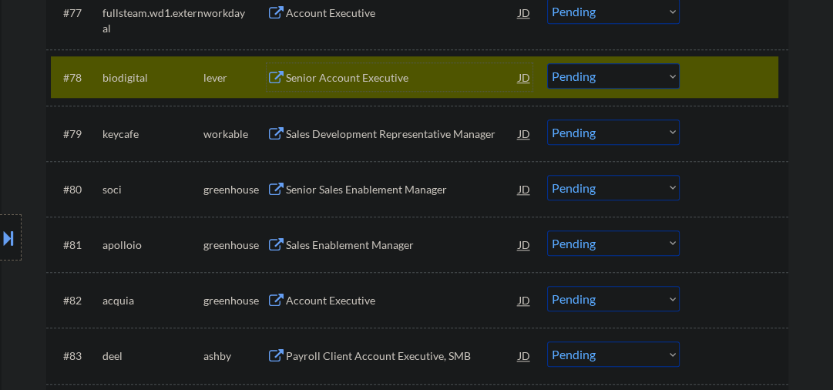
click at [376, 79] on div "Senior Account Executive" at bounding box center [402, 77] width 233 height 15
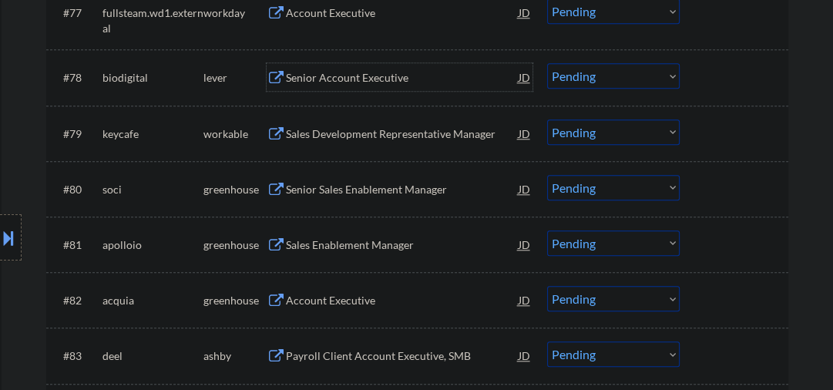
click at [360, 75] on div "Senior Account Executive" at bounding box center [402, 77] width 233 height 15
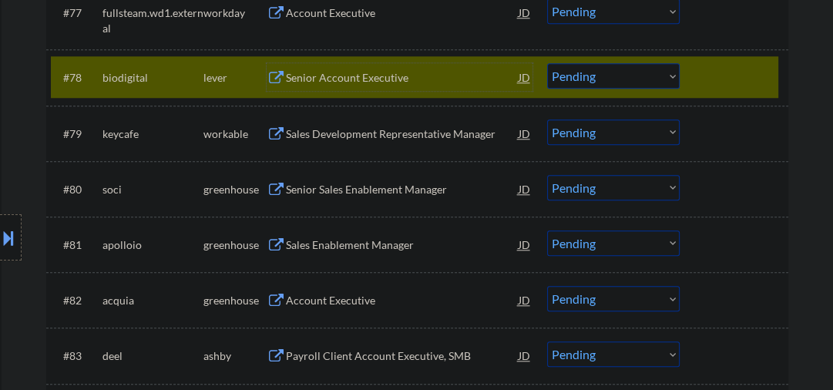
click at [592, 75] on select "Choose an option... Pending Applied Excluded (Questions) Excluded (Expired) Exc…" at bounding box center [613, 75] width 132 height 25
click at [547, 64] on select "Choose an option... Pending Applied Excluded (Questions) Excluded (Expired) Exc…" at bounding box center [613, 75] width 132 height 25
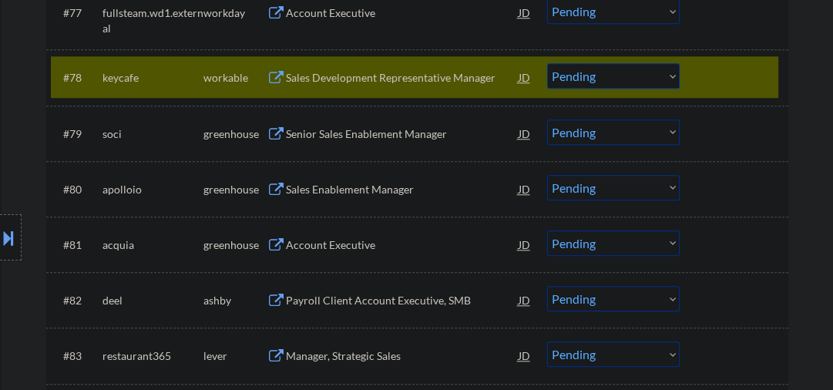
click at [372, 83] on div "Sales Development Representative Manager" at bounding box center [402, 77] width 233 height 15
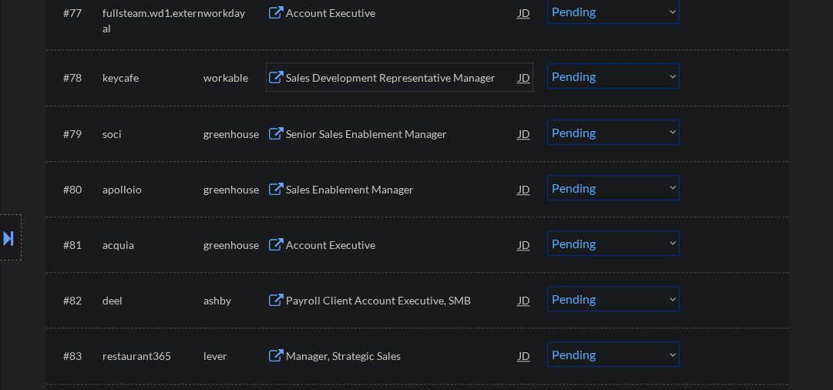
click at [605, 82] on select "Choose an option... Pending Applied Excluded (Questions) Excluded (Expired) Exc…" at bounding box center [613, 75] width 132 height 25
click at [547, 64] on select "Choose an option... Pending Applied Excluded (Questions) Excluded (Expired) Exc…" at bounding box center [613, 75] width 132 height 25
select select ""pending""
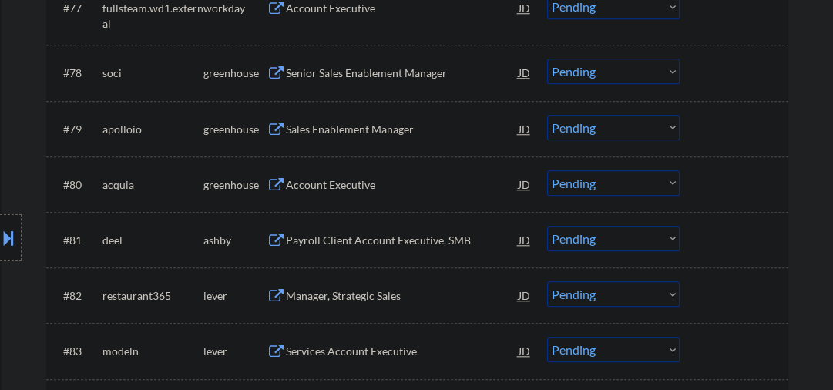
scroll to position [5257, 0]
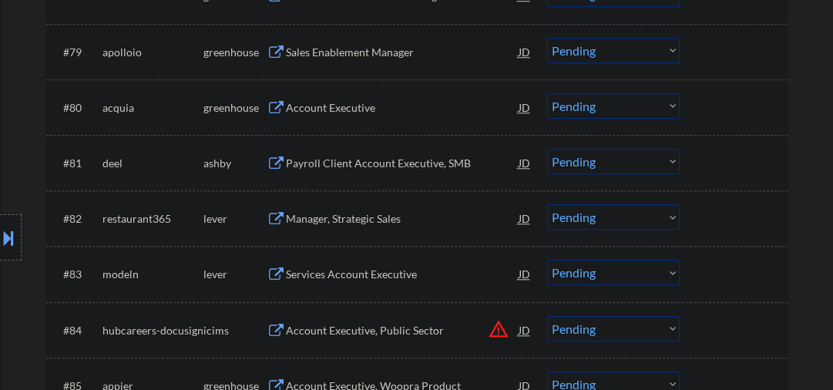
click at [327, 105] on div "Account Executive" at bounding box center [402, 107] width 233 height 15
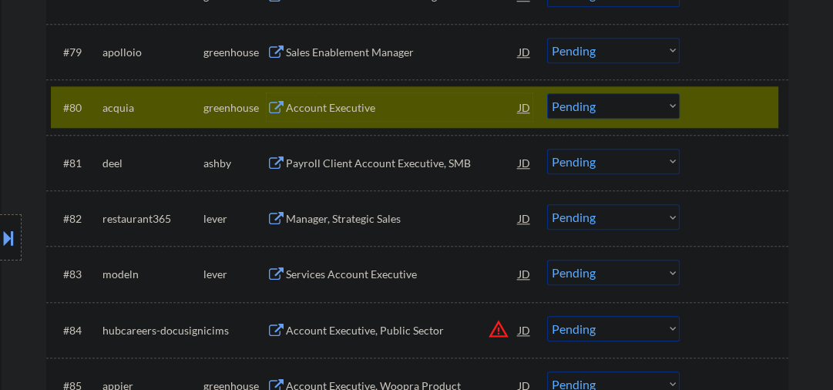
click at [599, 110] on select "Choose an option... Pending Applied Excluded (Questions) Excluded (Expired) Exc…" at bounding box center [613, 105] width 132 height 25
click at [547, 93] on select "Choose an option... Pending Applied Excluded (Questions) Excluded (Expired) Exc…" at bounding box center [613, 105] width 132 height 25
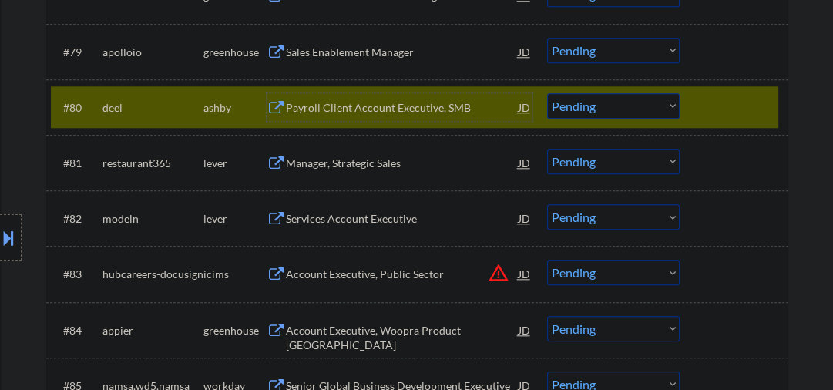
click at [375, 106] on div "Payroll Client Account Executive, SMB" at bounding box center [402, 107] width 233 height 15
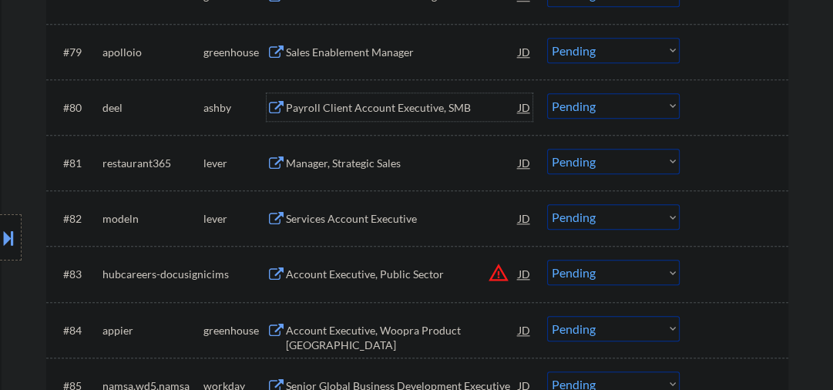
click at [342, 112] on div "Payroll Client Account Executive, SMB" at bounding box center [402, 107] width 233 height 15
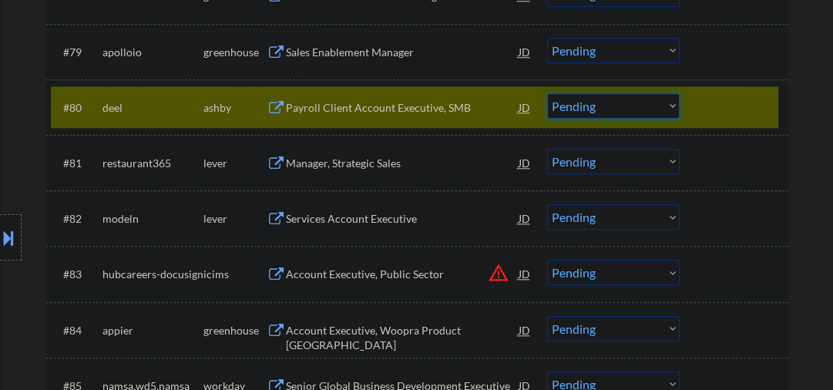
drag, startPoint x: 586, startPoint y: 111, endPoint x: 578, endPoint y: 116, distance: 9.4
click at [585, 111] on select "Choose an option... Pending Applied Excluded (Questions) Excluded (Expired) Exc…" at bounding box center [613, 105] width 132 height 25
click at [547, 93] on select "Choose an option... Pending Applied Excluded (Questions) Excluded (Expired) Exc…" at bounding box center [613, 105] width 132 height 25
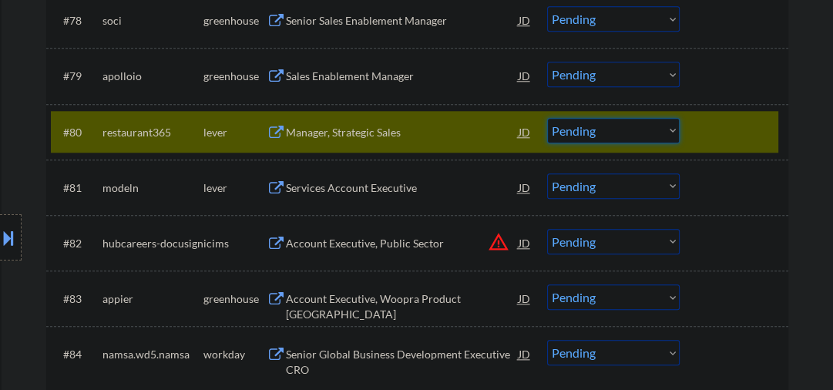
click at [607, 127] on select "Choose an option... Pending Applied Excluded (Questions) Excluded (Expired) Exc…" at bounding box center [613, 130] width 132 height 25
click at [547, 118] on select "Choose an option... Pending Applied Excluded (Questions) Excluded (Expired) Exc…" at bounding box center [613, 130] width 132 height 25
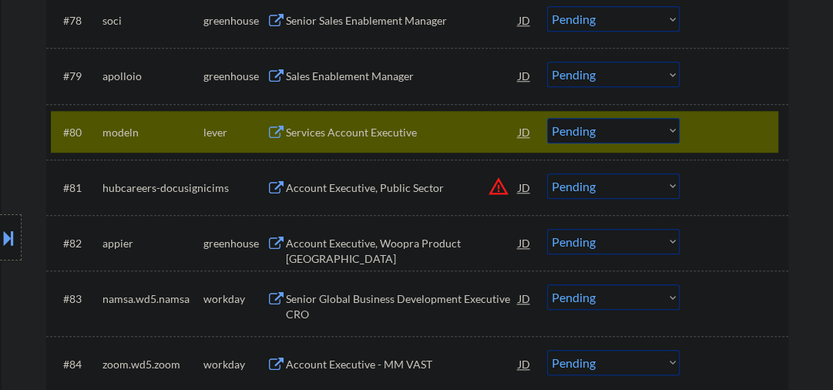
click at [345, 132] on div "Services Account Executive" at bounding box center [402, 132] width 233 height 15
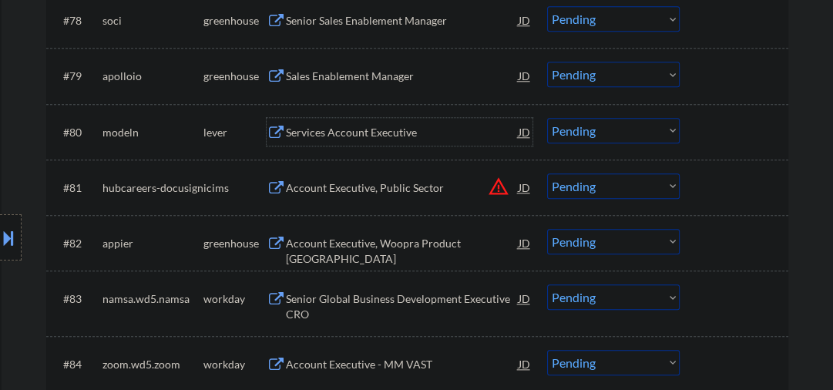
click at [369, 144] on div "Services Account Executive" at bounding box center [402, 132] width 233 height 28
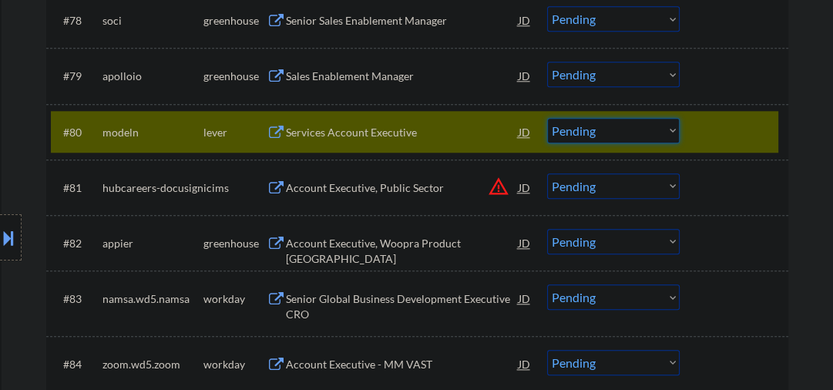
click at [567, 129] on select "Choose an option... Pending Applied Excluded (Questions) Excluded (Expired) Exc…" at bounding box center [613, 130] width 132 height 25
click at [547, 118] on select "Choose an option... Pending Applied Excluded (Questions) Excluded (Expired) Exc…" at bounding box center [613, 130] width 132 height 25
select select ""pending""
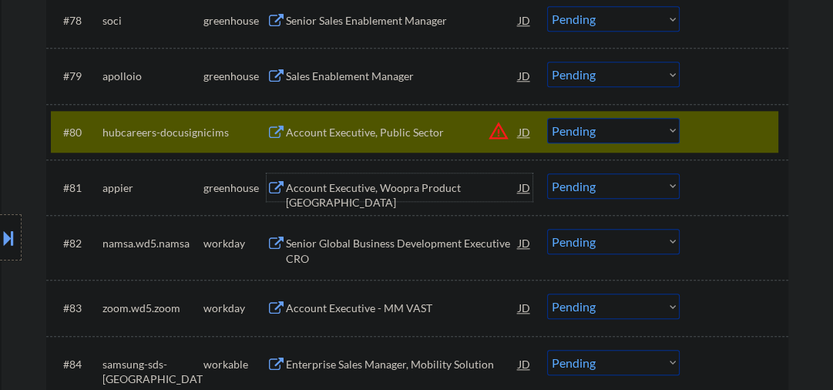
click at [369, 191] on div "Account Executive, Woopra Product USA" at bounding box center [402, 195] width 233 height 30
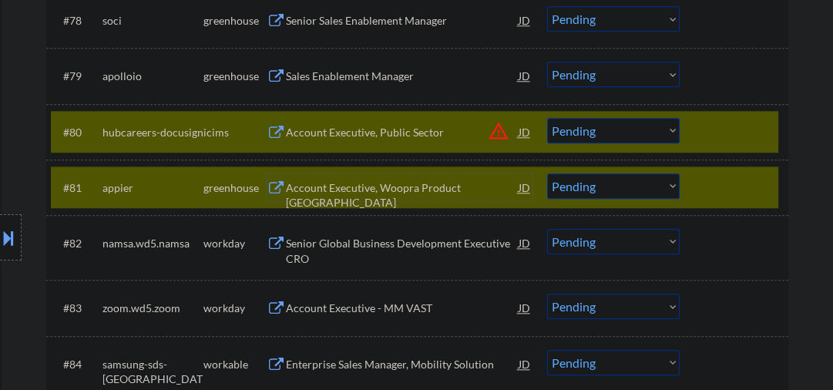
click at [364, 186] on div "Account Executive, Woopra Product USA" at bounding box center [402, 195] width 233 height 30
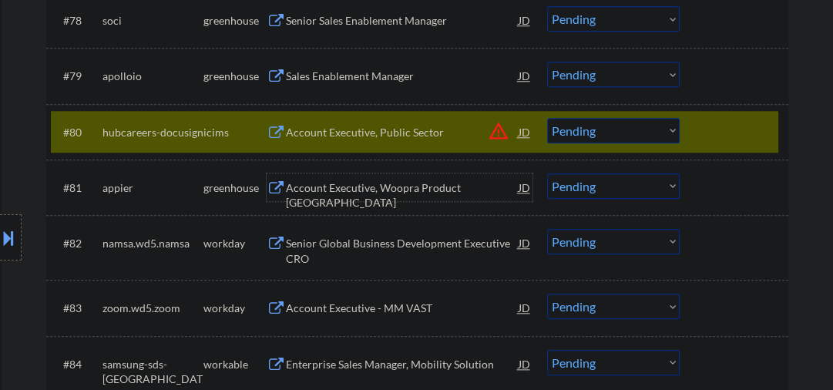
click at [586, 186] on select "Choose an option... Pending Applied Excluded (Questions) Excluded (Expired) Exc…" at bounding box center [613, 185] width 132 height 25
click at [547, 173] on select "Choose an option... Pending Applied Excluded (Questions) Excluded (Expired) Exc…" at bounding box center [613, 185] width 132 height 25
select select ""pending""
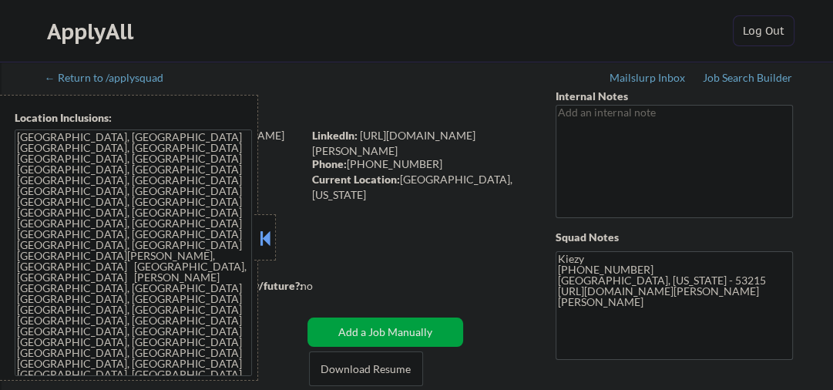
click at [261, 229] on button at bounding box center [264, 237] width 17 height 23
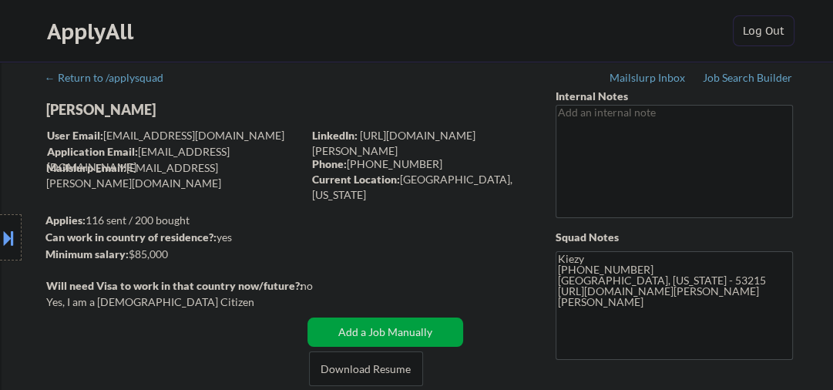
scroll to position [1, 0]
select select ""pending""
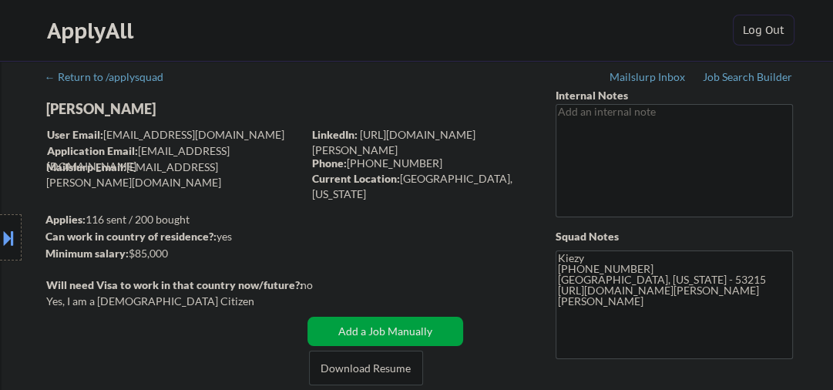
select select ""pending""
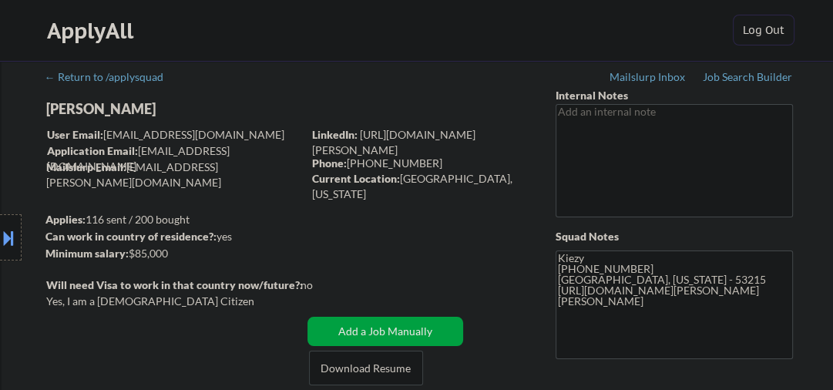
select select ""pending""
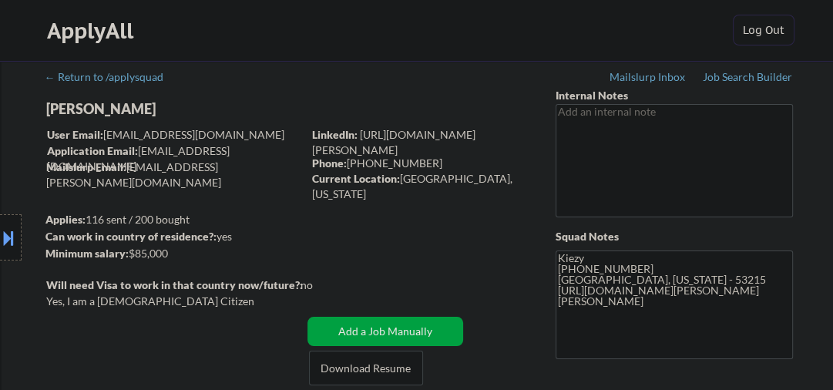
select select ""pending""
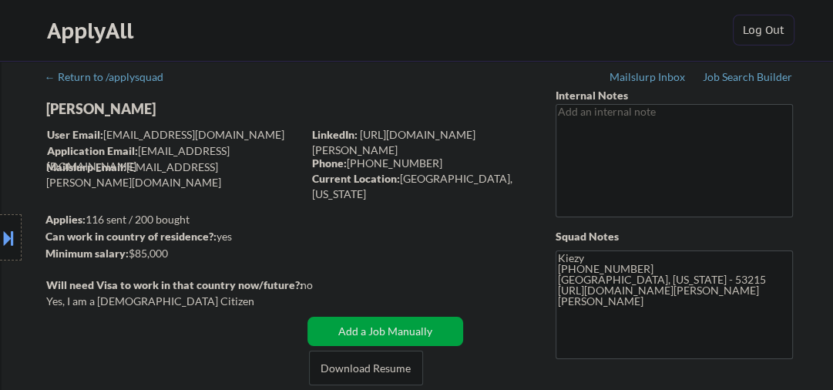
select select ""pending""
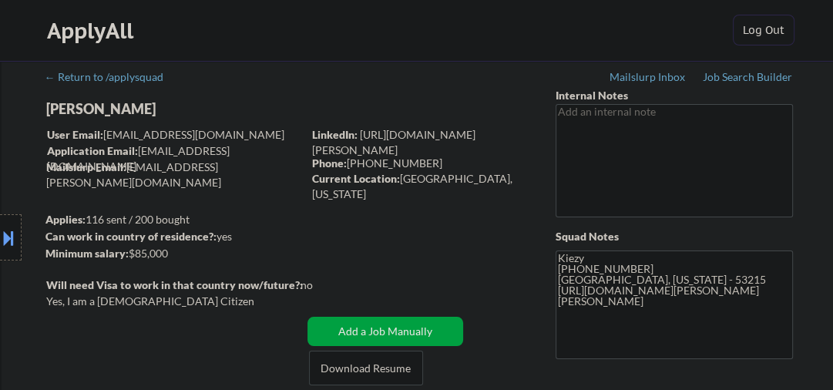
select select ""pending""
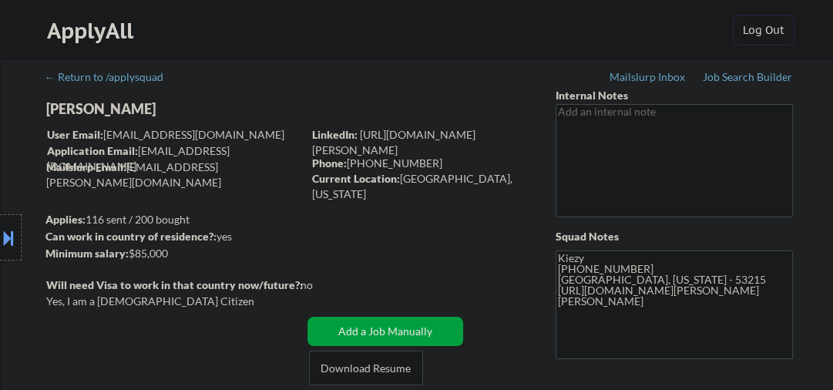
select select ""pending""
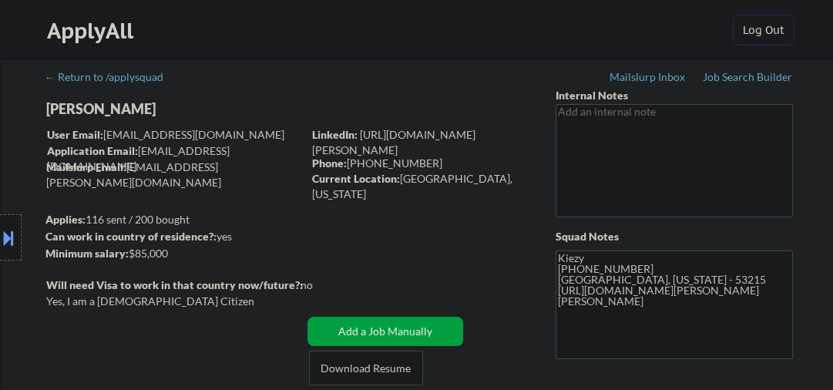
select select ""pending""
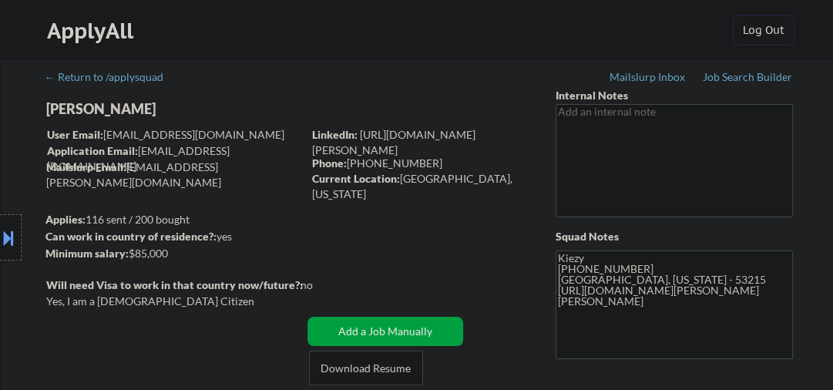
select select ""pending""
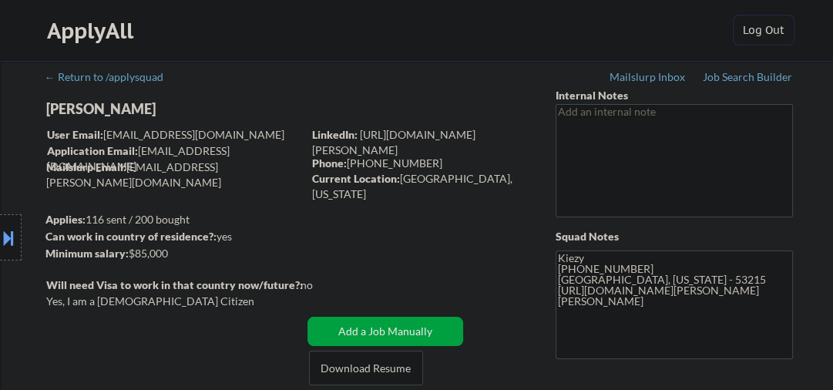
select select ""pending""
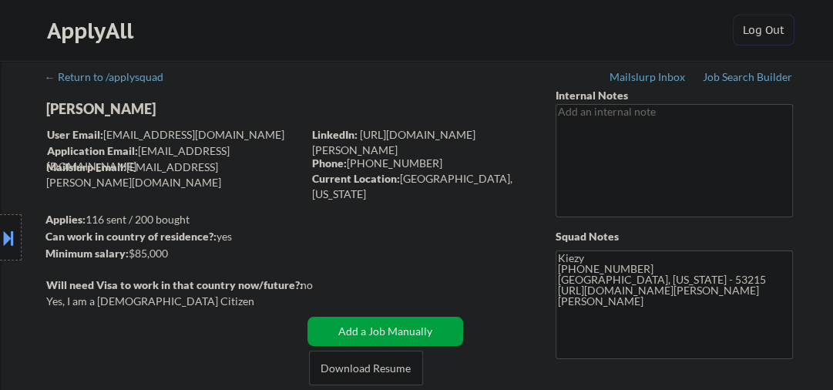
select select ""pending""
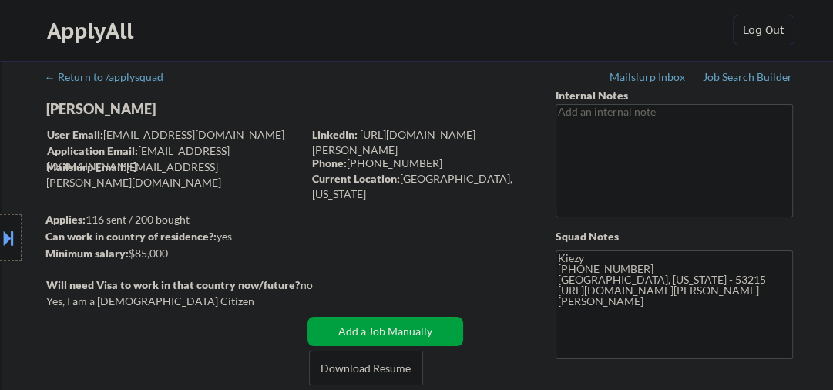
select select ""pending""
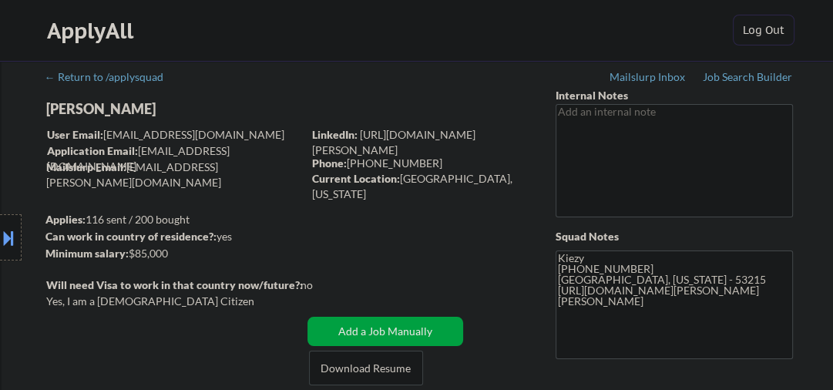
select select ""pending""
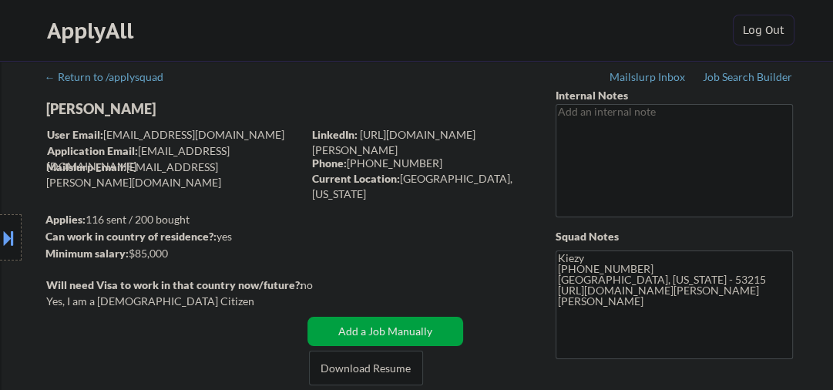
select select ""pending""
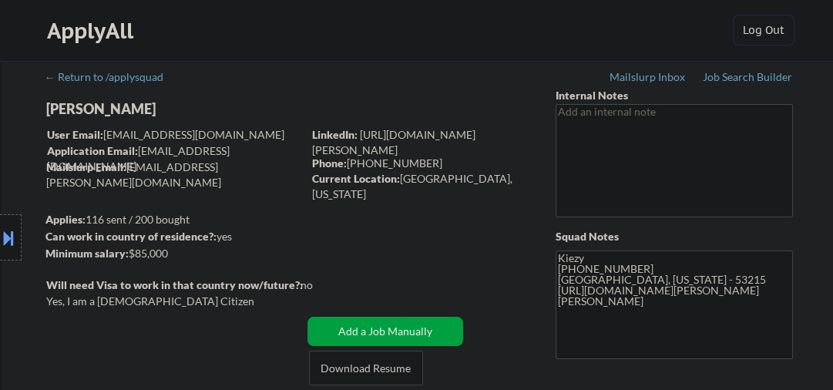
select select ""pending""
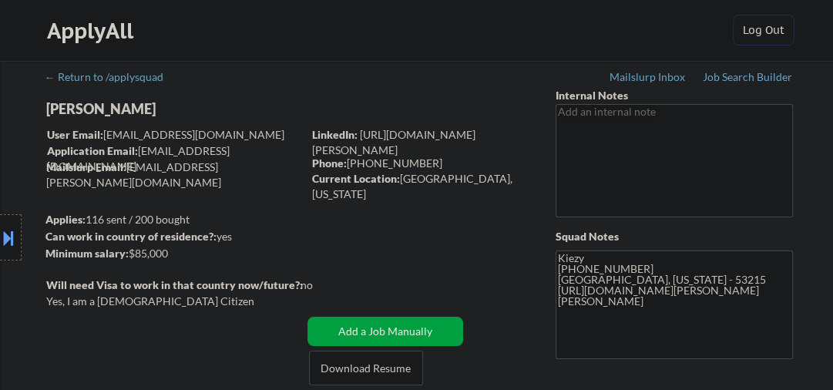
select select ""pending""
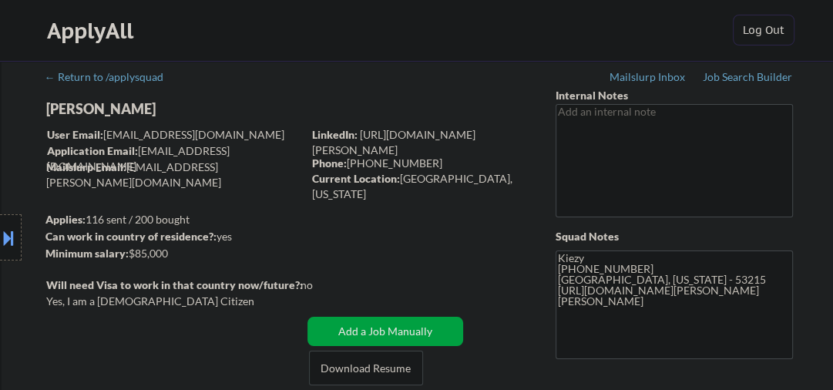
select select ""pending""
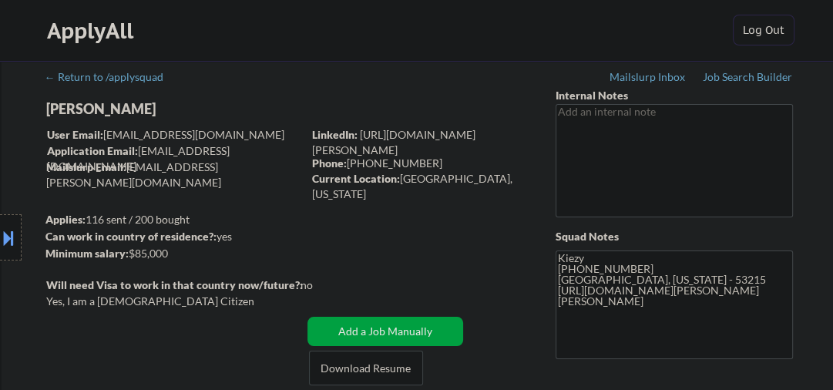
select select ""pending""
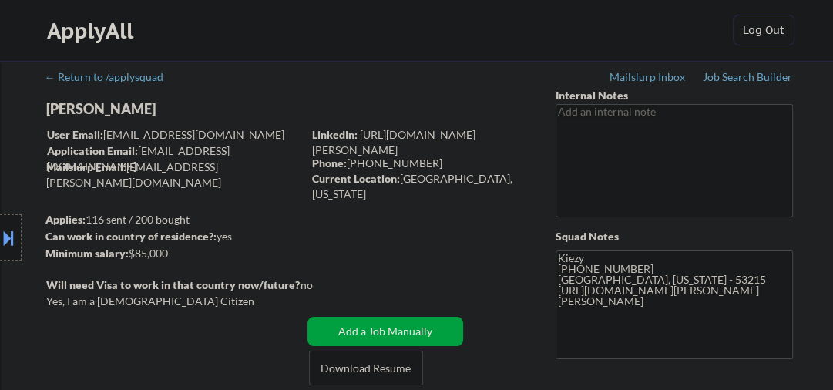
select select ""pending""
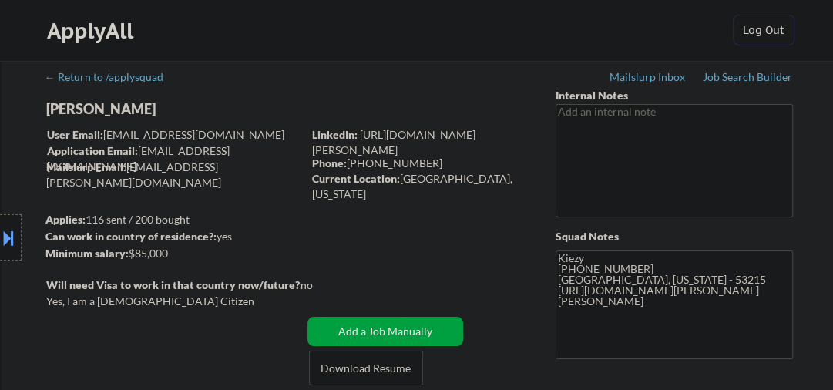
select select ""pending""
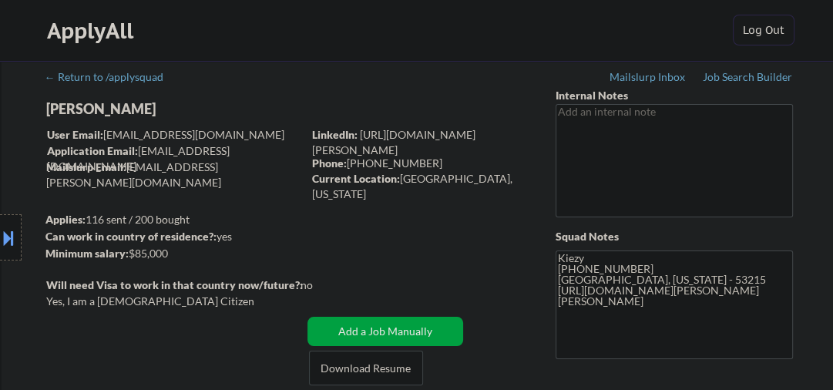
select select ""pending""
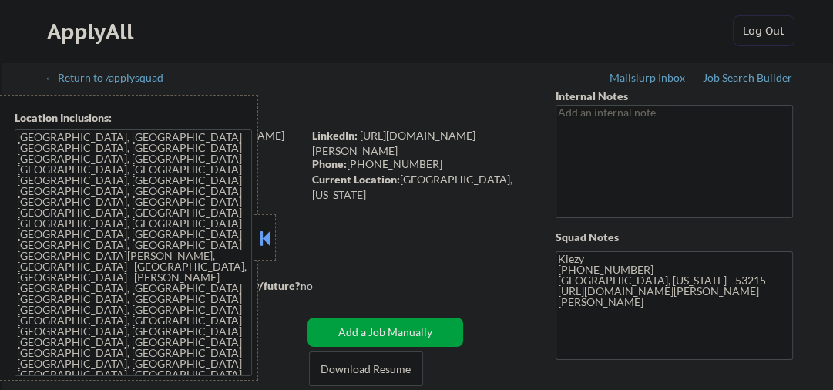
click at [262, 237] on button at bounding box center [264, 237] width 17 height 23
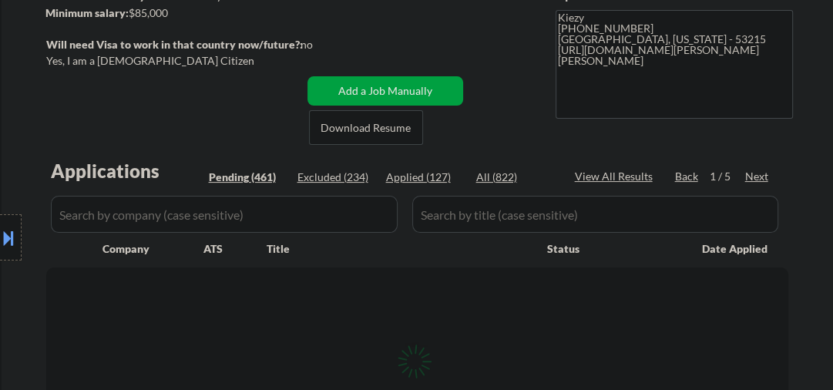
scroll to position [246, 0]
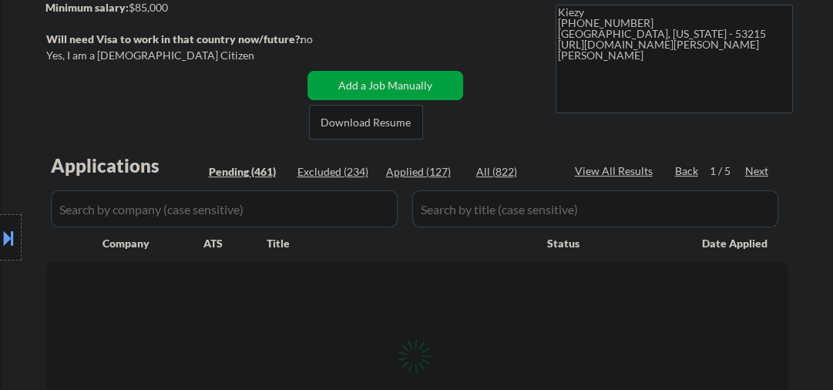
select select ""pending""
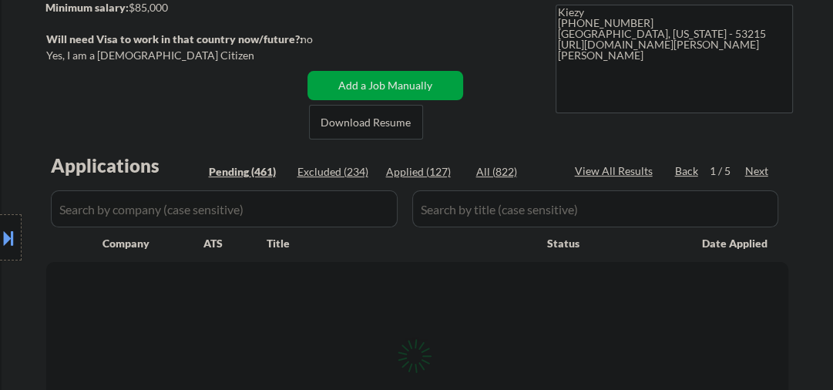
select select ""pending""
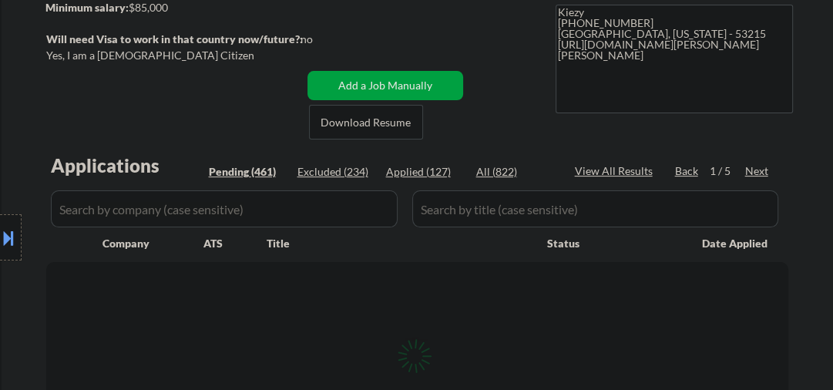
select select ""pending""
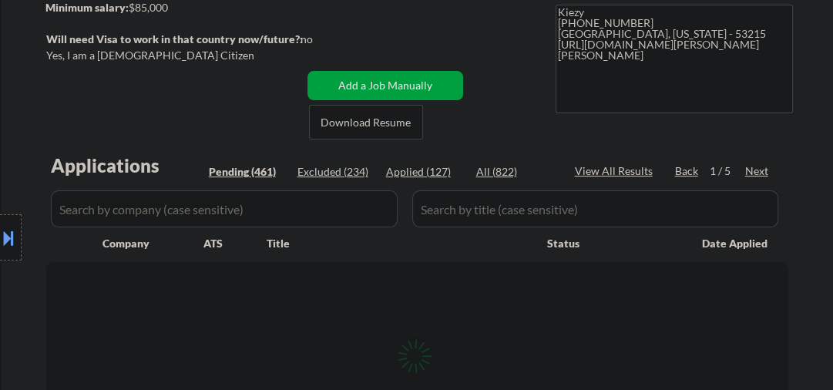
select select ""pending""
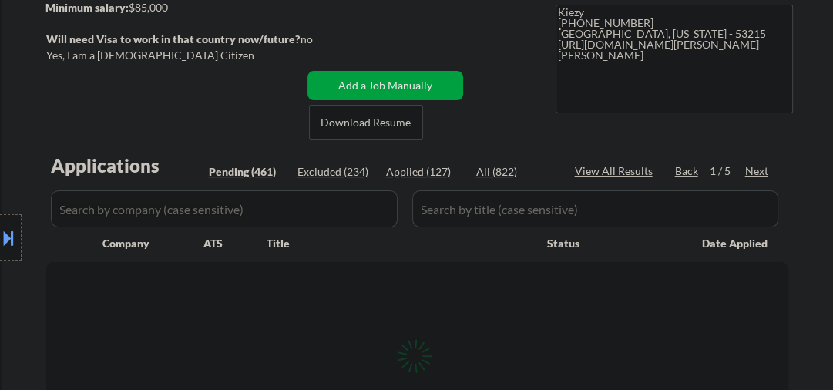
select select ""pending""
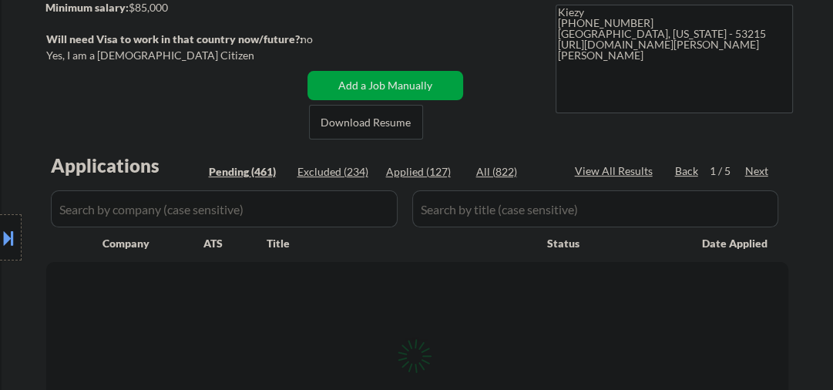
select select ""pending""
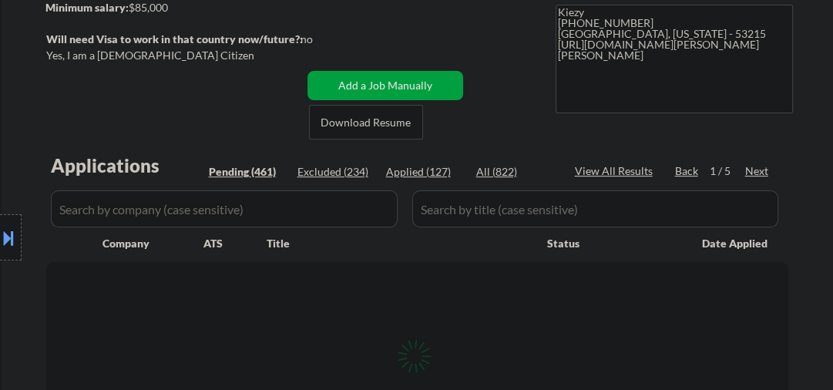
select select ""pending""
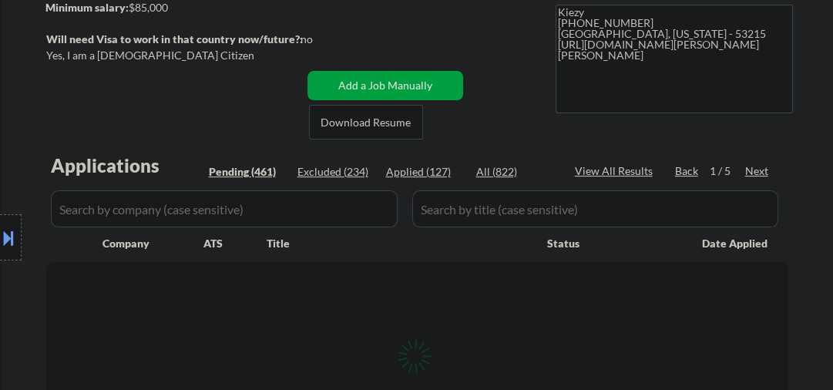
select select ""pending""
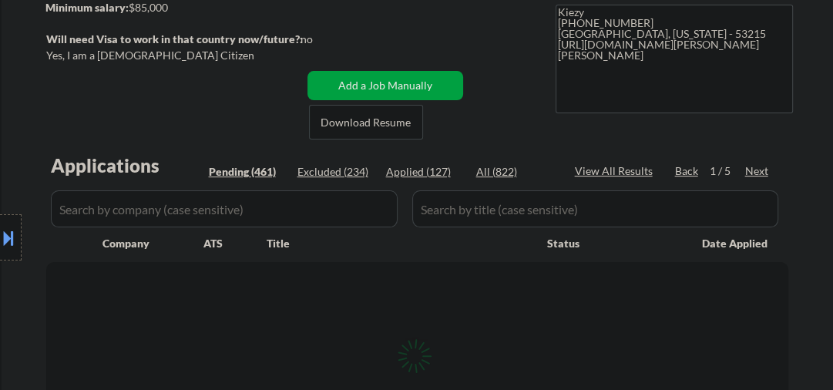
select select ""pending""
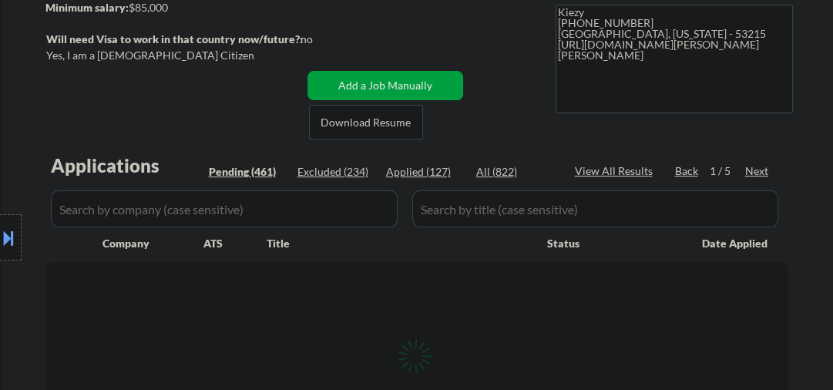
select select ""pending""
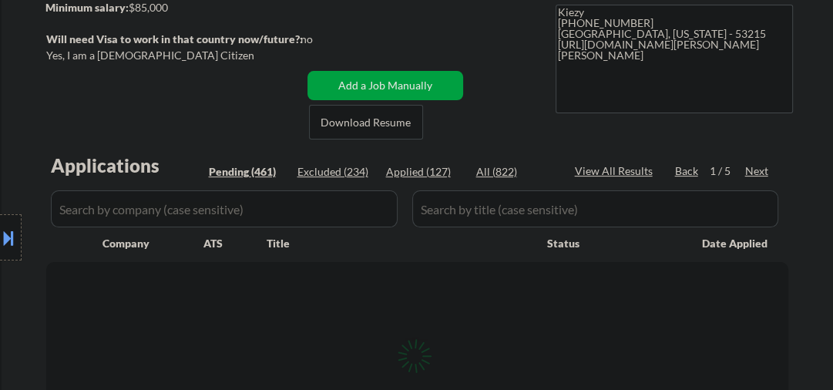
select select ""pending""
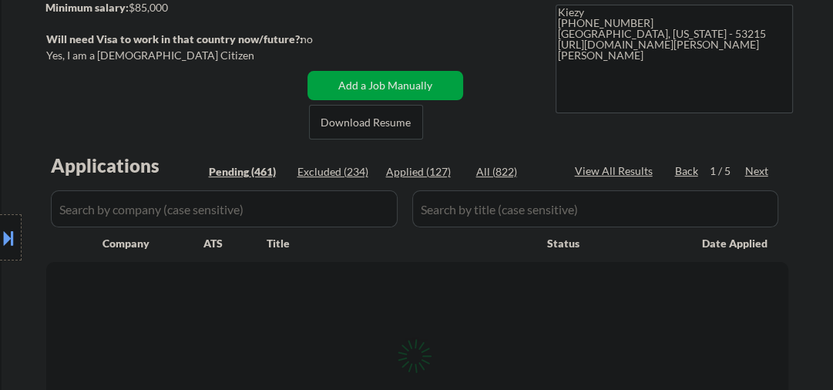
select select ""pending""
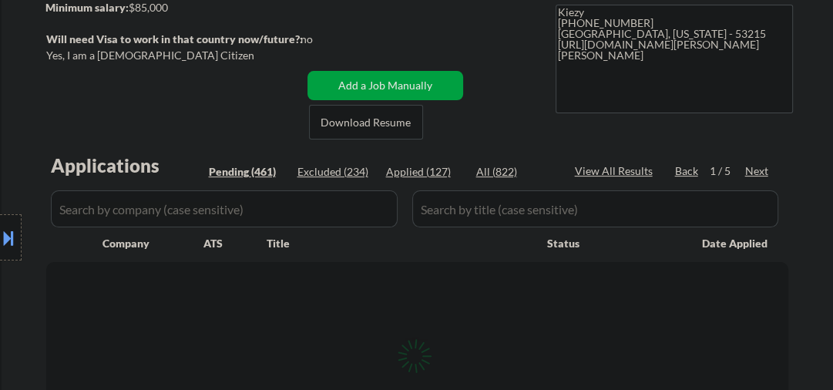
select select ""pending""
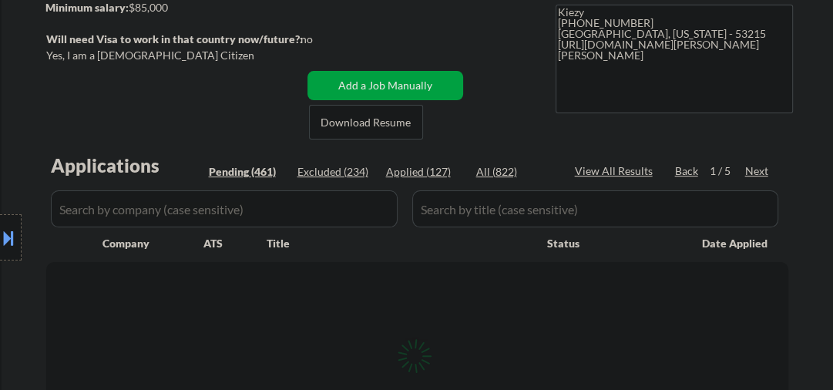
select select ""pending""
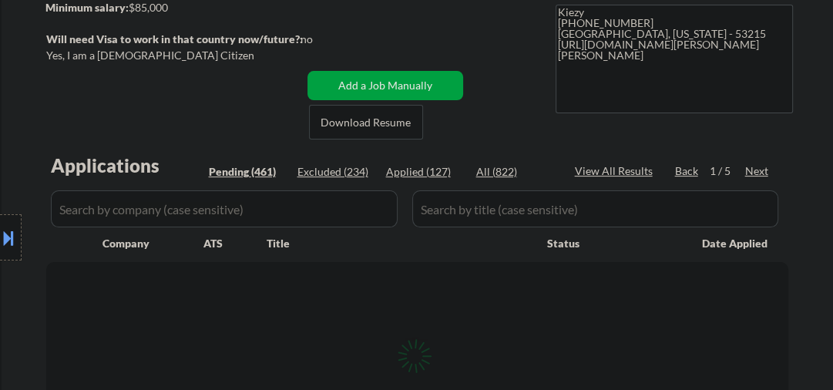
select select ""pending""
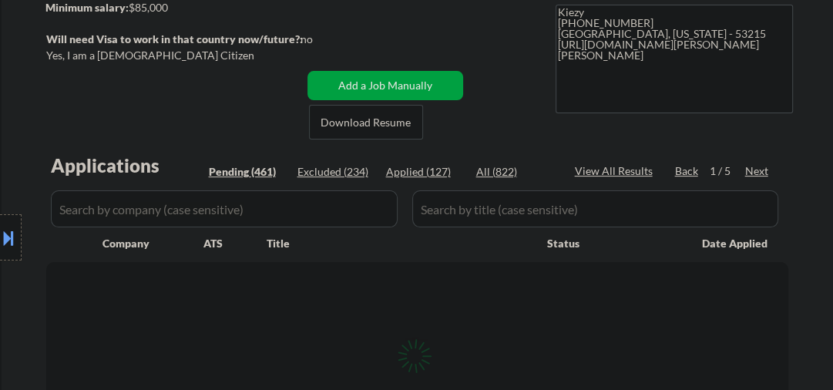
select select ""pending""
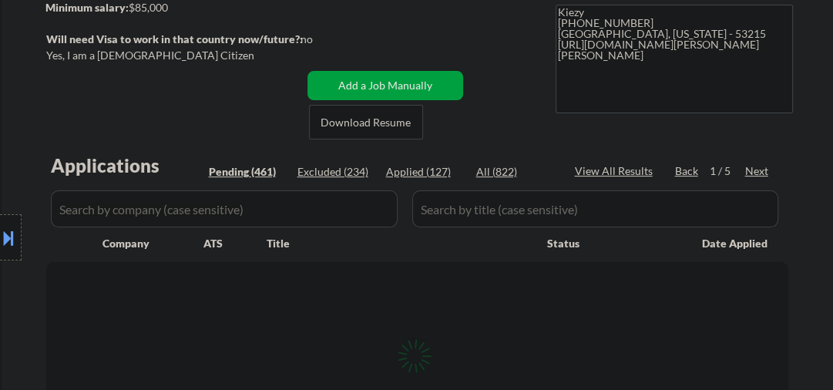
select select ""pending""
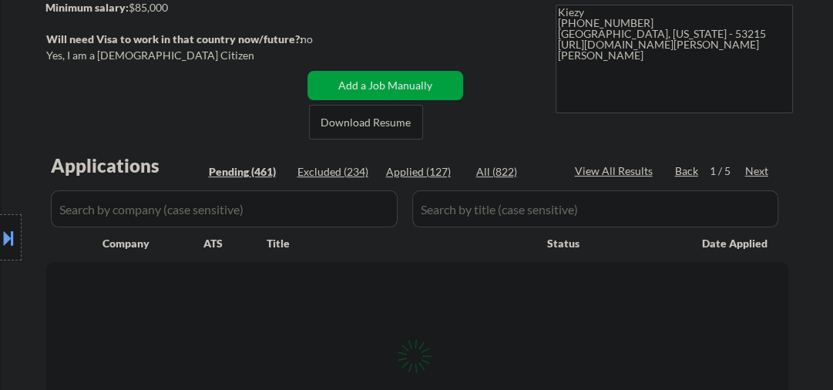
select select ""pending""
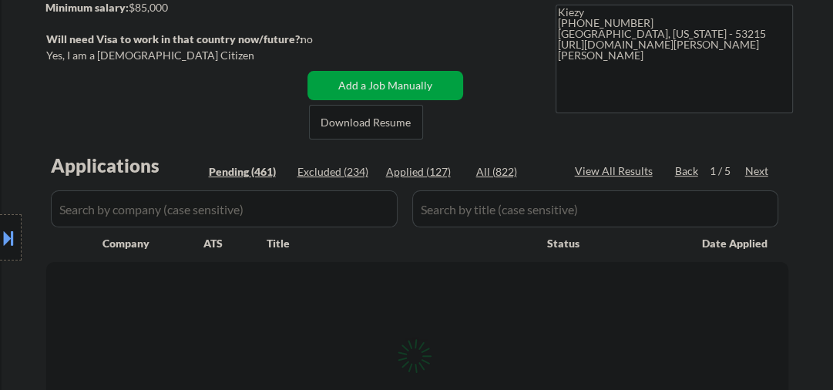
select select ""pending""
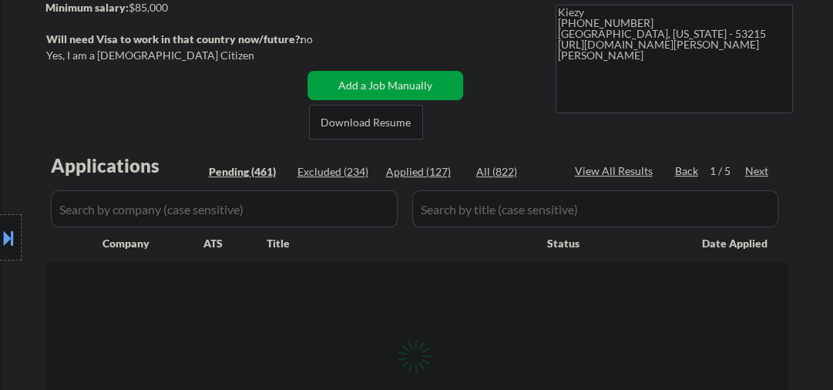
select select ""pending""
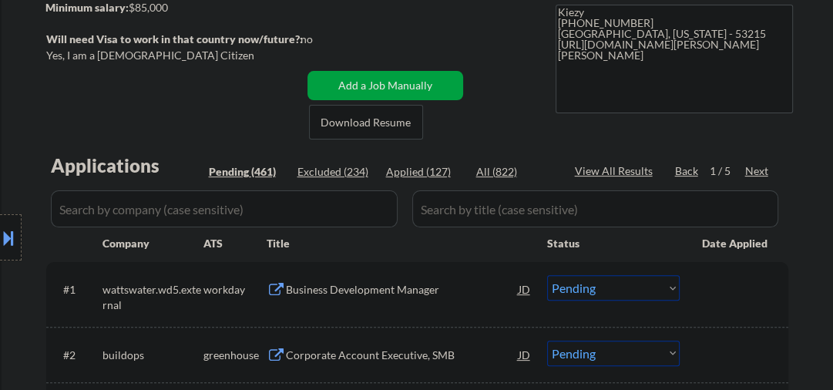
select select ""pending""
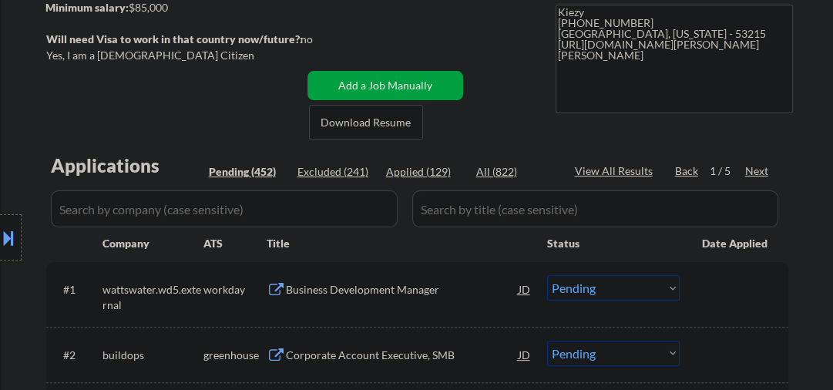
select select ""pending""
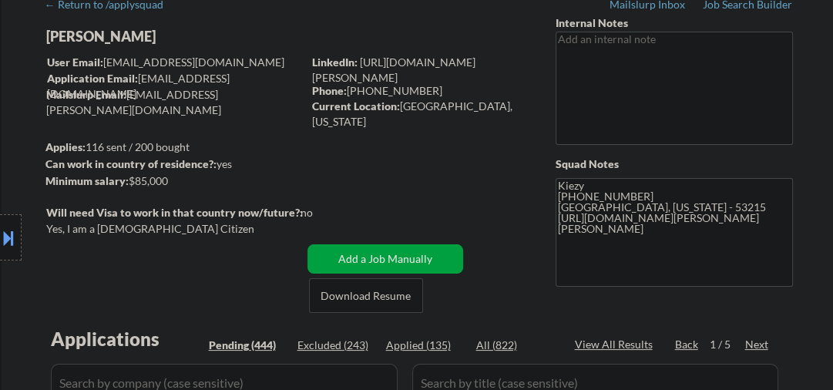
scroll to position [164, 0]
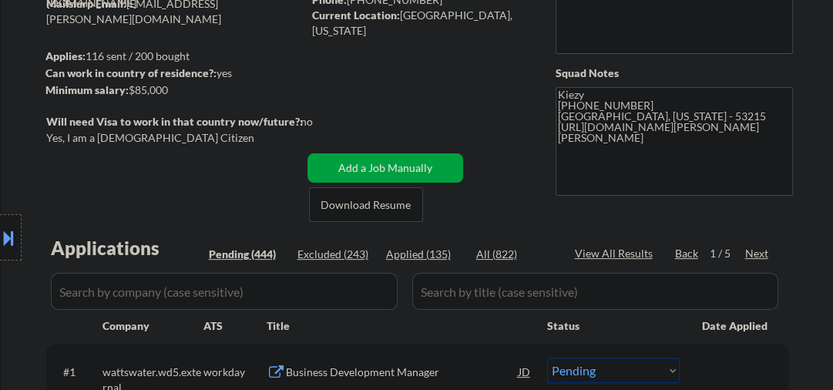
select select ""pending""
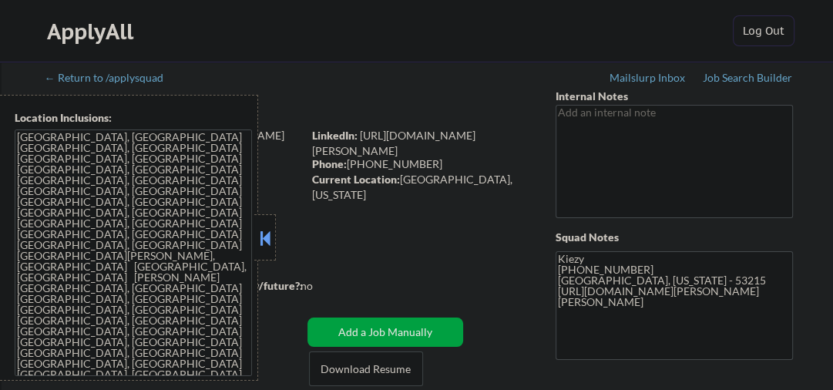
click at [271, 231] on button at bounding box center [264, 237] width 17 height 23
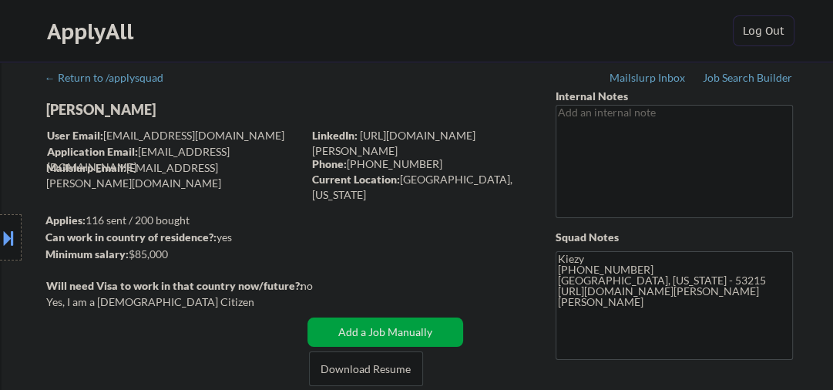
select select ""pending""
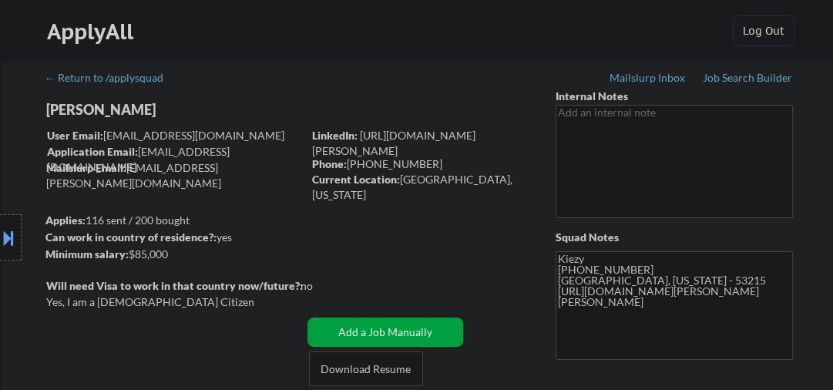
select select ""pending""
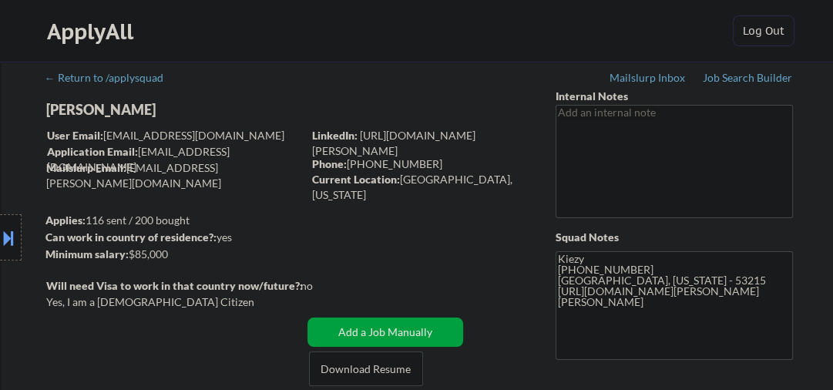
select select ""pending""
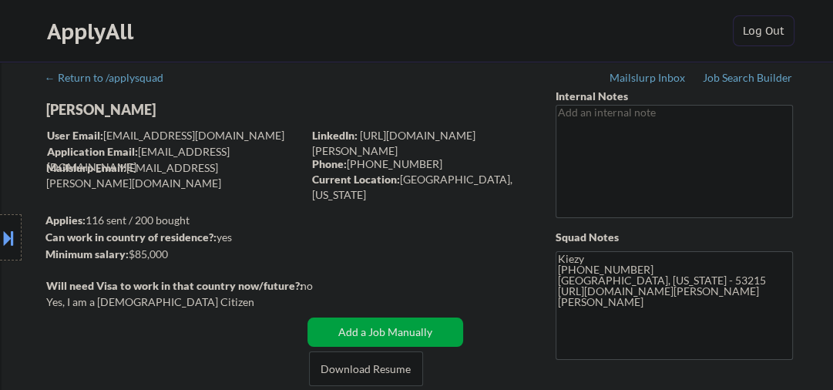
select select ""pending""
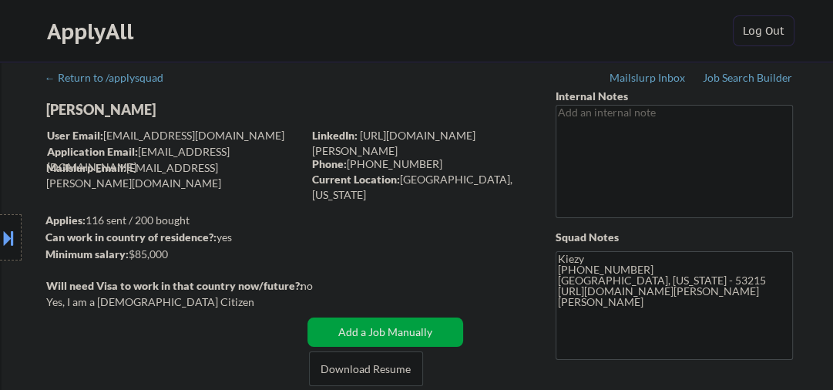
select select ""pending""
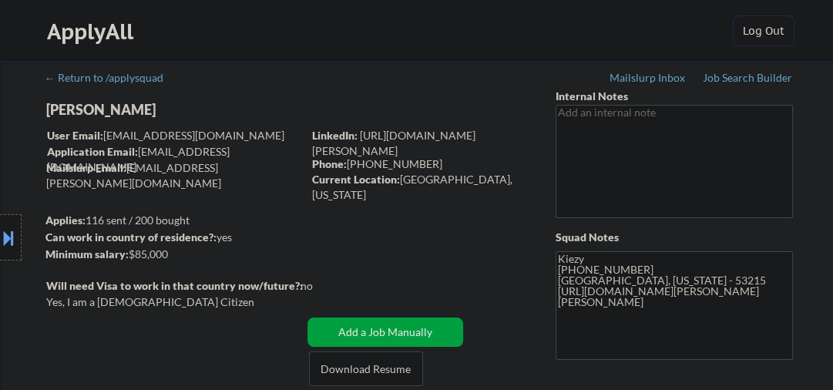
select select ""pending""
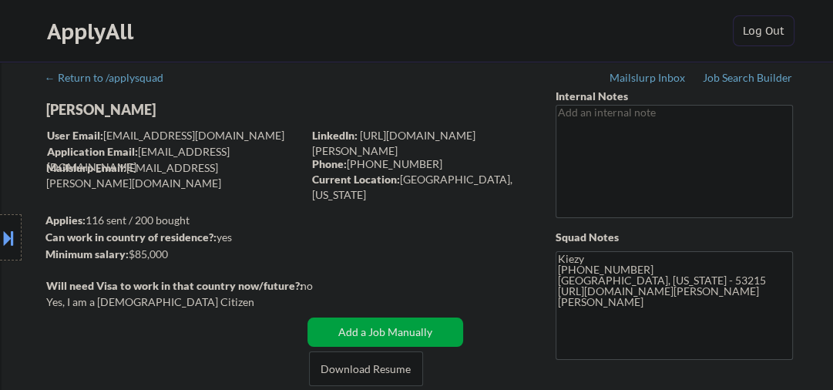
select select ""pending""
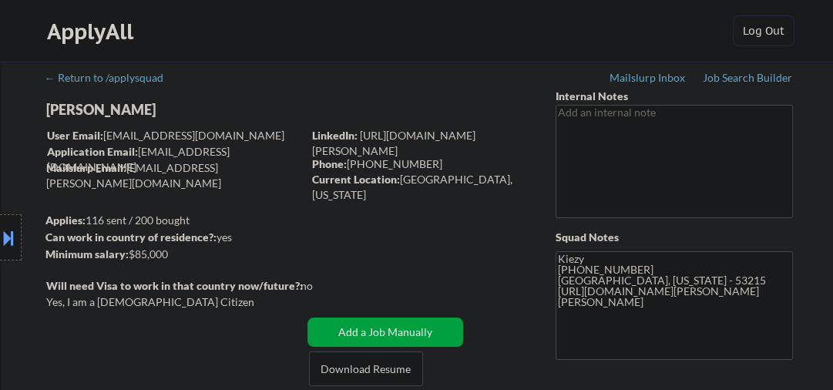
select select ""pending""
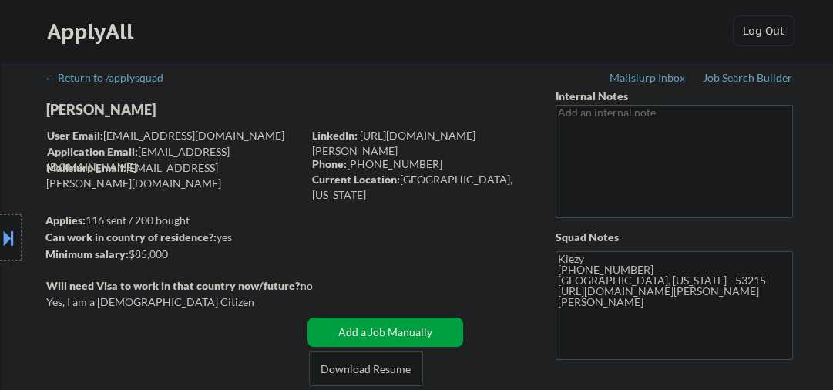
select select ""pending""
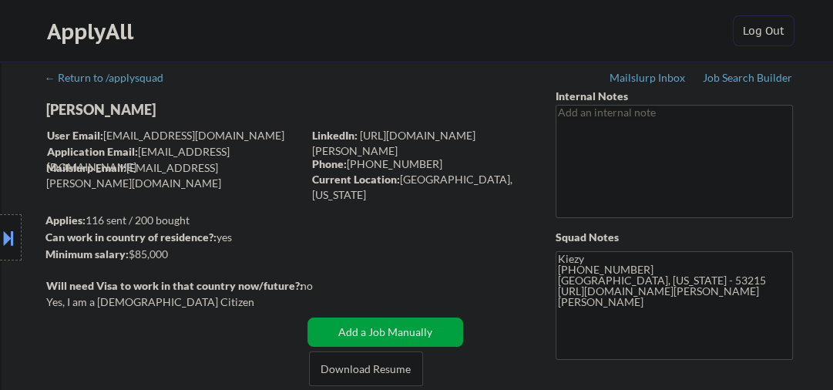
select select ""pending""
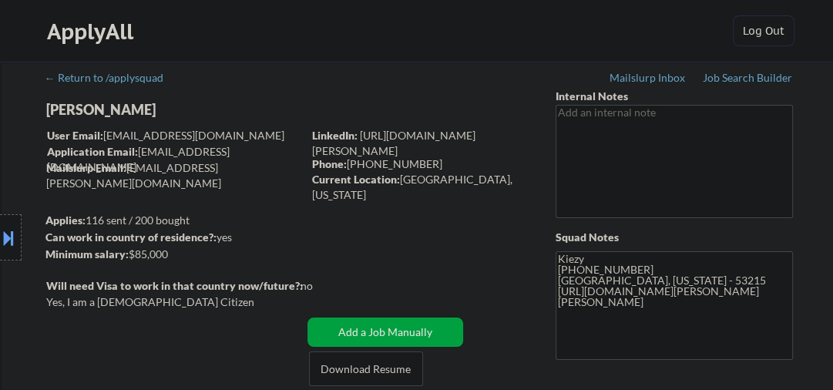
select select ""pending""
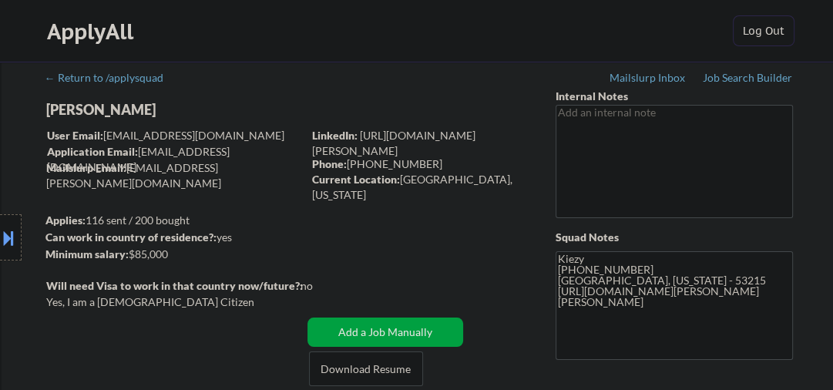
select select ""pending""
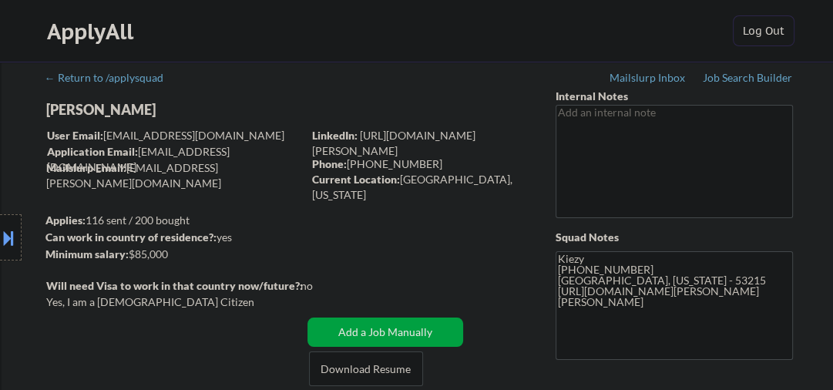
select select ""pending""
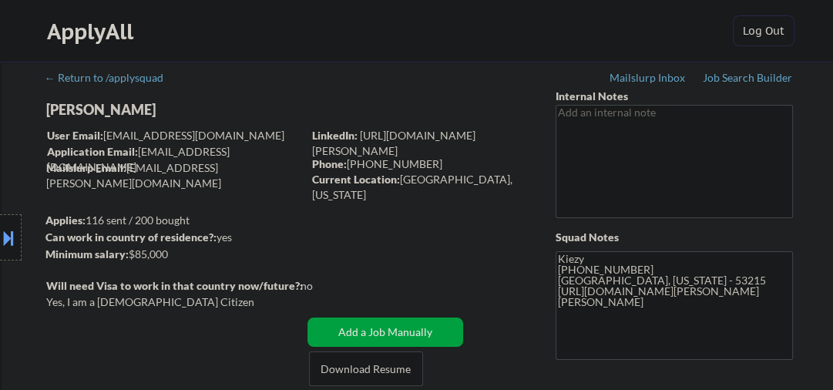
select select ""pending""
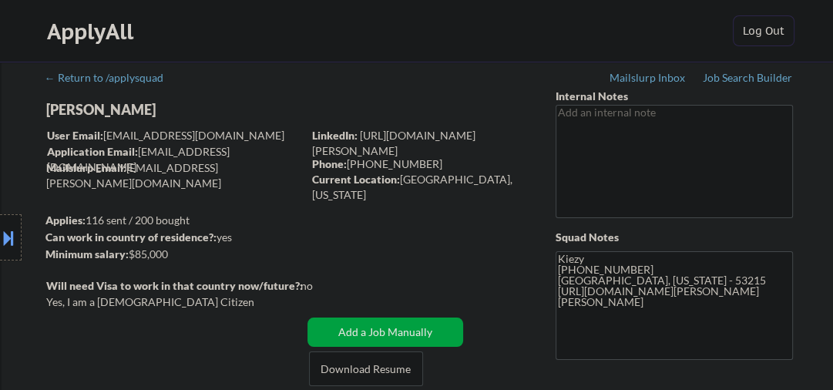
select select ""pending""
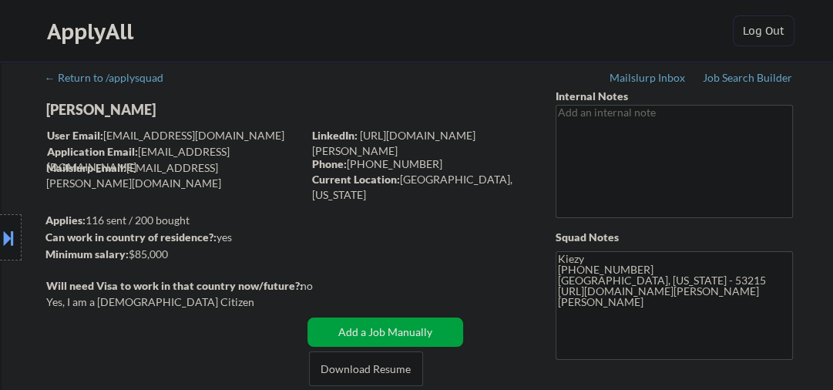
select select ""pending""
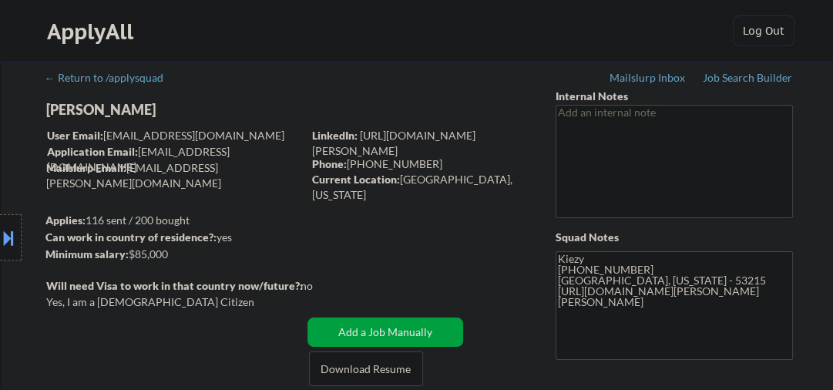
select select ""pending""
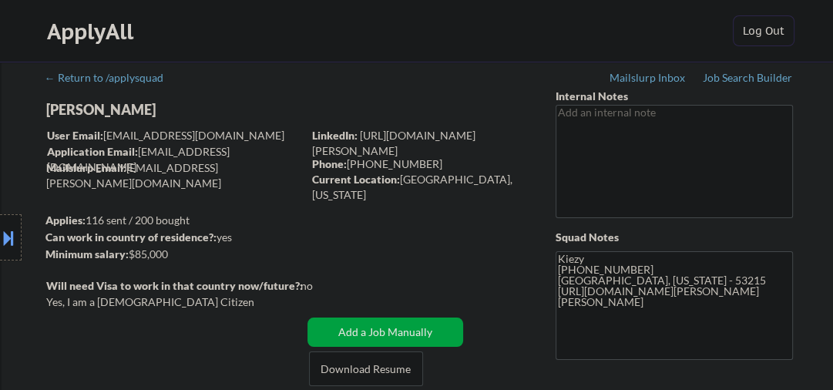
select select ""pending""
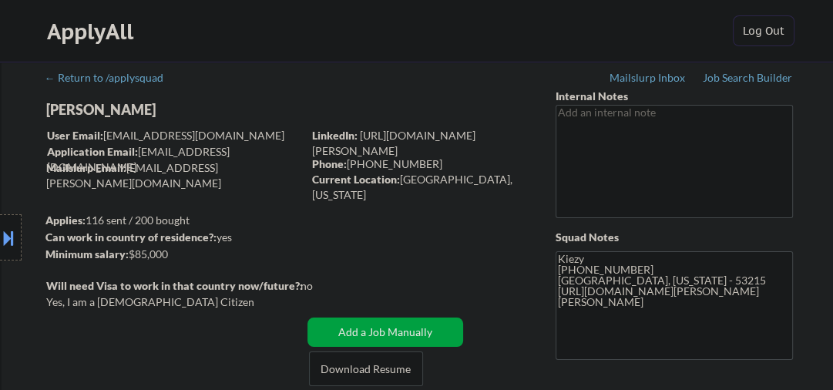
select select ""pending""
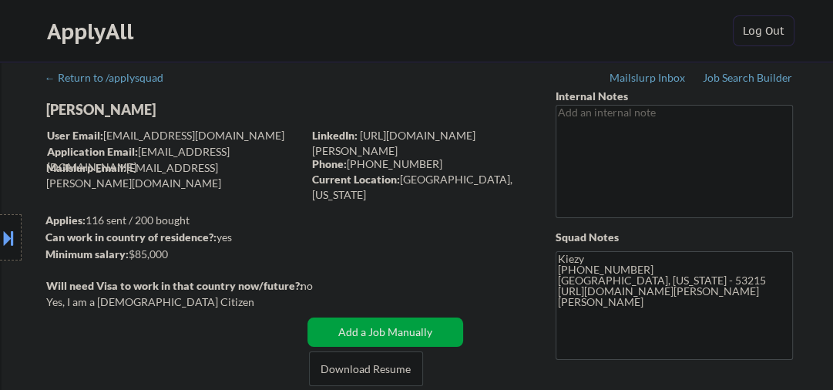
select select ""pending""
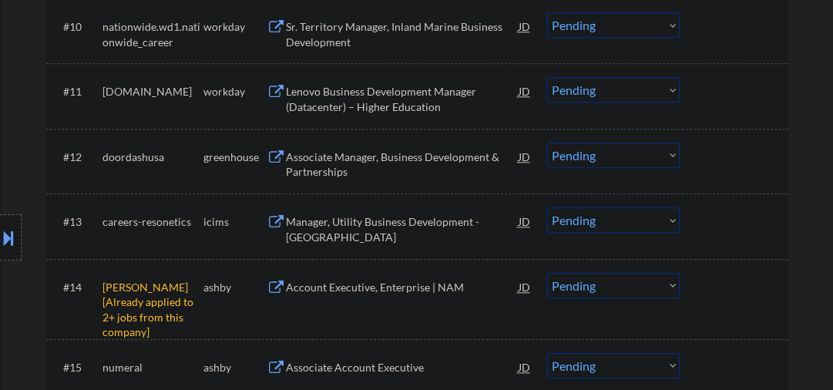
scroll to position [1150, 0]
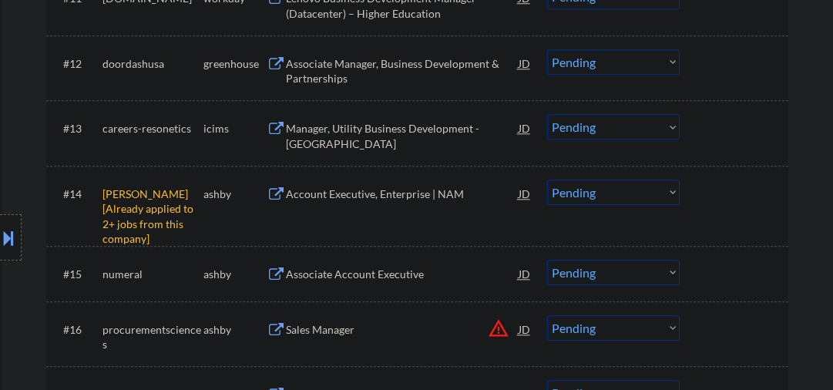
click at [598, 192] on select "Choose an option... Pending Applied Excluded (Questions) Excluded (Expired) Exc…" at bounding box center [613, 191] width 132 height 25
click at [547, 179] on select "Choose an option... Pending Applied Excluded (Questions) Excluded (Expired) Exc…" at bounding box center [613, 191] width 132 height 25
select select ""pending""
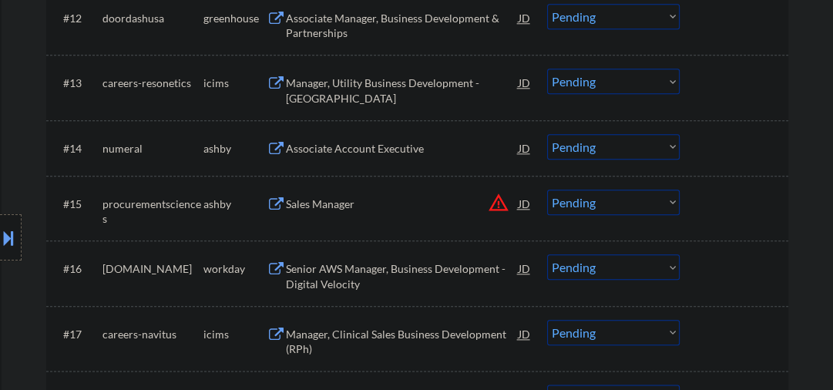
scroll to position [1232, 0]
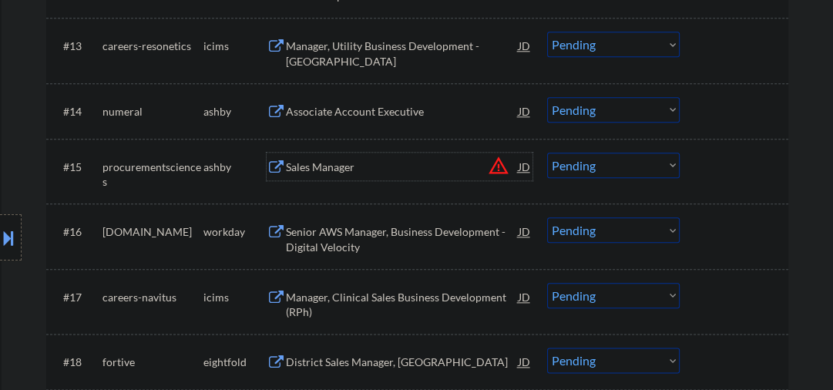
click at [312, 171] on div "Sales Manager" at bounding box center [402, 166] width 233 height 15
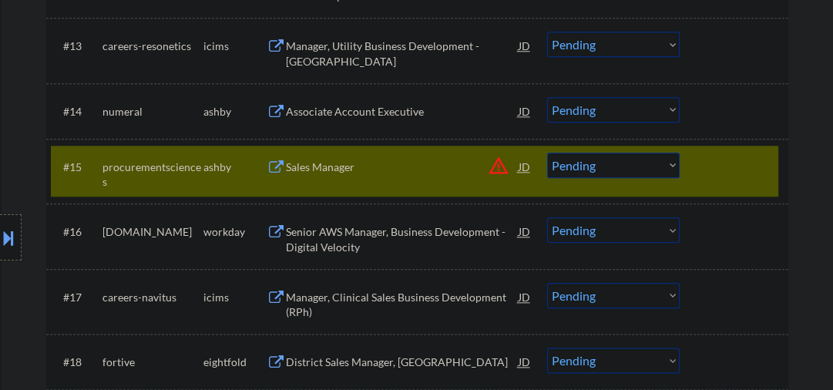
select select ""pending""
click at [329, 160] on div "Sales Manager" at bounding box center [402, 166] width 233 height 15
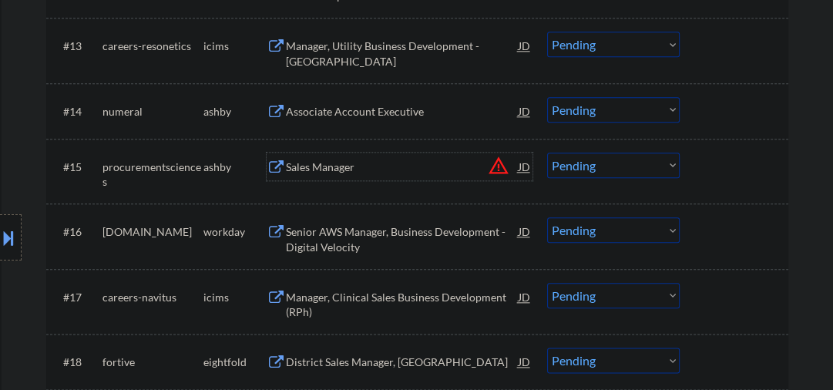
click at [605, 171] on select "Choose an option... Pending Applied Excluded (Questions) Excluded (Expired) Exc…" at bounding box center [613, 164] width 132 height 25
click at [547, 152] on select "Choose an option... Pending Applied Excluded (Questions) Excluded (Expired) Exc…" at bounding box center [613, 164] width 132 height 25
select select ""pending""
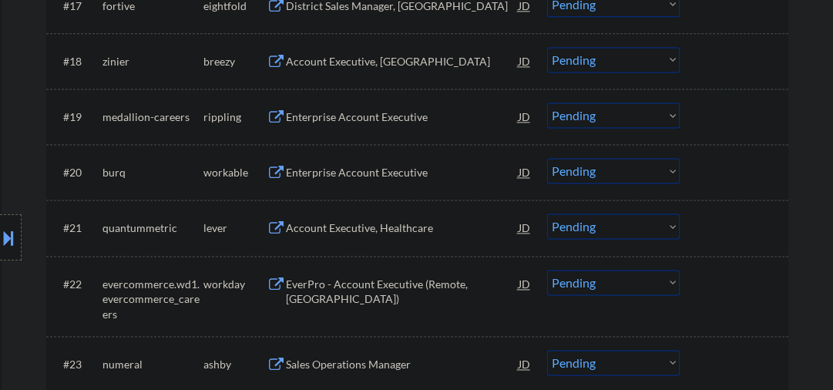
scroll to position [1560, 0]
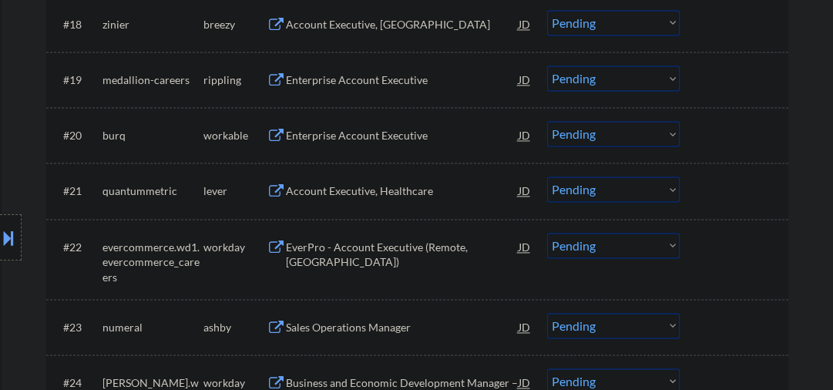
click at [336, 82] on div "Enterprise Account Executive" at bounding box center [402, 79] width 233 height 15
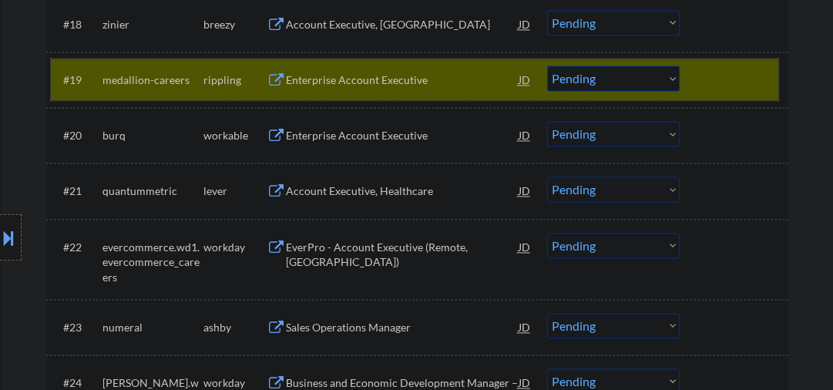
click at [716, 71] on div at bounding box center [736, 79] width 68 height 28
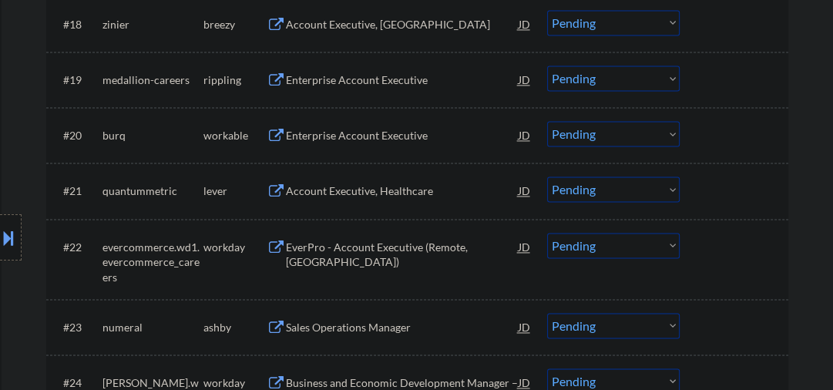
click at [380, 136] on div "Enterprise Account Executive" at bounding box center [402, 135] width 233 height 15
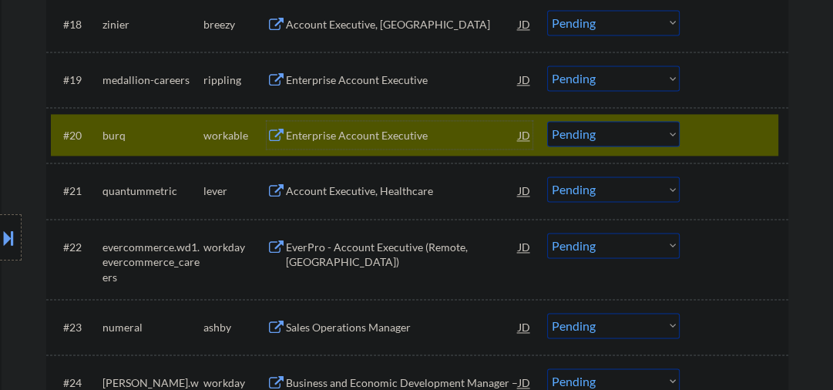
click at [585, 140] on select "Choose an option... Pending Applied Excluded (Questions) Excluded (Expired) Exc…" at bounding box center [613, 133] width 132 height 25
click at [547, 121] on select "Choose an option... Pending Applied Excluded (Questions) Excluded (Expired) Exc…" at bounding box center [613, 133] width 132 height 25
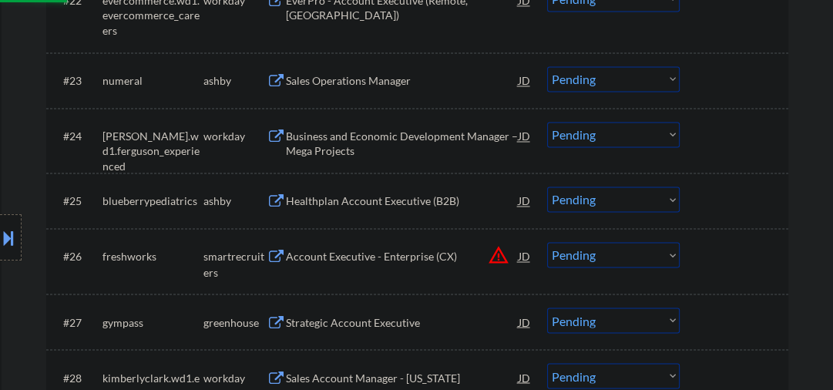
scroll to position [1889, 0]
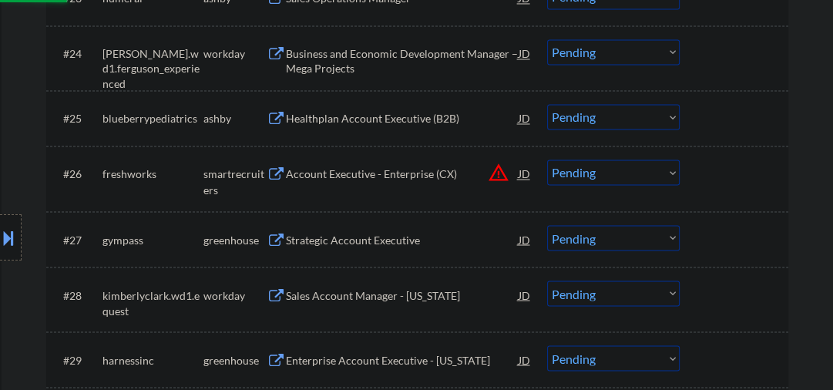
select select ""pending""
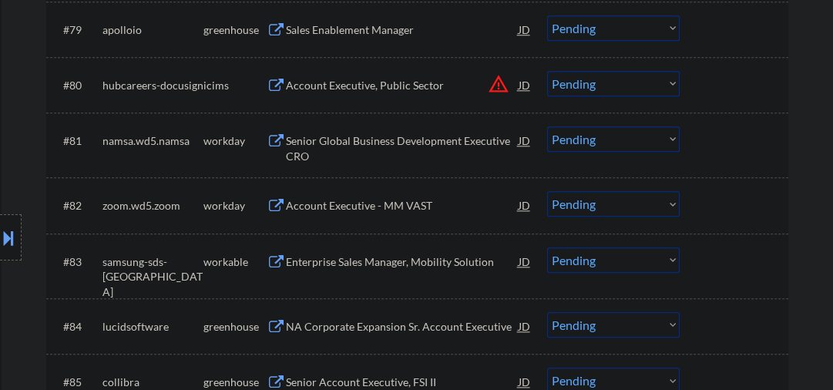
scroll to position [5339, 0]
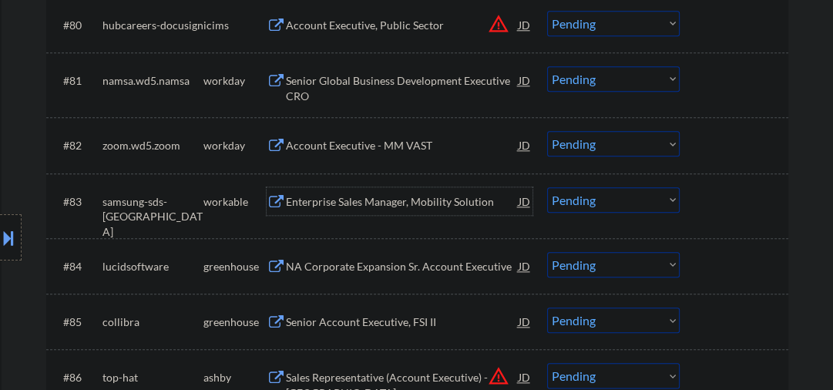
click at [370, 205] on div "Enterprise Sales Manager, Mobility Solution" at bounding box center [402, 201] width 233 height 15
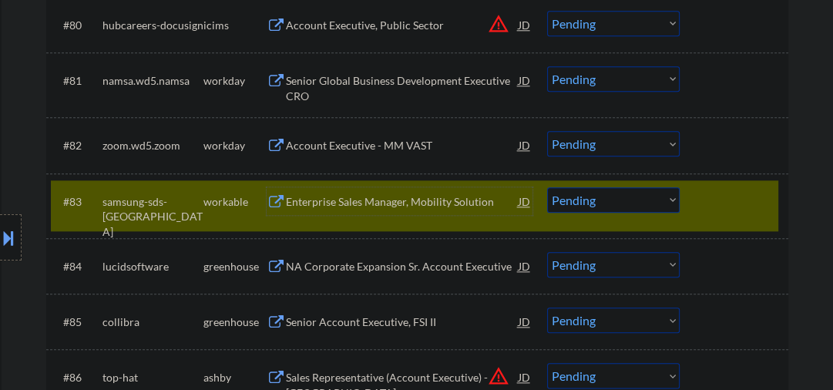
click at [598, 198] on select "Choose an option... Pending Applied Excluded (Questions) Excluded (Expired) Exc…" at bounding box center [613, 199] width 132 height 25
click at [591, 207] on select "Choose an option... Pending Applied Excluded (Questions) Excluded (Expired) Exc…" at bounding box center [613, 199] width 132 height 25
click at [547, 187] on select "Choose an option... Pending Applied Excluded (Questions) Excluded (Expired) Exc…" at bounding box center [613, 199] width 132 height 25
click at [407, 266] on div "NA Corporate Expansion Sr. Account Executive" at bounding box center [402, 266] width 233 height 15
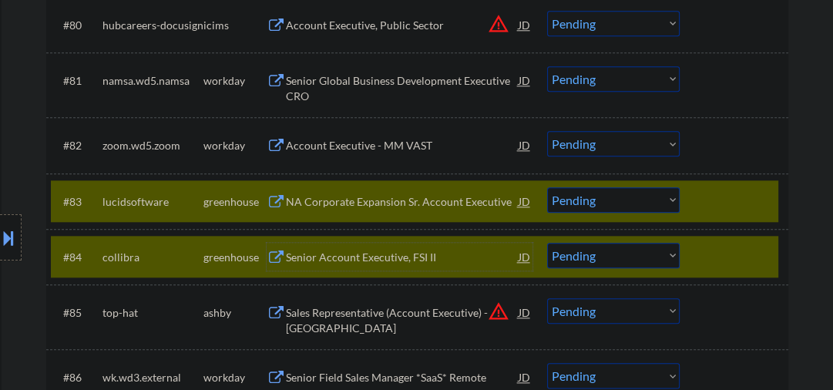
drag, startPoint x: 698, startPoint y: 249, endPoint x: 655, endPoint y: 217, distance: 53.5
click at [699, 247] on div "#84 collibra greenhouse Senior Account Executive, FSI II JD Choose an option...…" at bounding box center [414, 257] width 727 height 42
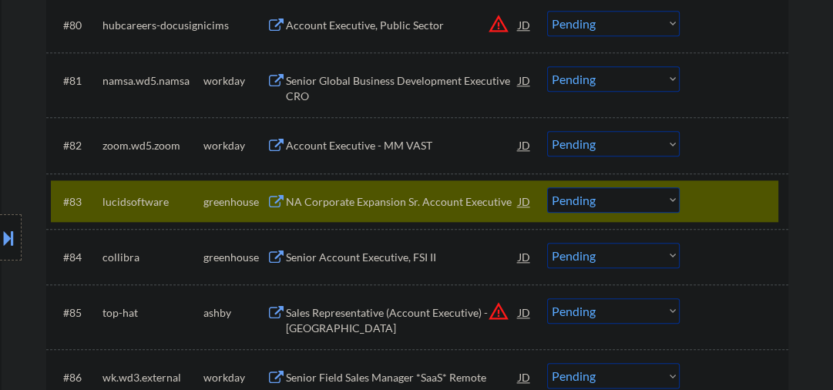
click at [615, 197] on select "Choose an option... Pending Applied Excluded (Questions) Excluded (Expired) Exc…" at bounding box center [613, 199] width 132 height 25
click at [547, 187] on select "Choose an option... Pending Applied Excluded (Questions) Excluded (Expired) Exc…" at bounding box center [613, 199] width 132 height 25
click at [389, 257] on div "Senior Account Executive, FSI II" at bounding box center [402, 257] width 233 height 15
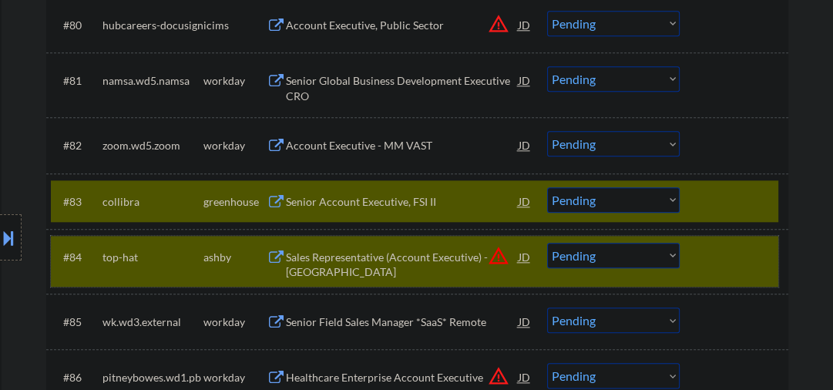
click at [702, 263] on div at bounding box center [736, 257] width 68 height 28
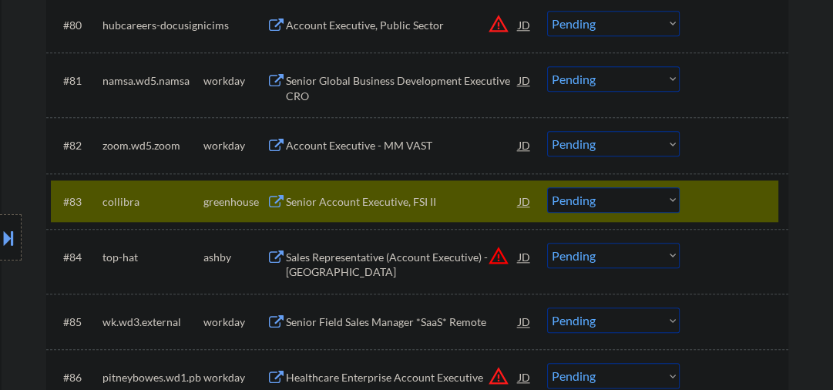
click at [354, 203] on div "Senior Account Executive, FSI II" at bounding box center [402, 201] width 233 height 15
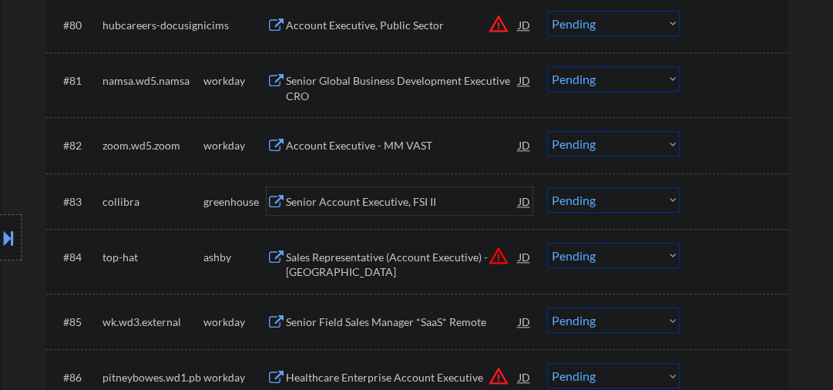
click at [322, 195] on div "Senior Account Executive, FSI II" at bounding box center [402, 201] width 233 height 15
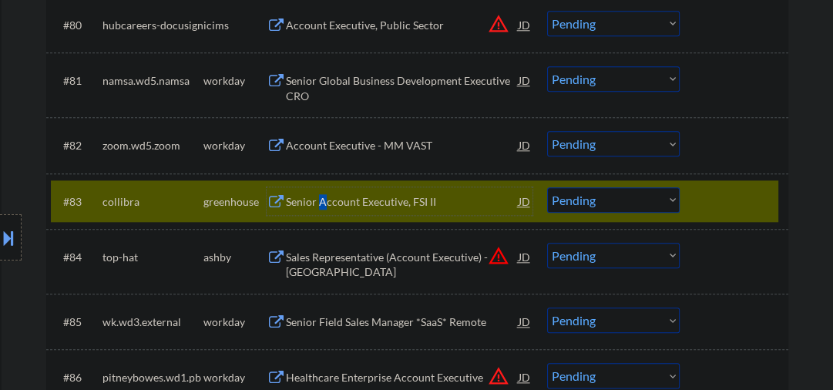
click at [570, 207] on select "Choose an option... Pending Applied Excluded (Questions) Excluded (Expired) Exc…" at bounding box center [613, 199] width 132 height 25
click at [547, 187] on select "Choose an option... Pending Applied Excluded (Questions) Excluded (Expired) Exc…" at bounding box center [613, 199] width 132 height 25
click at [347, 259] on div "Sales Representative (Account Executive) - Portland" at bounding box center [402, 265] width 233 height 30
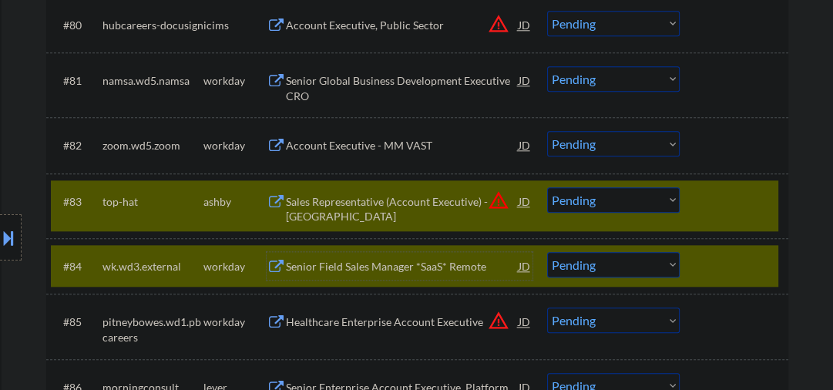
click at [688, 264] on div "#84 wk.wd3.external workday Senior Field Sales Manager *SaaS* Remote JD warning…" at bounding box center [414, 266] width 727 height 42
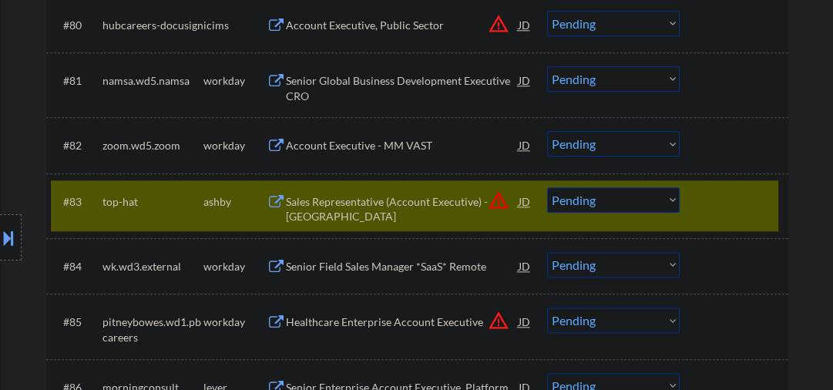
click at [367, 203] on div "Sales Representative (Account Executive) - Portland" at bounding box center [402, 209] width 233 height 30
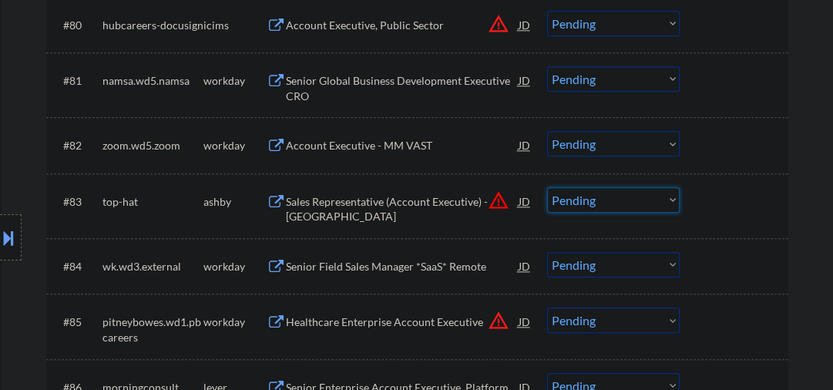
click at [575, 210] on select "Choose an option... Pending Applied Excluded (Questions) Excluded (Expired) Exc…" at bounding box center [613, 199] width 132 height 25
click at [387, 200] on div "Sales Representative (Account Executive) - Portland" at bounding box center [402, 209] width 233 height 30
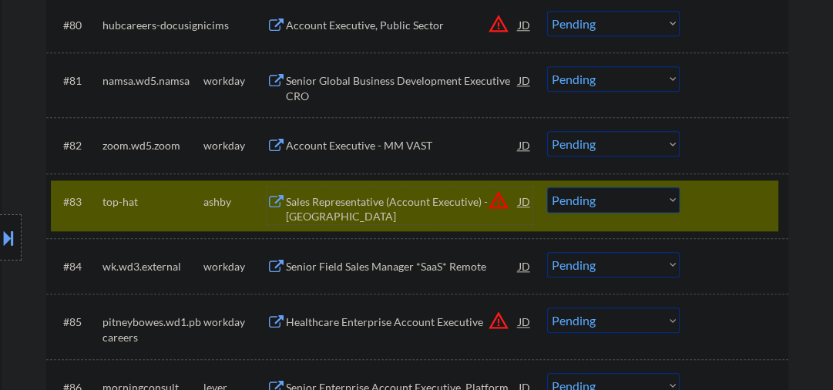
click at [597, 203] on select "Choose an option... Pending Applied Excluded (Questions) Excluded (Expired) Exc…" at bounding box center [613, 199] width 132 height 25
click at [547, 187] on select "Choose an option... Pending Applied Excluded (Questions) Excluded (Expired) Exc…" at bounding box center [613, 199] width 132 height 25
select select ""pending""
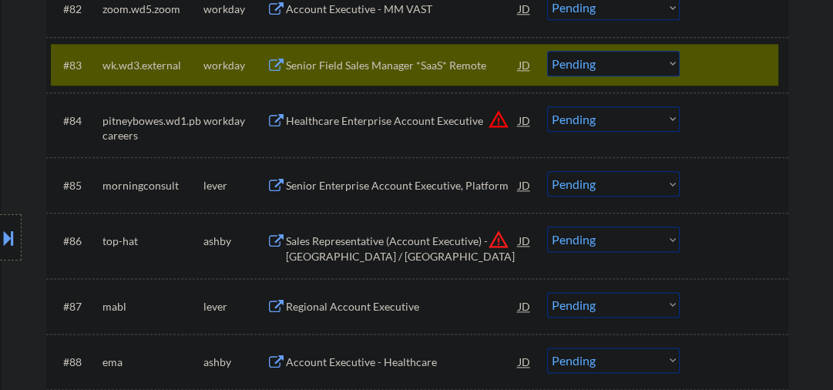
scroll to position [5503, 0]
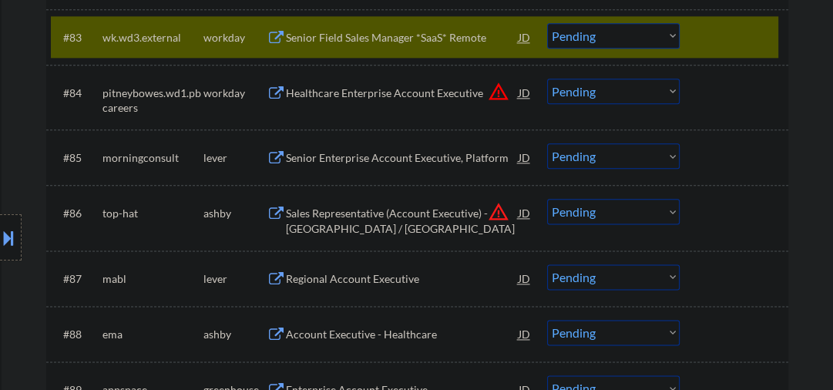
click at [359, 162] on div "Senior Enterprise Account Executive, Platform" at bounding box center [402, 157] width 233 height 15
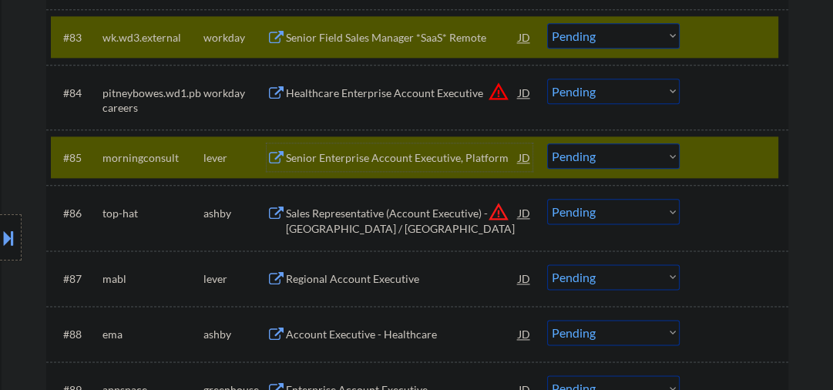
click at [363, 157] on div "Senior Enterprise Account Executive, Platform" at bounding box center [402, 157] width 233 height 15
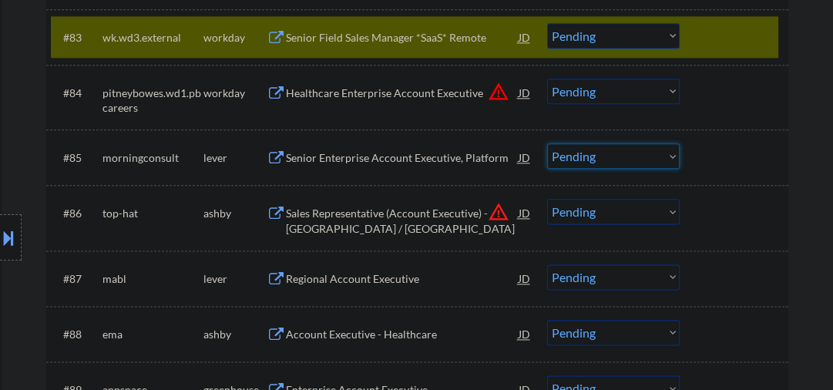
click at [574, 153] on select "Choose an option... Pending Applied Excluded (Questions) Excluded (Expired) Exc…" at bounding box center [613, 155] width 132 height 25
click at [547, 143] on select "Choose an option... Pending Applied Excluded (Questions) Excluded (Expired) Exc…" at bounding box center [613, 155] width 132 height 25
select select ""pending""
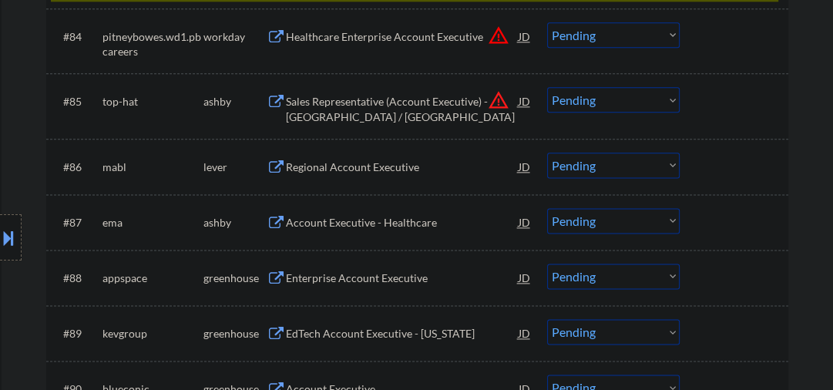
scroll to position [5586, 0]
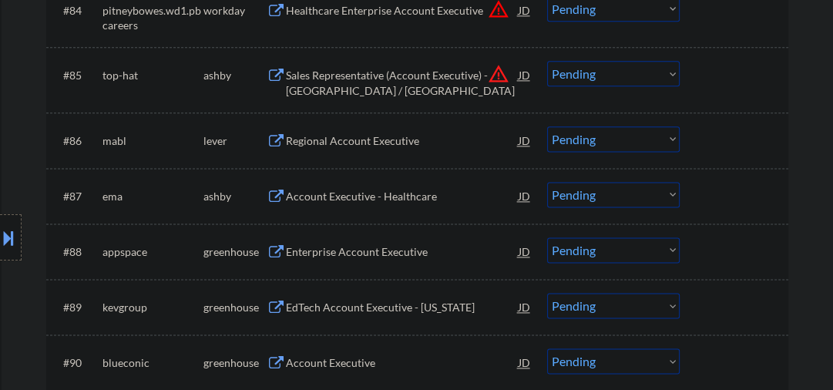
click at [311, 142] on div "Regional Account Executive" at bounding box center [402, 140] width 233 height 15
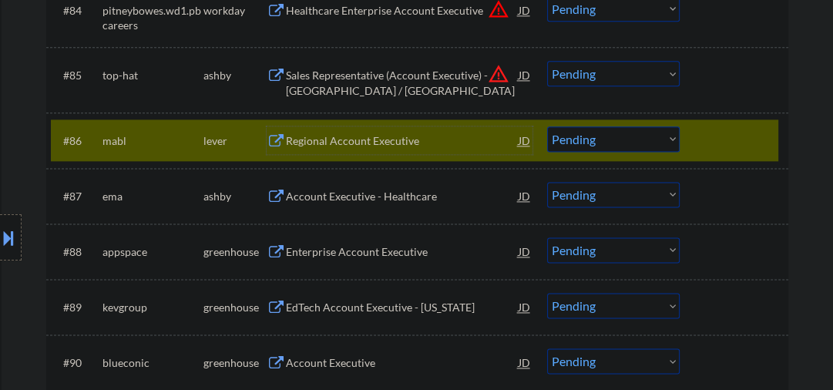
click at [368, 136] on div "Regional Account Executive" at bounding box center [402, 140] width 233 height 15
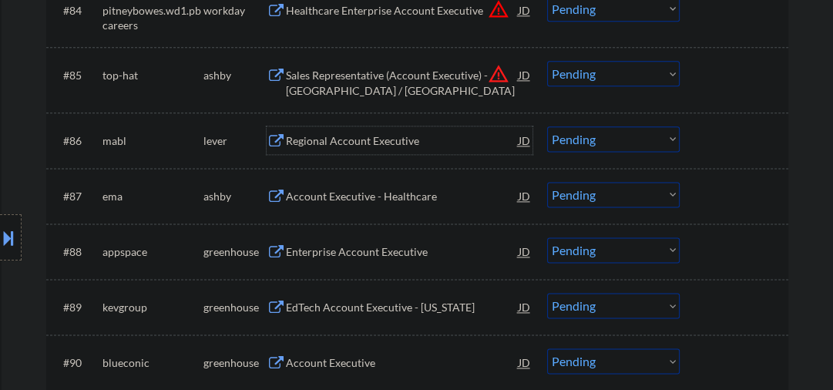
click at [338, 137] on div "Regional Account Executive" at bounding box center [402, 140] width 233 height 15
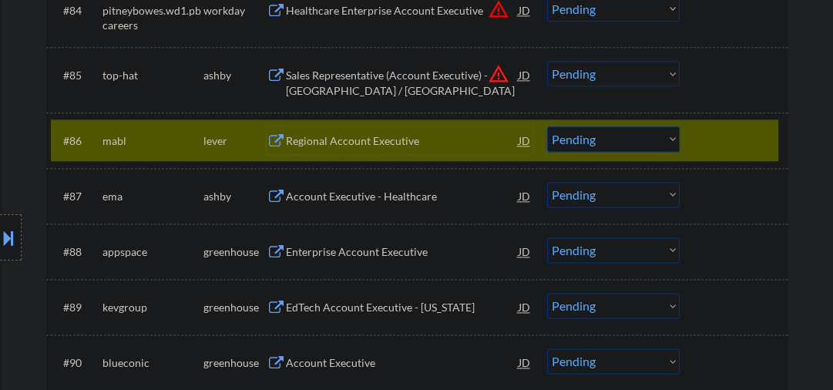
click at [605, 142] on select "Choose an option... Pending Applied Excluded (Questions) Excluded (Expired) Exc…" at bounding box center [613, 138] width 132 height 25
click at [547, 126] on select "Choose an option... Pending Applied Excluded (Questions) Excluded (Expired) Exc…" at bounding box center [613, 138] width 132 height 25
click at [362, 199] on div "Account Executive - Healthcare" at bounding box center [402, 196] width 233 height 15
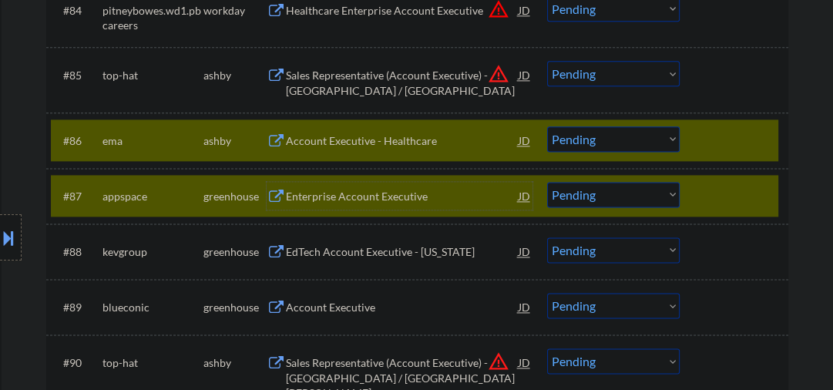
click at [732, 197] on div at bounding box center [736, 196] width 68 height 28
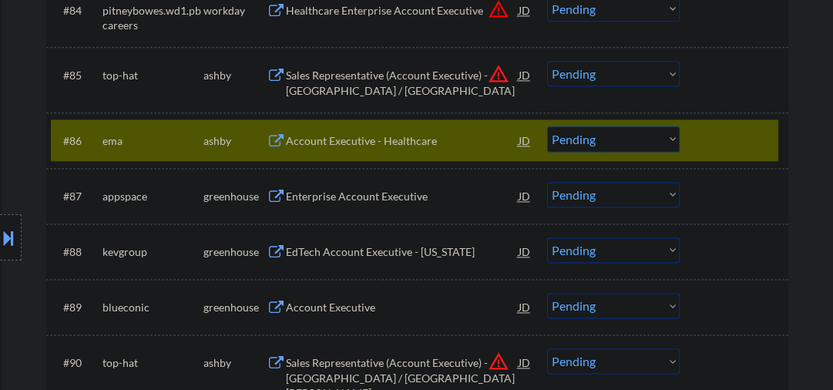
click at [420, 136] on div "Account Executive - Healthcare" at bounding box center [402, 140] width 233 height 15
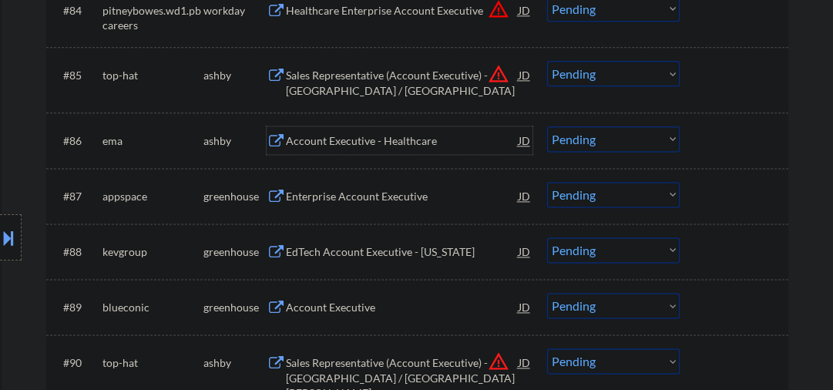
click at [575, 140] on select "Choose an option... Pending Applied Excluded (Questions) Excluded (Expired) Exc…" at bounding box center [613, 138] width 132 height 25
click at [547, 126] on select "Choose an option... Pending Applied Excluded (Questions) Excluded (Expired) Exc…" at bounding box center [613, 138] width 132 height 25
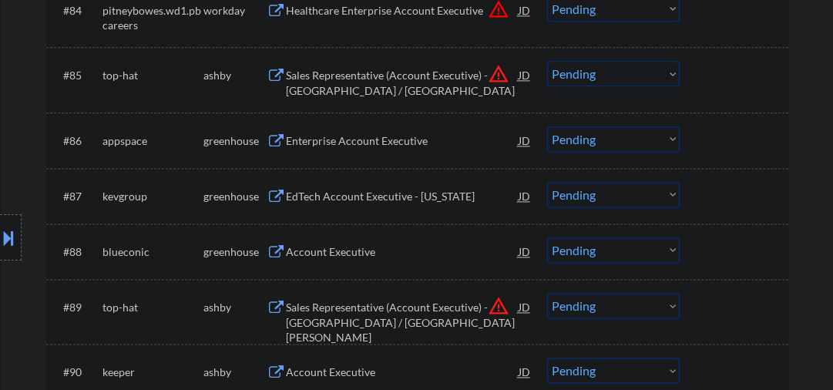
click at [343, 136] on div "Enterprise Account Executive" at bounding box center [402, 140] width 233 height 15
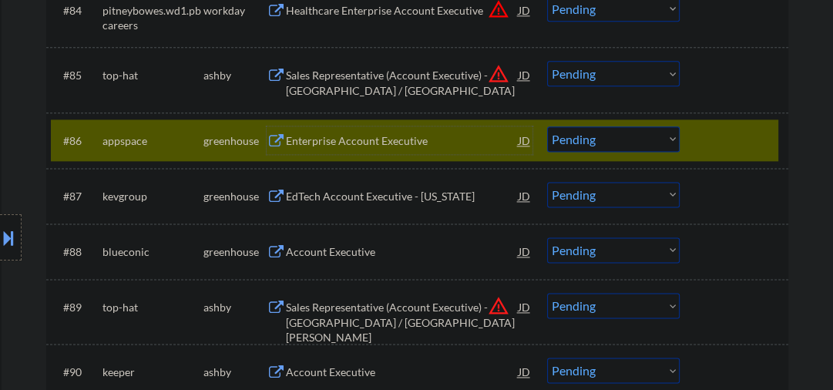
click at [323, 136] on div "Enterprise Account Executive" at bounding box center [402, 140] width 233 height 15
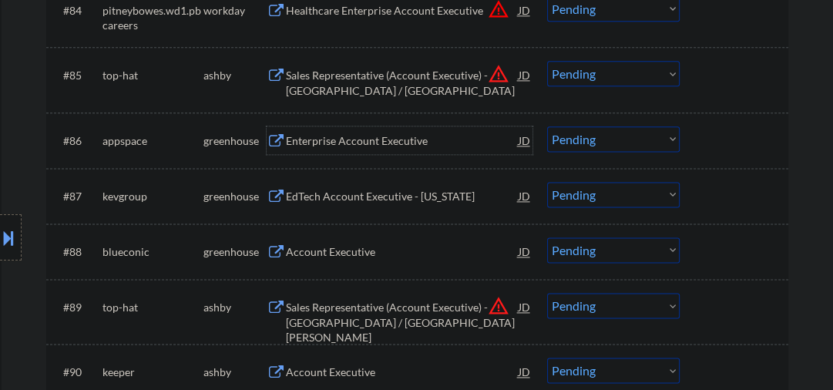
click at [319, 140] on div "Enterprise Account Executive" at bounding box center [402, 140] width 233 height 15
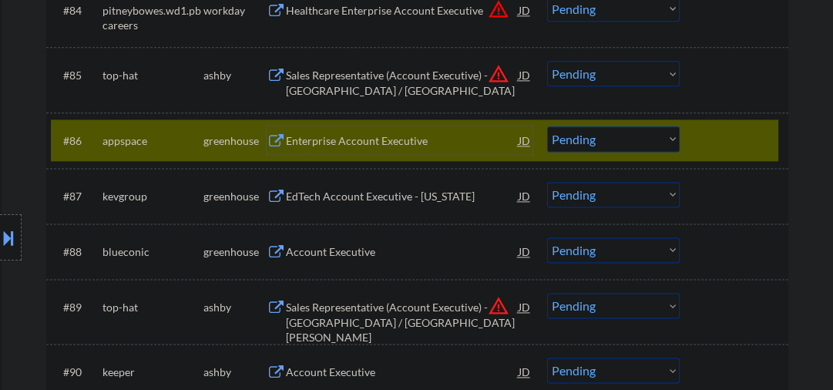
click at [598, 146] on select "Choose an option... Pending Applied Excluded (Questions) Excluded (Expired) Exc…" at bounding box center [613, 138] width 132 height 25
click at [547, 126] on select "Choose an option... Pending Applied Excluded (Questions) Excluded (Expired) Exc…" at bounding box center [613, 138] width 132 height 25
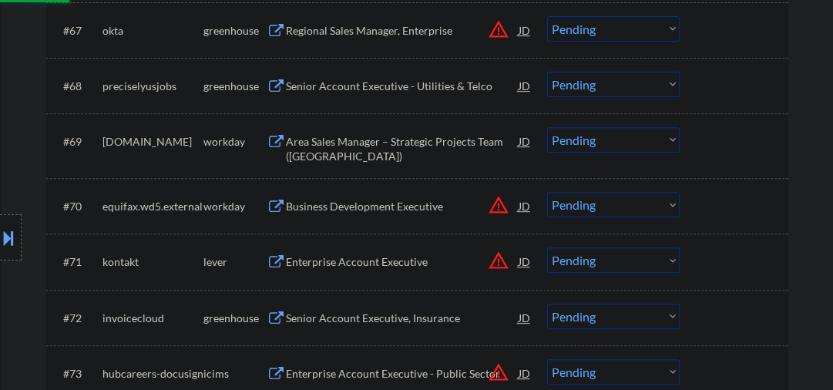
scroll to position [4518, 0]
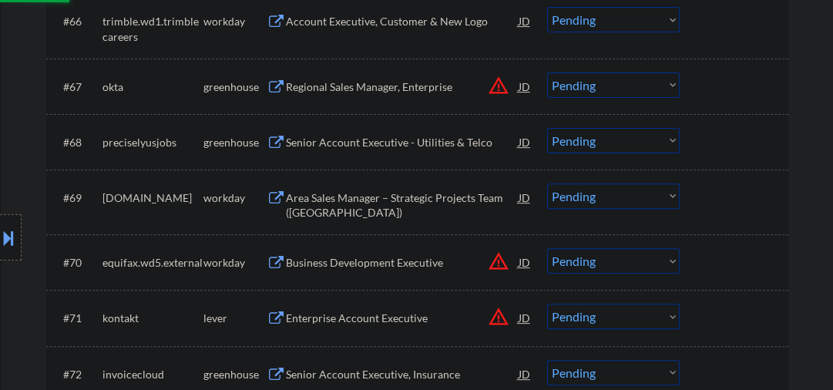
select select ""pending""
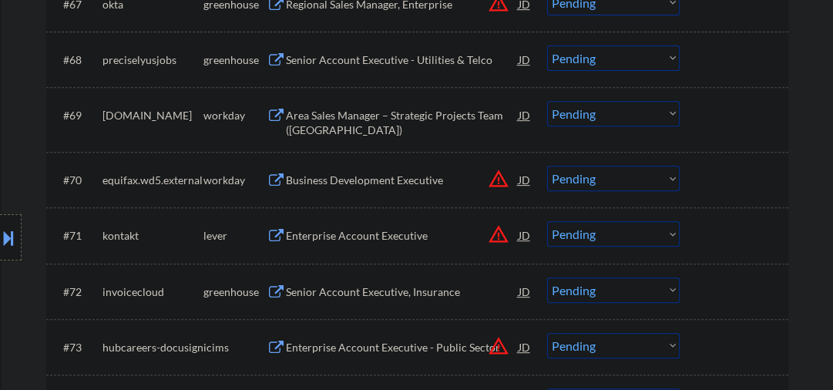
scroll to position [4682, 0]
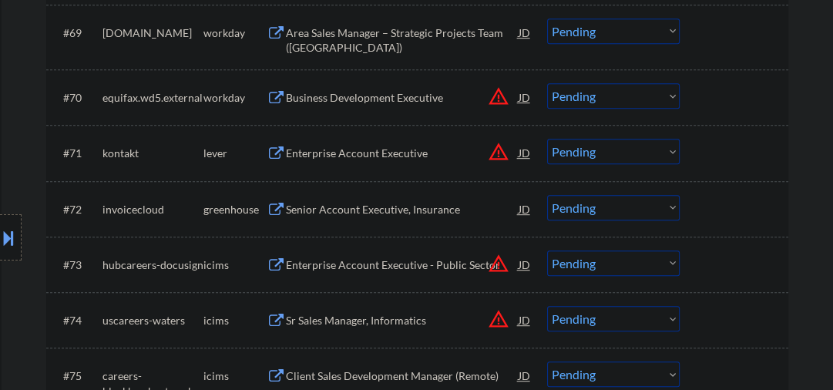
click at [378, 153] on div "Enterprise Account Executive" at bounding box center [402, 153] width 233 height 15
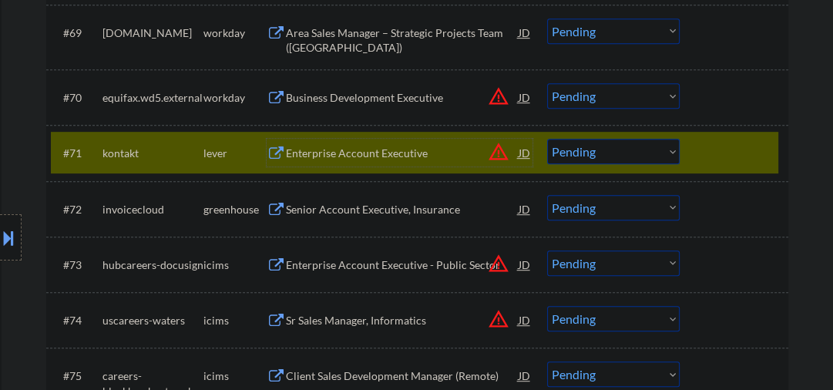
click at [569, 156] on select "Choose an option... Pending Applied Excluded (Questions) Excluded (Expired) Exc…" at bounding box center [613, 151] width 132 height 25
click at [547, 139] on select "Choose an option... Pending Applied Excluded (Questions) Excluded (Expired) Exc…" at bounding box center [613, 151] width 132 height 25
click at [333, 218] on div "Senior Account Executive, Insurance" at bounding box center [402, 209] width 233 height 28
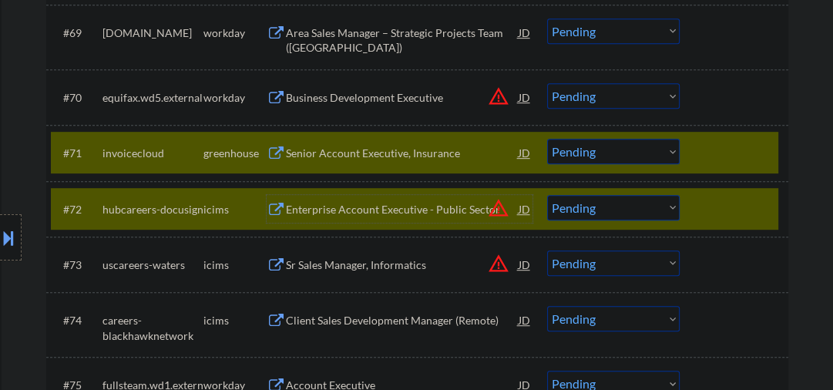
click at [696, 209] on div "#72 hubcareers-docusign icims Enterprise Account Executive - Public Sector JD w…" at bounding box center [414, 209] width 727 height 42
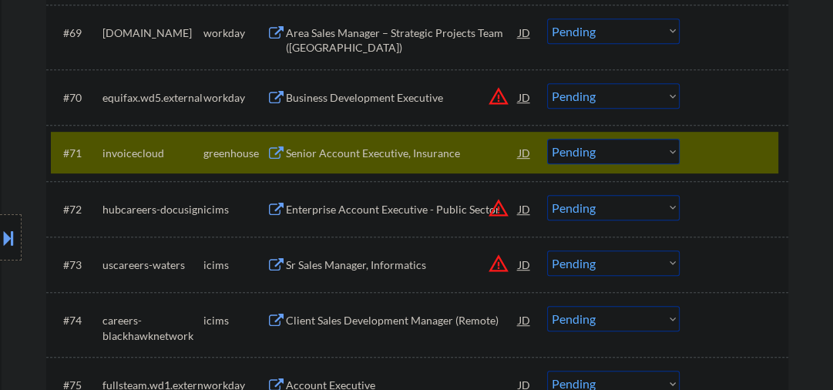
click at [613, 157] on select "Choose an option... Pending Applied Excluded (Questions) Excluded (Expired) Exc…" at bounding box center [613, 151] width 132 height 25
click at [547, 139] on select "Choose an option... Pending Applied Excluded (Questions) Excluded (Expired) Exc…" at bounding box center [613, 151] width 132 height 25
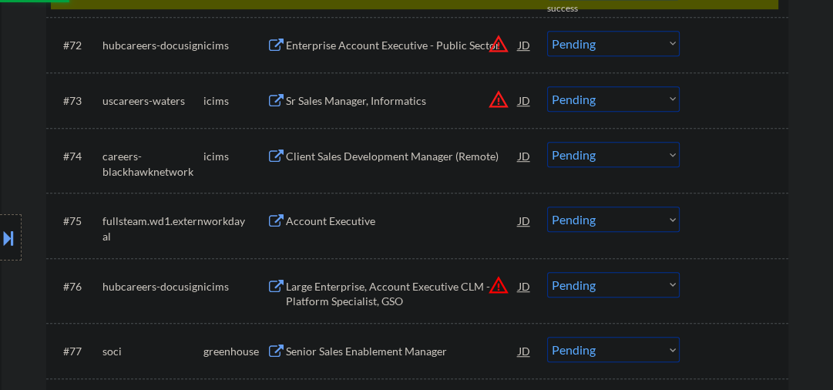
select select ""pending""
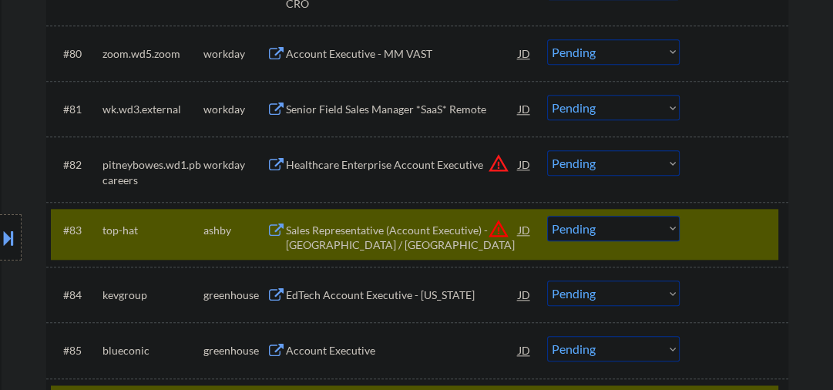
scroll to position [5422, 0]
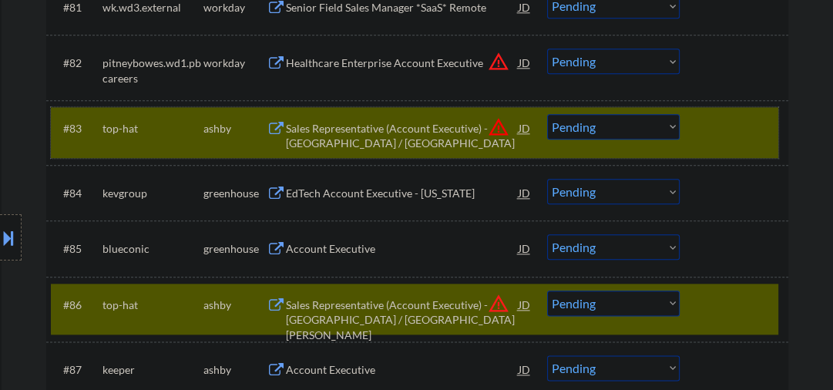
click at [711, 129] on div at bounding box center [736, 128] width 68 height 28
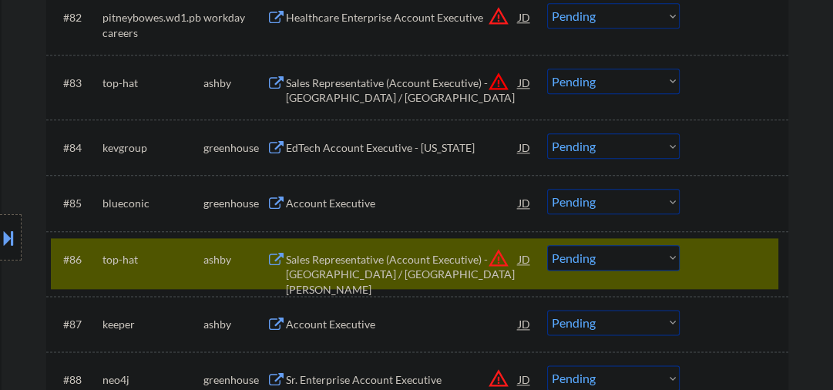
scroll to position [5503, 0]
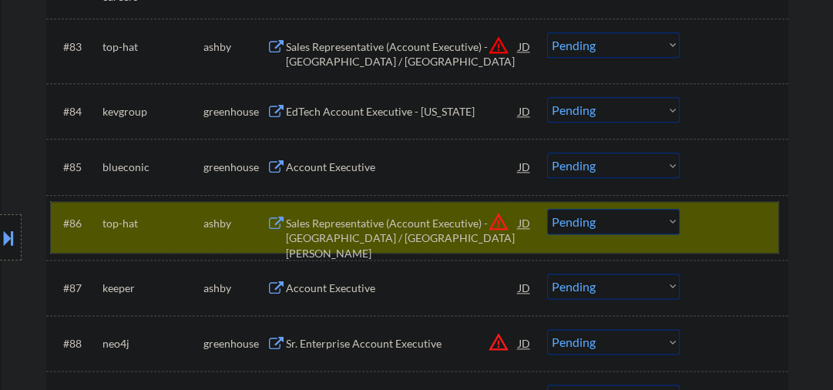
click at [722, 224] on div at bounding box center [736, 223] width 68 height 28
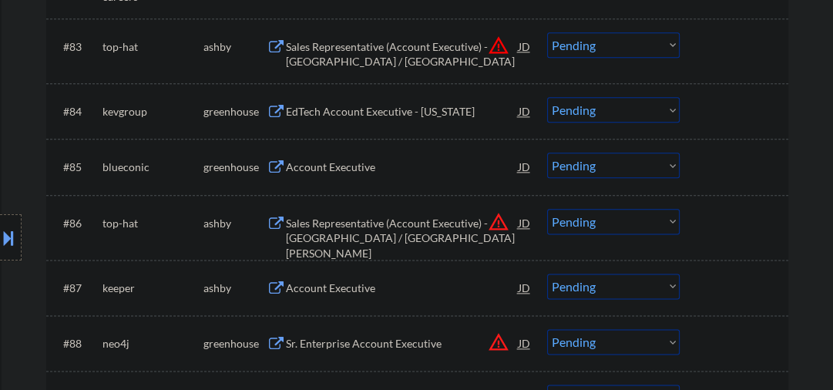
click at [317, 166] on div "Account Executive" at bounding box center [402, 166] width 233 height 15
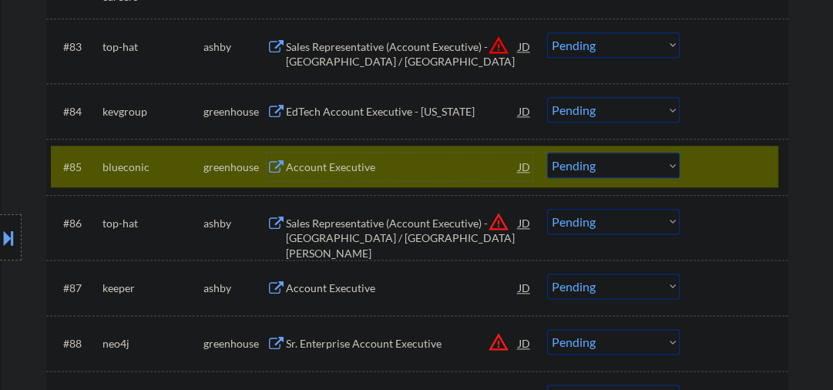
click at [584, 169] on select "Choose an option... Pending Applied Excluded (Questions) Excluded (Expired) Exc…" at bounding box center [613, 164] width 132 height 25
click at [547, 152] on select "Choose an option... Pending Applied Excluded (Questions) Excluded (Expired) Exc…" at bounding box center [613, 164] width 132 height 25
click at [360, 111] on div "EdTech Account Executive - California" at bounding box center [402, 111] width 233 height 15
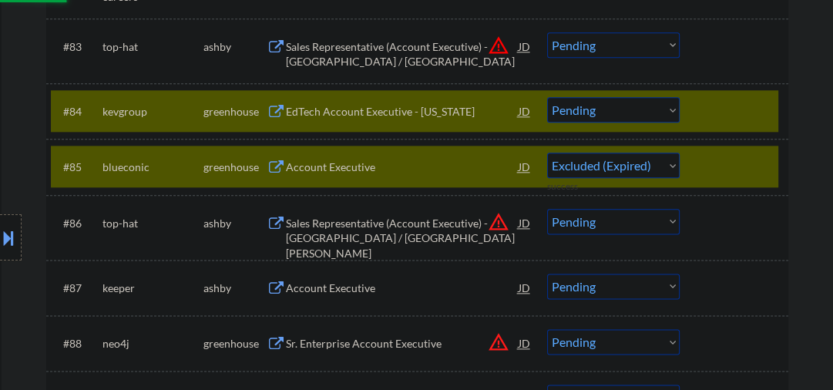
select select ""pending""
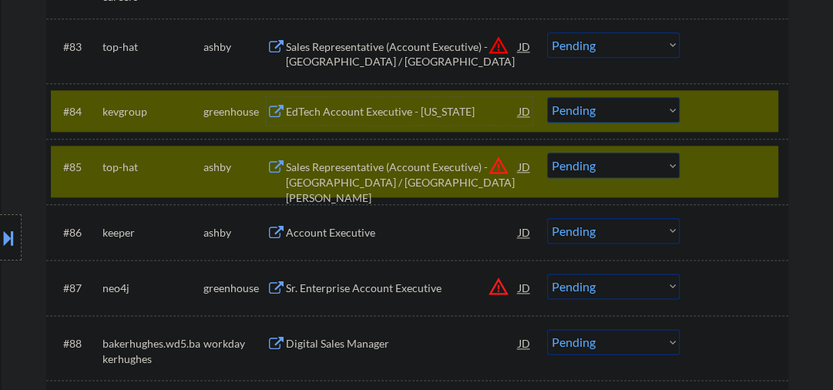
click at [691, 169] on div "#85 top-hat ashby Sales Representative (Account Executive) - Minneapolis / St. …" at bounding box center [414, 171] width 727 height 51
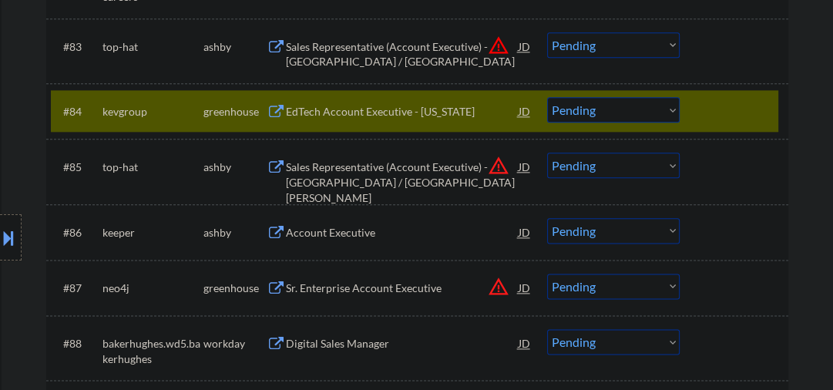
click at [427, 109] on div "EdTech Account Executive - California" at bounding box center [402, 111] width 233 height 15
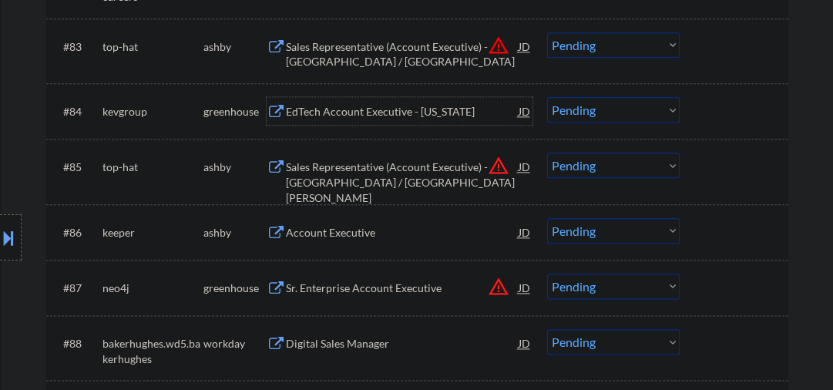
click at [591, 102] on select "Choose an option... Pending Applied Excluded (Questions) Excluded (Expired) Exc…" at bounding box center [613, 109] width 132 height 25
click at [547, 97] on select "Choose an option... Pending Applied Excluded (Questions) Excluded (Expired) Exc…" at bounding box center [613, 109] width 132 height 25
click at [333, 175] on div "Sales Representative (Account Executive) - Minneapolis / St. Paul" at bounding box center [402, 181] width 233 height 45
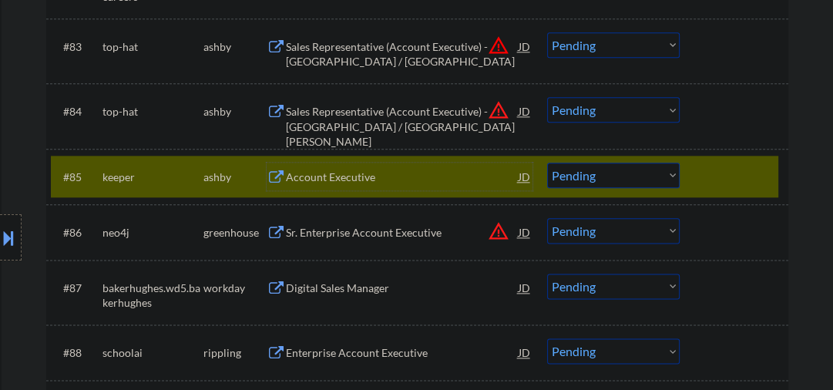
click at [628, 112] on select "Choose an option... Pending Applied Excluded (Questions) Excluded (Expired) Exc…" at bounding box center [613, 109] width 132 height 25
click at [547, 97] on select "Choose an option... Pending Applied Excluded (Questions) Excluded (Expired) Exc…" at bounding box center [613, 109] width 132 height 25
click at [342, 187] on div "Account Executive" at bounding box center [402, 176] width 233 height 28
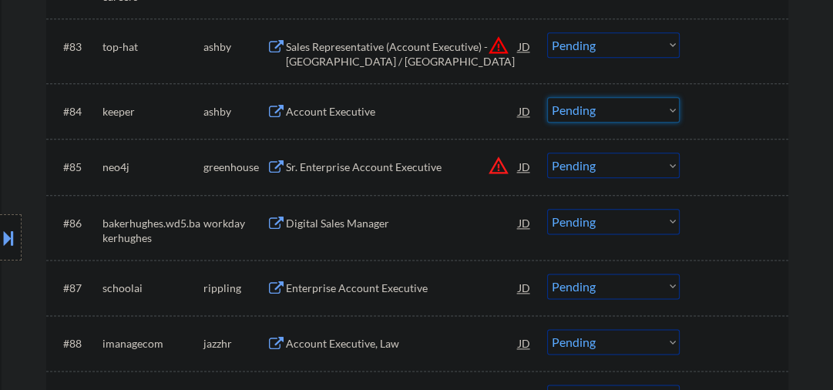
click at [624, 114] on select "Choose an option... Pending Applied Excluded (Questions) Excluded (Expired) Exc…" at bounding box center [613, 109] width 132 height 25
click at [547, 97] on select "Choose an option... Pending Applied Excluded (Questions) Excluded (Expired) Exc…" at bounding box center [613, 109] width 132 height 25
click at [320, 166] on div "Sr. Enterprise Account Executive" at bounding box center [402, 166] width 233 height 15
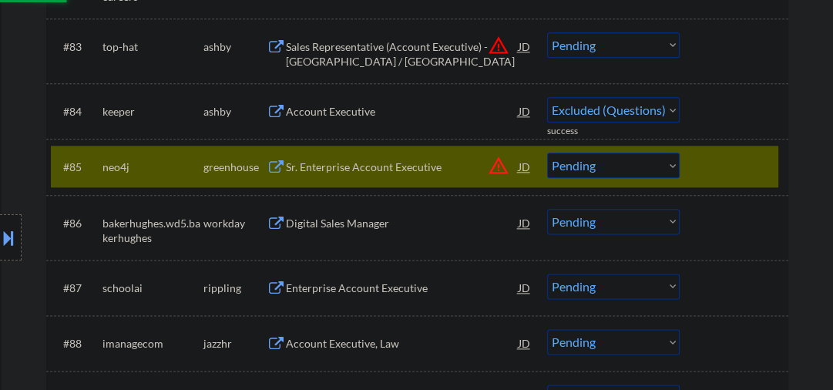
select select ""pending""
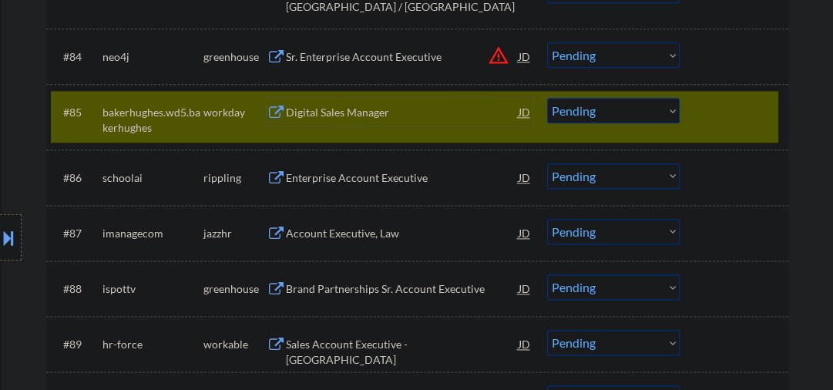
scroll to position [5586, 0]
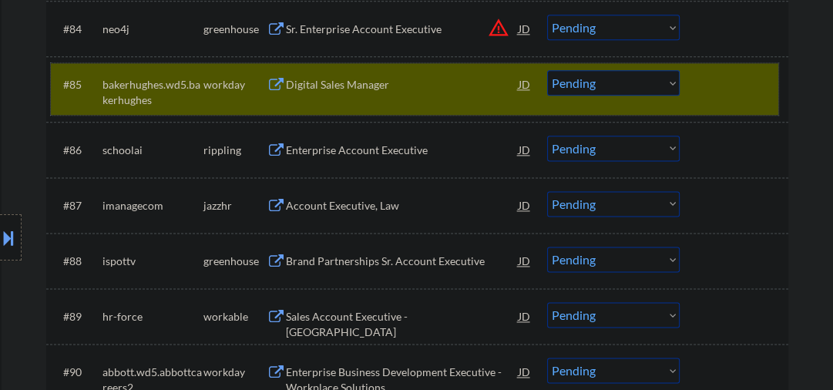
click at [711, 77] on div at bounding box center [736, 84] width 68 height 28
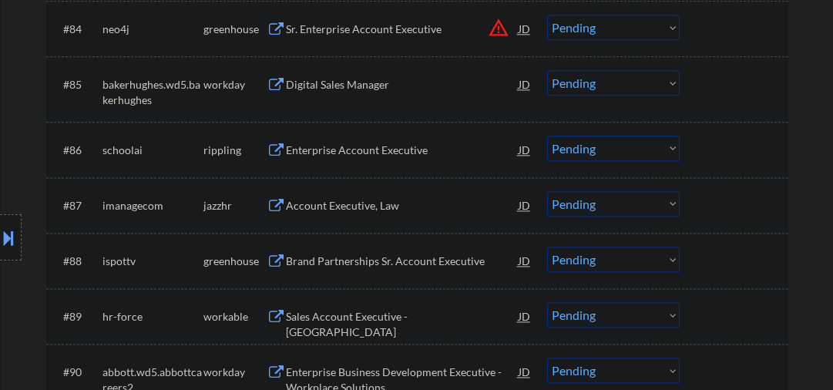
click at [330, 154] on div "Enterprise Account Executive" at bounding box center [402, 149] width 233 height 15
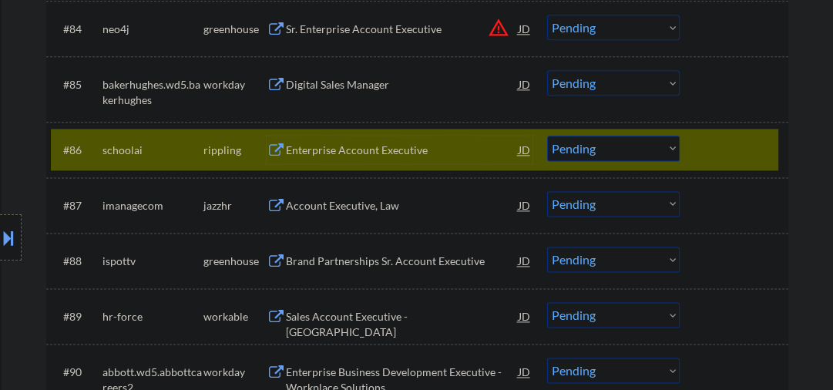
click at [576, 156] on select "Choose an option... Pending Applied Excluded (Questions) Excluded (Expired) Exc…" at bounding box center [613, 148] width 132 height 25
click at [588, 151] on select "Choose an option... Pending Applied Excluded (Questions) Excluded (Expired) Exc…" at bounding box center [613, 148] width 132 height 25
click at [601, 142] on select "Choose an option... Pending Applied Excluded (Questions) Excluded (Expired) Exc…" at bounding box center [613, 148] width 132 height 25
click at [547, 136] on select "Choose an option... Pending Applied Excluded (Questions) Excluded (Expired) Exc…" at bounding box center [613, 148] width 132 height 25
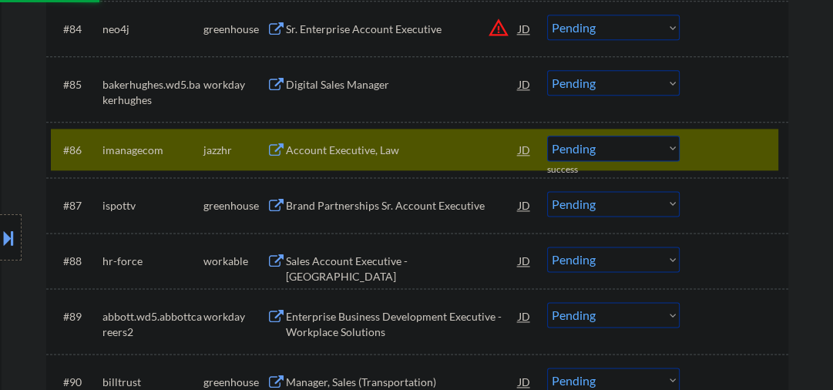
click at [341, 154] on div "Account Executive, Law" at bounding box center [402, 149] width 233 height 15
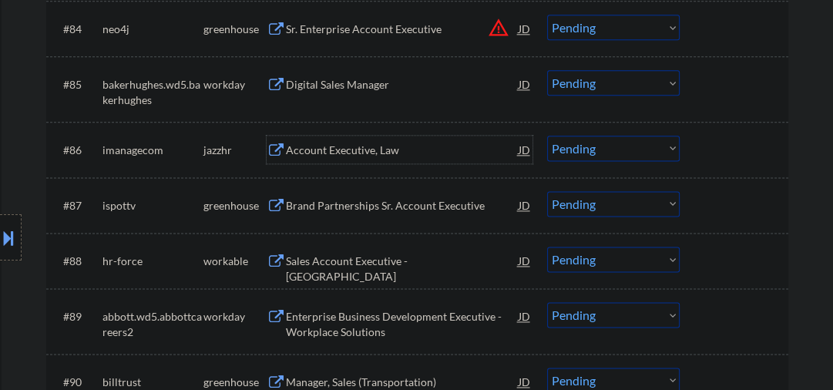
click at [348, 138] on div "Account Executive, Law" at bounding box center [402, 150] width 233 height 28
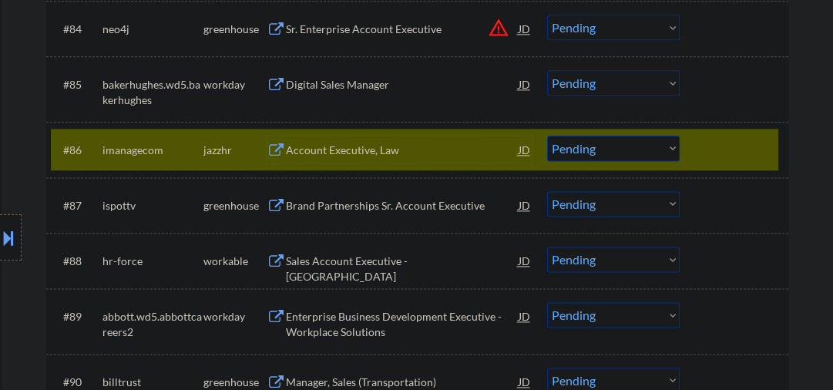
click at [313, 154] on div "Account Executive, Law" at bounding box center [402, 149] width 233 height 15
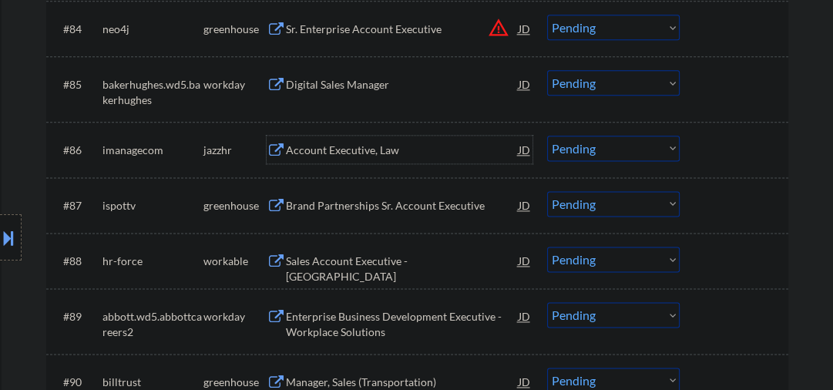
click at [588, 149] on select "Choose an option... Pending Applied Excluded (Questions) Excluded (Expired) Exc…" at bounding box center [613, 148] width 132 height 25
click at [547, 136] on select "Choose an option... Pending Applied Excluded (Questions) Excluded (Expired) Exc…" at bounding box center [613, 148] width 132 height 25
select select ""pending""
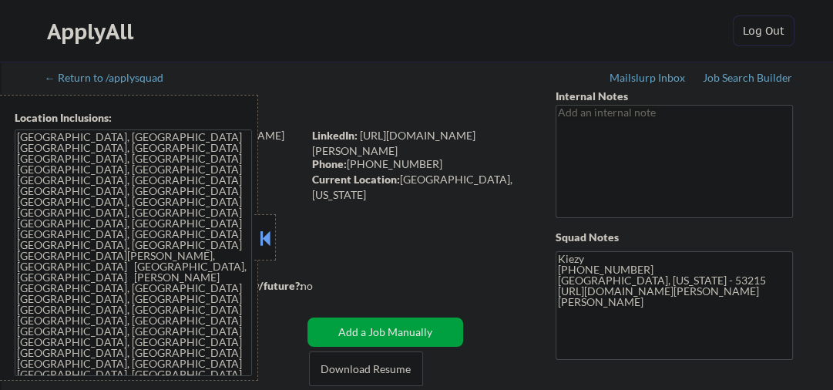
click at [274, 237] on div at bounding box center [265, 237] width 22 height 46
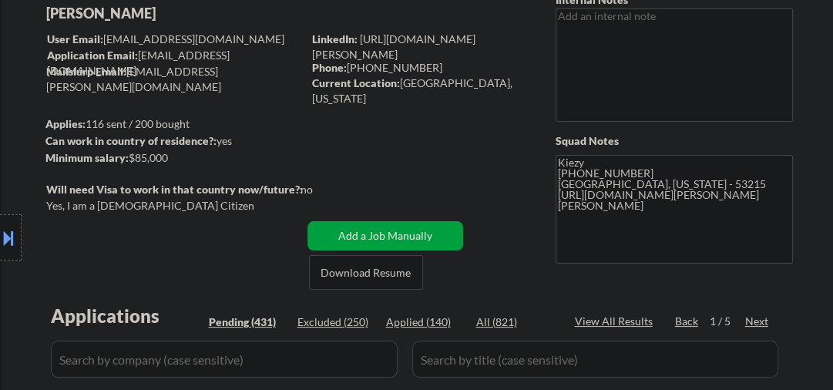
scroll to position [164, 0]
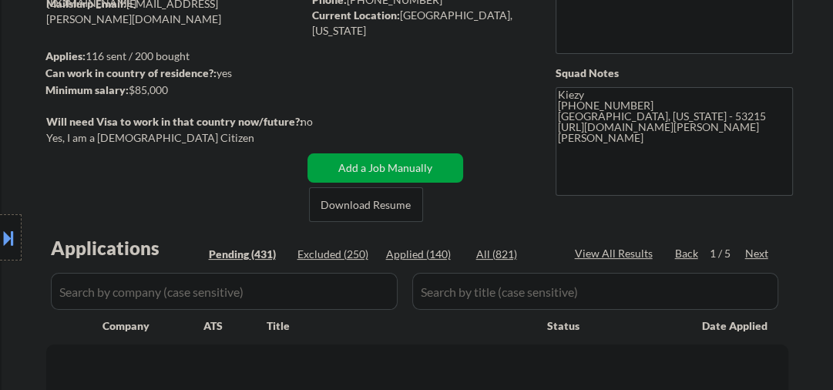
select select ""pending""
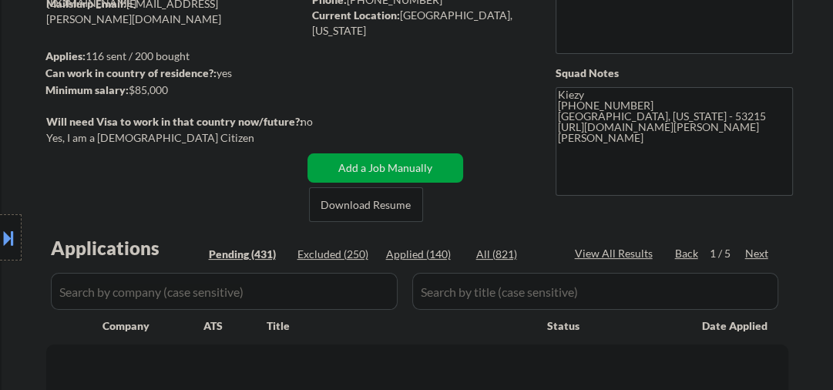
select select ""pending""
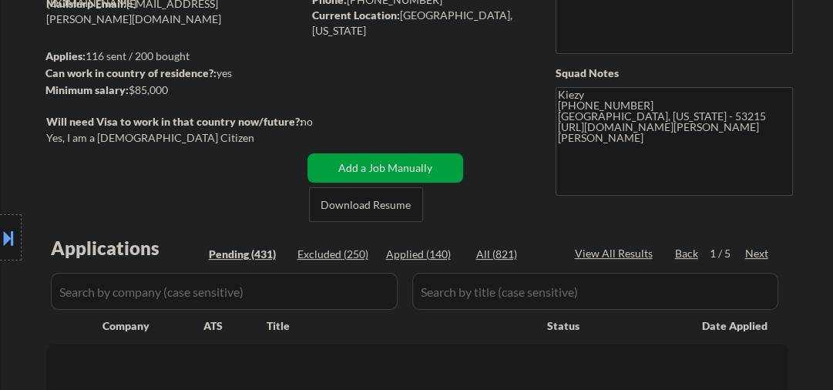
select select ""pending""
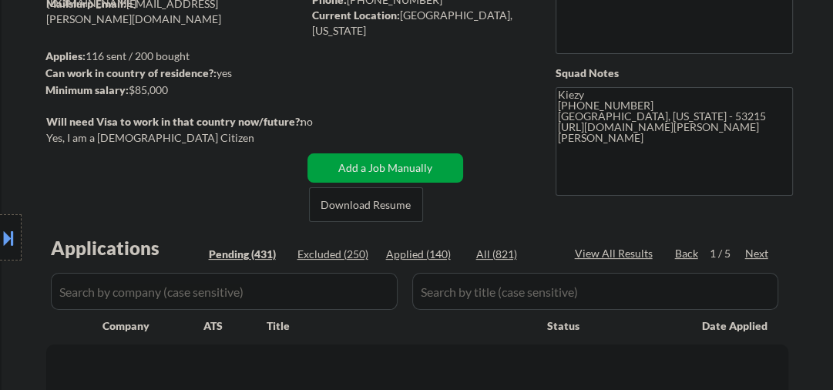
select select ""pending""
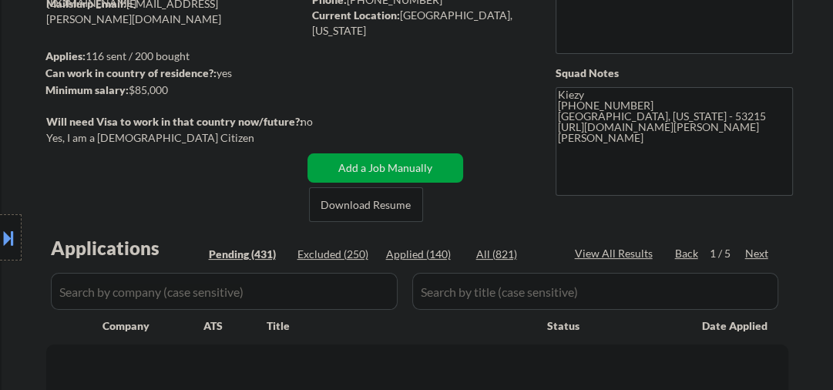
select select ""pending""
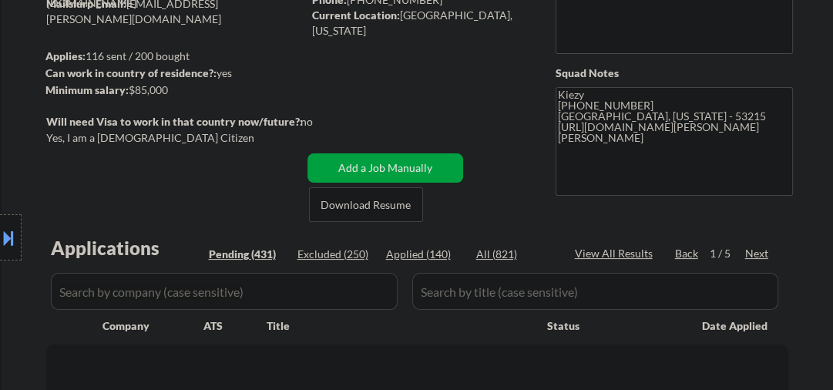
select select ""pending""
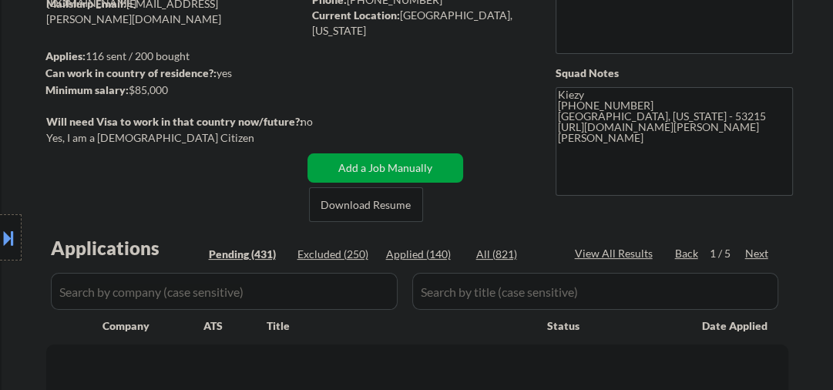
select select ""pending""
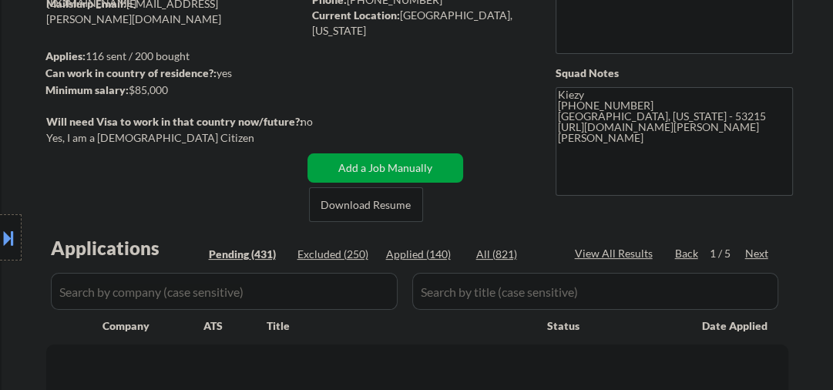
select select ""pending""
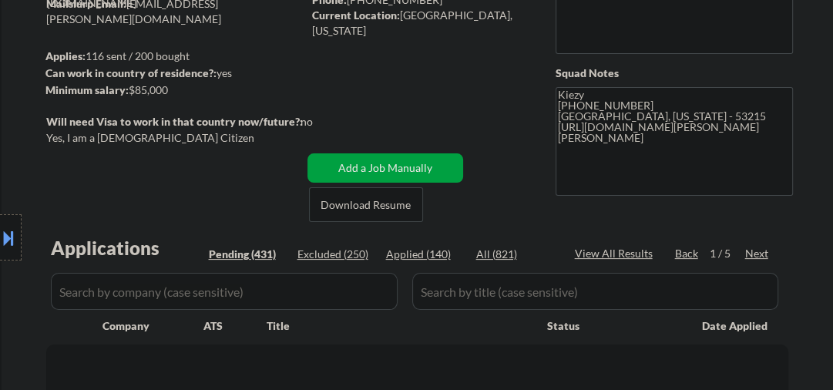
select select ""pending""
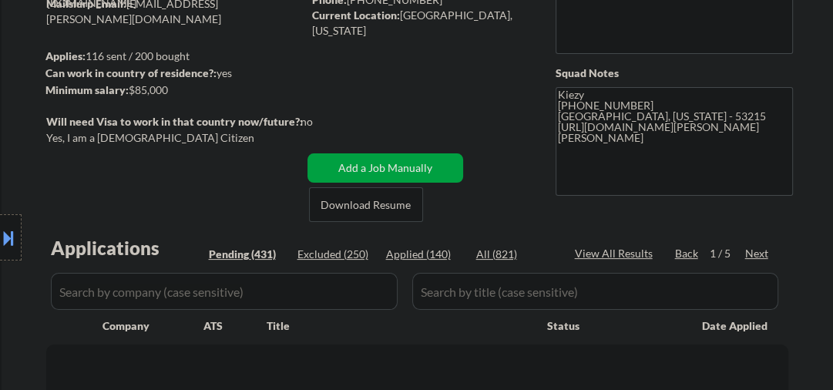
select select ""pending""
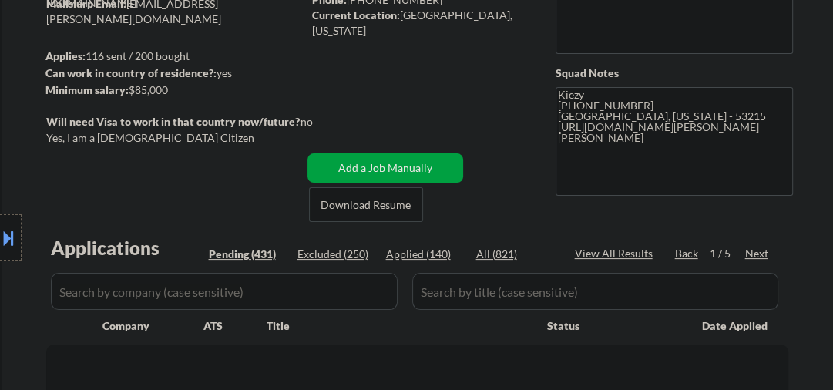
select select ""pending""
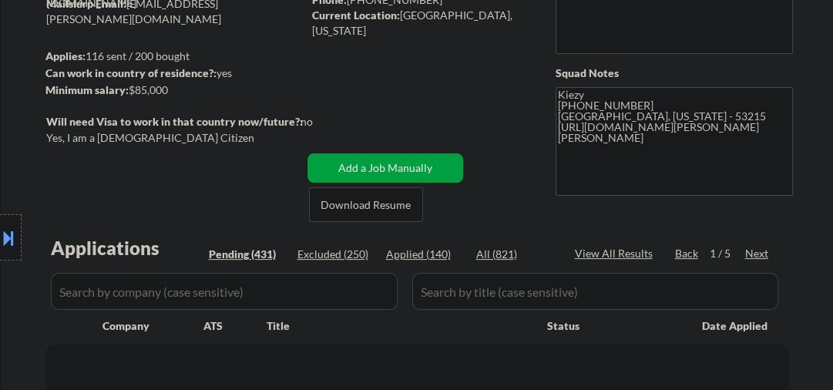
select select ""pending""
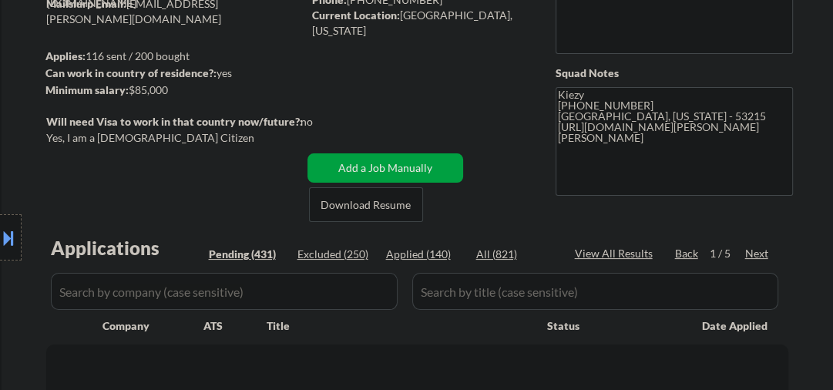
select select ""pending""
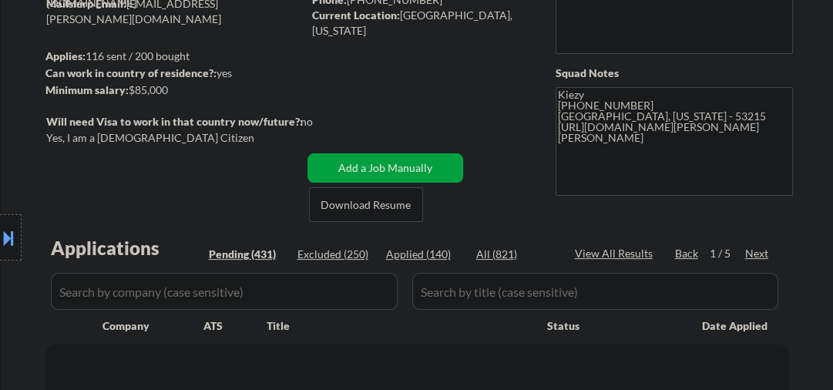
select select ""pending""
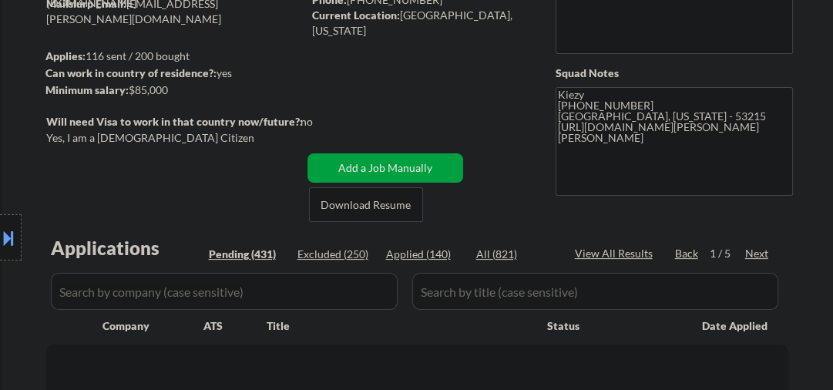
select select ""pending""
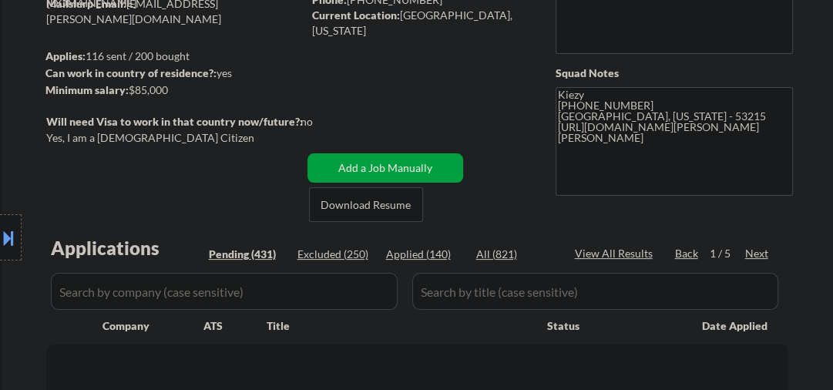
select select ""pending""
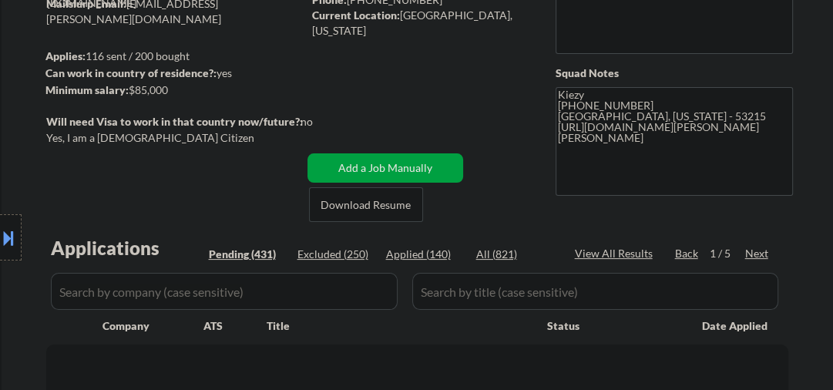
select select ""pending""
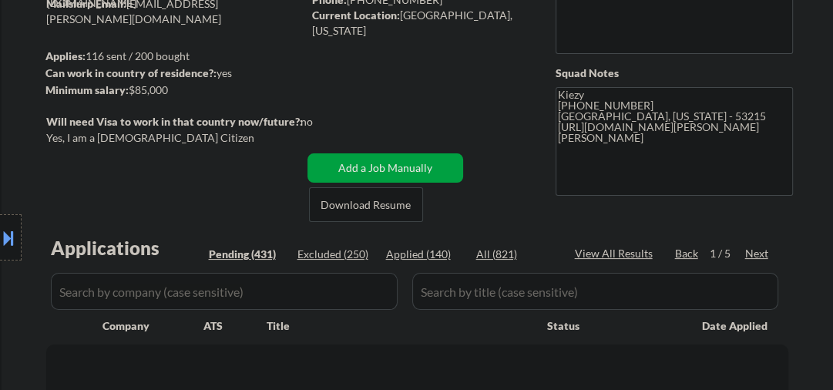
select select ""pending""
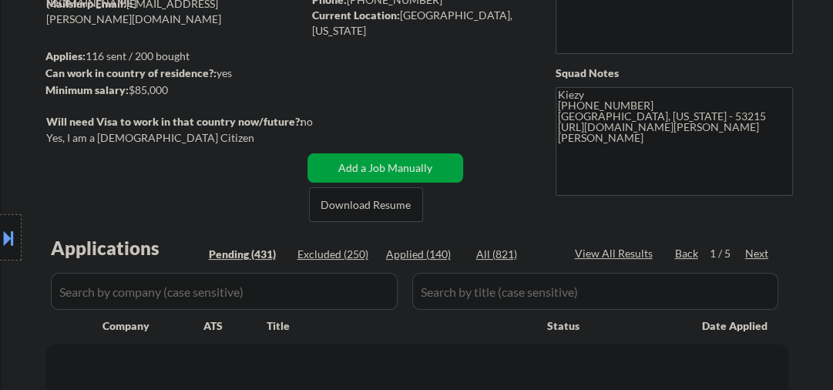
select select ""pending""
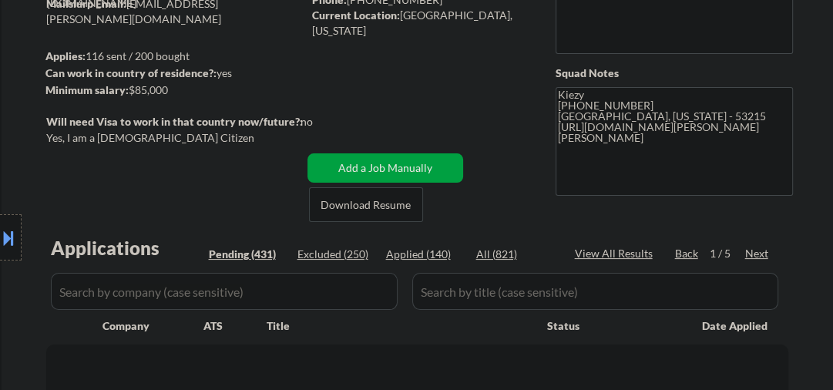
select select ""pending""
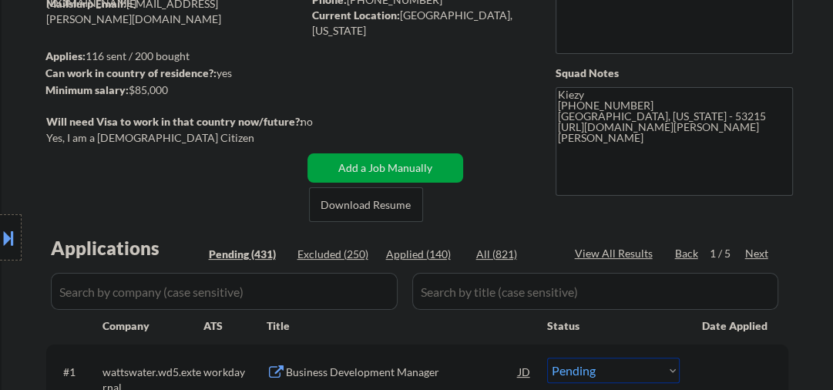
select select ""pending""
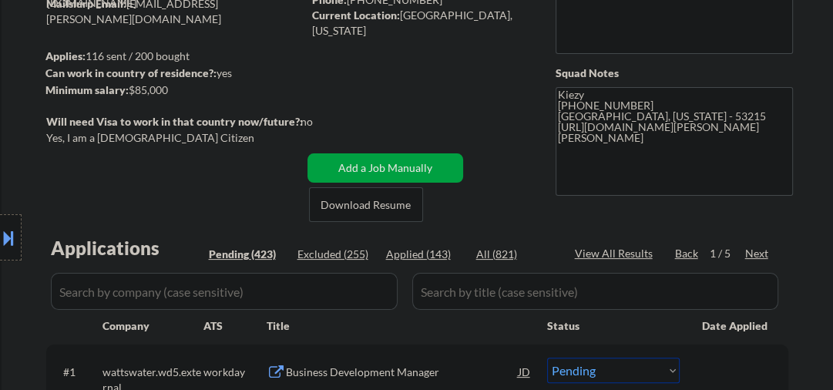
select select ""pending""
click at [0, 250] on div at bounding box center [11, 237] width 22 height 46
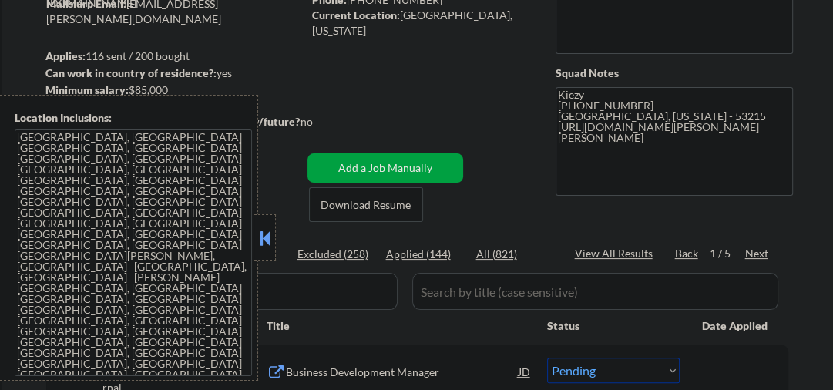
select select ""pending""
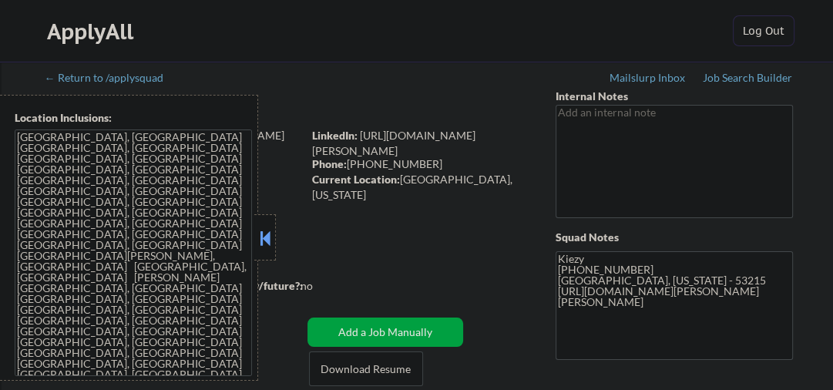
click at [270, 229] on button at bounding box center [264, 237] width 17 height 23
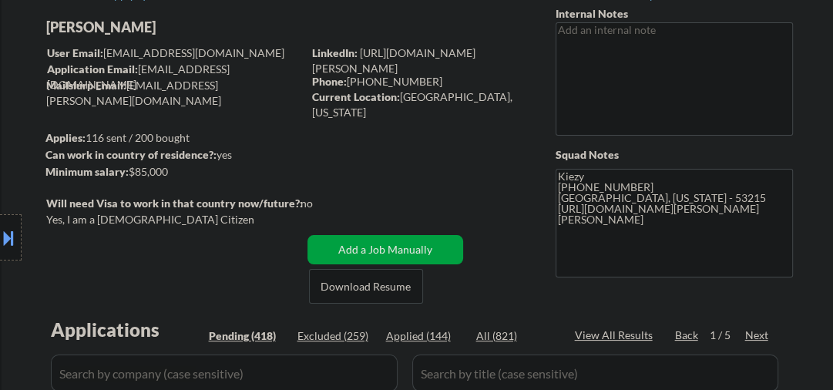
scroll to position [164, 0]
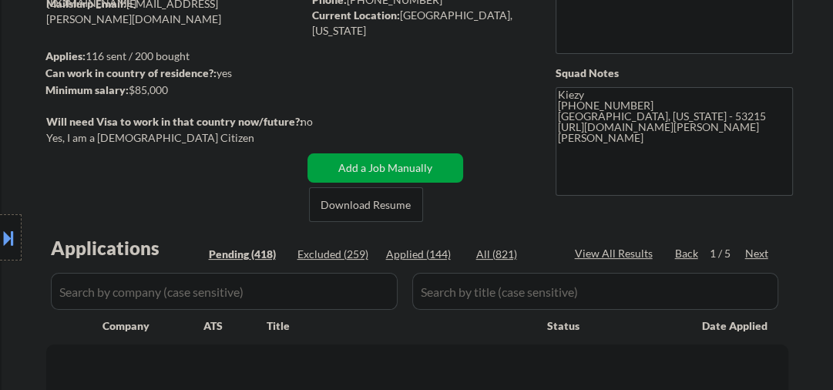
select select ""pending""
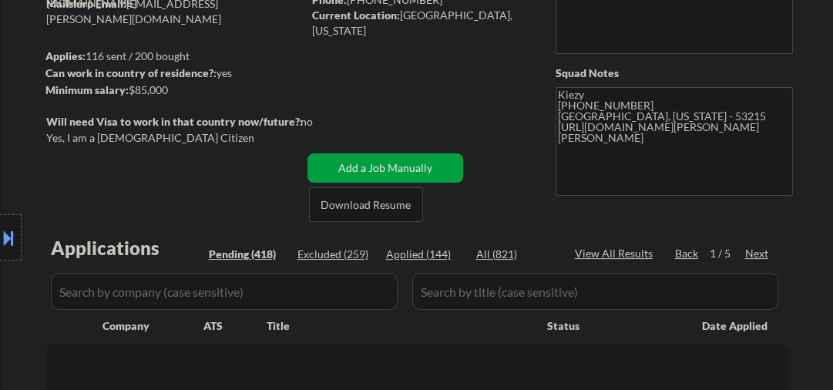
select select ""pending""
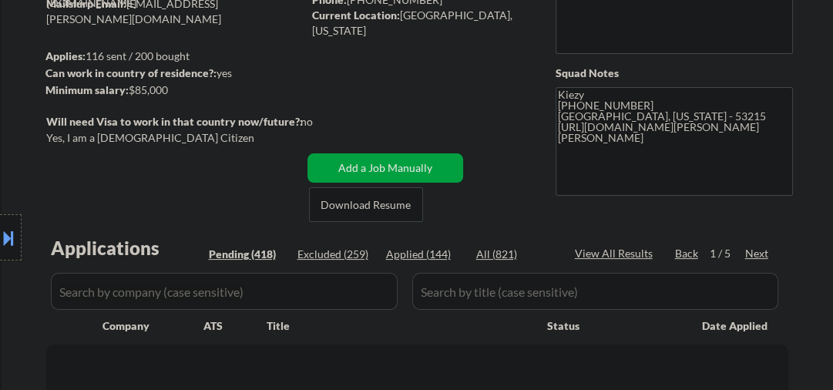
select select ""pending""
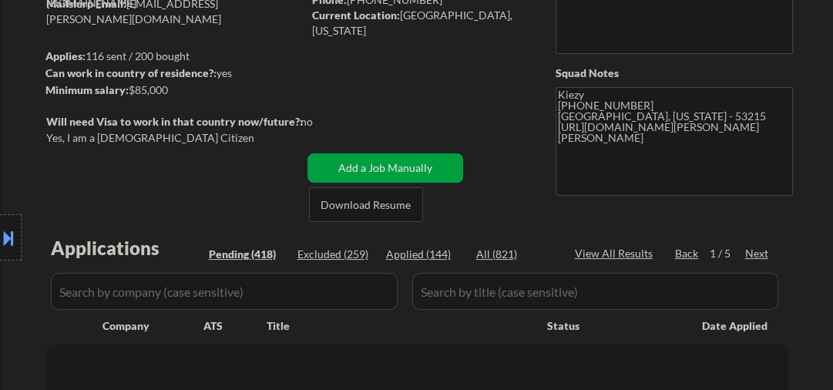
select select ""pending""
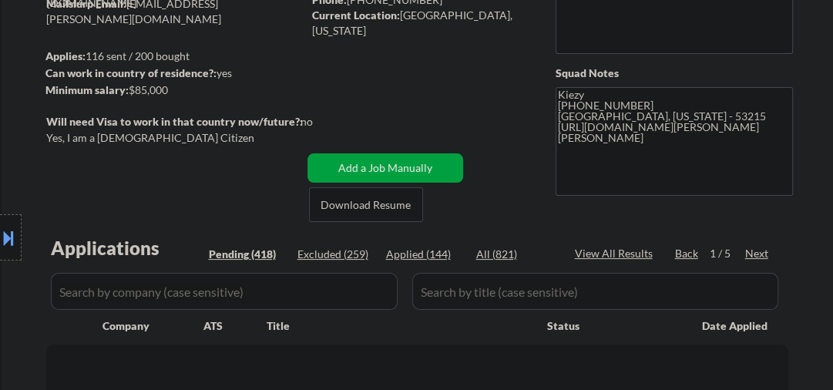
select select ""pending""
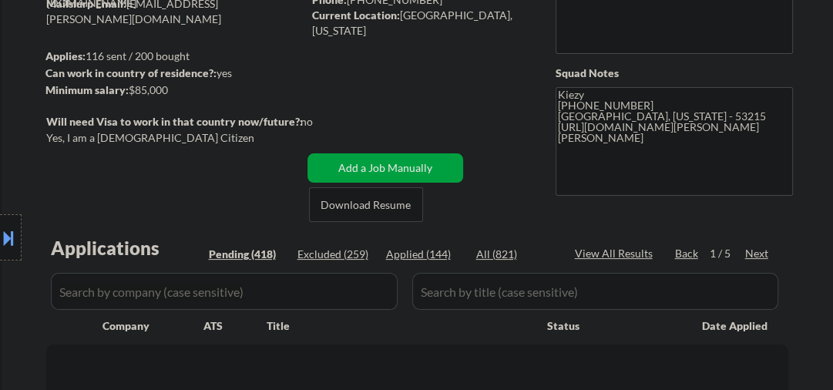
select select ""pending""
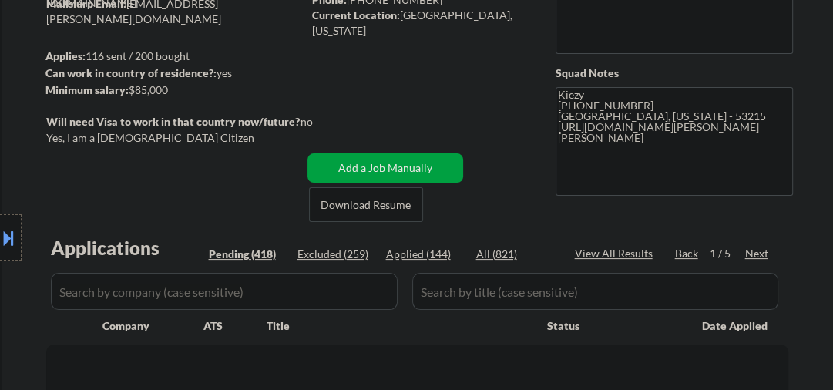
select select ""pending""
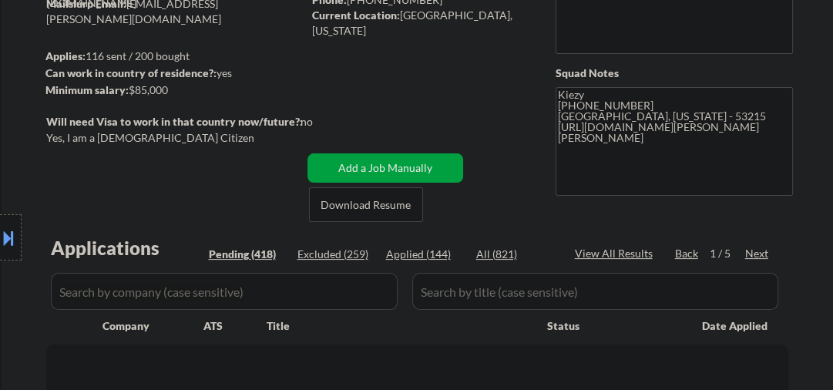
select select ""pending""
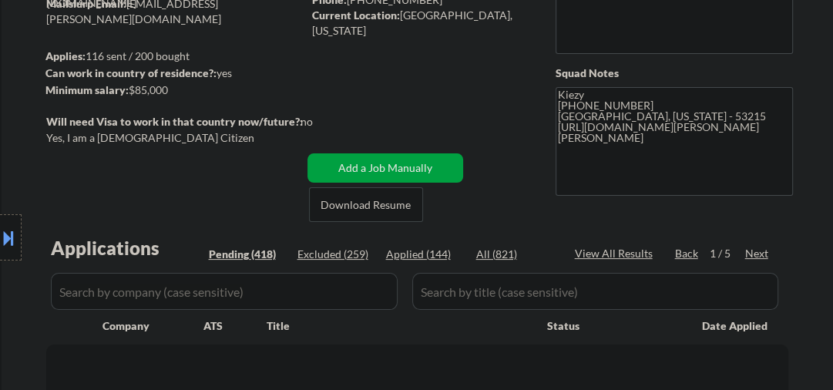
select select ""pending""
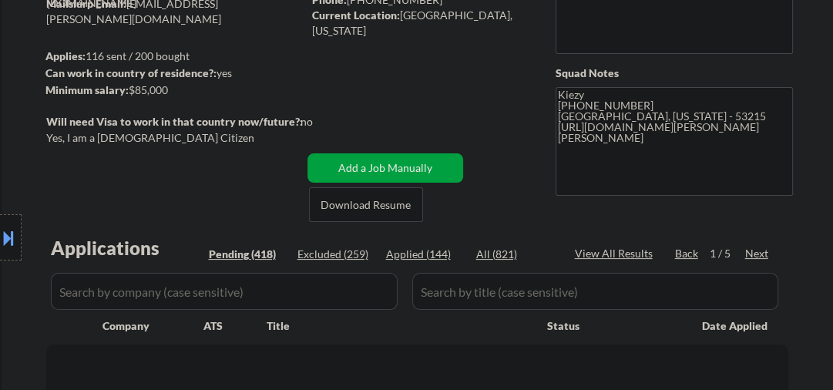
select select ""pending""
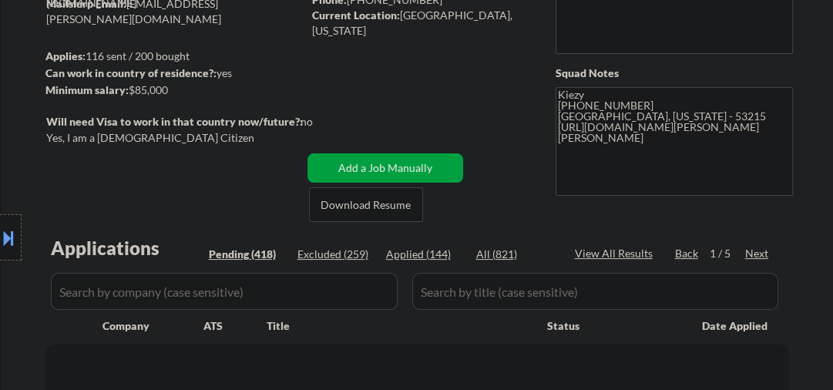
select select ""pending""
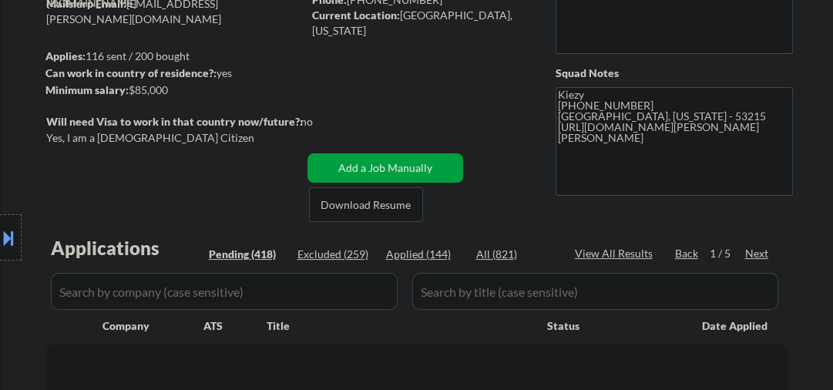
select select ""pending""
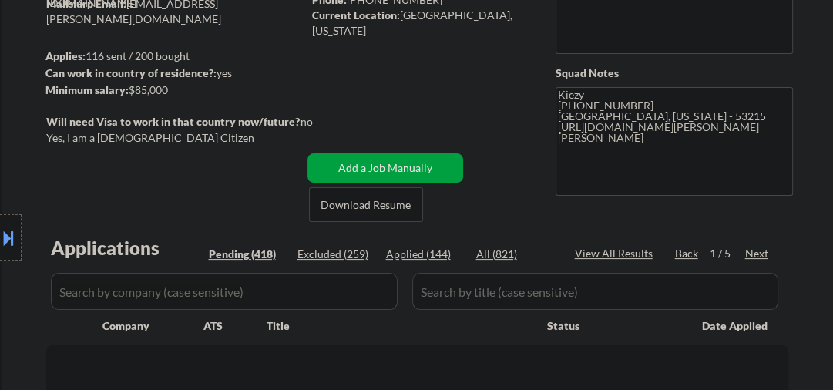
select select ""pending""
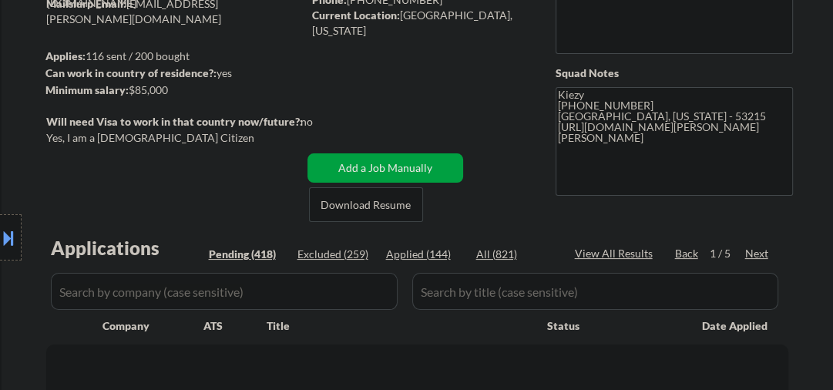
select select ""pending""
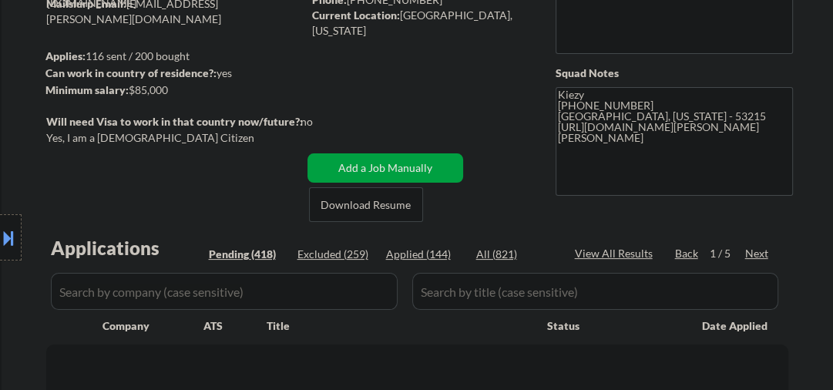
select select ""pending""
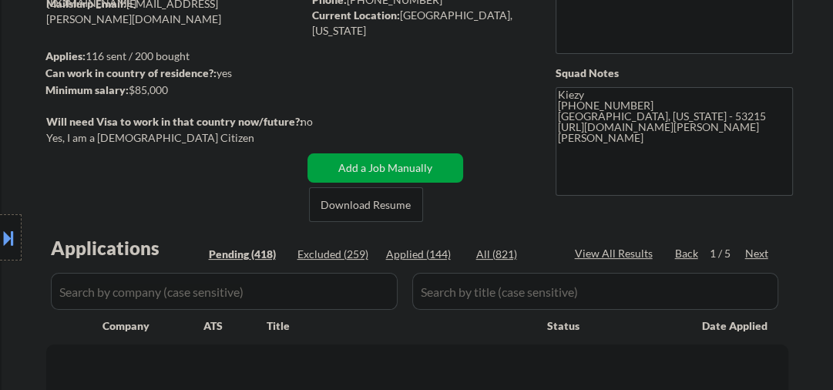
select select ""pending""
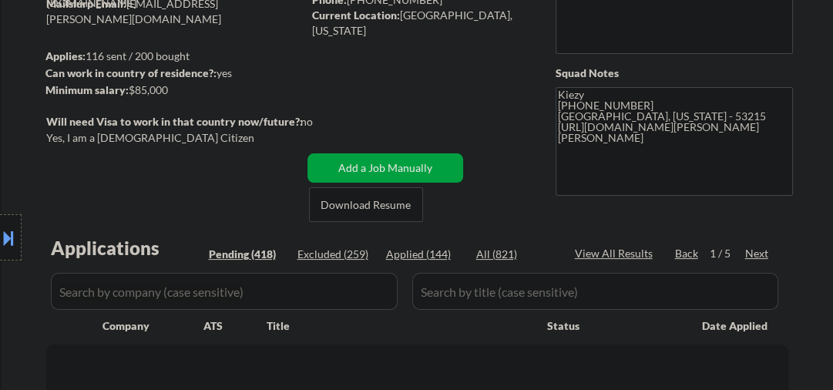
select select ""pending""
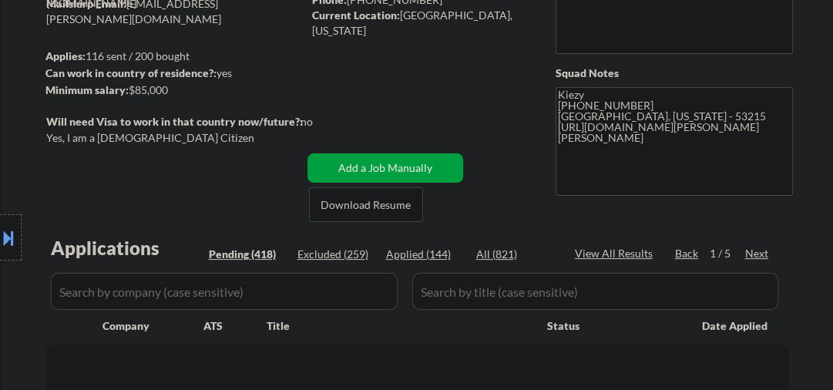
select select ""pending""
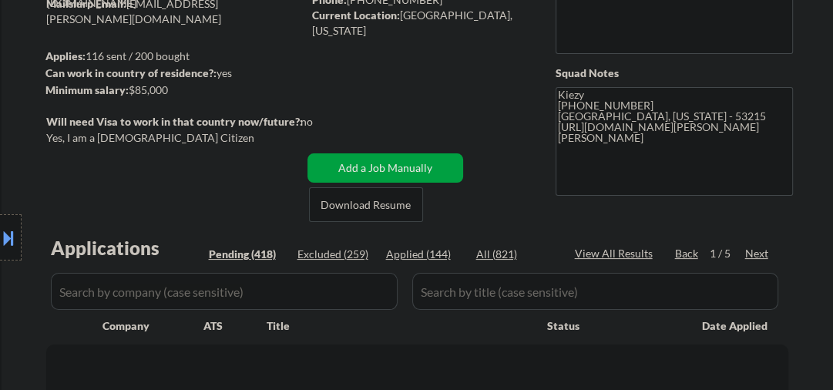
select select ""pending""
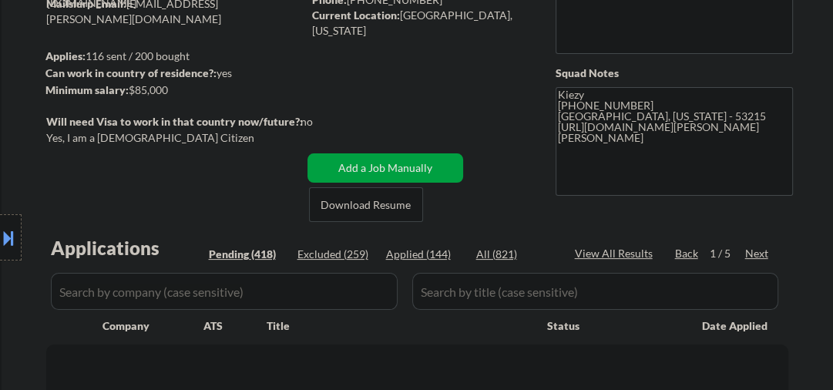
select select ""pending""
